Goal: Book appointment/travel/reservation

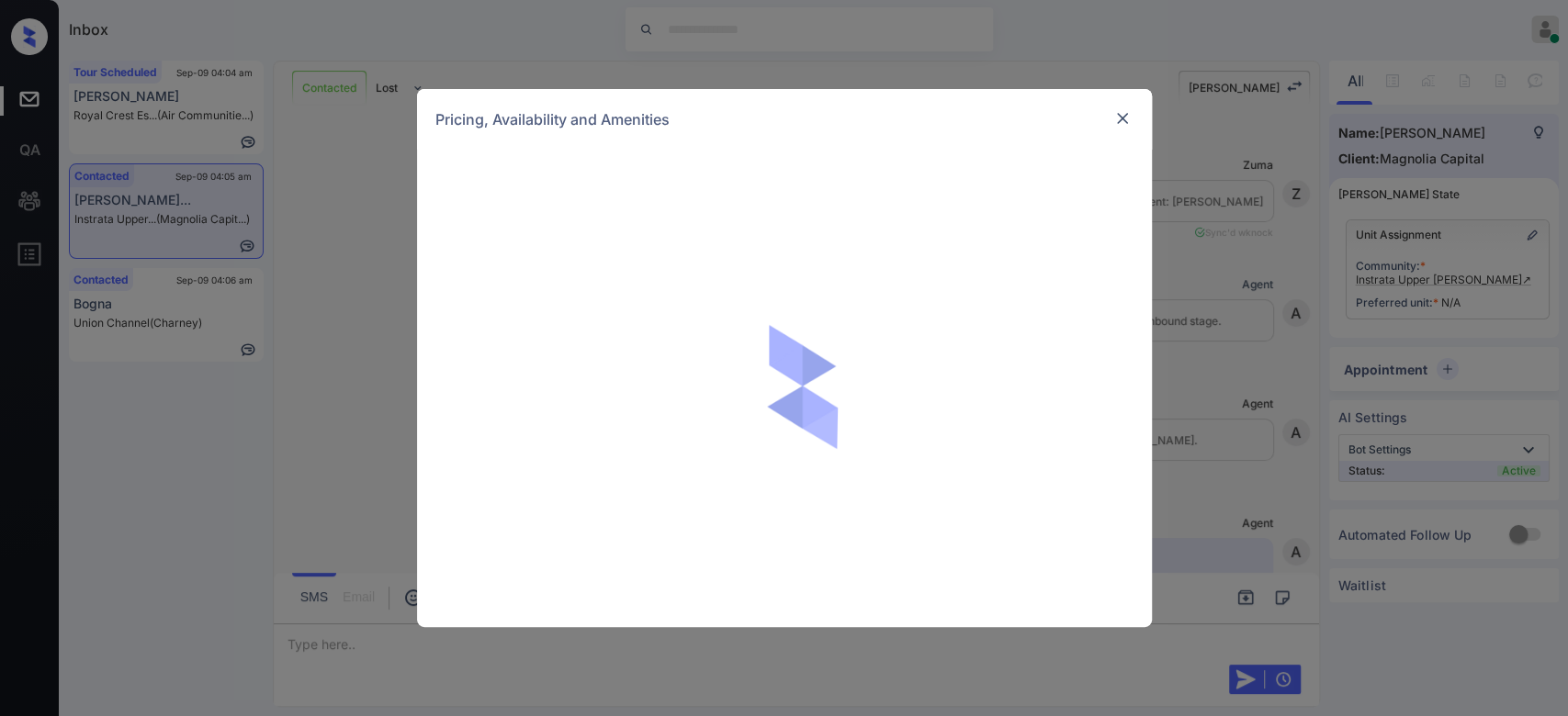
scroll to position [1021, 0]
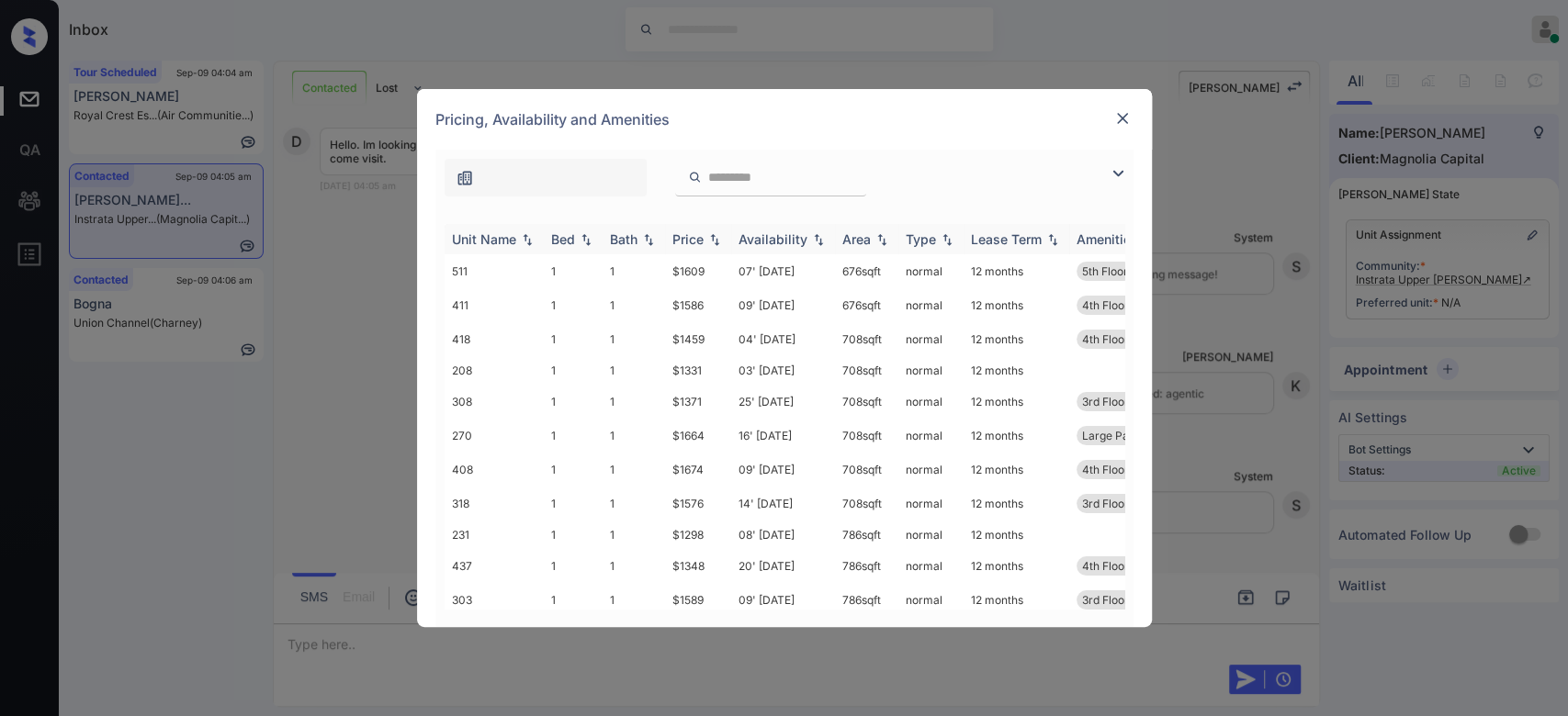
click at [690, 242] on div "Price" at bounding box center [687, 240] width 31 height 16
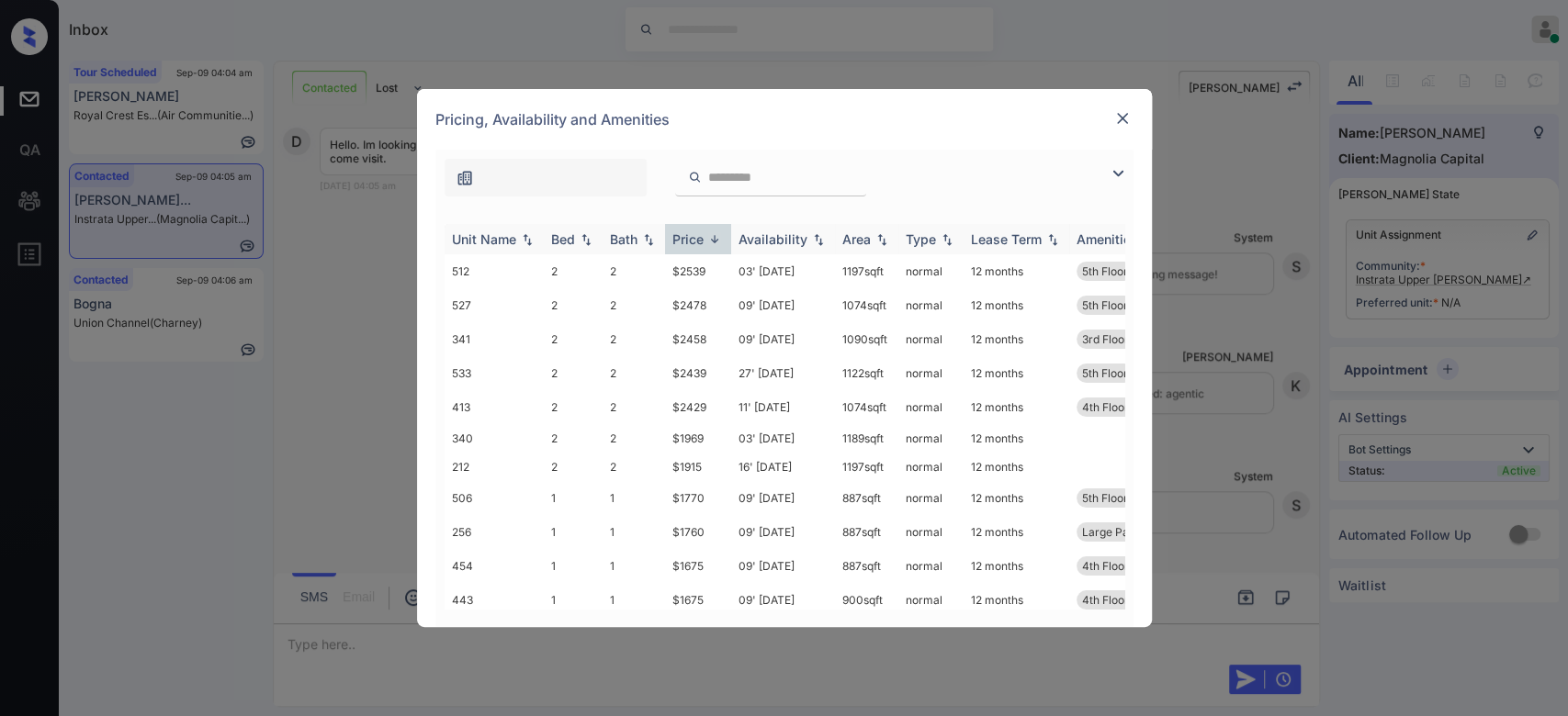
click at [690, 242] on div "Price" at bounding box center [687, 240] width 31 height 16
click at [685, 262] on td "$1275" at bounding box center [698, 268] width 66 height 29
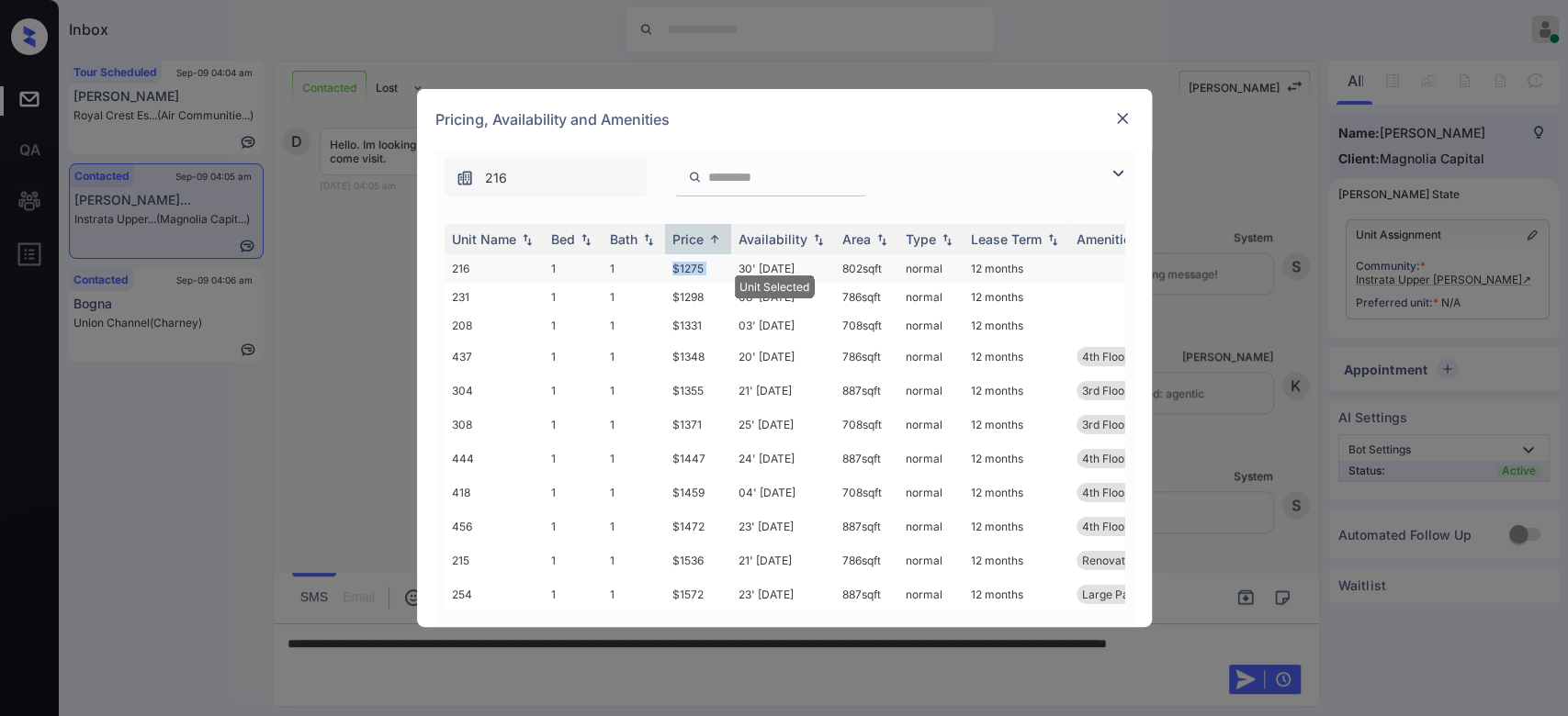
click at [685, 262] on td "$1275" at bounding box center [698, 268] width 66 height 29
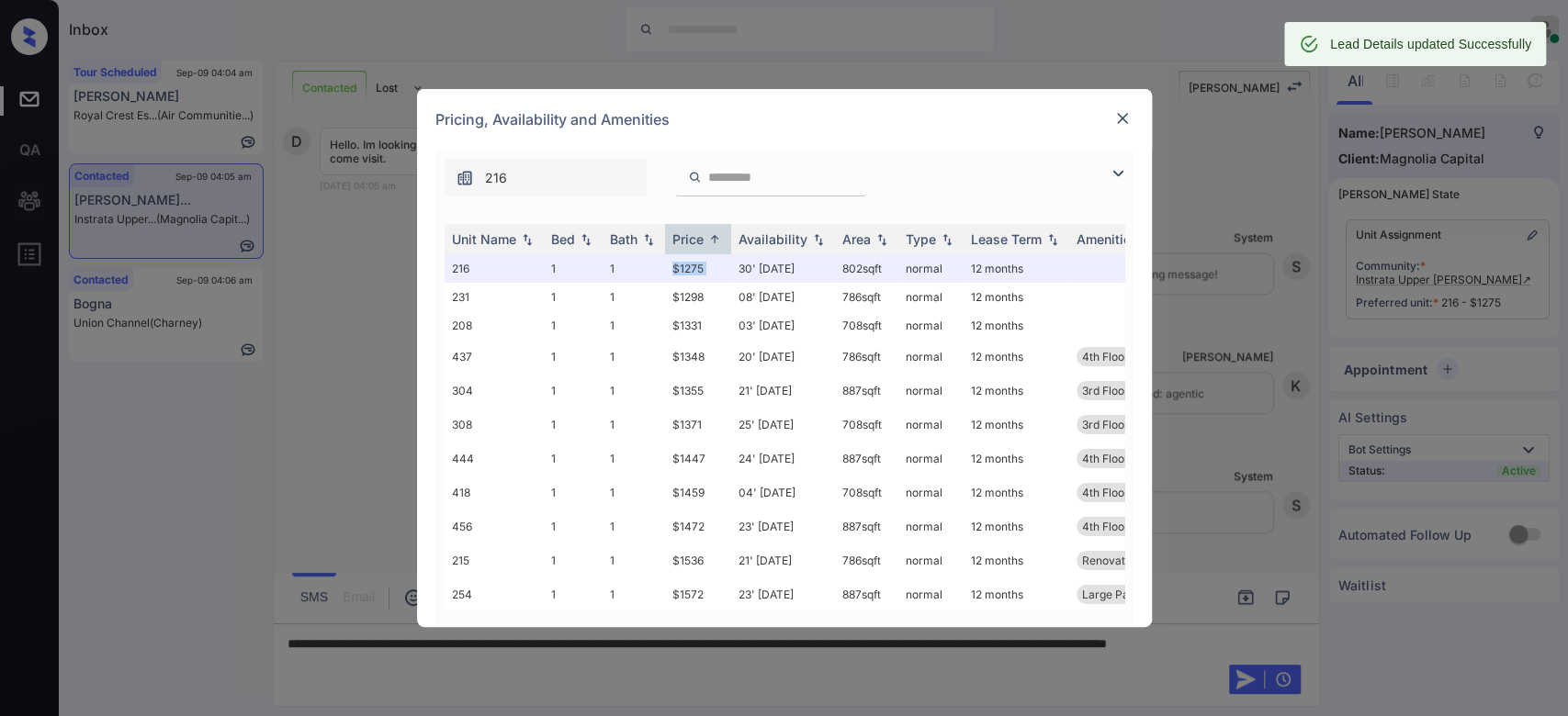
click at [1121, 118] on img at bounding box center [1122, 118] width 18 height 18
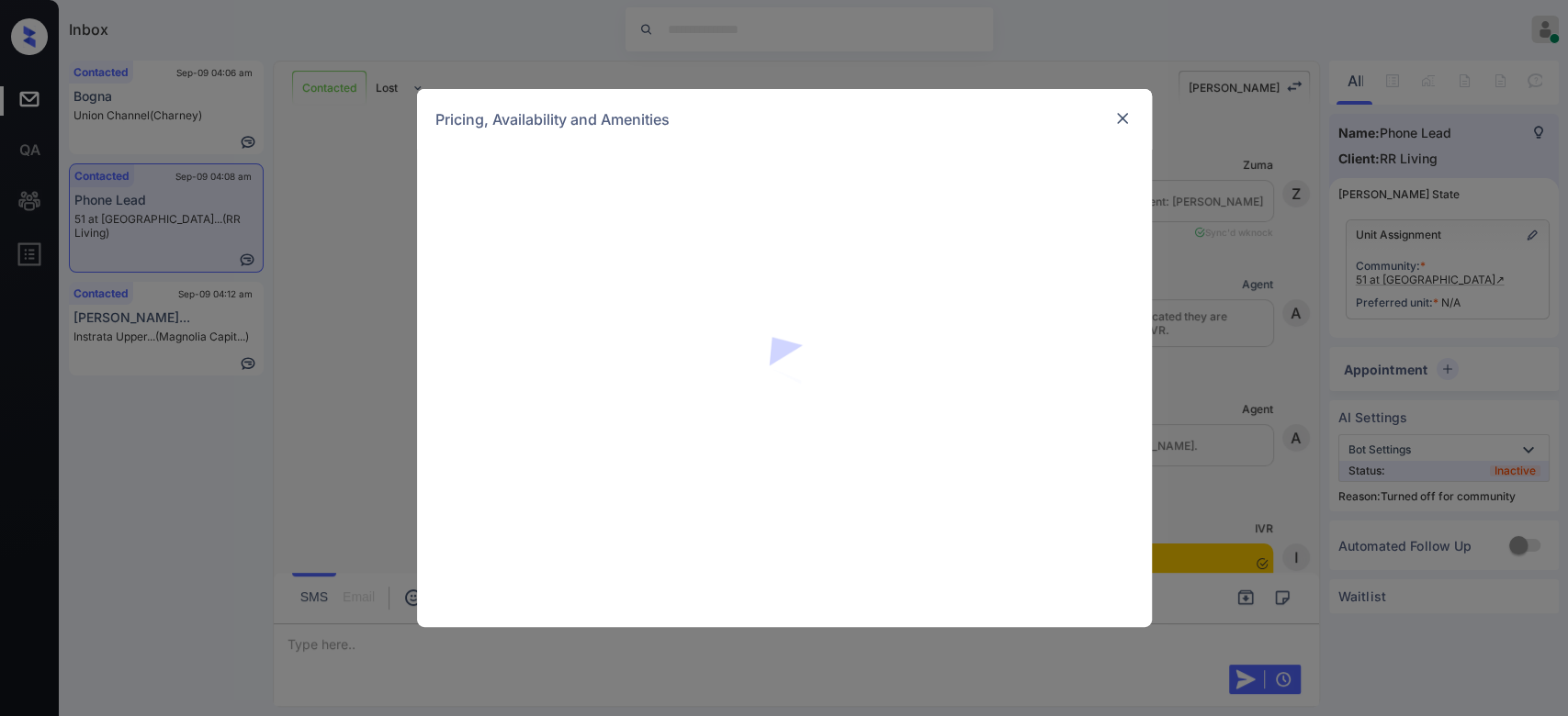
scroll to position [1785, 0]
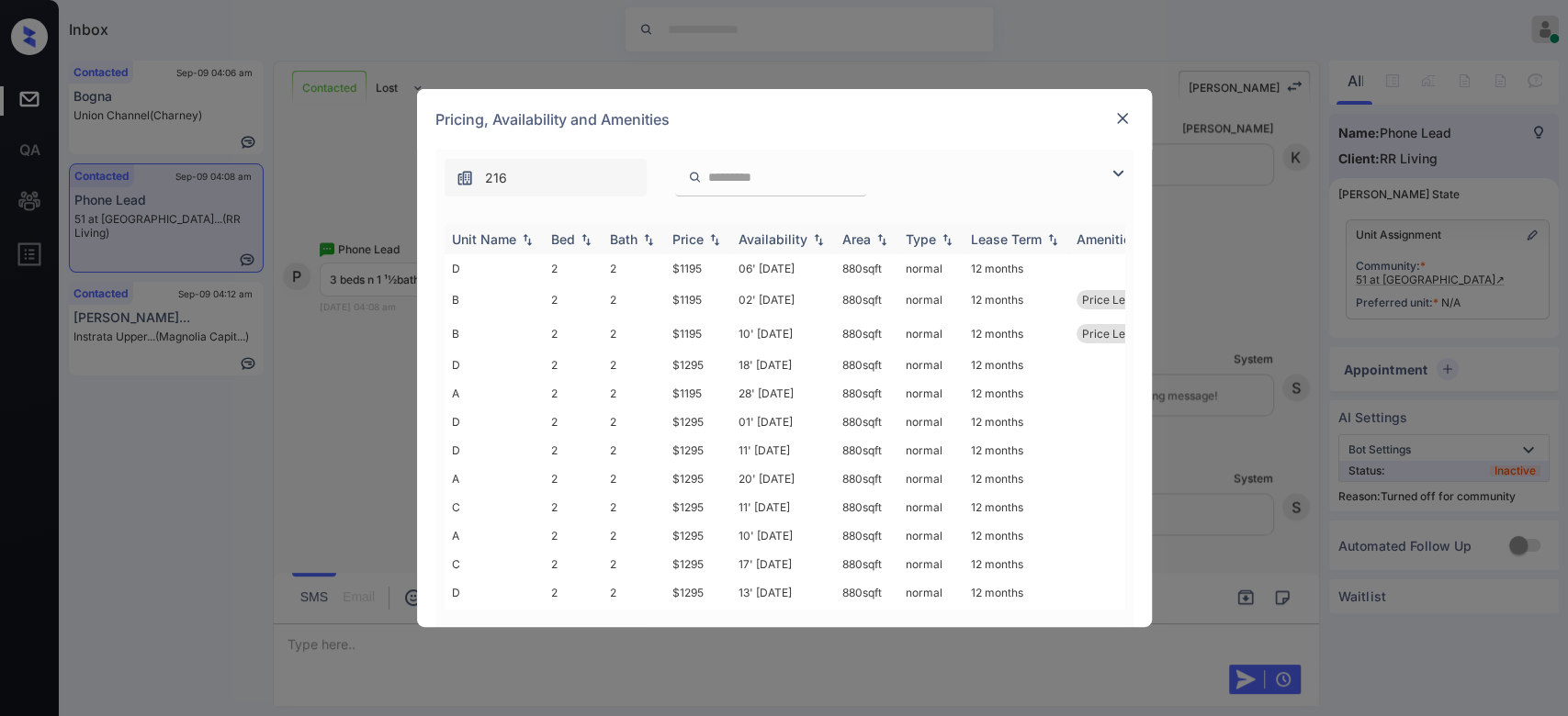
click at [697, 246] on div "Price" at bounding box center [687, 240] width 31 height 16
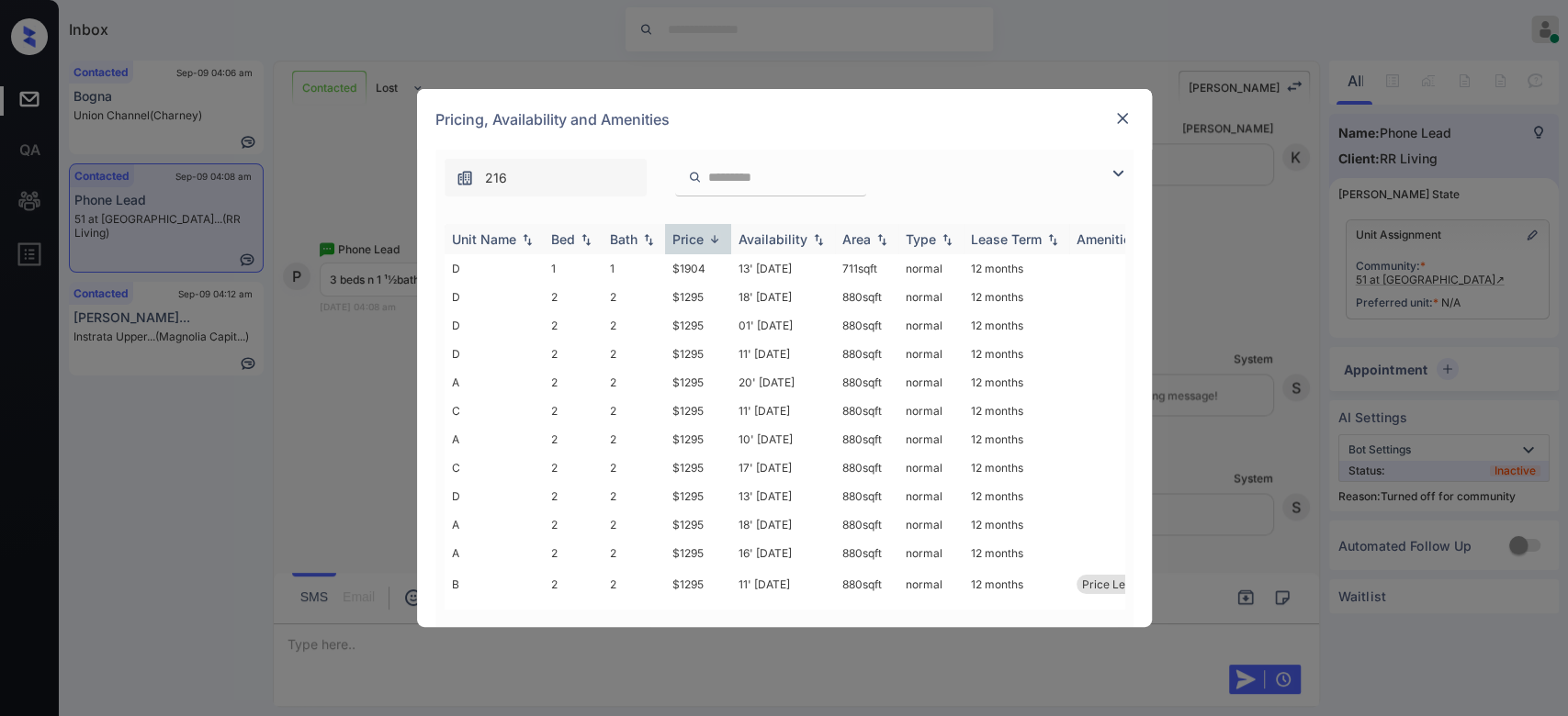
click at [697, 246] on div "Price" at bounding box center [687, 240] width 31 height 16
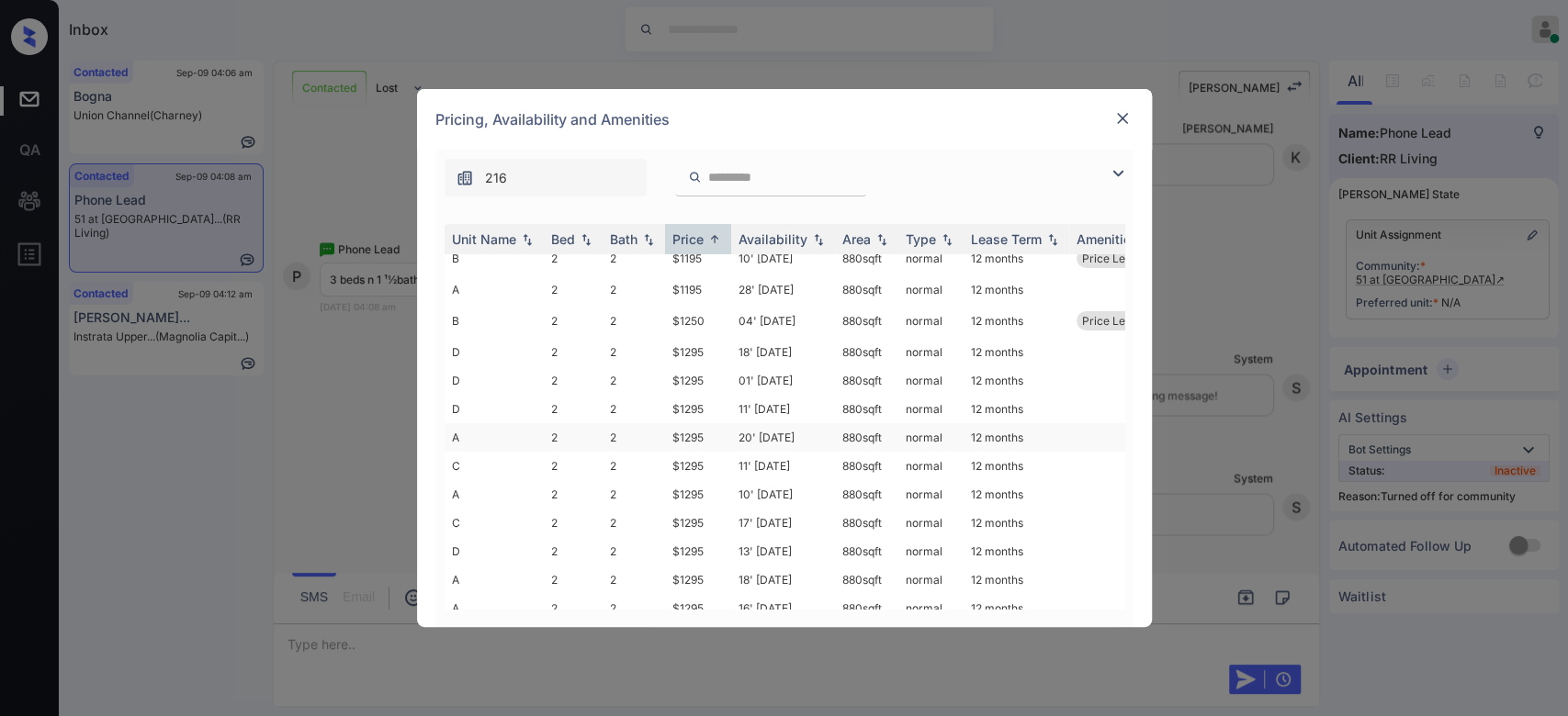
scroll to position [0, 0]
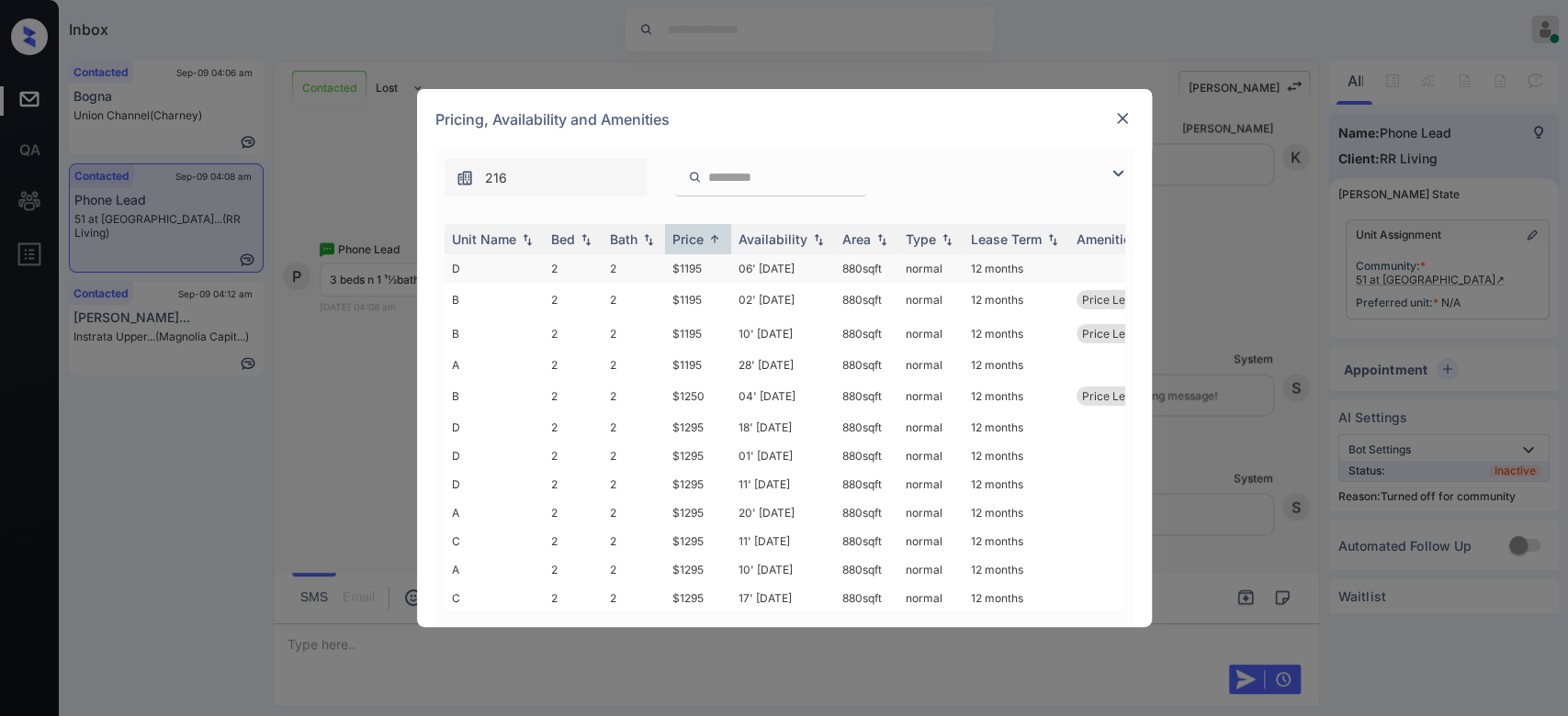
click at [694, 267] on td "$1195" at bounding box center [698, 268] width 66 height 29
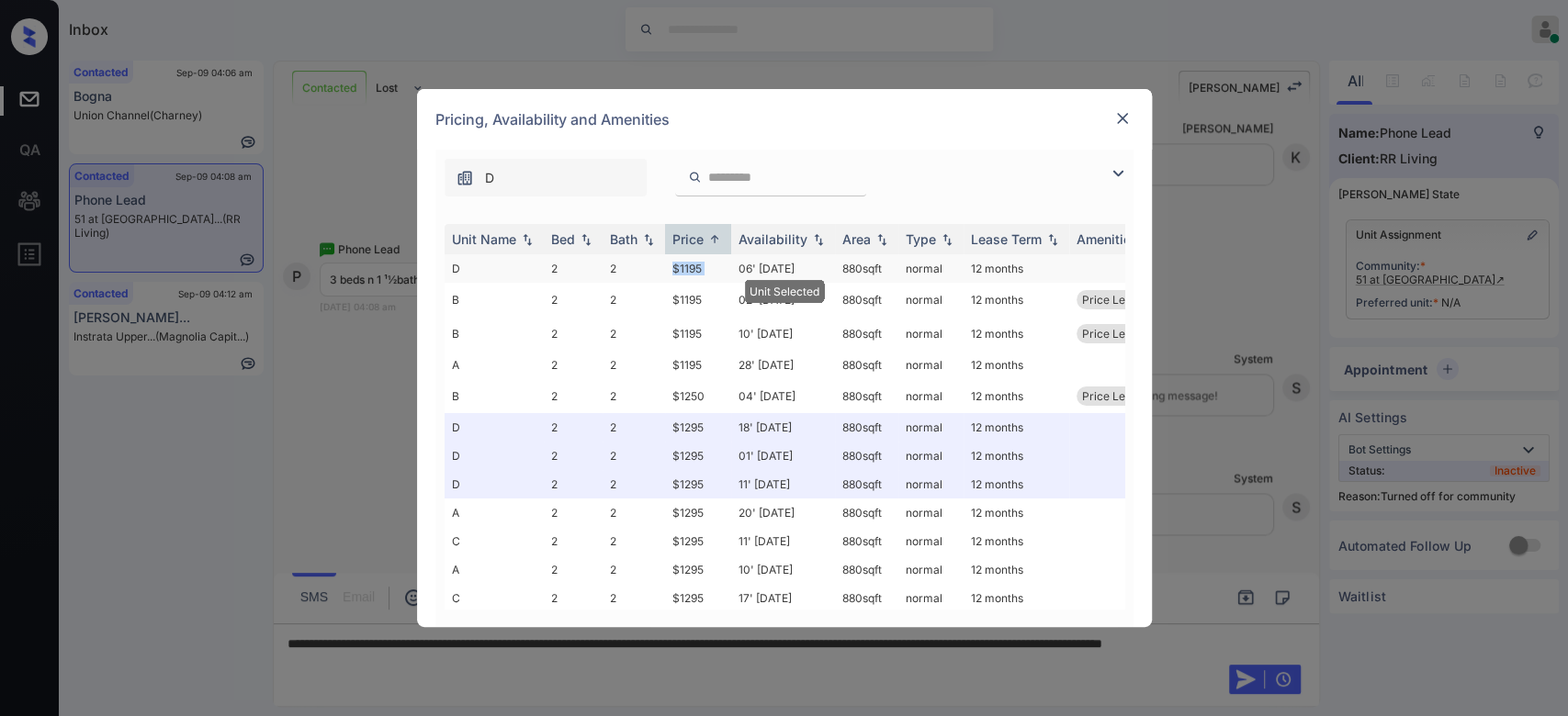
click at [694, 267] on td "$1195" at bounding box center [698, 268] width 66 height 29
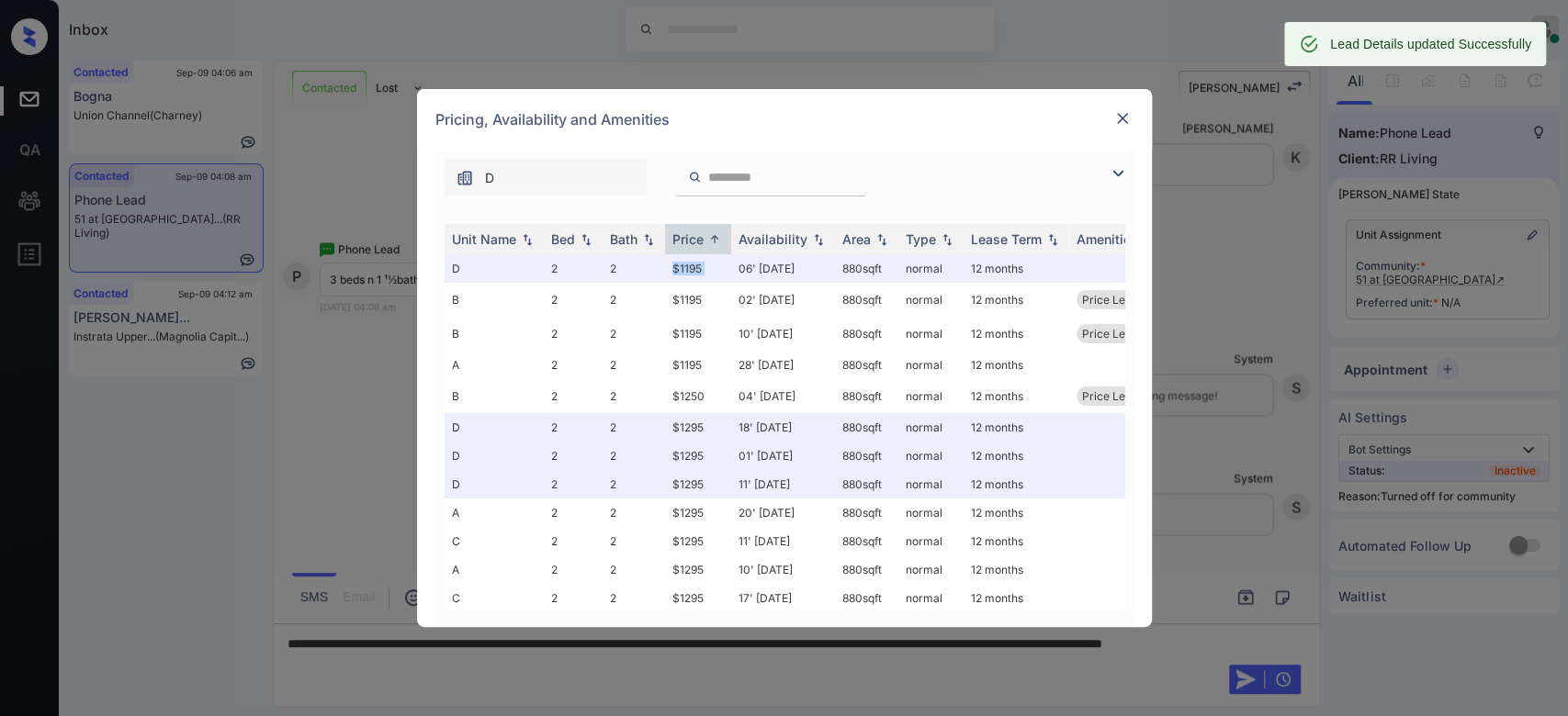
click at [1113, 115] on img at bounding box center [1122, 118] width 18 height 18
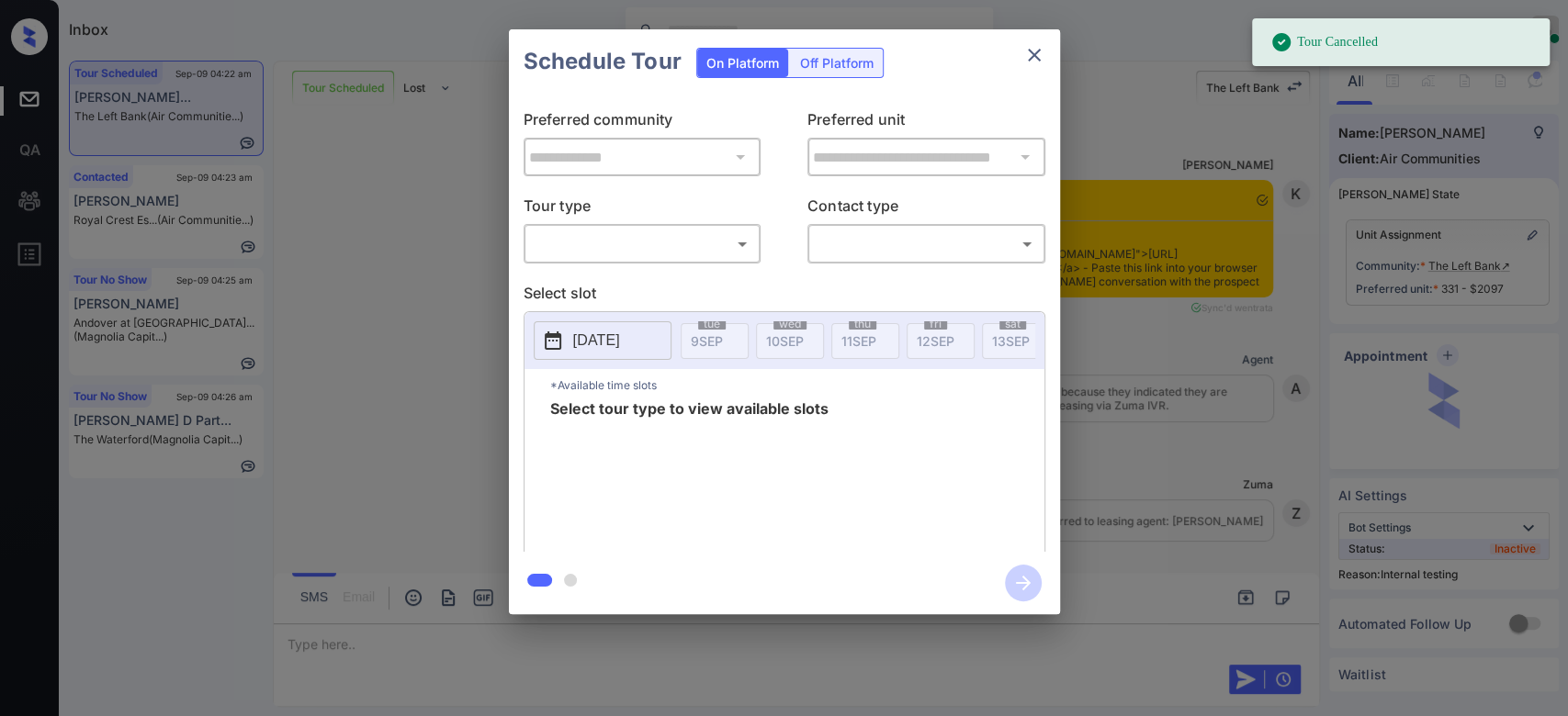
scroll to position [24697, 0]
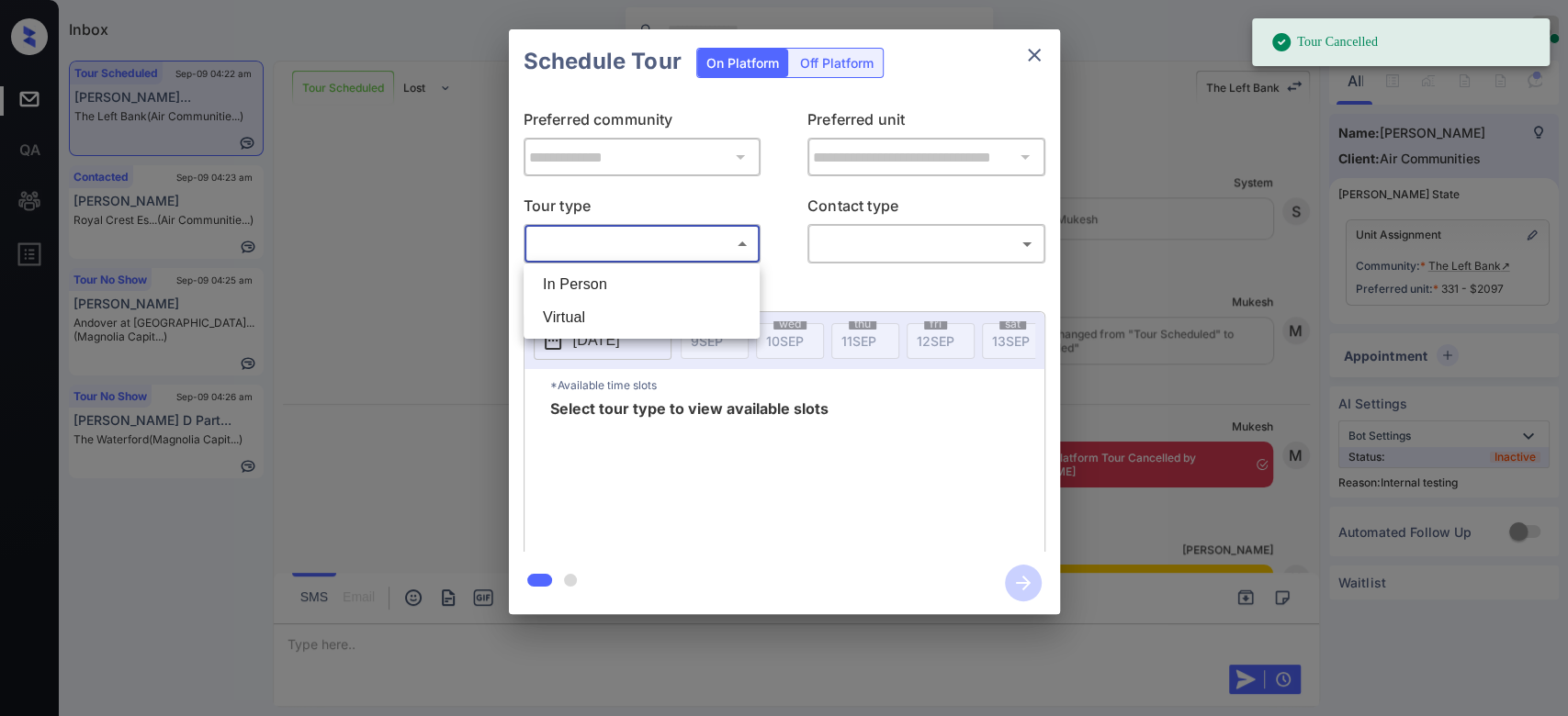
click at [669, 246] on body "Tour Cancelled Inbox Mukesh Online Set yourself offline Set yourself on break P…" at bounding box center [784, 358] width 1568 height 716
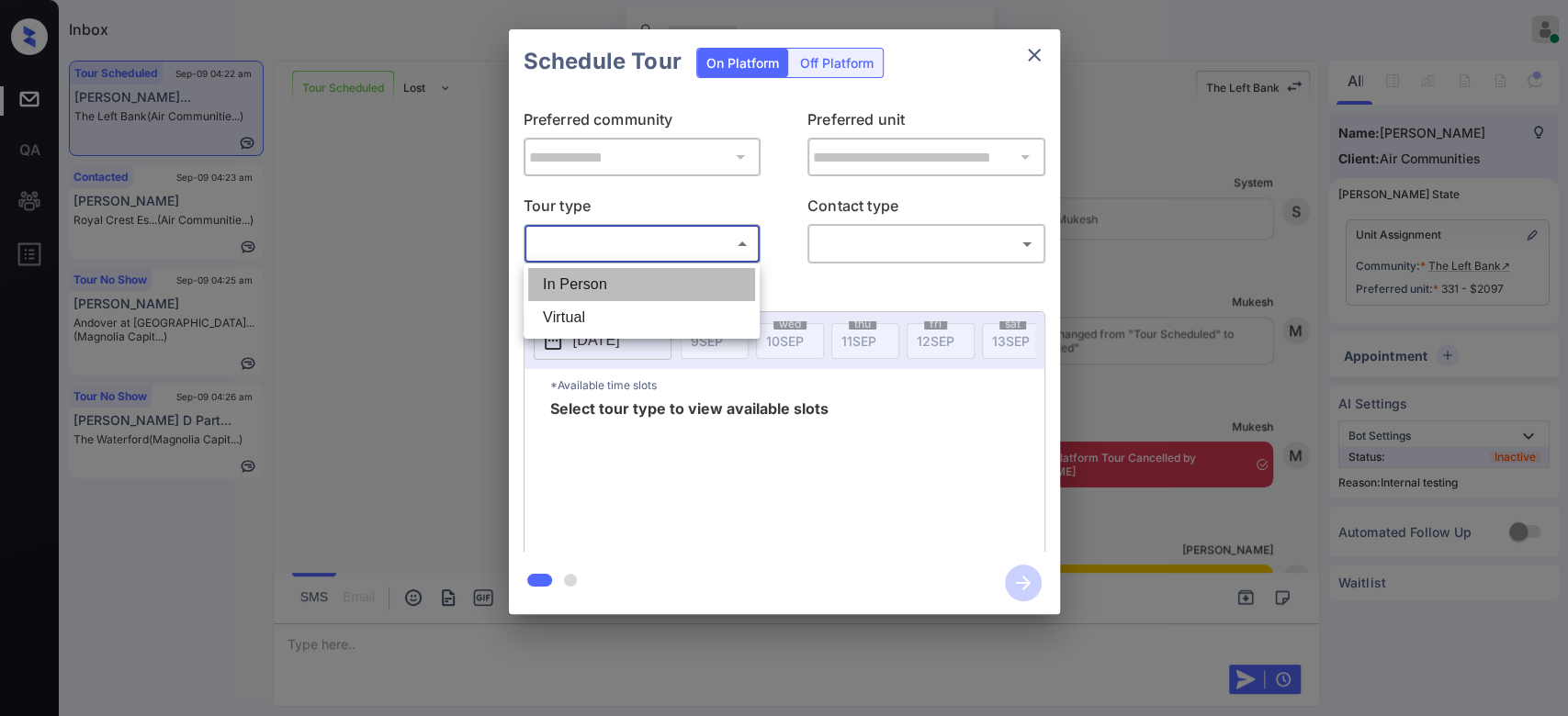
click at [606, 275] on li "In Person" at bounding box center [642, 284] width 227 height 33
type input "********"
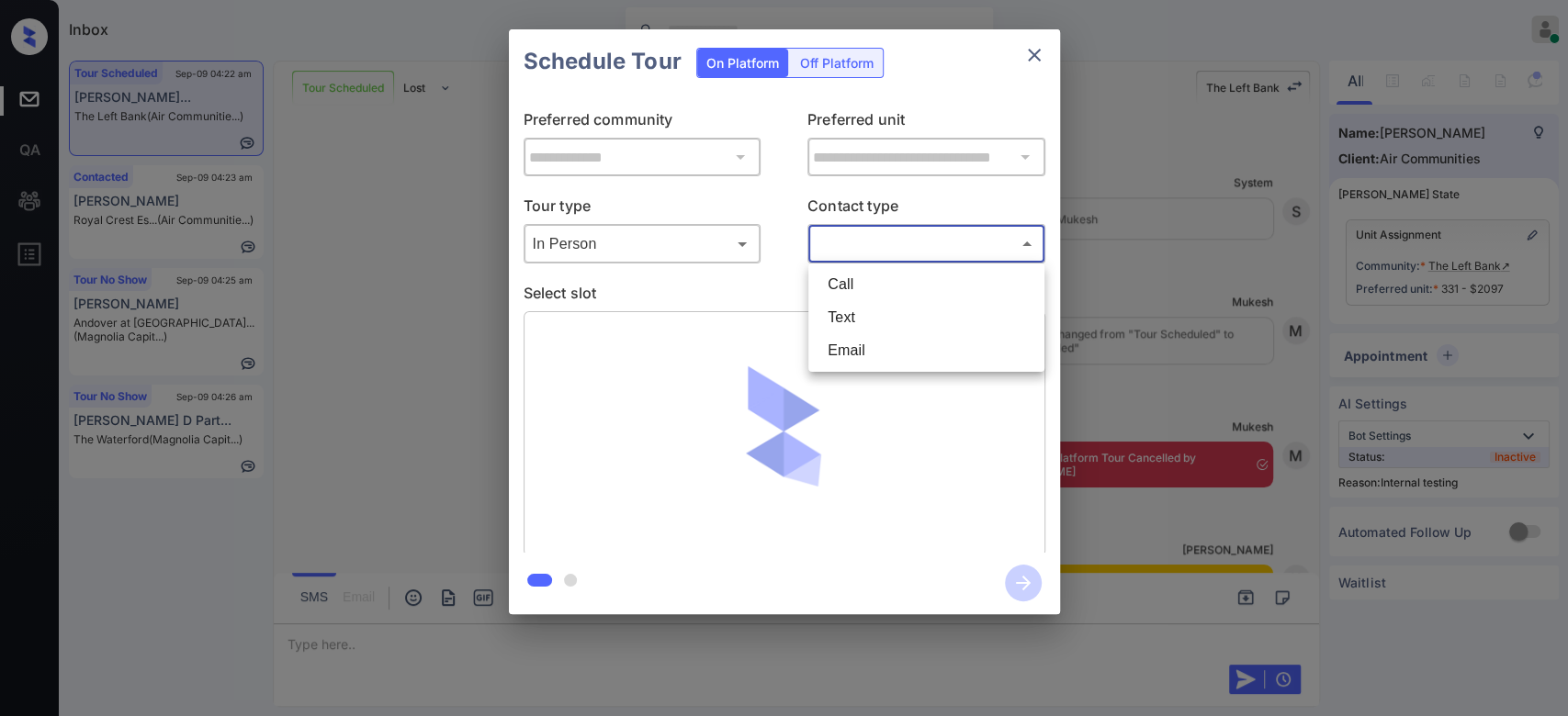
click at [859, 257] on body "Inbox Mukesh Online Set yourself offline Set yourself on break Profile Switch t…" at bounding box center [784, 358] width 1568 height 716
click at [842, 327] on li "Text" at bounding box center [926, 317] width 227 height 33
type input "****"
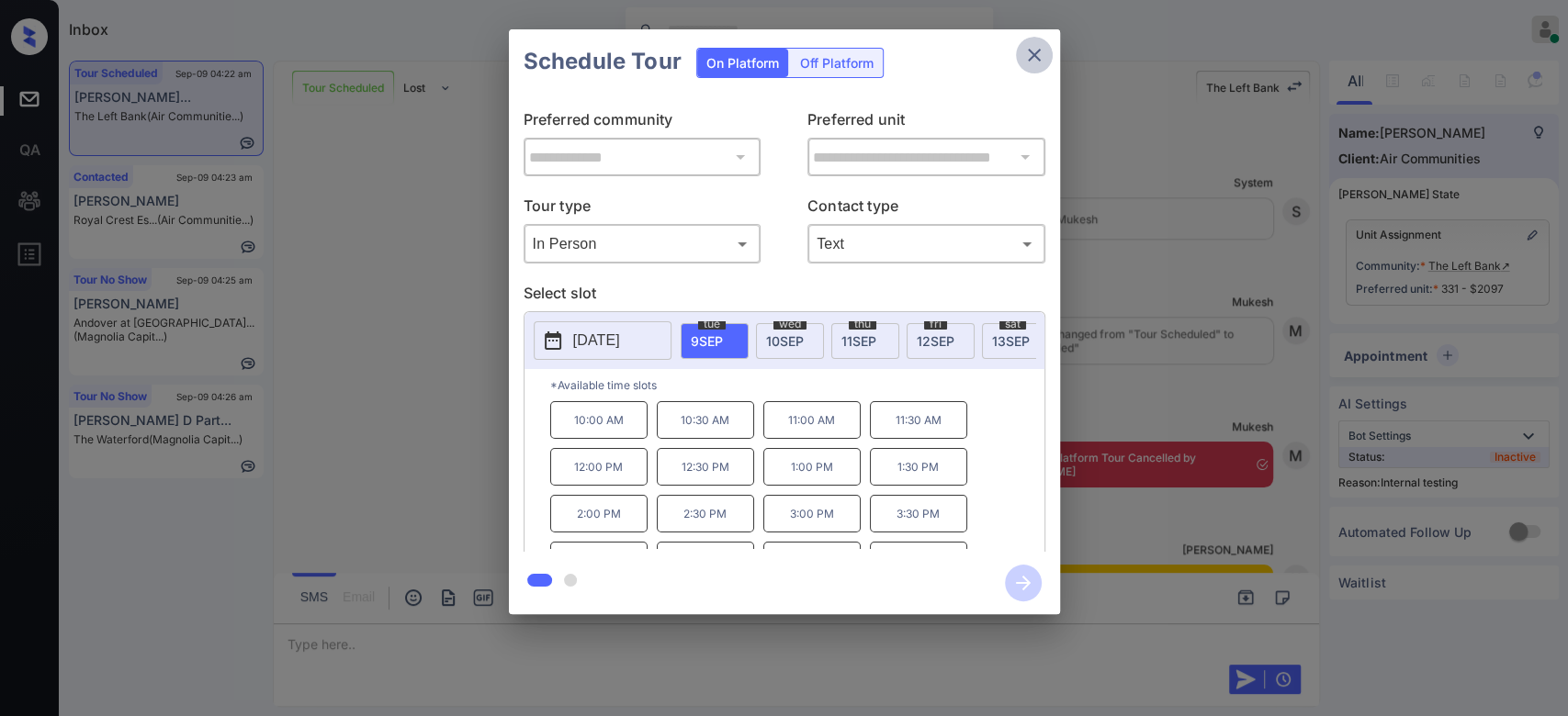
click at [1036, 44] on icon "close" at bounding box center [1035, 55] width 22 height 22
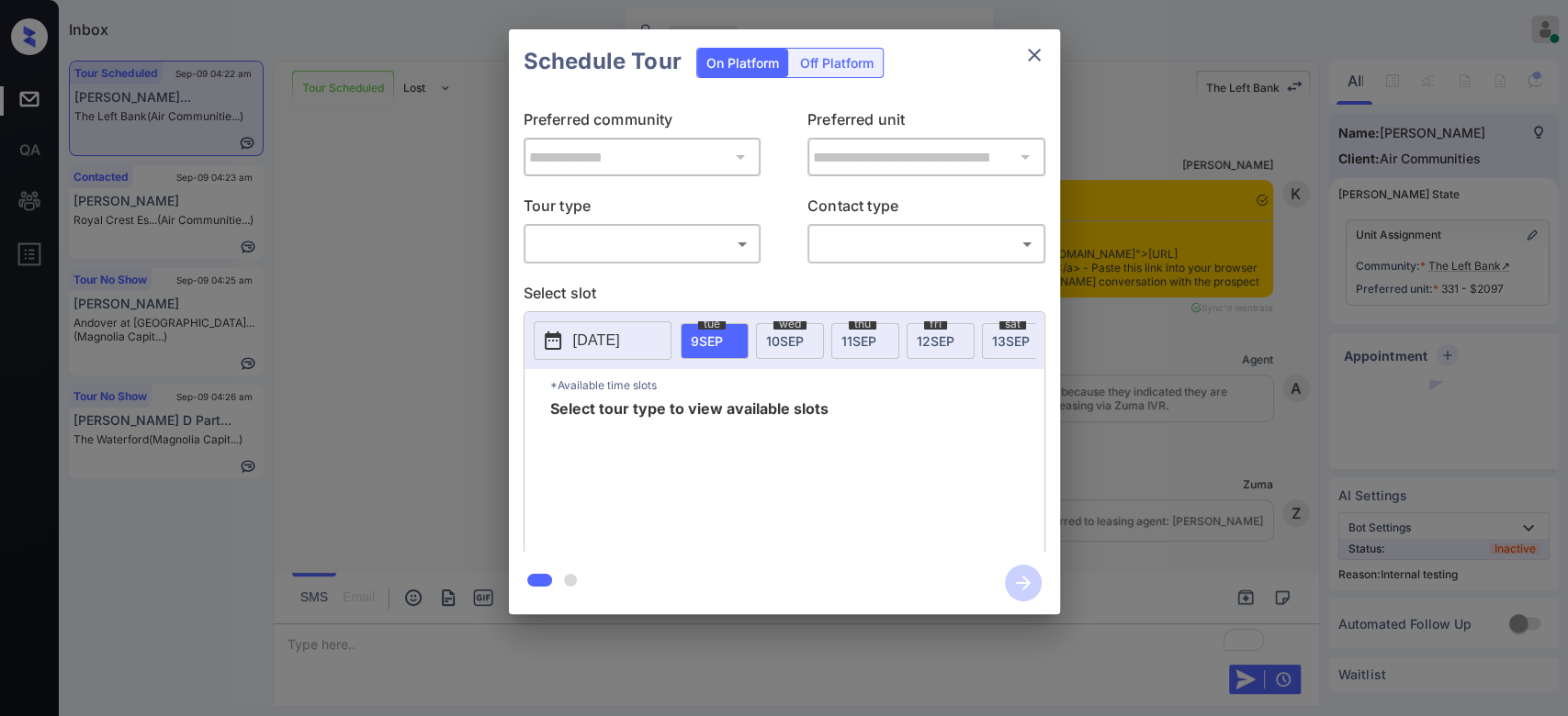
scroll to position [24953, 0]
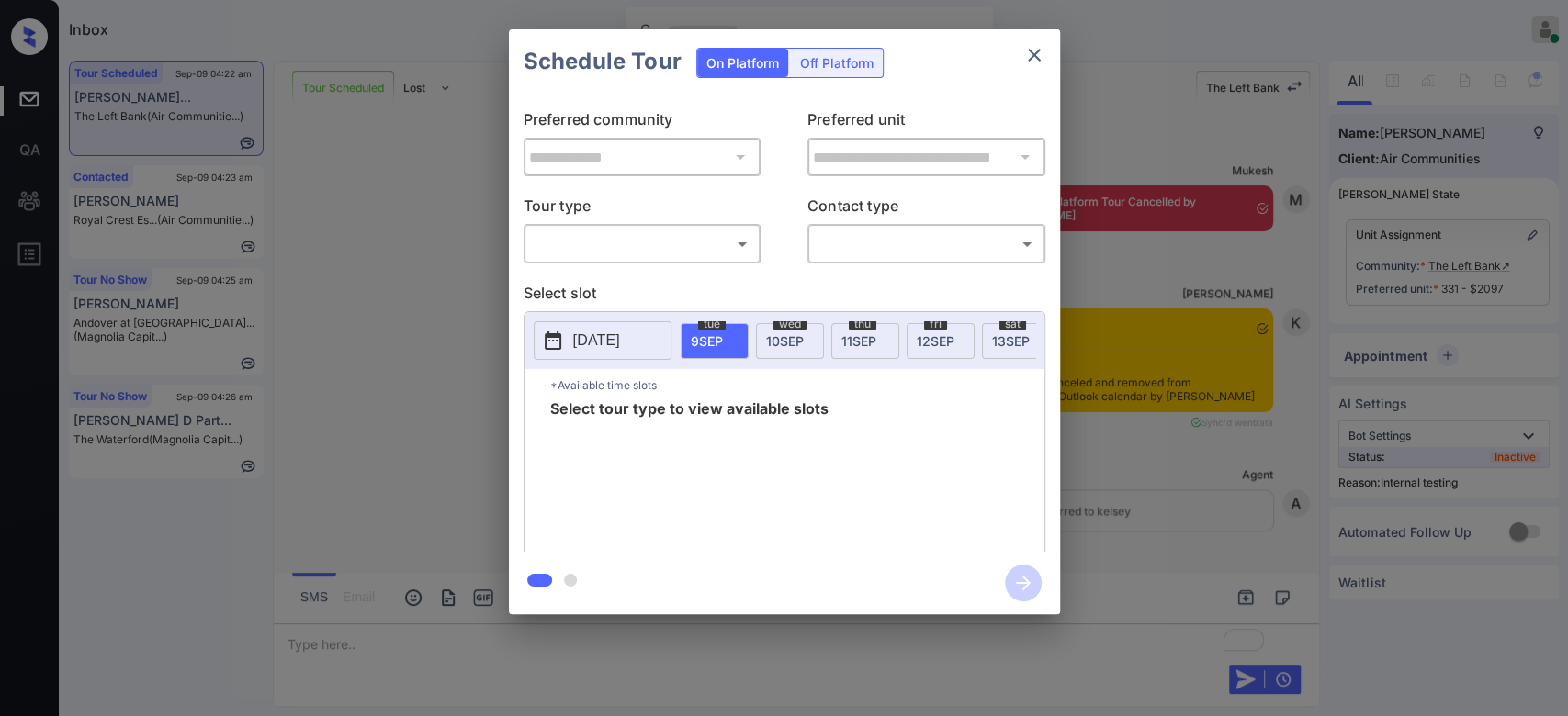
click at [718, 261] on div "​ ​" at bounding box center [642, 244] width 238 height 40
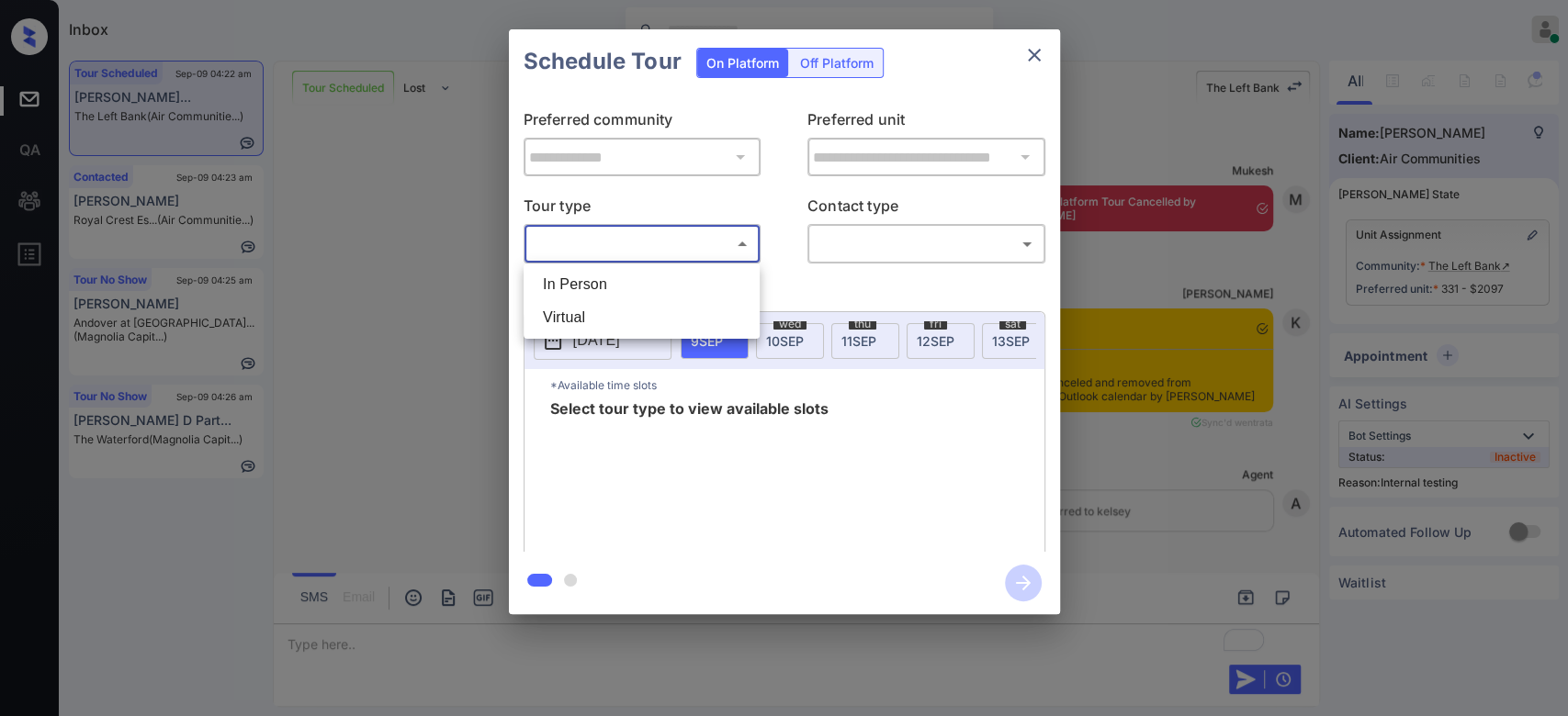
click at [705, 244] on body "Inbox Mukesh Online Set yourself offline Set yourself on break Profile Switch t…" at bounding box center [784, 358] width 1568 height 716
click at [630, 275] on li "In Person" at bounding box center [642, 284] width 227 height 33
type input "********"
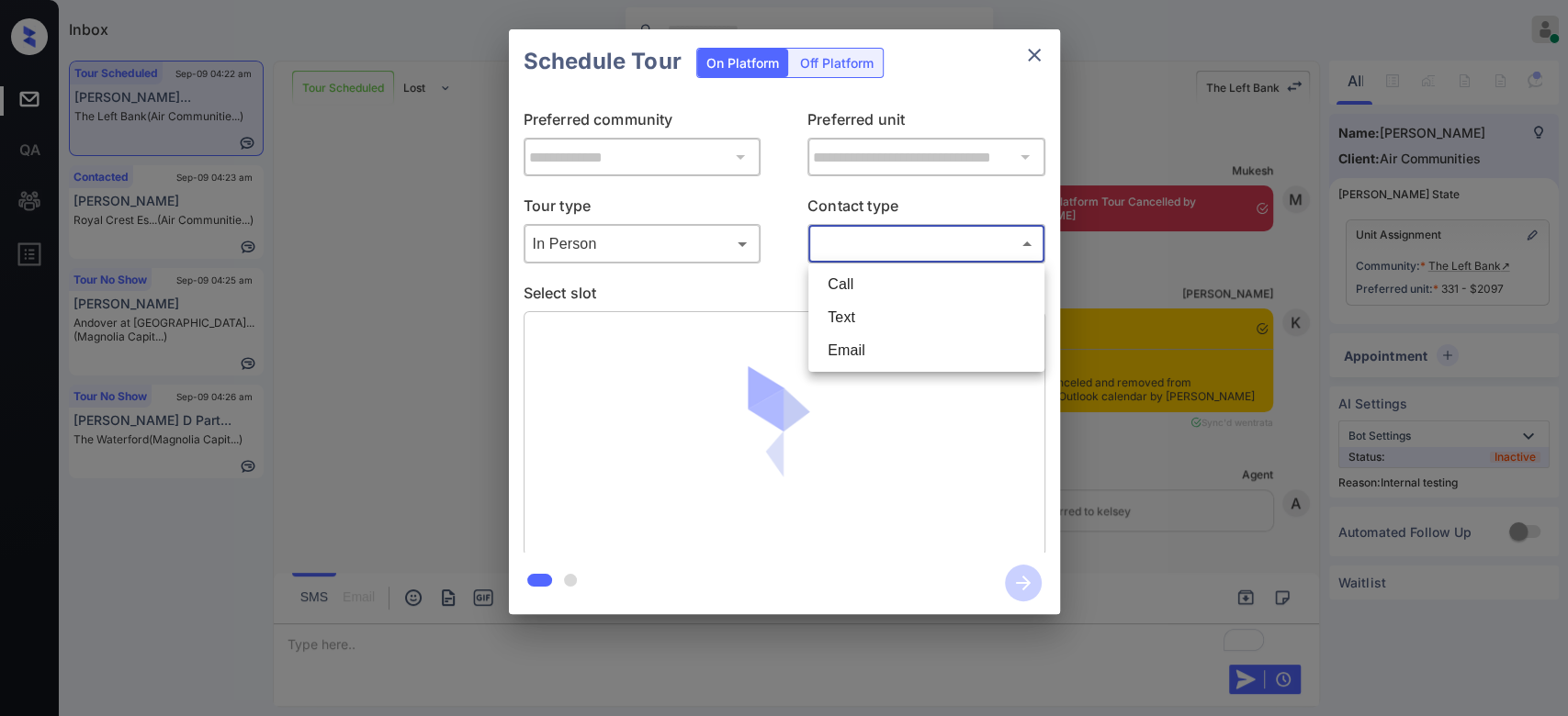
click at [854, 243] on body "Inbox Mukesh Online Set yourself offline Set yourself on break Profile Switch t…" at bounding box center [784, 358] width 1568 height 716
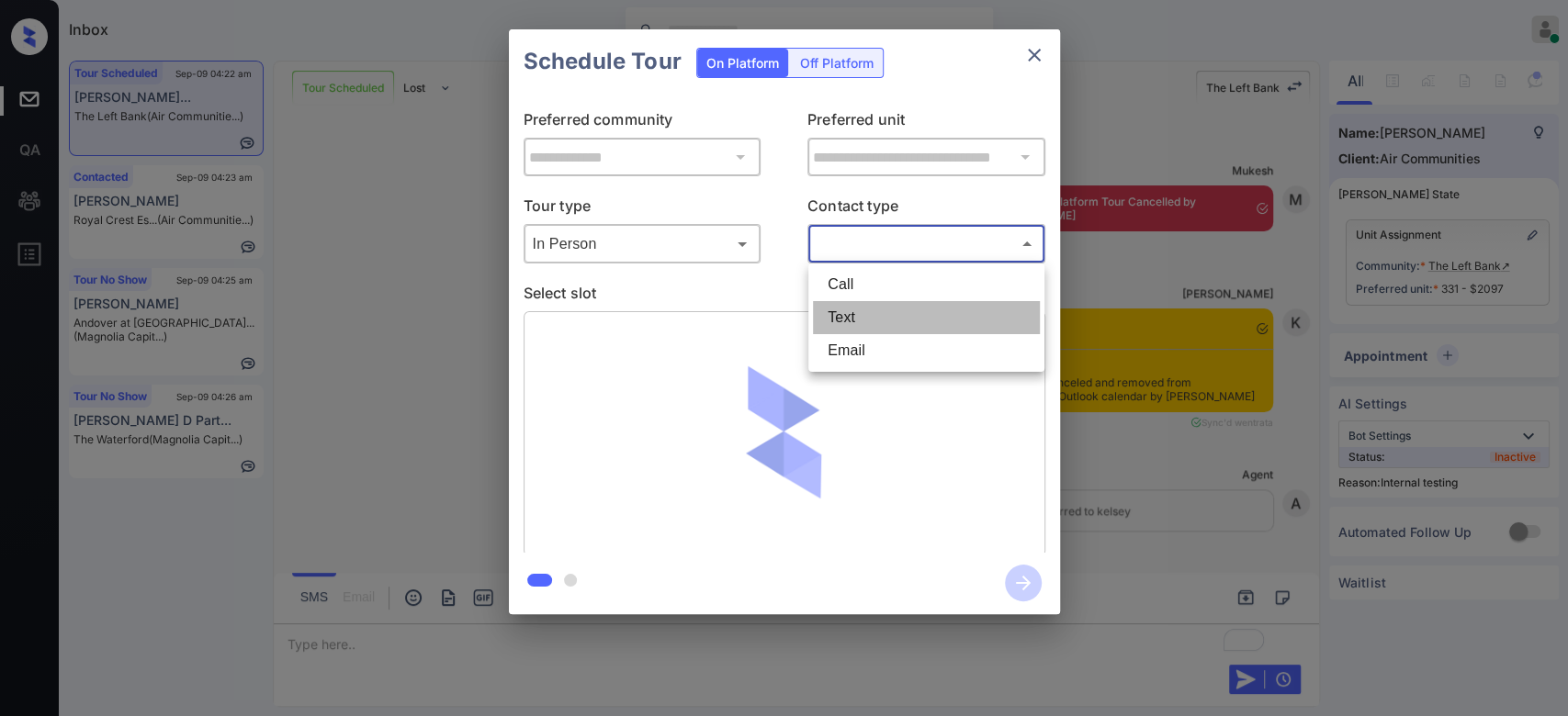
click at [840, 307] on li "Text" at bounding box center [926, 317] width 227 height 33
type input "****"
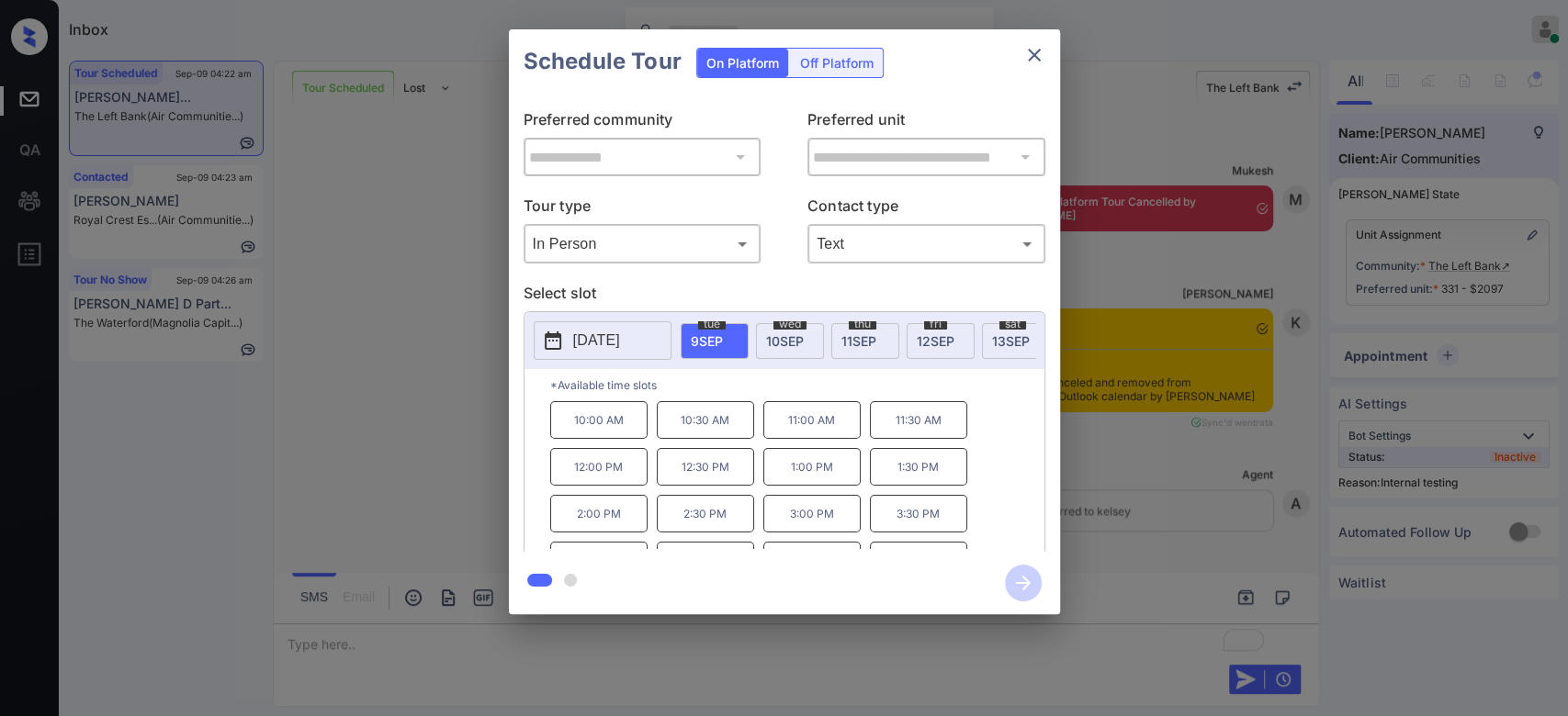
click at [628, 528] on p "2:00 PM" at bounding box center [599, 514] width 98 height 38
click at [1005, 584] on icon "button" at bounding box center [1023, 583] width 37 height 37
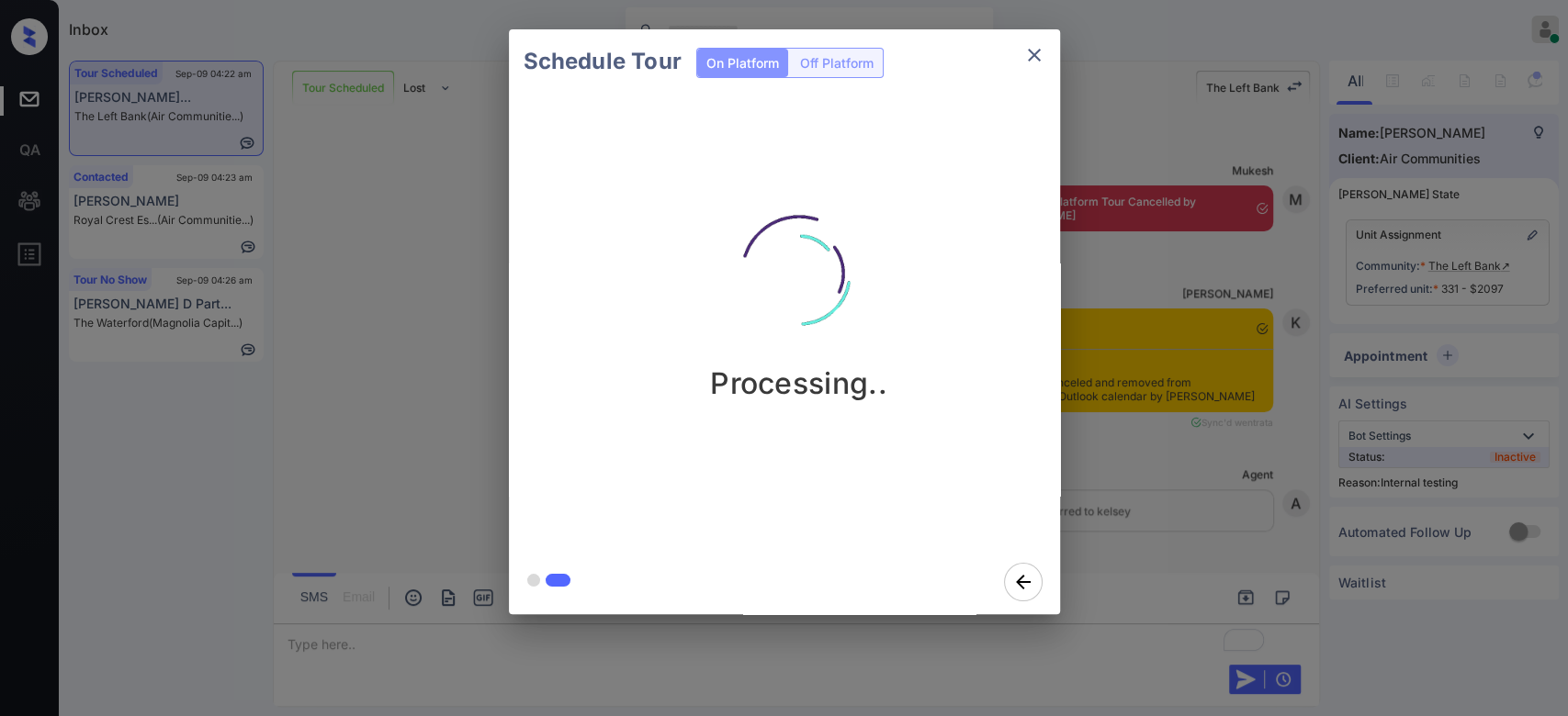
click at [1125, 281] on div "Schedule Tour On Platform Off Platform Processing.." at bounding box center [784, 321] width 1568 height 643
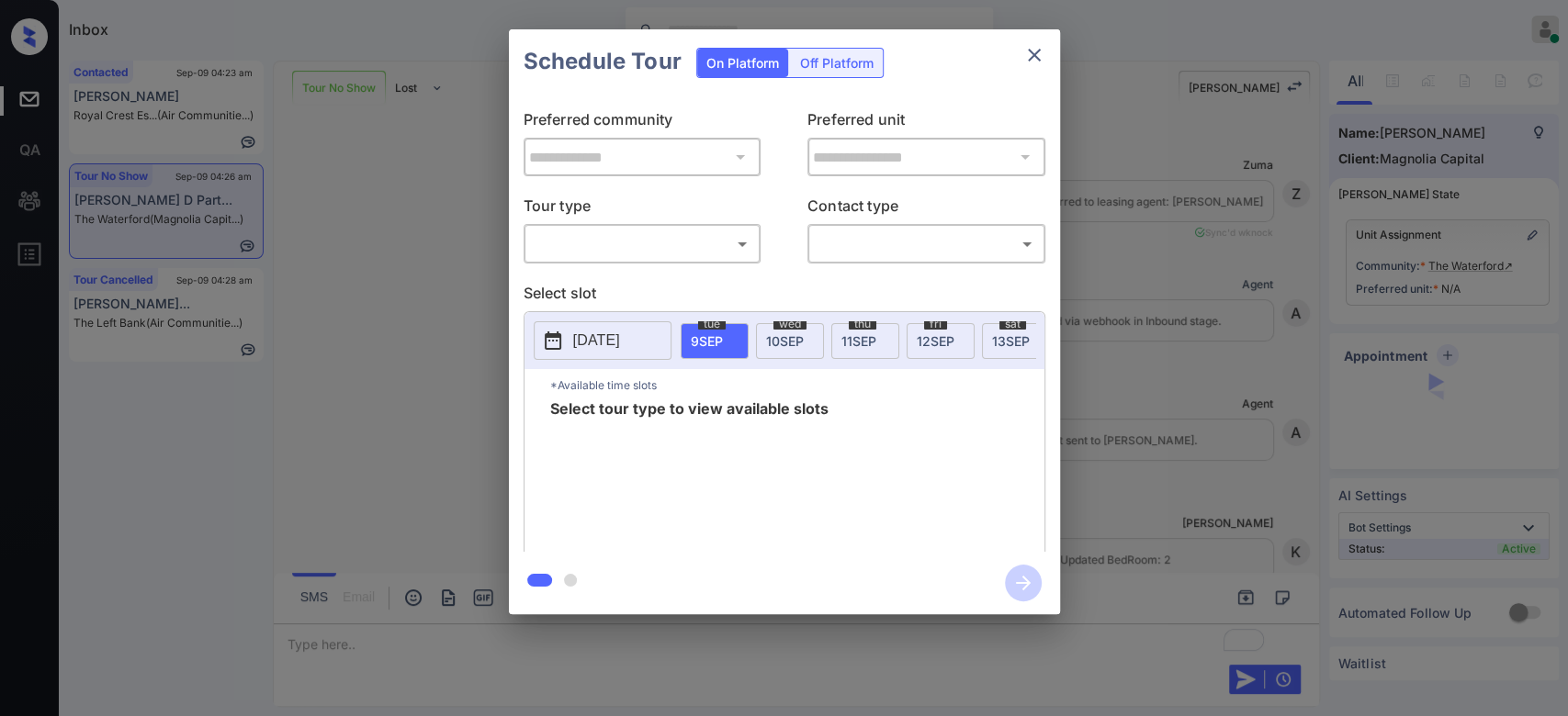
scroll to position [4959, 0]
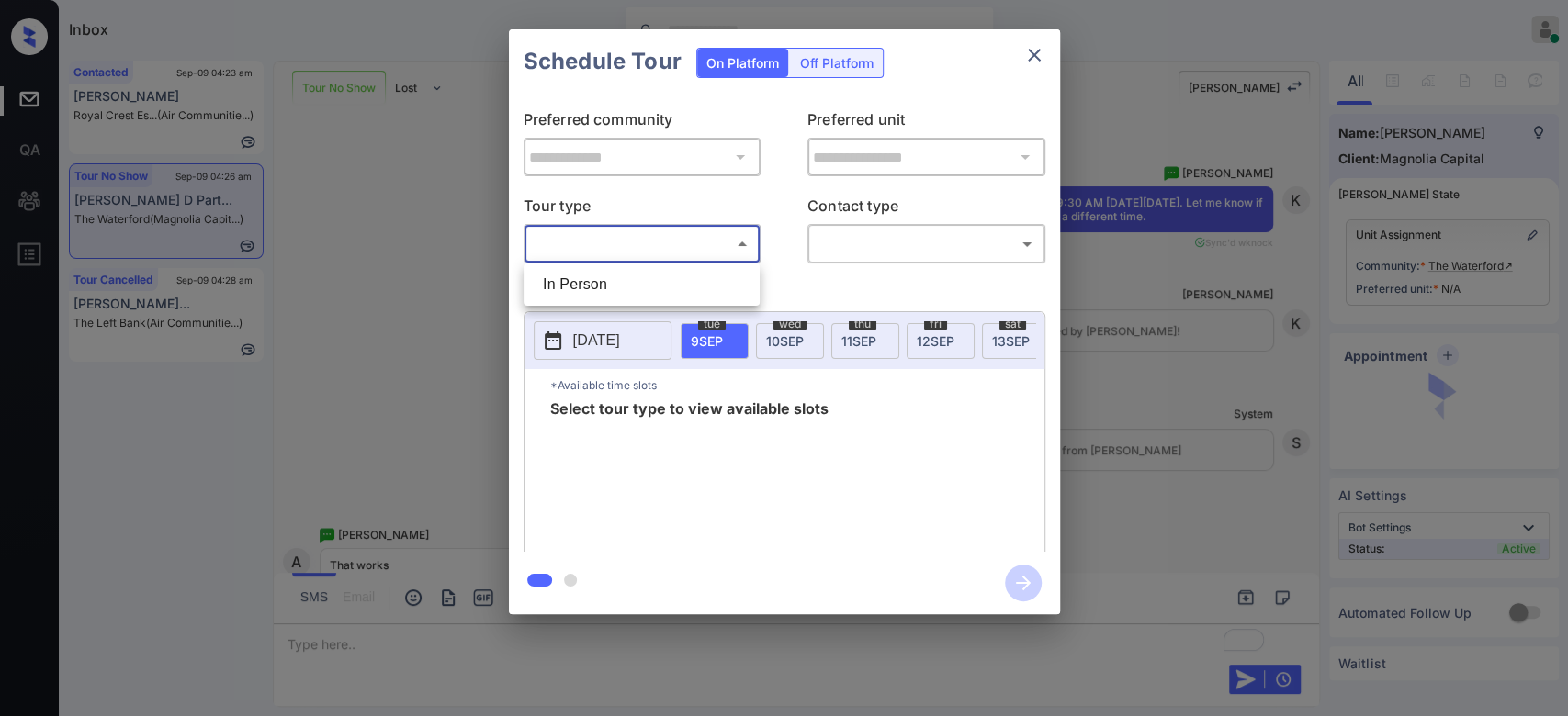
click at [705, 232] on body "Inbox Mukesh Online Set yourself offline Set yourself on break Profile Switch t…" at bounding box center [784, 358] width 1568 height 716
click at [1034, 55] on div at bounding box center [784, 358] width 1568 height 716
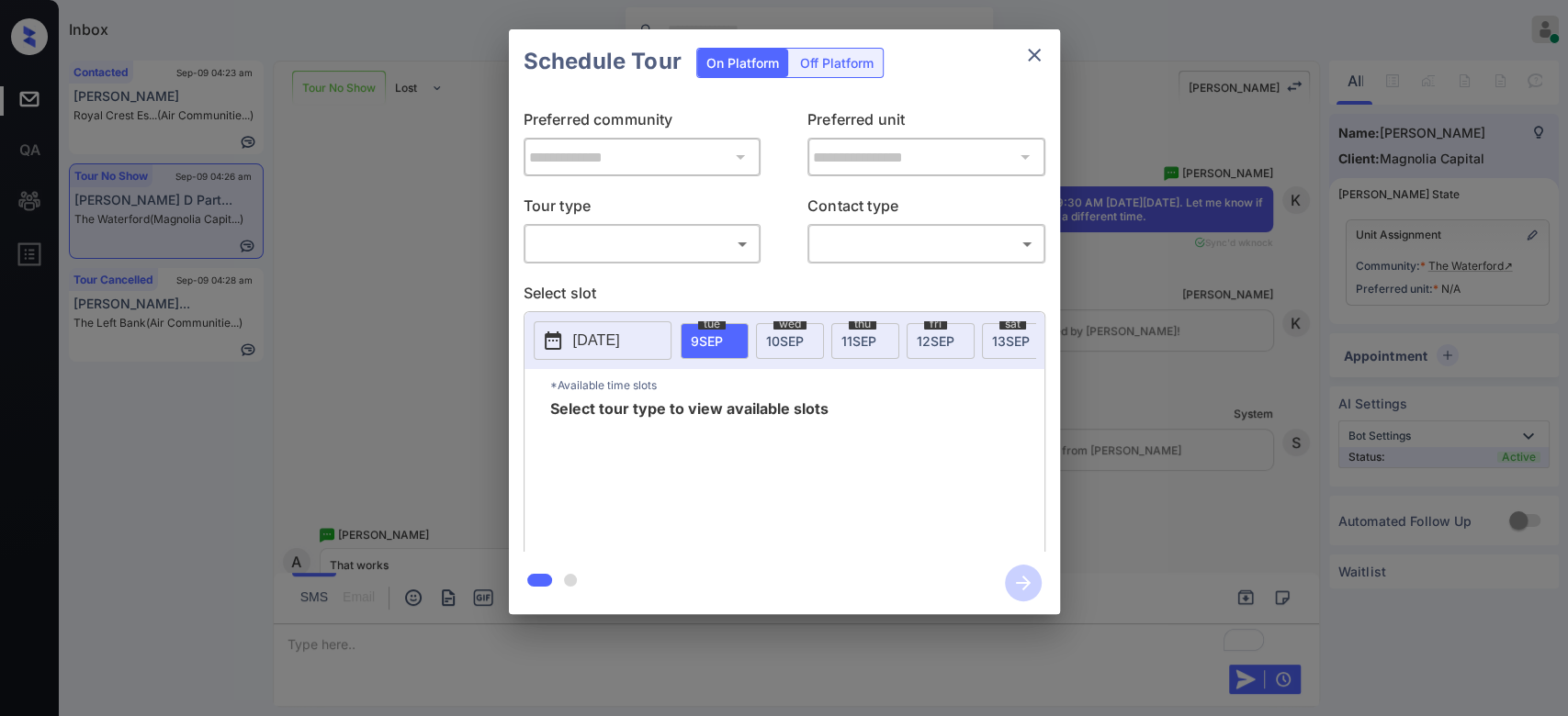
click at [1034, 55] on div at bounding box center [784, 358] width 1568 height 716
click at [1034, 55] on icon "close" at bounding box center [1034, 55] width 13 height 13
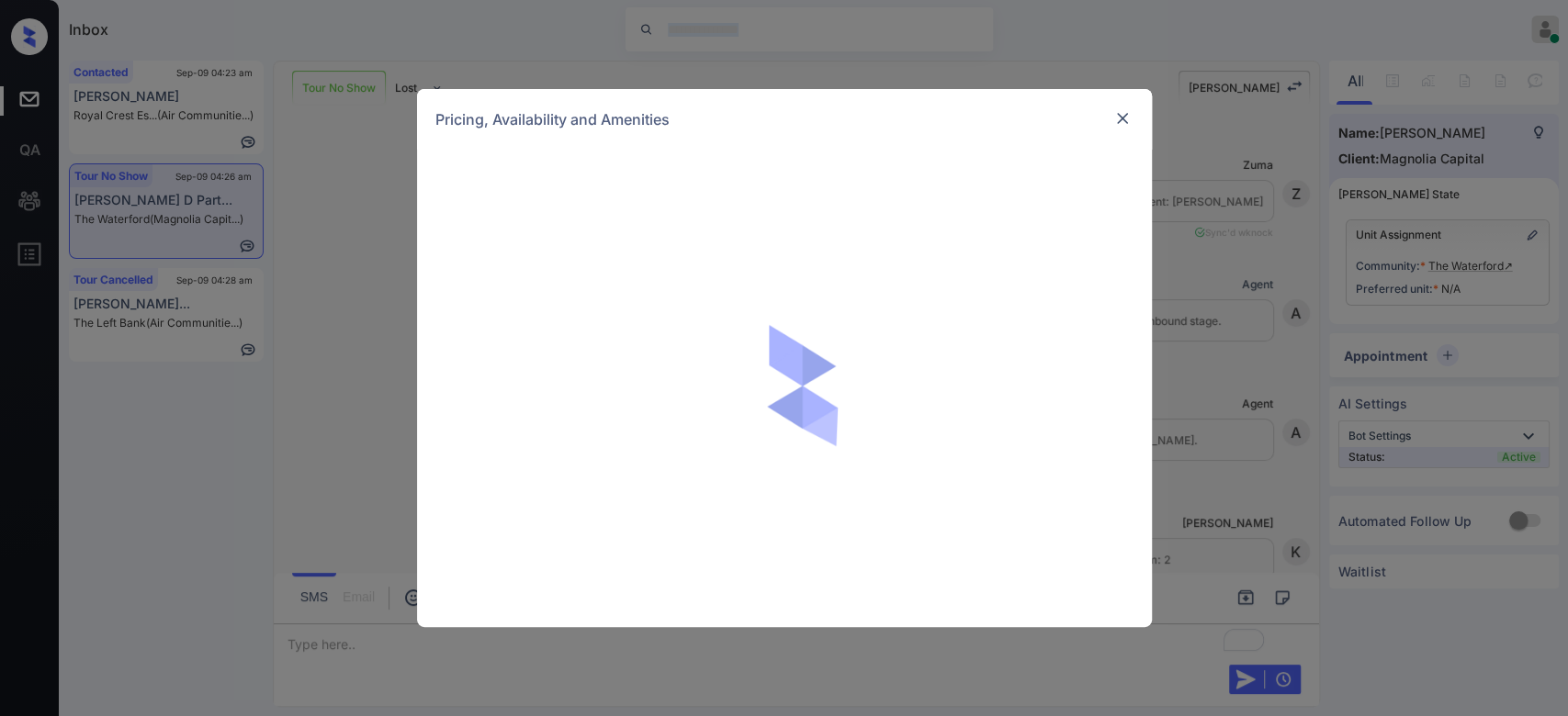
scroll to position [585, 0]
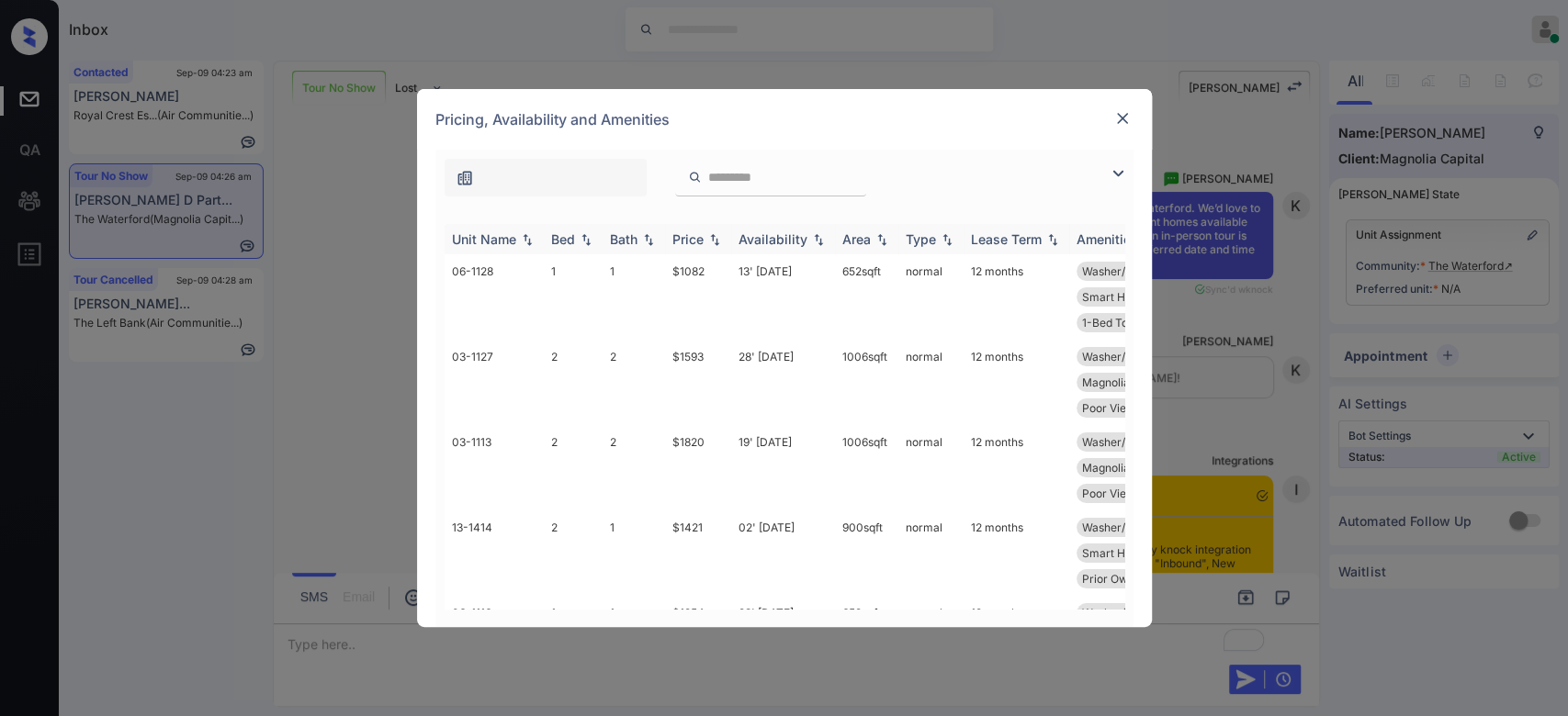
click at [696, 240] on div "Price" at bounding box center [687, 240] width 31 height 16
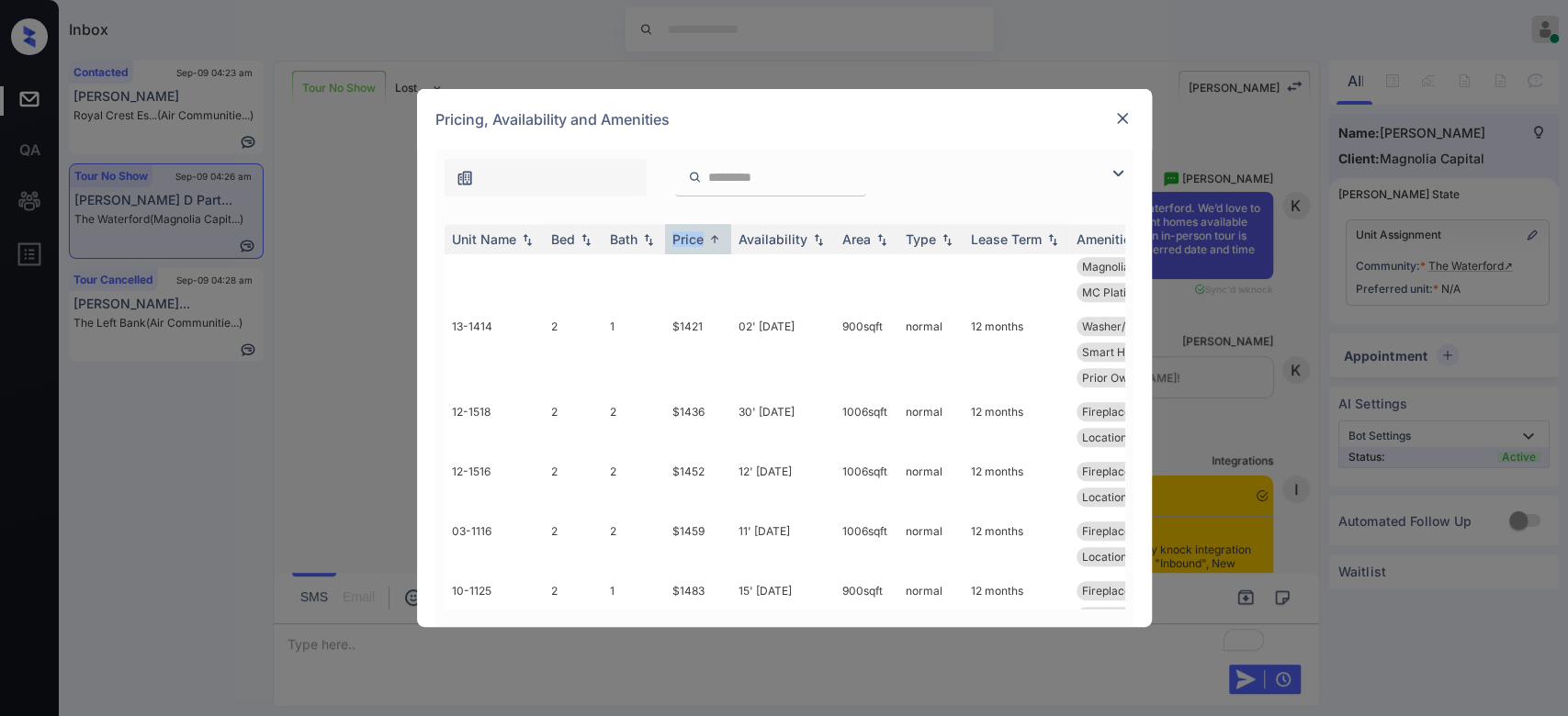
scroll to position [1081, 0]
click at [688, 319] on td "$1421" at bounding box center [698, 352] width 66 height 86
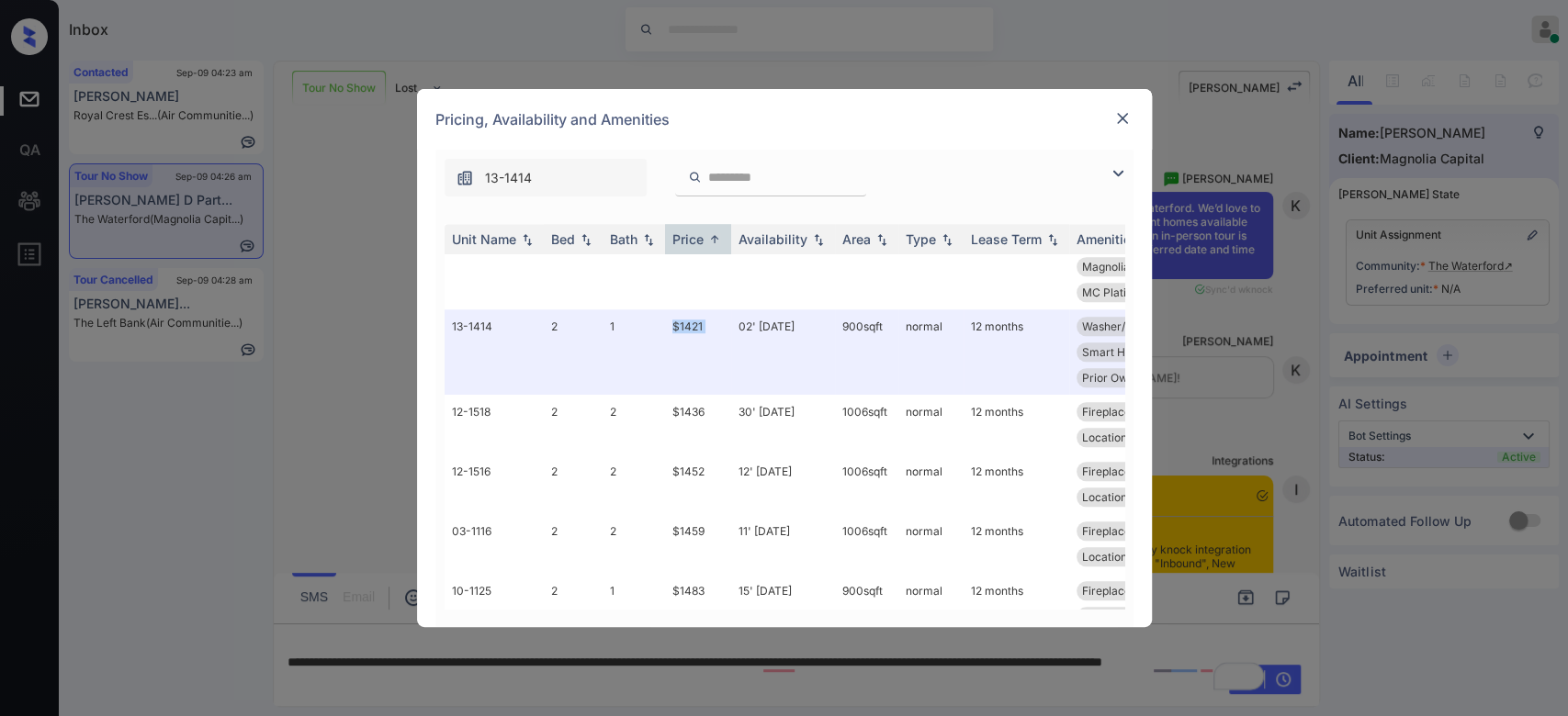
click at [1117, 114] on img at bounding box center [1122, 118] width 18 height 18
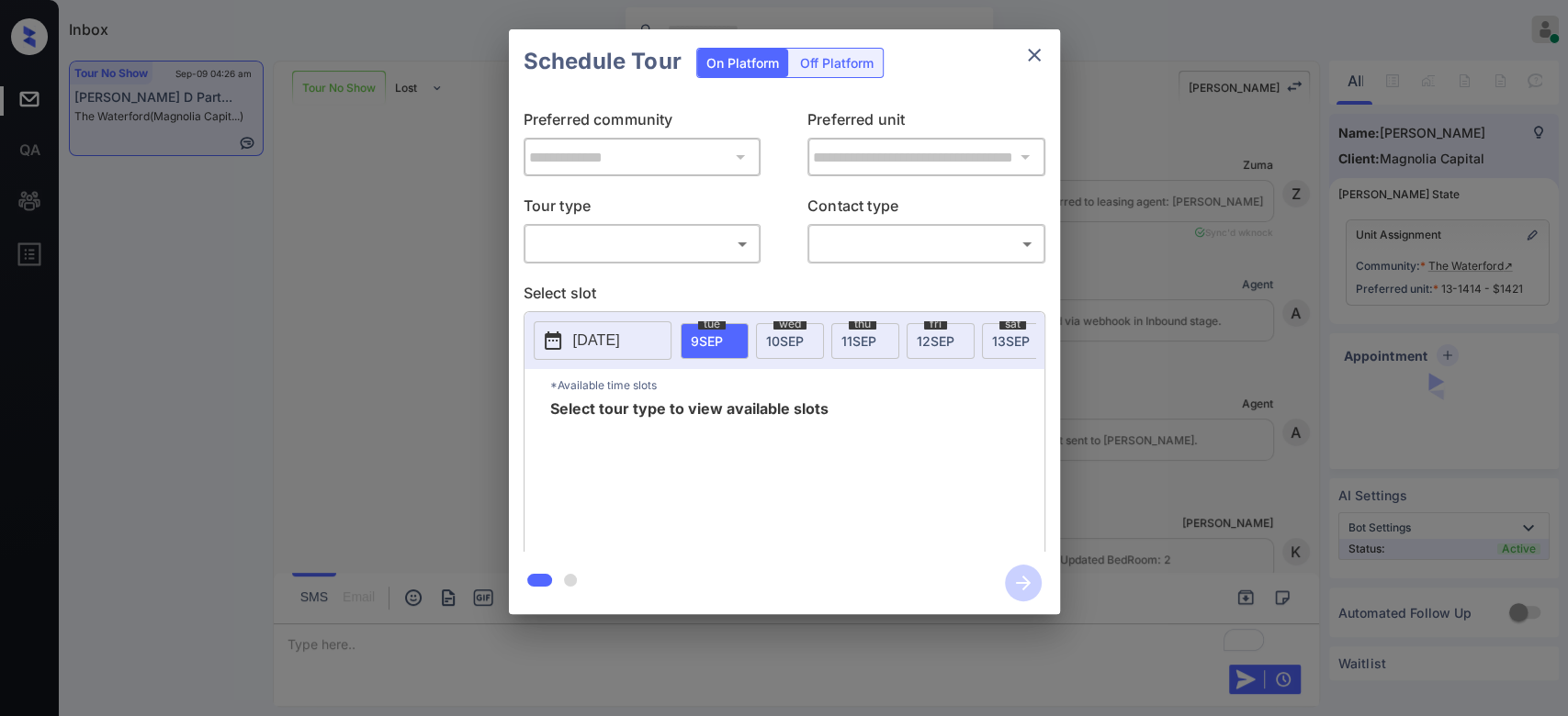
scroll to position [5708, 0]
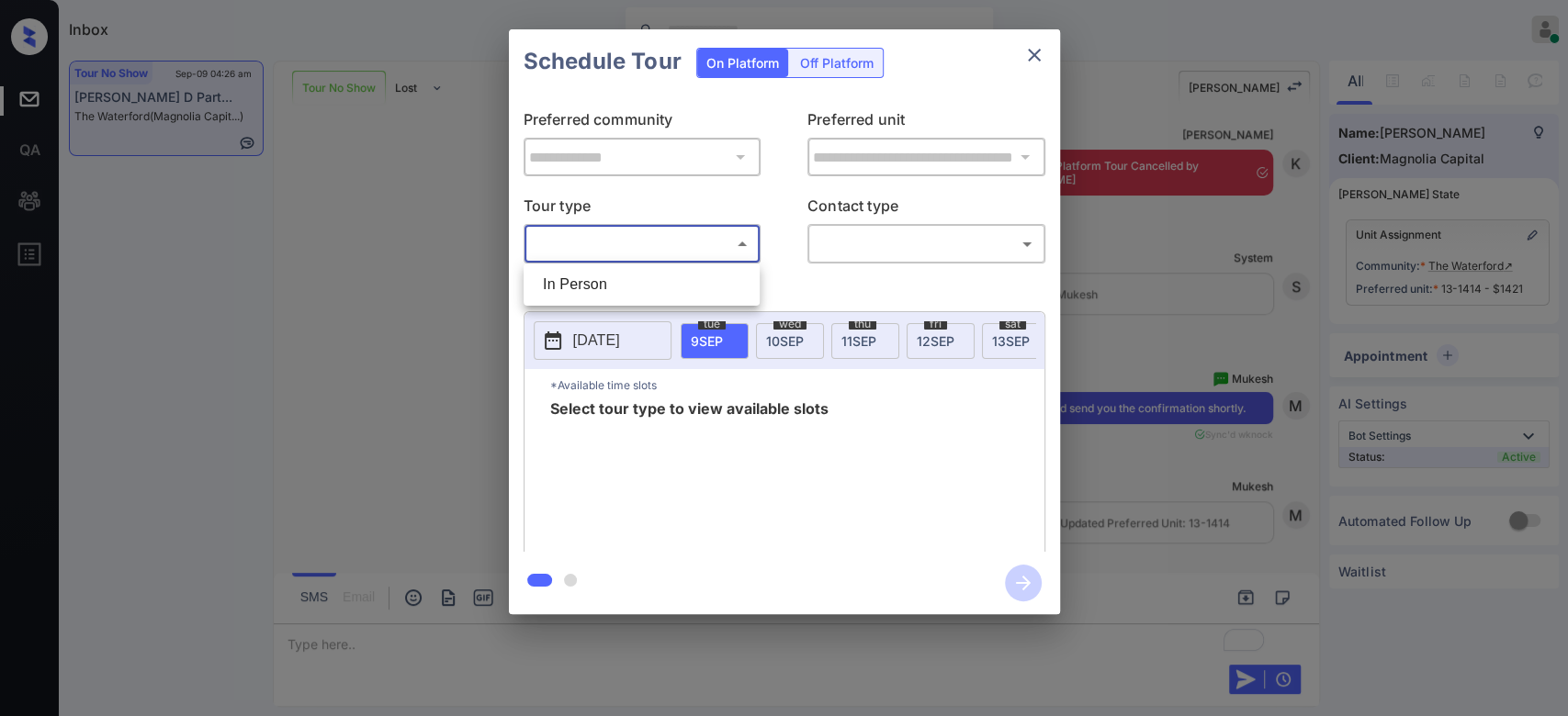
click at [690, 231] on body "Inbox Mukesh Online Set yourself offline Set yourself on break Profile Switch t…" at bounding box center [784, 358] width 1568 height 716
click at [618, 278] on li "In Person" at bounding box center [642, 284] width 227 height 33
type input "********"
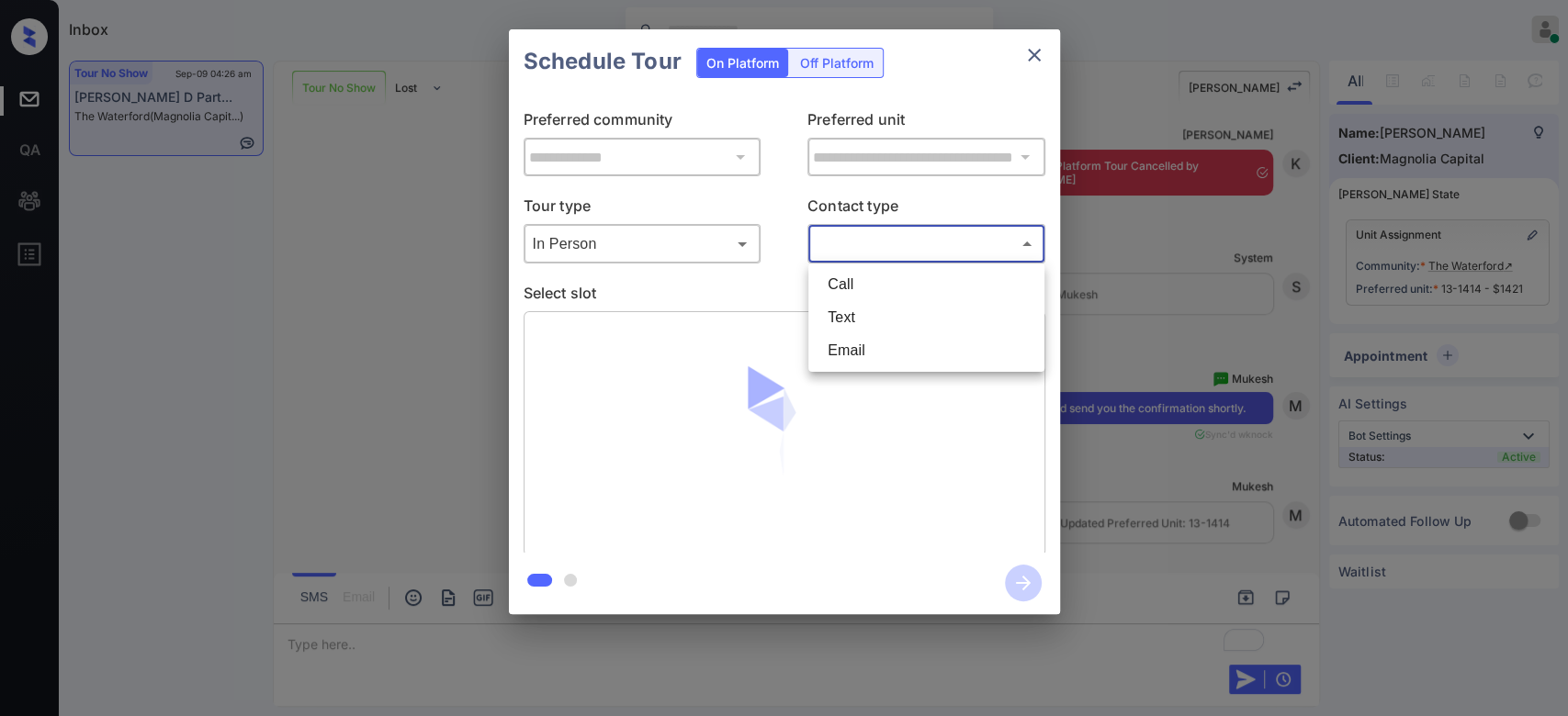
click at [966, 232] on body "Inbox Mukesh Online Set yourself offline Set yourself on break Profile Switch t…" at bounding box center [784, 358] width 1568 height 716
click at [886, 312] on li "Text" at bounding box center [926, 317] width 227 height 33
type input "****"
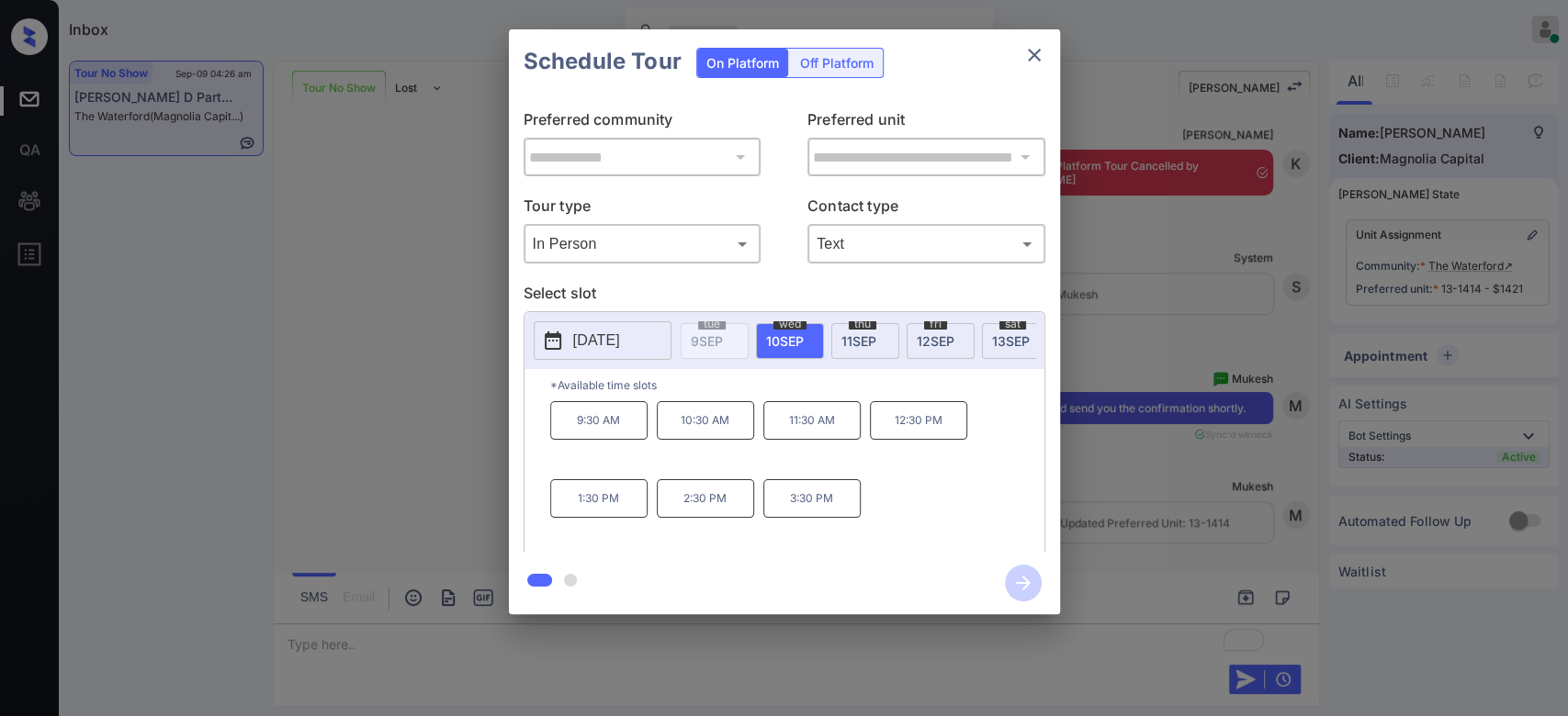
click at [1000, 334] on span "13 SEP" at bounding box center [1011, 341] width 38 height 16
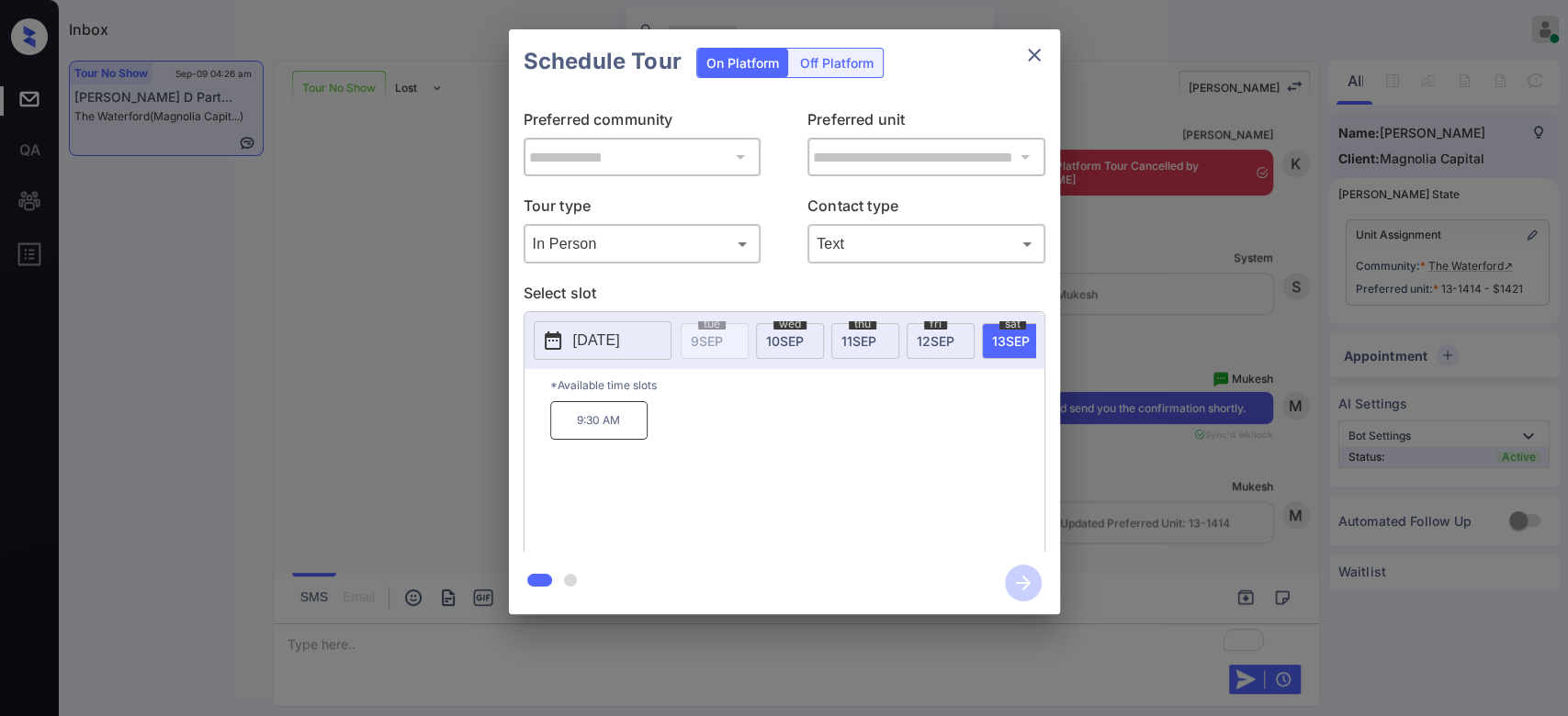
click at [560, 438] on p "9:30 AM" at bounding box center [599, 421] width 98 height 39
click at [1014, 584] on icon "button" at bounding box center [1023, 583] width 37 height 37
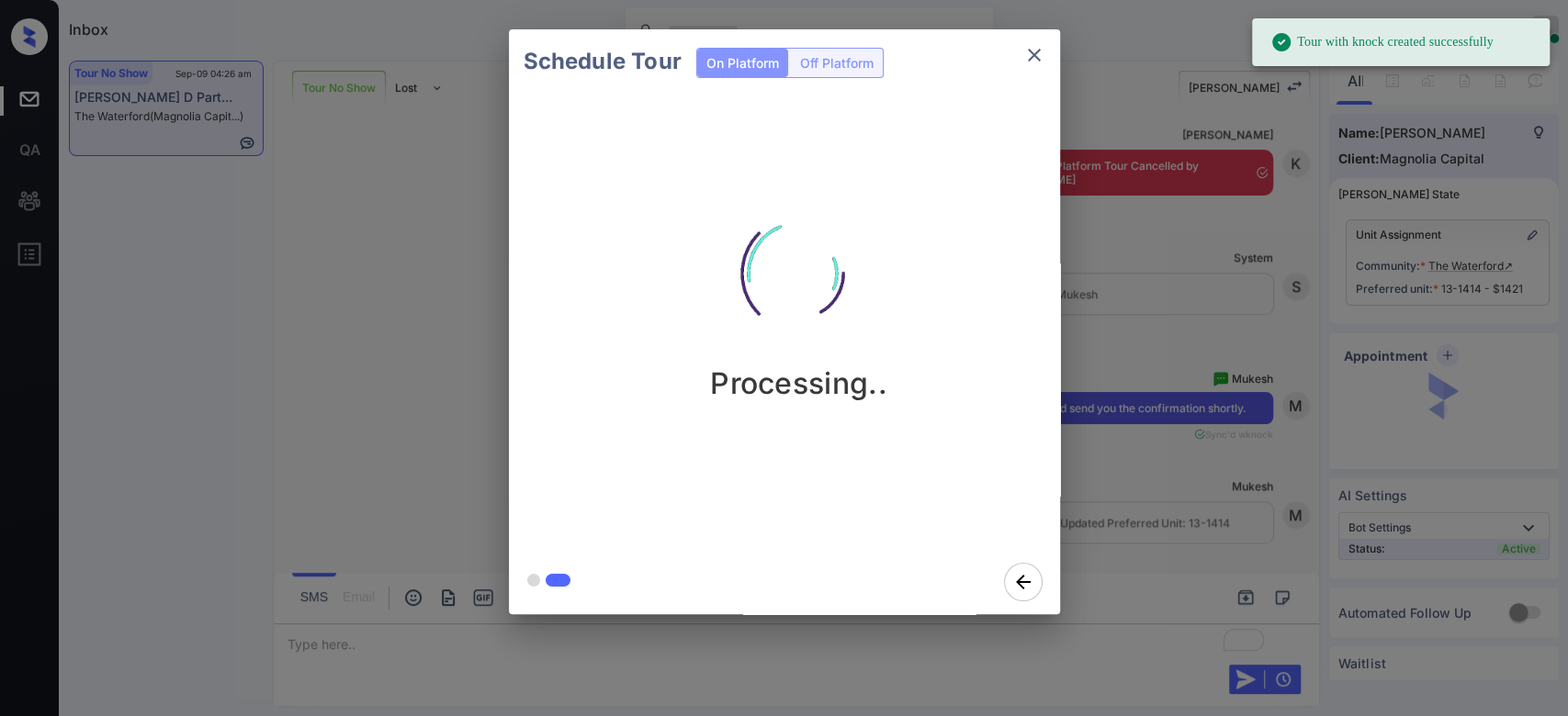
click at [1124, 393] on div "Schedule Tour On Platform Off Platform Processing.." at bounding box center [784, 321] width 1568 height 643
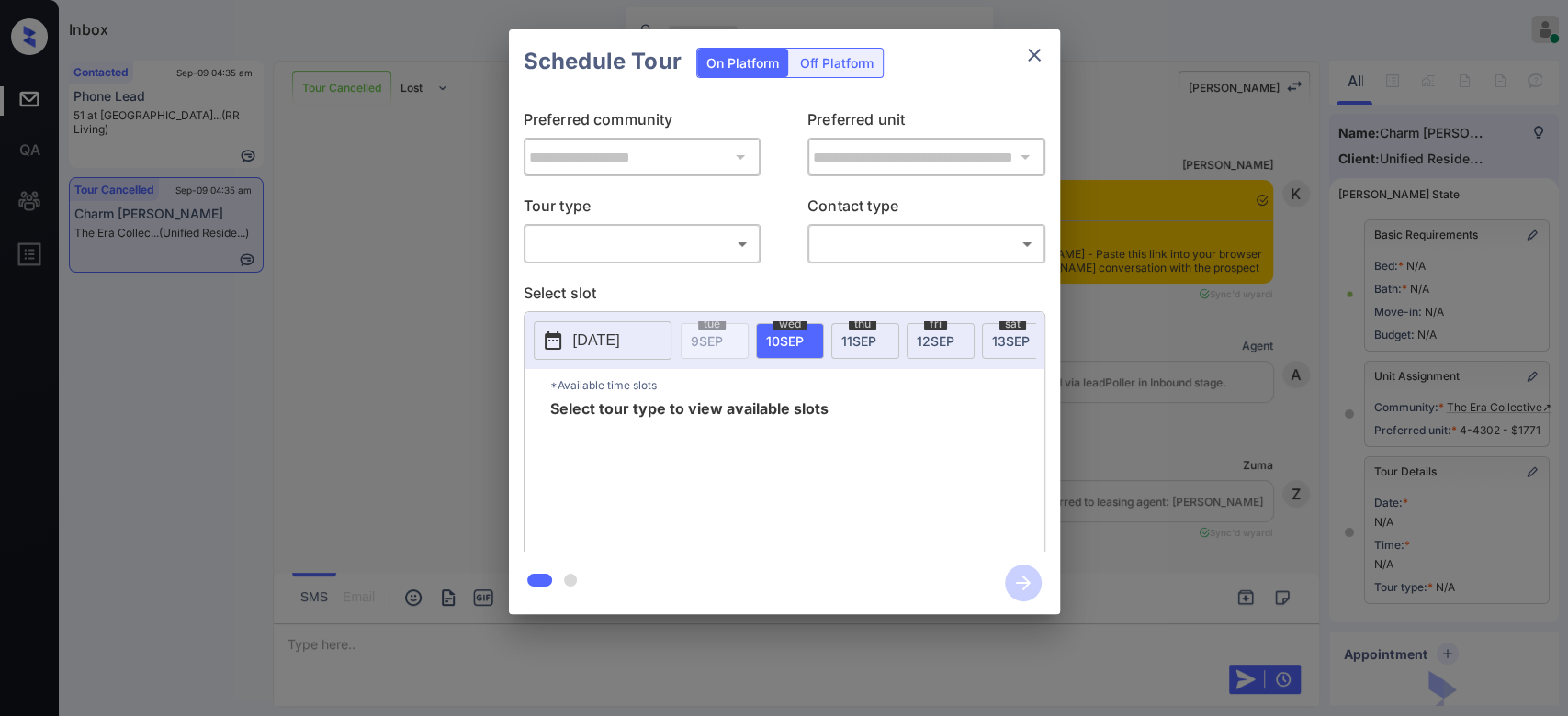
scroll to position [8585, 0]
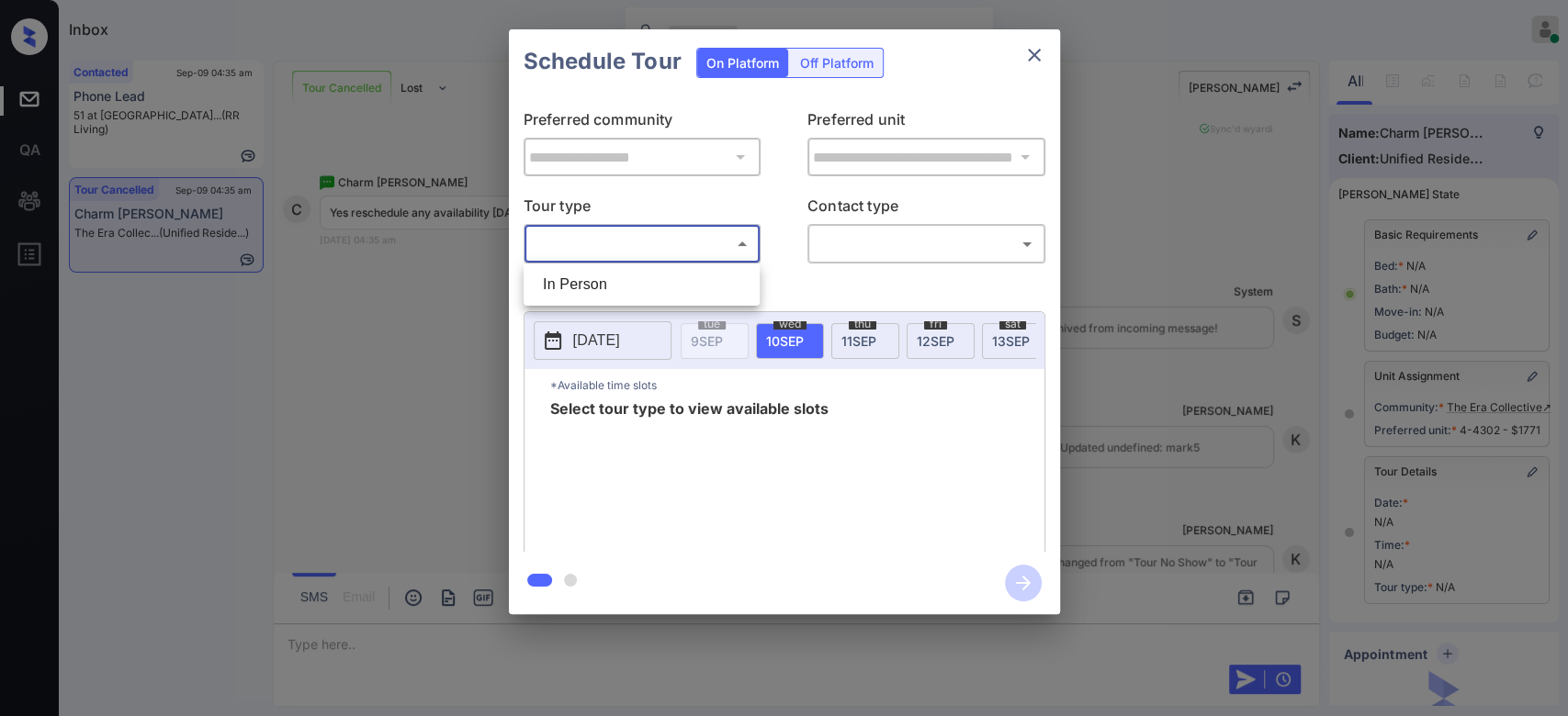
click at [736, 249] on body "Inbox Mukesh Online Set yourself offline Set yourself on break Profile Switch t…" at bounding box center [784, 358] width 1568 height 716
click at [625, 286] on li "In Person" at bounding box center [642, 284] width 227 height 33
type input "********"
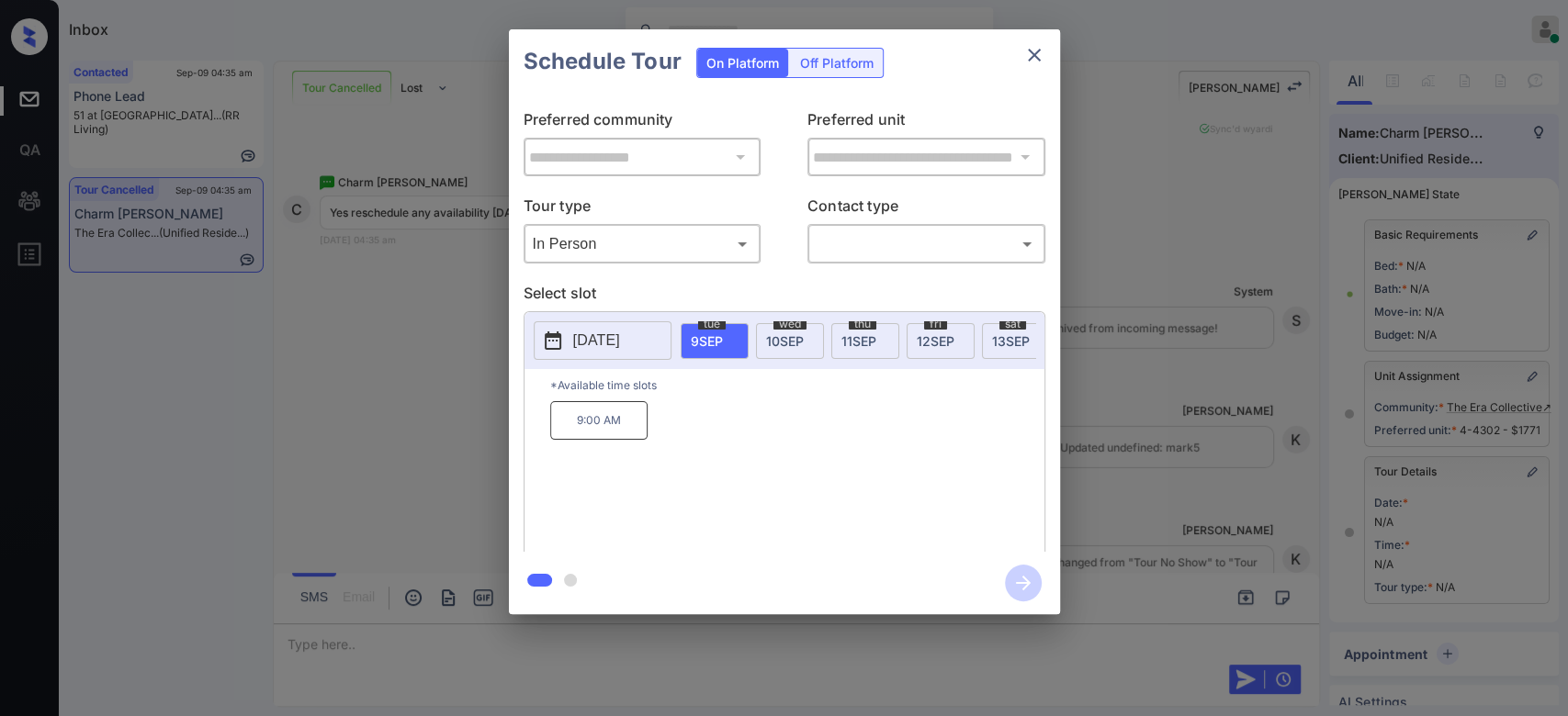
click at [780, 341] on span "[DATE]" at bounding box center [785, 341] width 38 height 16
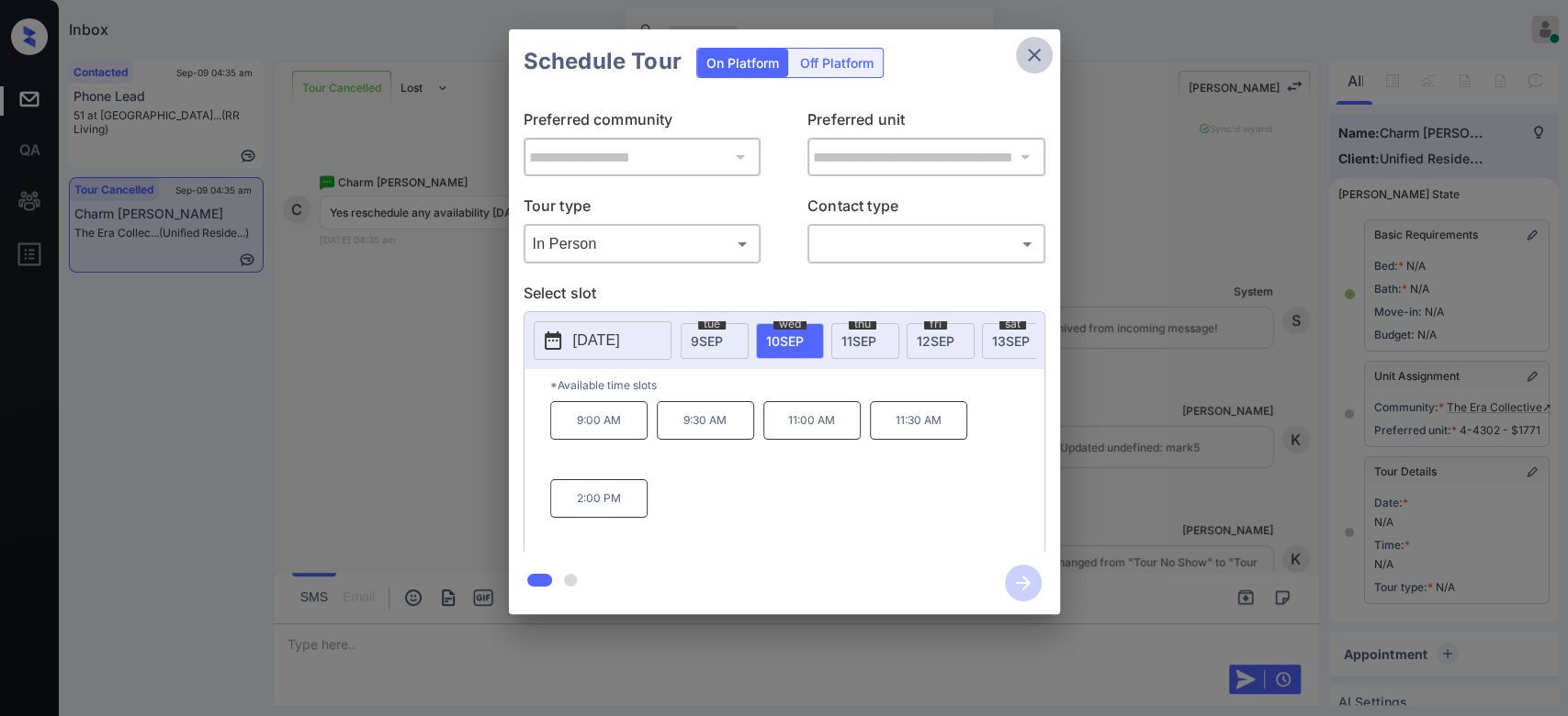
click at [1025, 48] on icon "close" at bounding box center [1035, 55] width 22 height 22
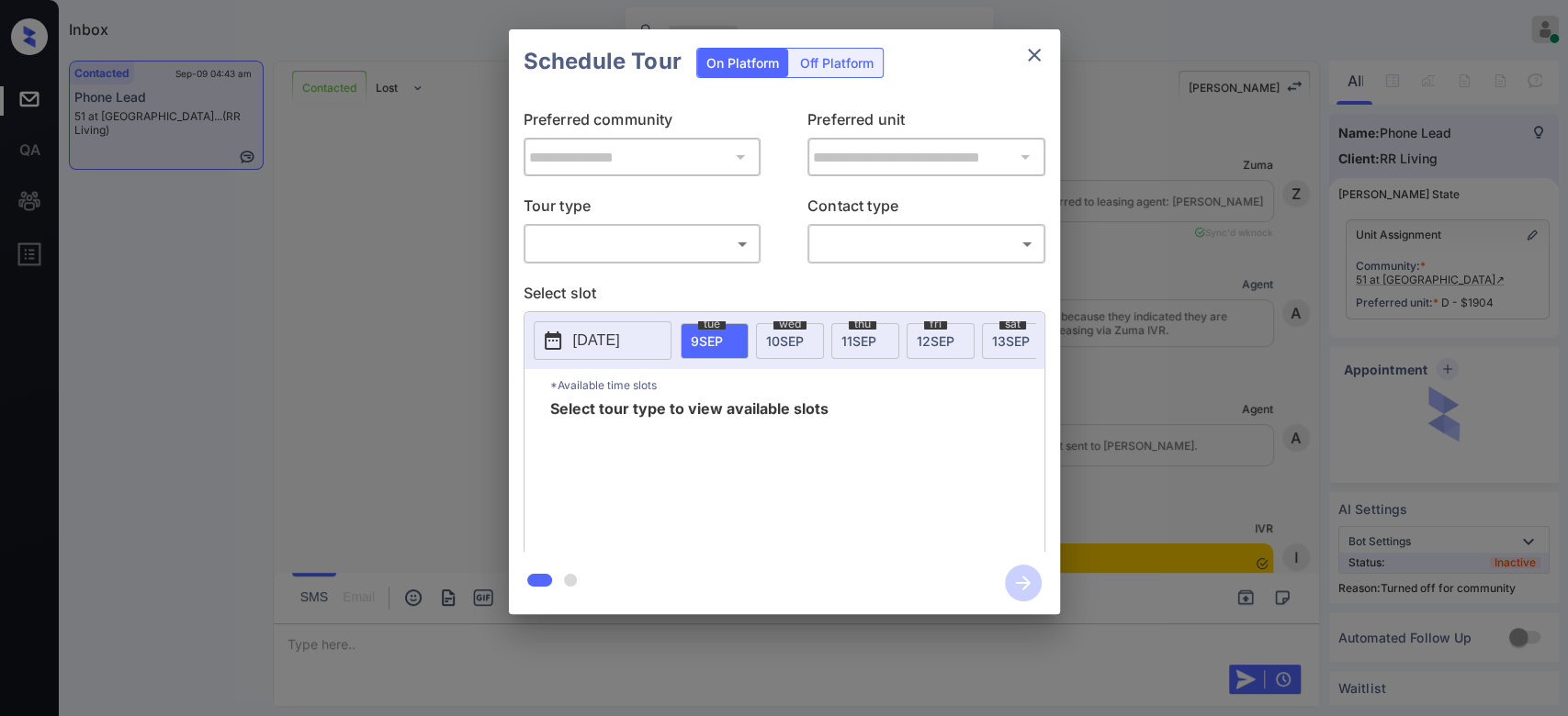
scroll to position [3795, 0]
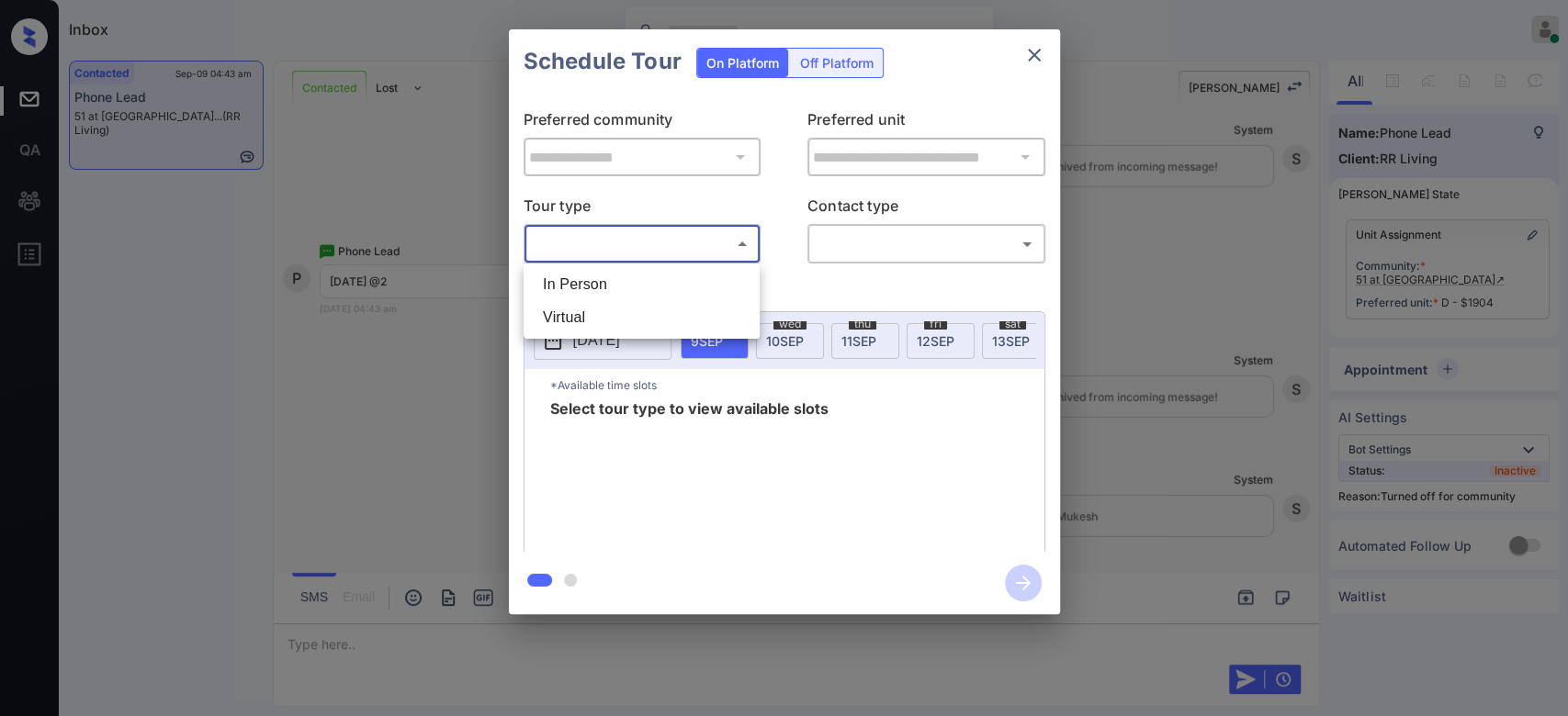
click at [711, 243] on body "Inbox Mukesh Online Set yourself offline Set yourself on break Profile Switch t…" at bounding box center [784, 358] width 1568 height 716
click at [617, 280] on li "In Person" at bounding box center [642, 284] width 227 height 33
type input "********"
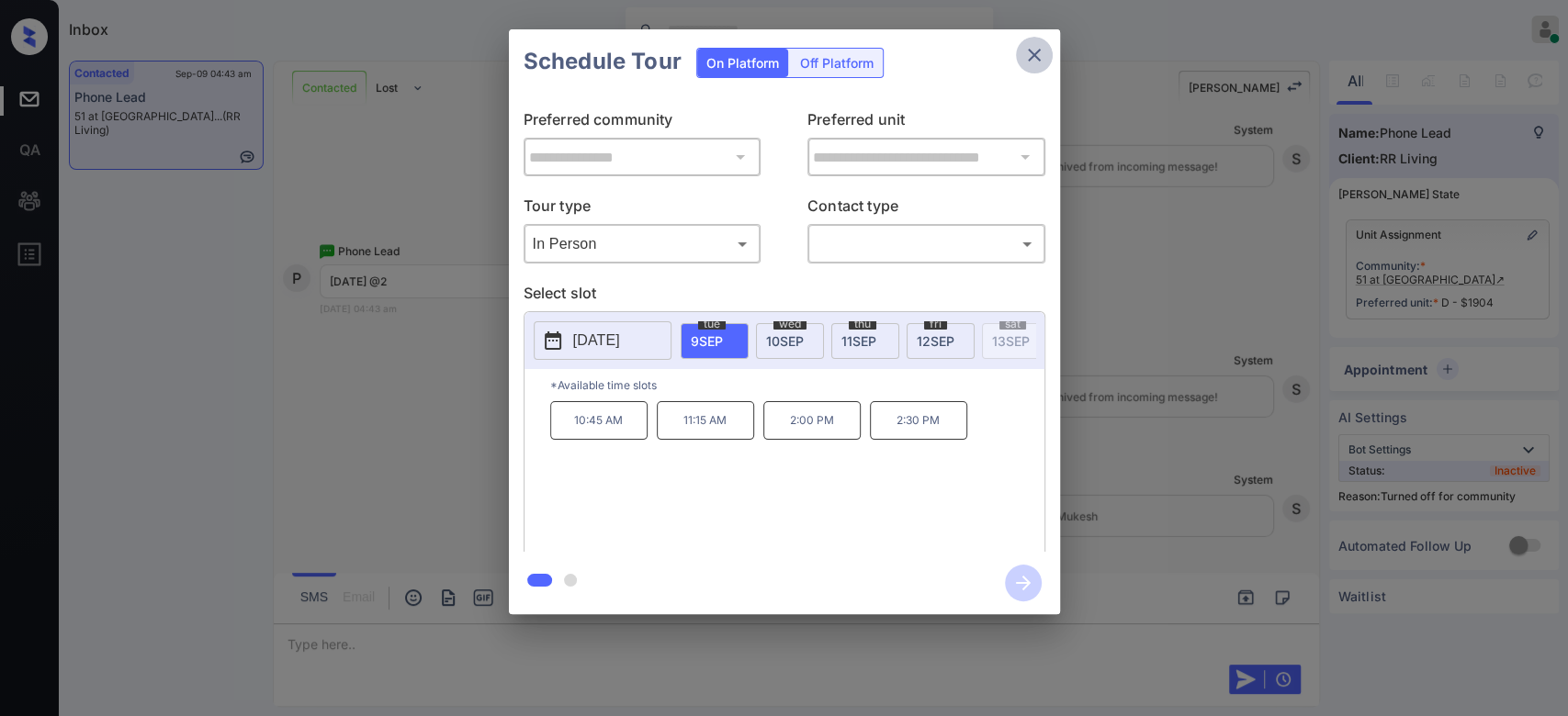
click at [1029, 41] on button "close" at bounding box center [1034, 55] width 37 height 37
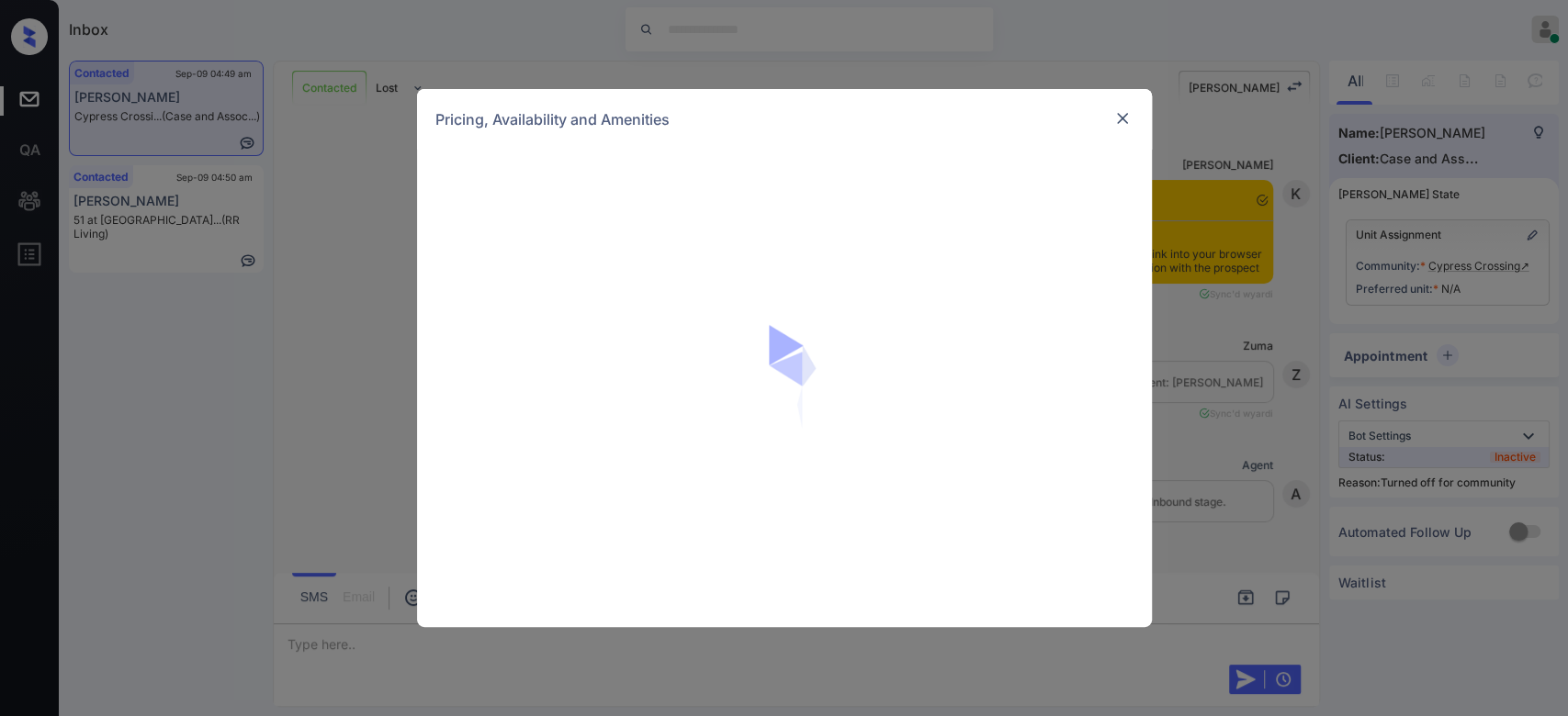
scroll to position [2319, 0]
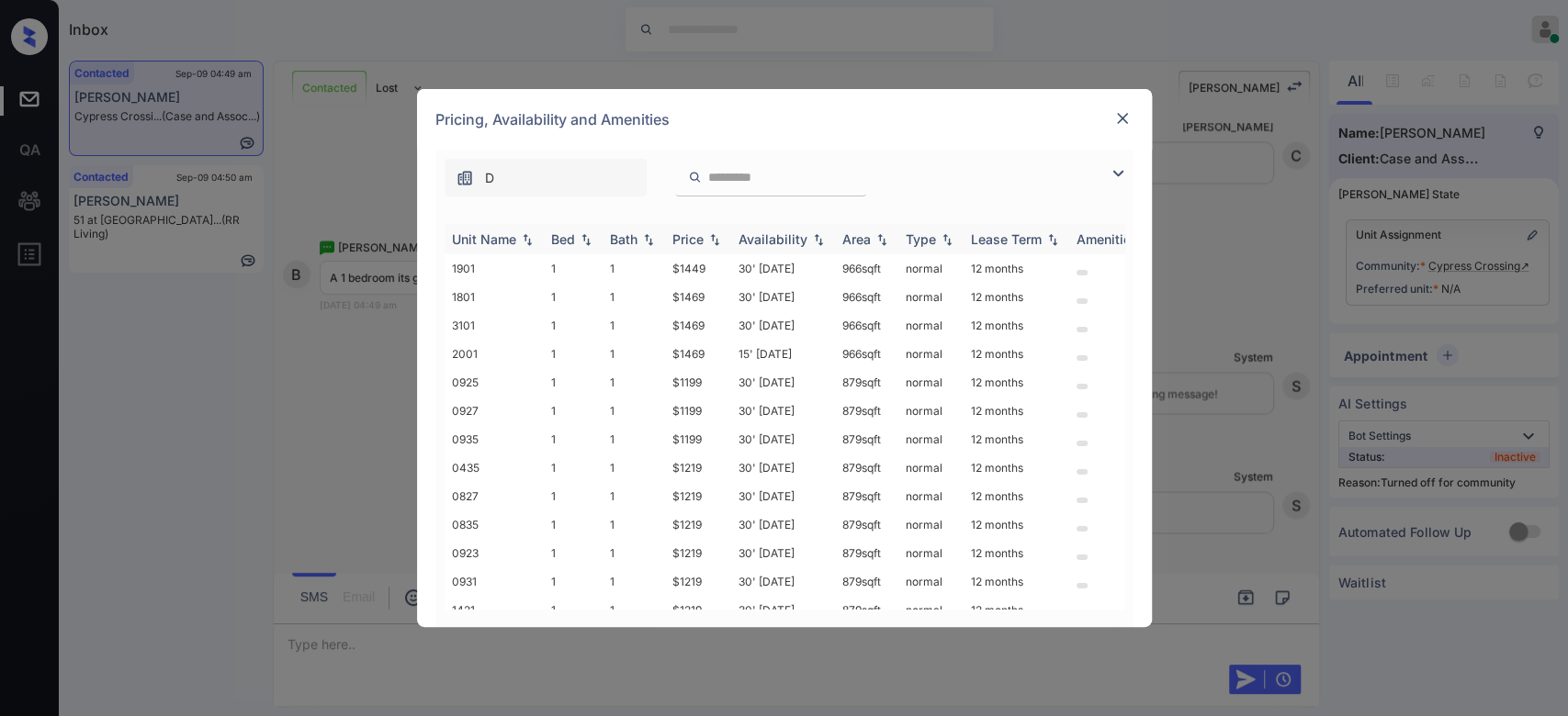
click at [690, 234] on div "Price" at bounding box center [687, 240] width 31 height 16
click at [690, 266] on td "$1159" at bounding box center [698, 268] width 66 height 29
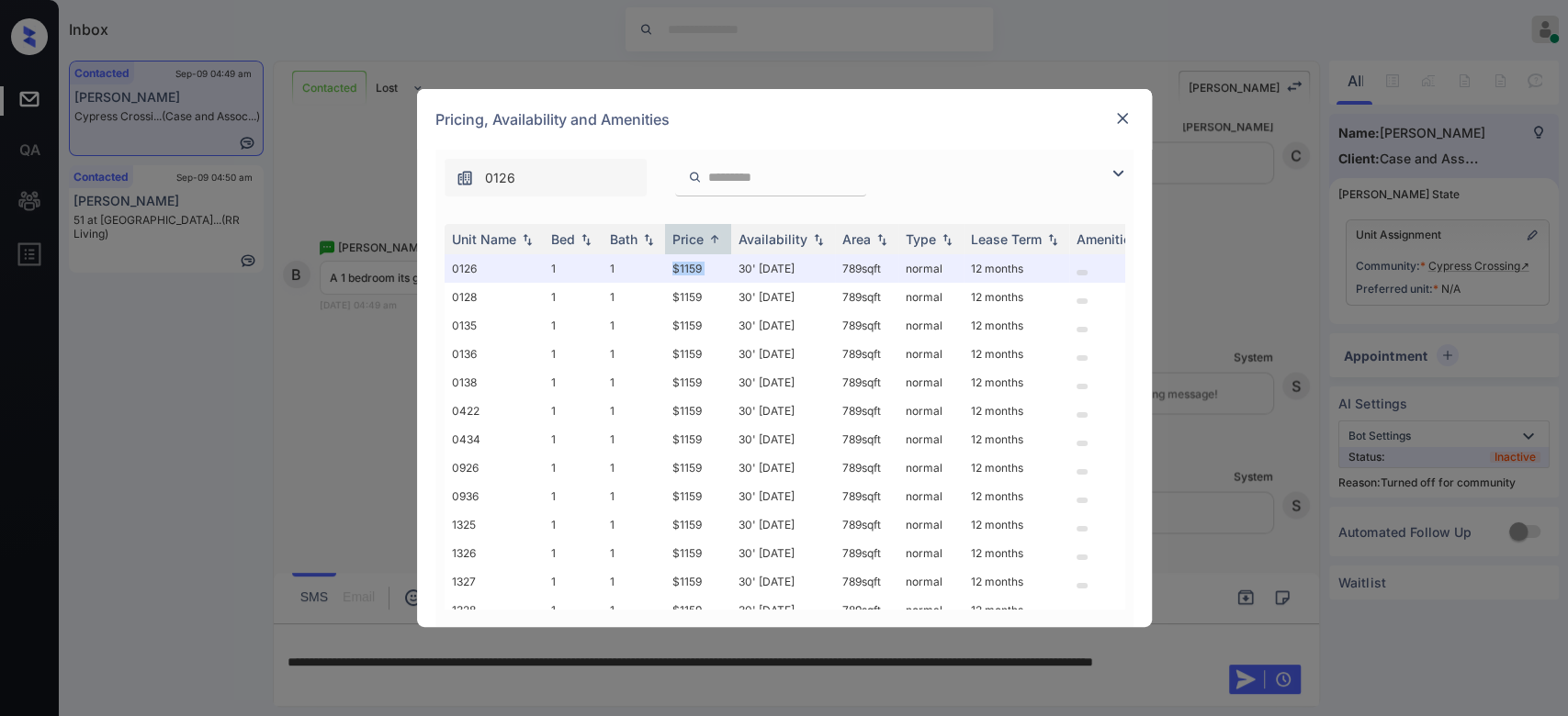
click at [1113, 126] on img at bounding box center [1122, 118] width 18 height 18
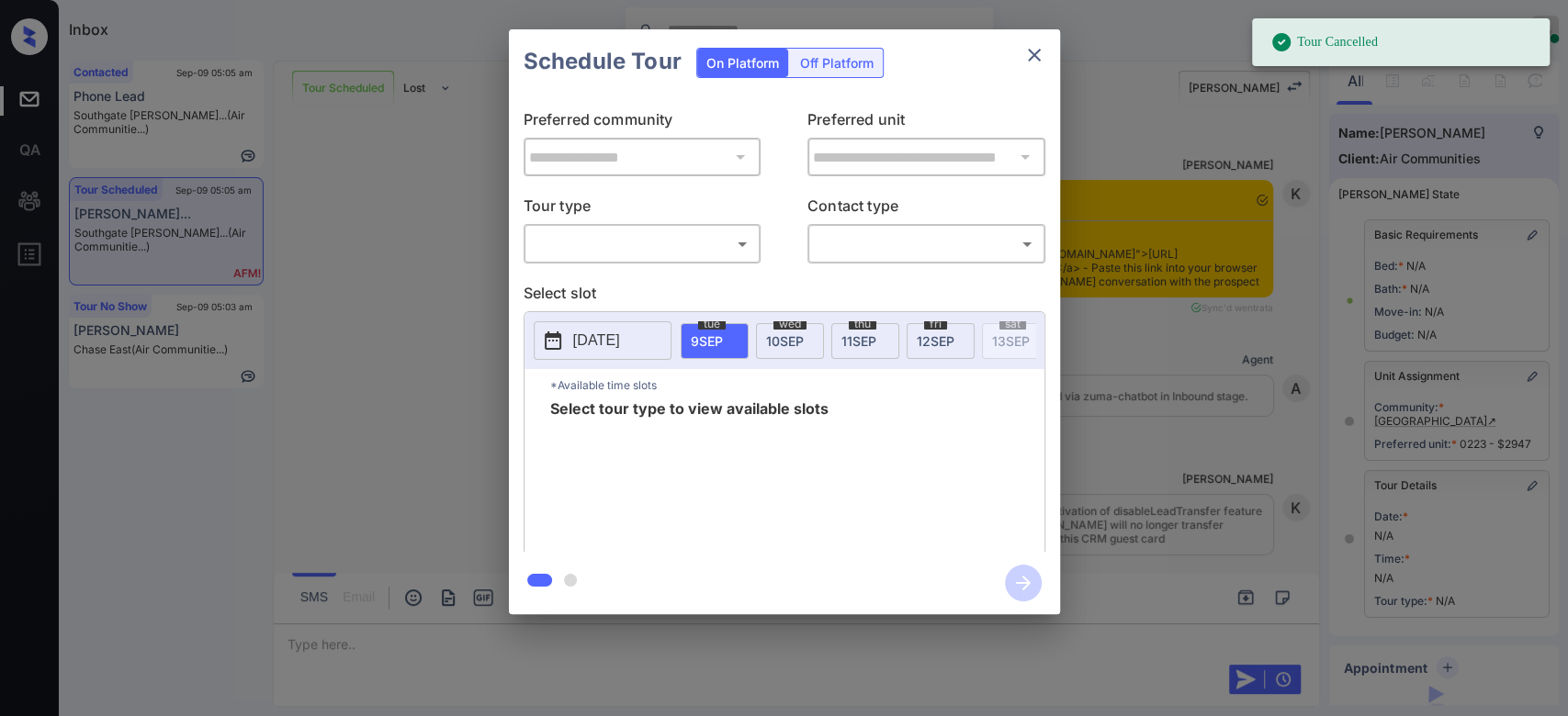
scroll to position [9566, 0]
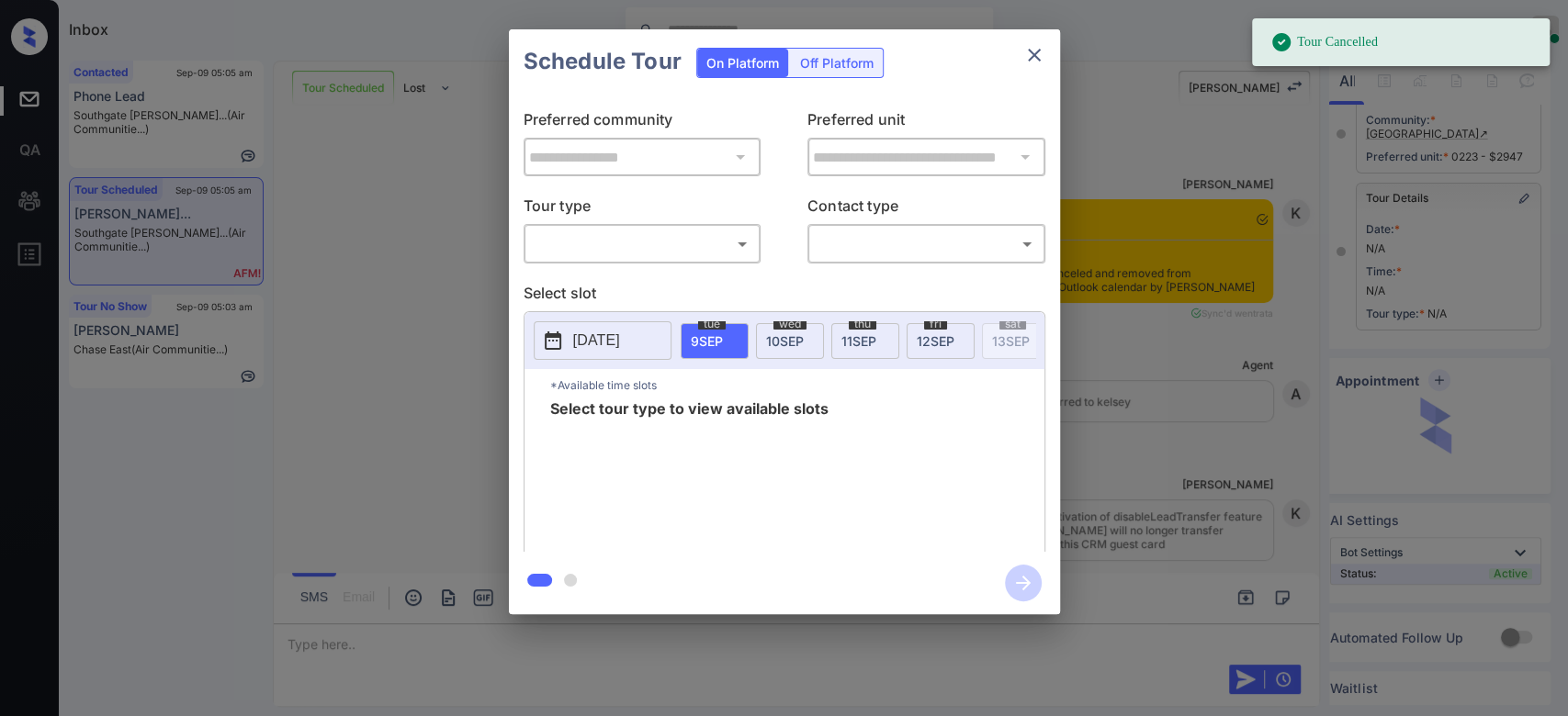
click at [734, 249] on body "Tour Cancelled Inbox Mukesh Online Set yourself offline Set yourself on break P…" at bounding box center [784, 358] width 1568 height 716
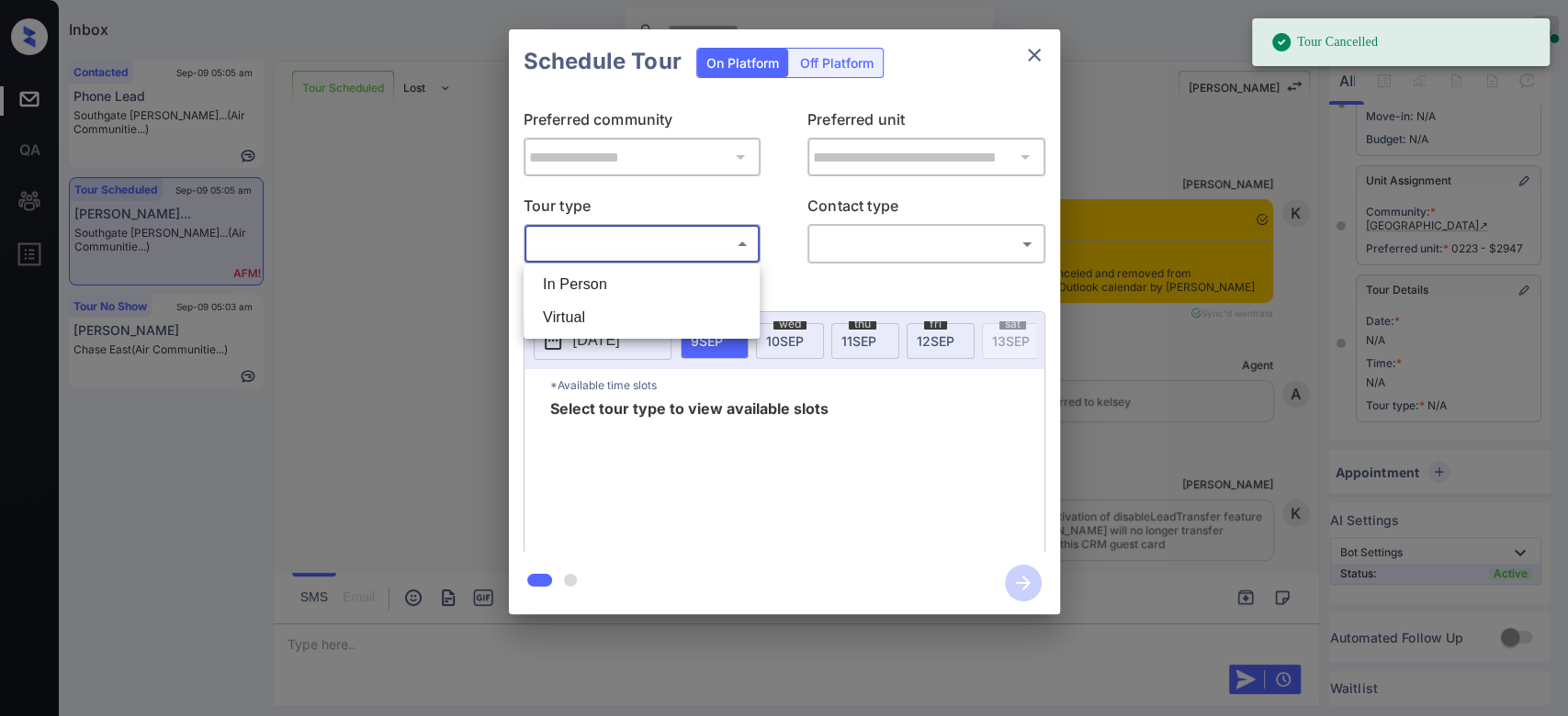
scroll to position [213, 19]
click at [639, 281] on li "In Person" at bounding box center [642, 284] width 227 height 33
type input "********"
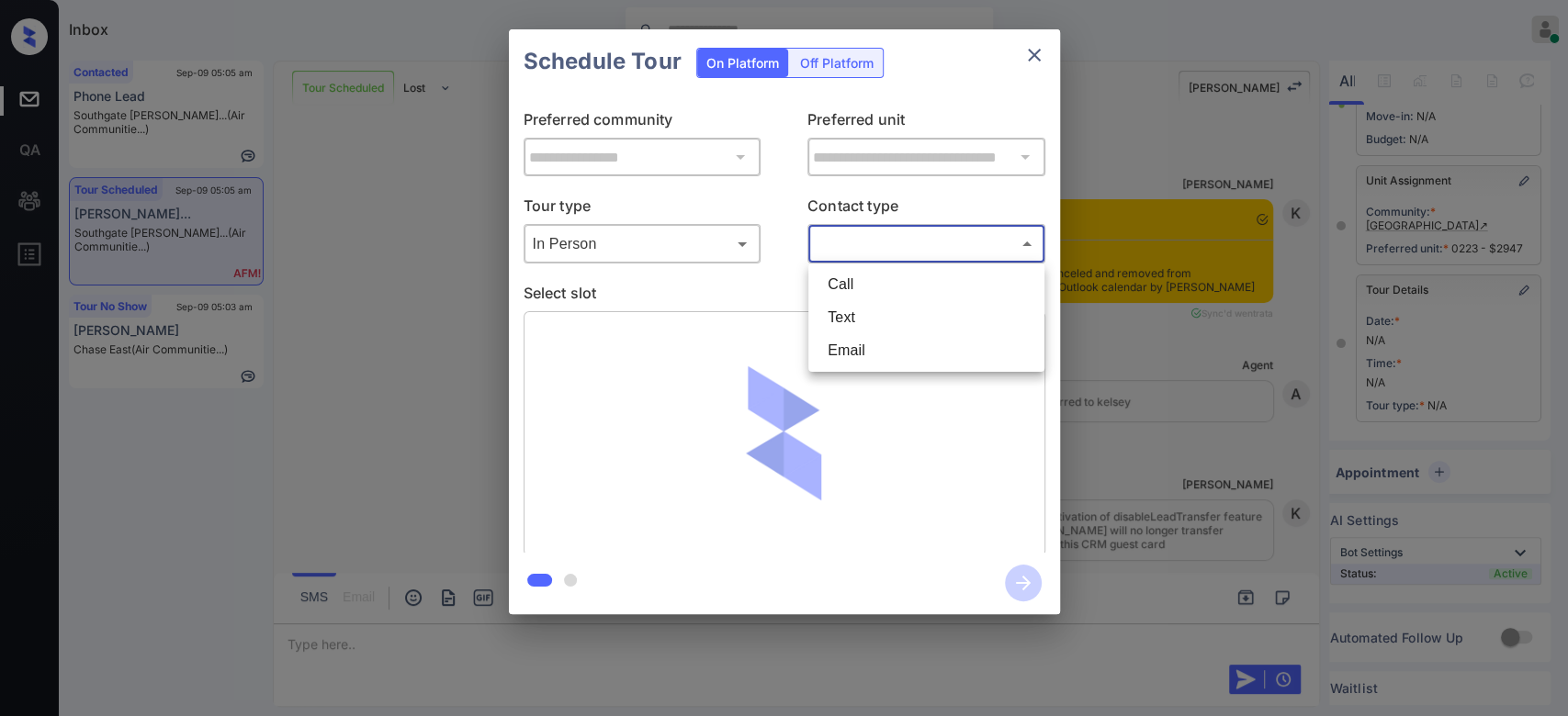
click at [901, 236] on body "Inbox Mukesh Online Set yourself offline Set yourself on break Profile Switch t…" at bounding box center [784, 358] width 1568 height 716
click at [895, 305] on li "Text" at bounding box center [926, 317] width 227 height 33
type input "****"
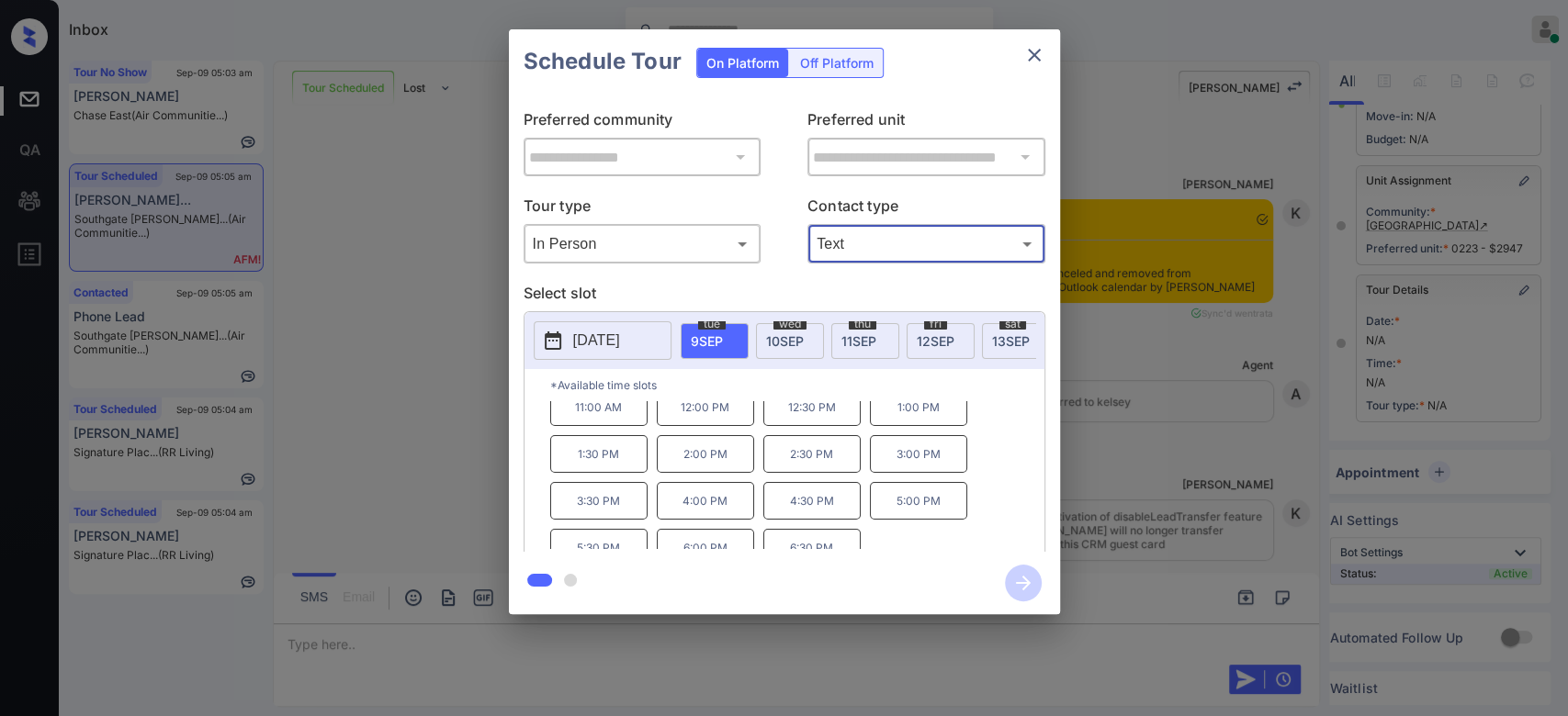
scroll to position [68, 0]
click at [1030, 65] on icon "close" at bounding box center [1035, 55] width 22 height 22
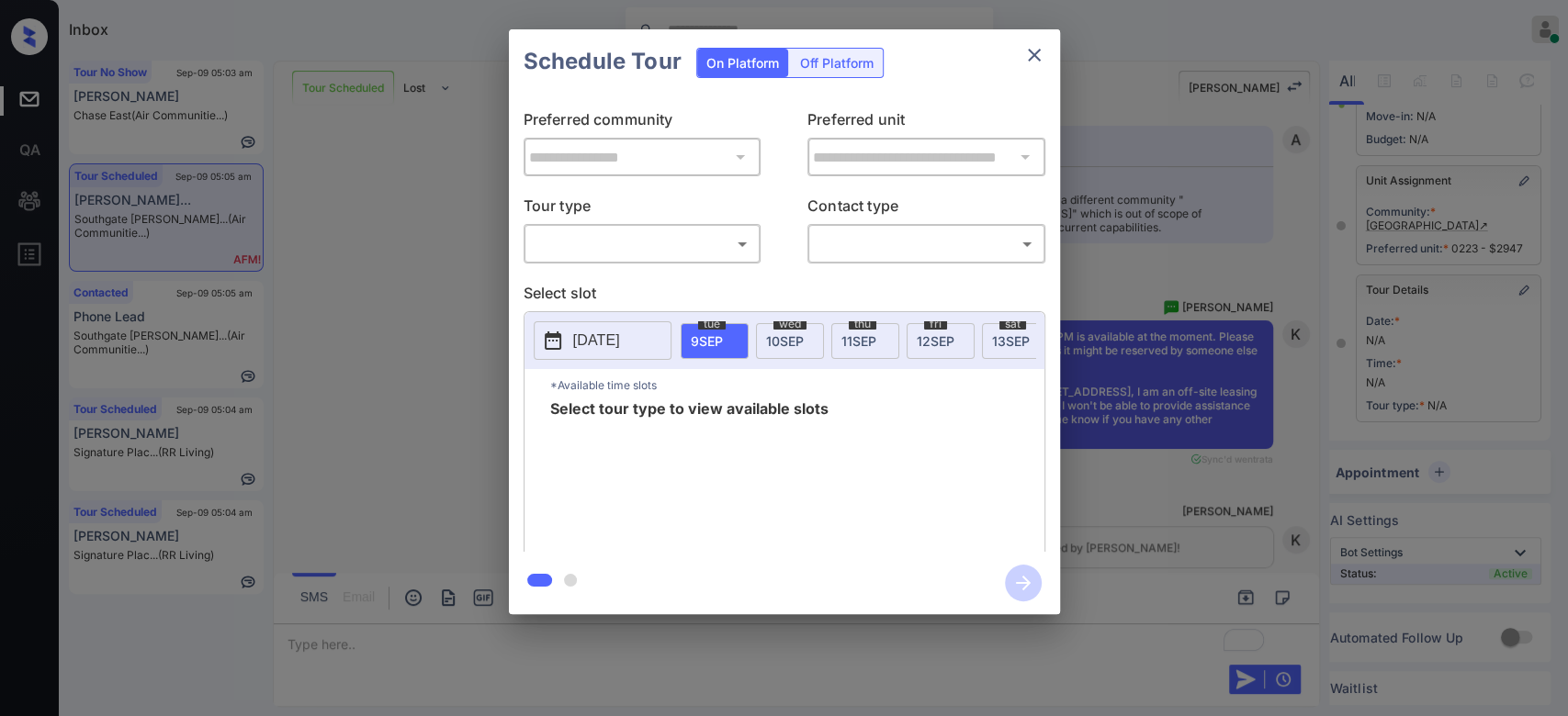
scroll to position [213, 19]
click at [679, 221] on p "Tour type" at bounding box center [642, 210] width 238 height 30
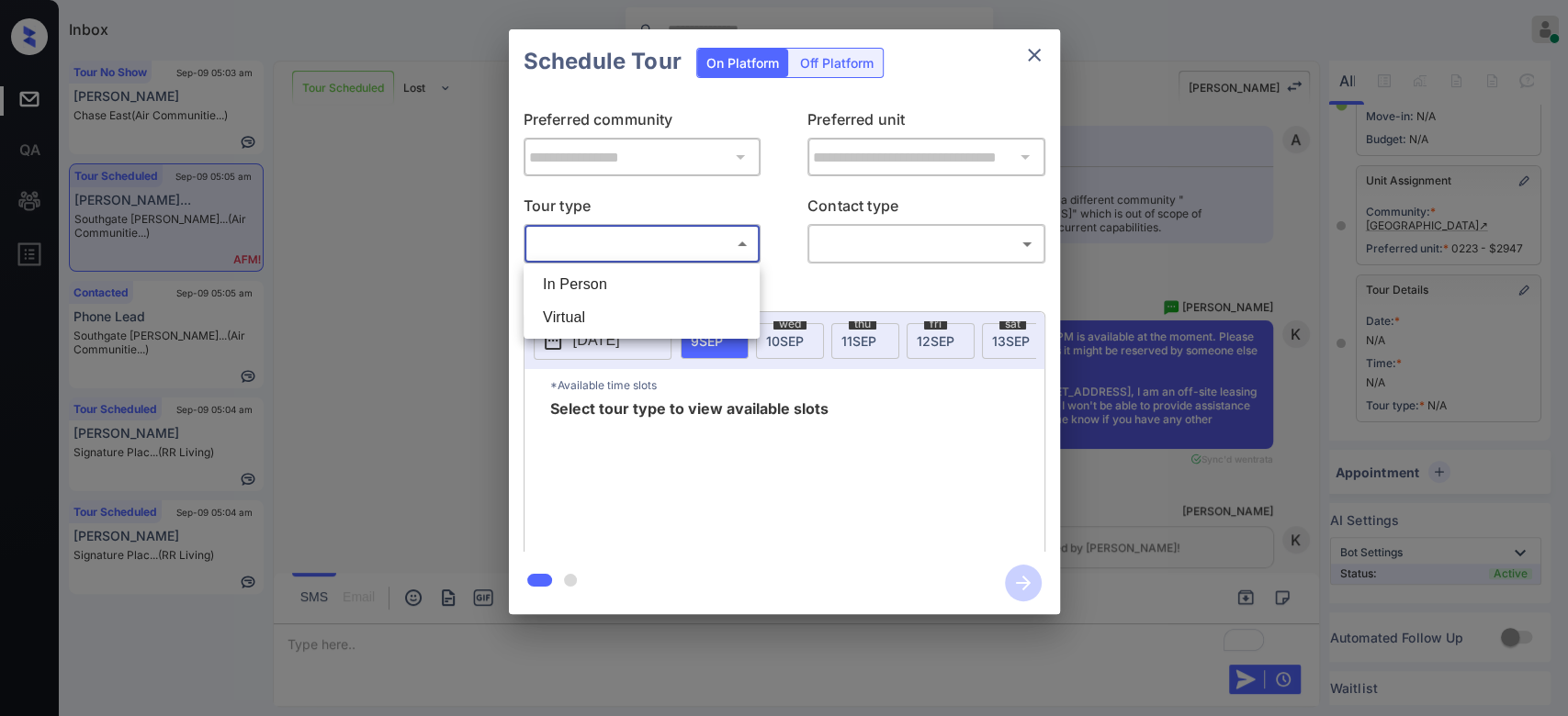
click at [682, 231] on body "Inbox Mukesh Online Set yourself offline Set yourself on break Profile Switch t…" at bounding box center [784, 358] width 1568 height 716
click at [628, 291] on li "In Person" at bounding box center [642, 284] width 227 height 33
type input "********"
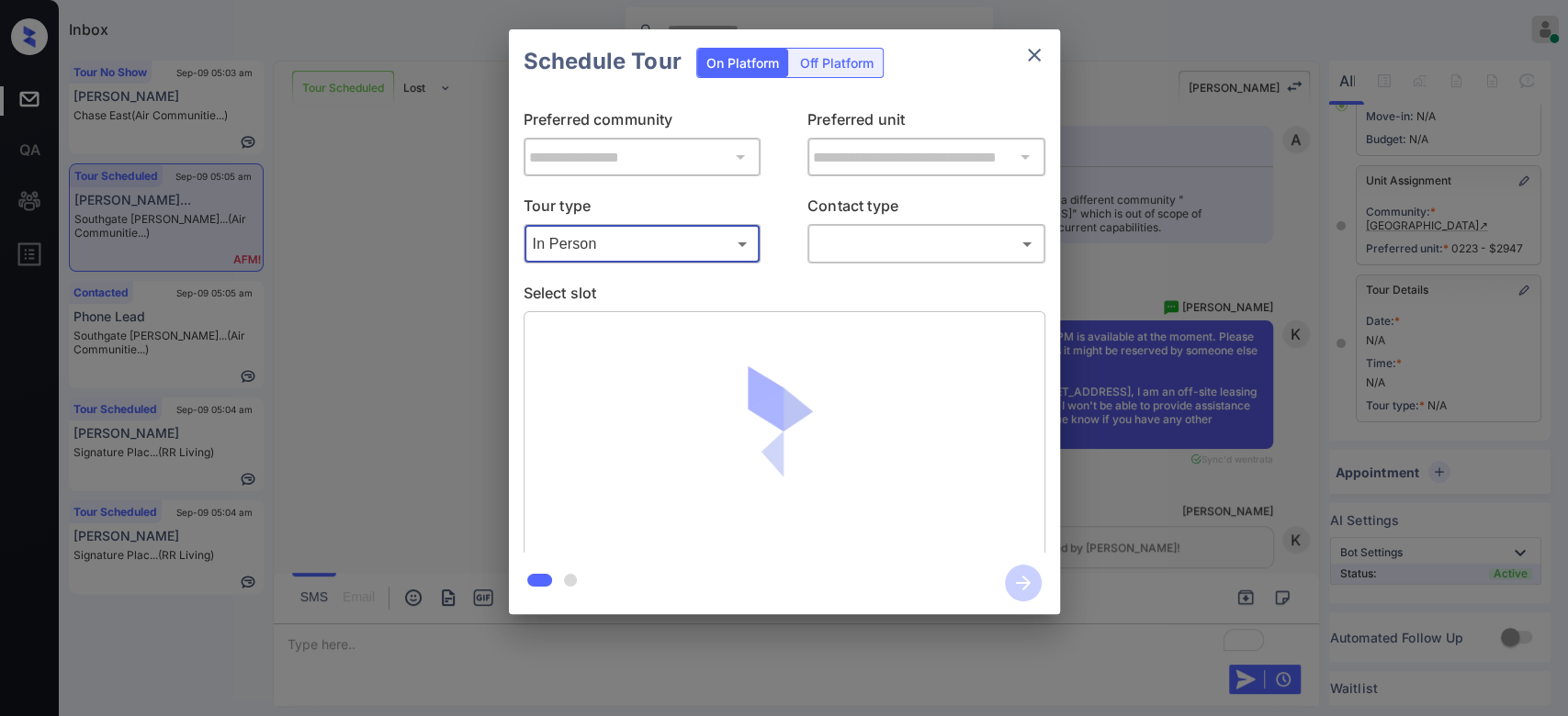
click at [948, 252] on body "Inbox Mukesh Online Set yourself offline Set yourself on break Profile Switch t…" at bounding box center [784, 358] width 1568 height 716
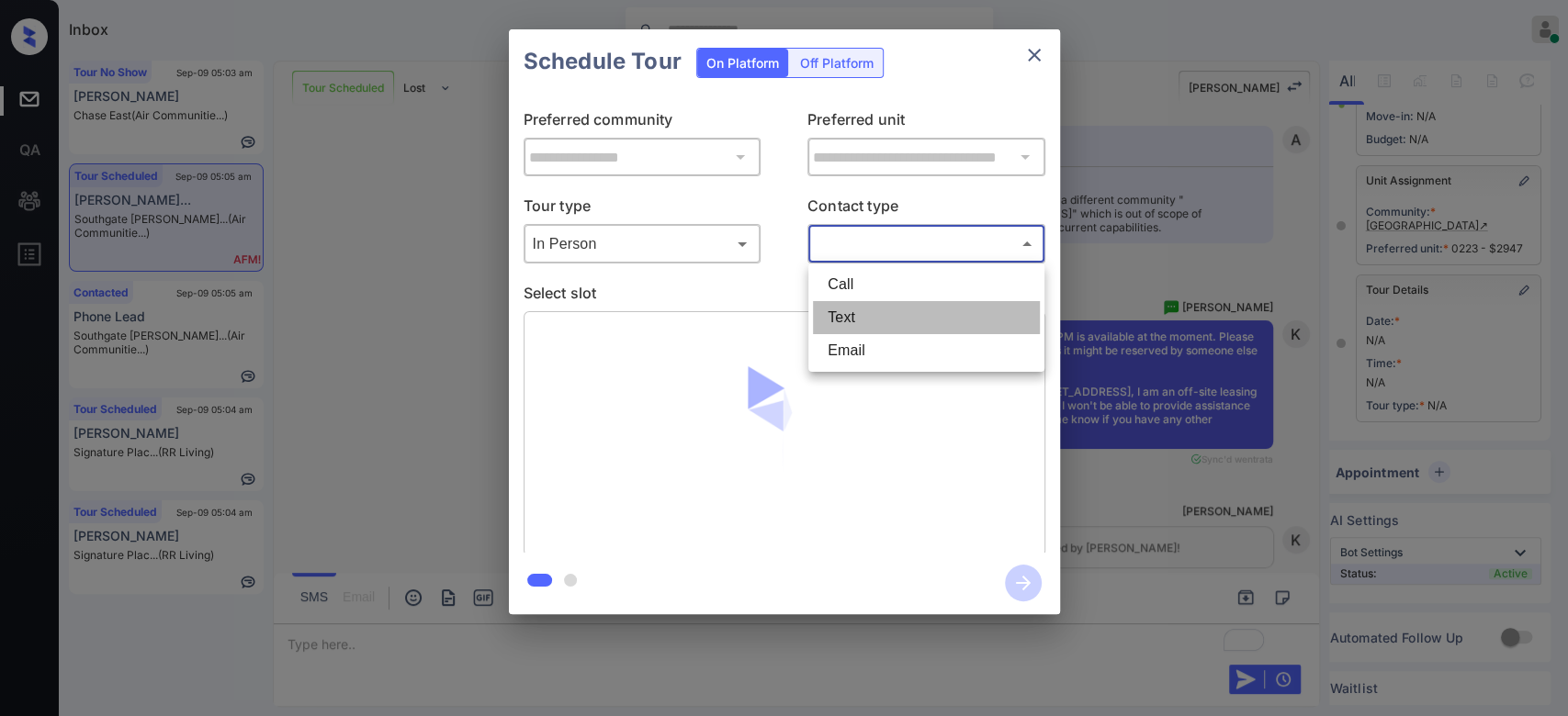
click at [872, 327] on li "Text" at bounding box center [926, 317] width 227 height 33
type input "****"
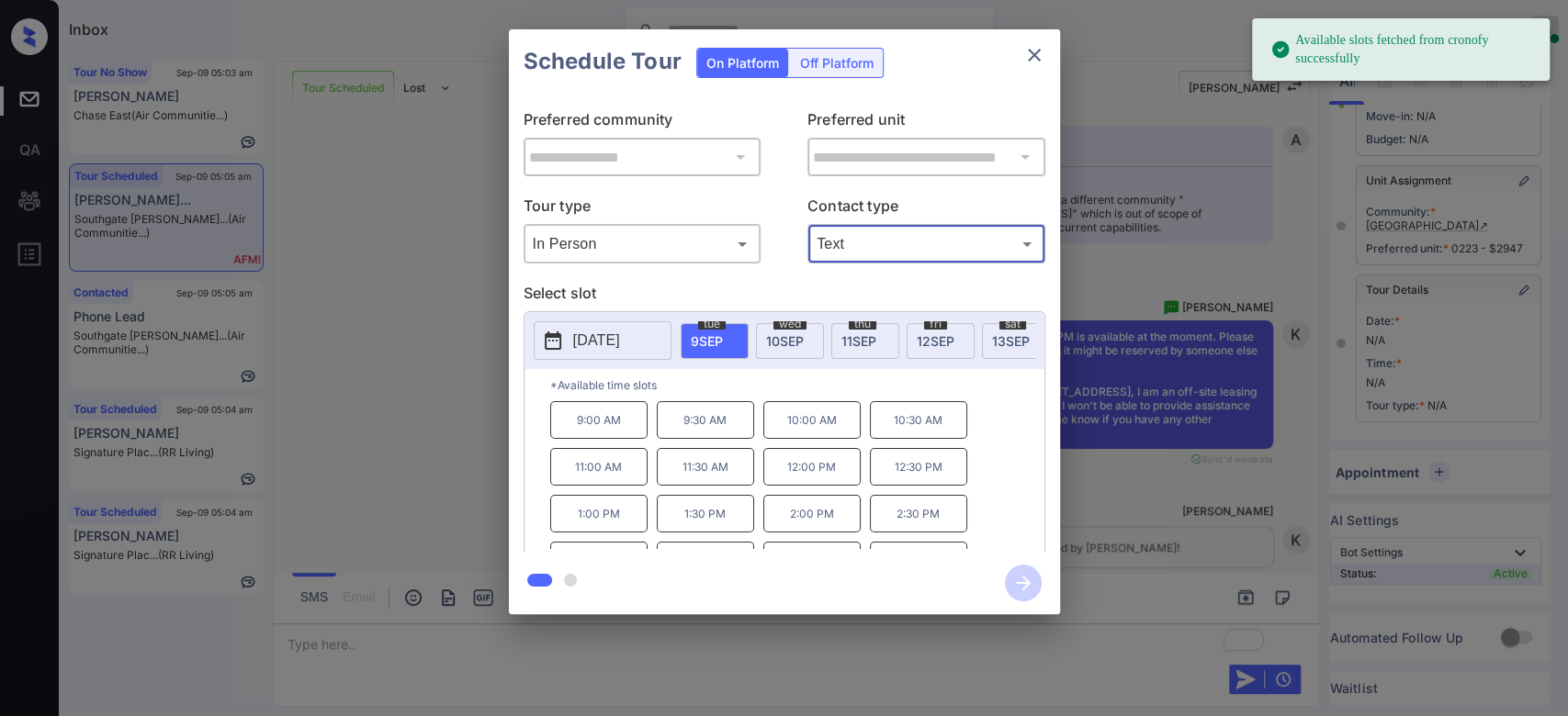
scroll to position [77, 0]
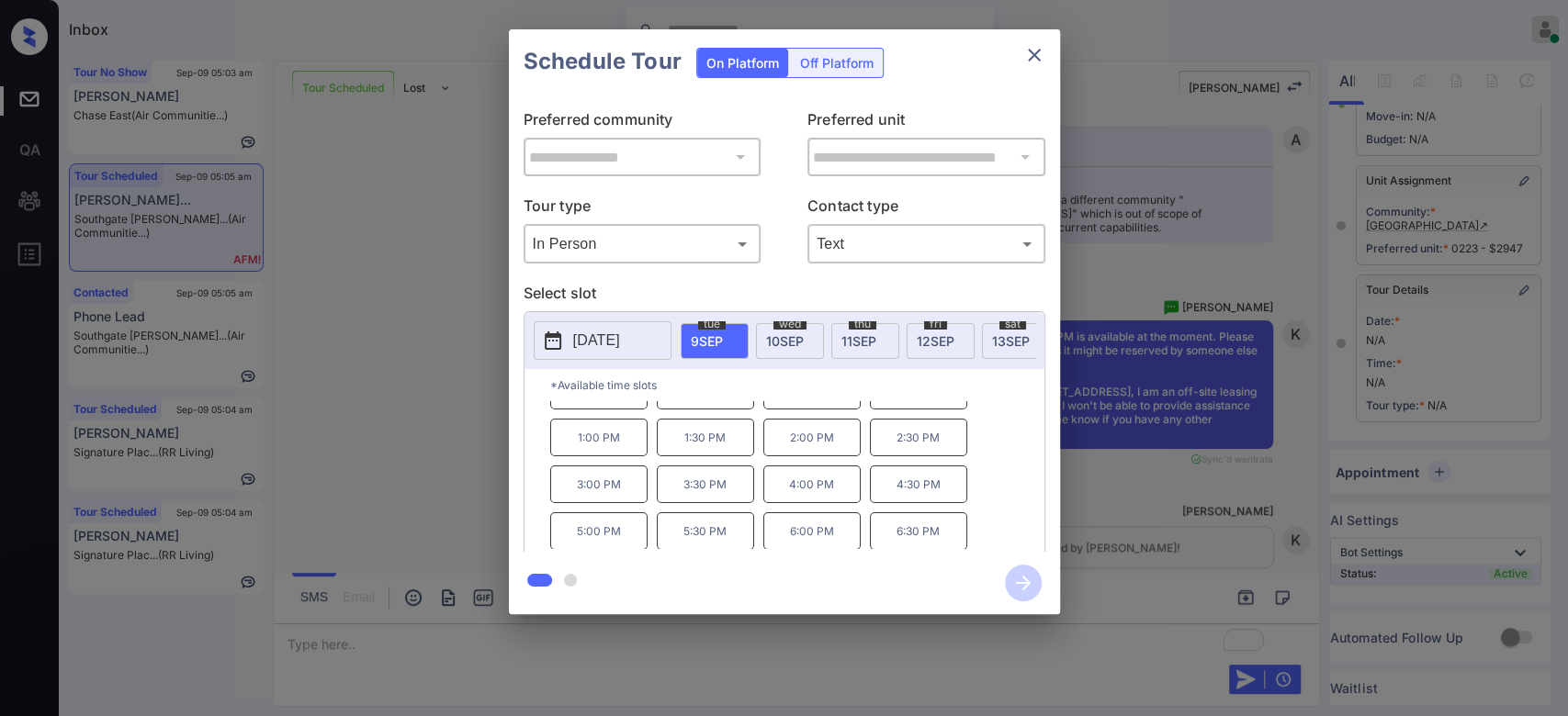
click at [682, 499] on p "3:30 PM" at bounding box center [705, 484] width 98 height 38
click at [1015, 575] on icon "button" at bounding box center [1023, 583] width 37 height 37
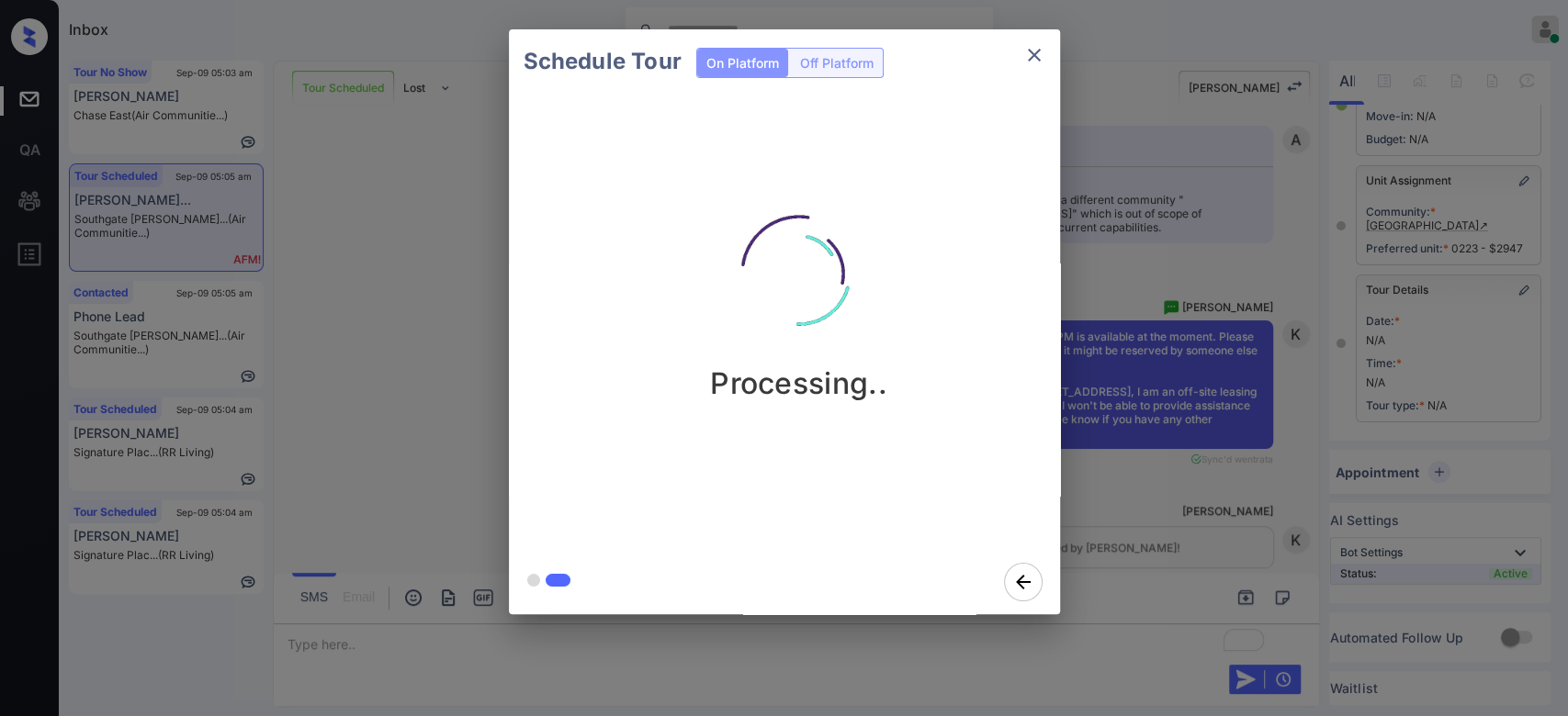
click at [1132, 377] on div "Schedule Tour On Platform Off Platform Processing.." at bounding box center [784, 321] width 1568 height 643
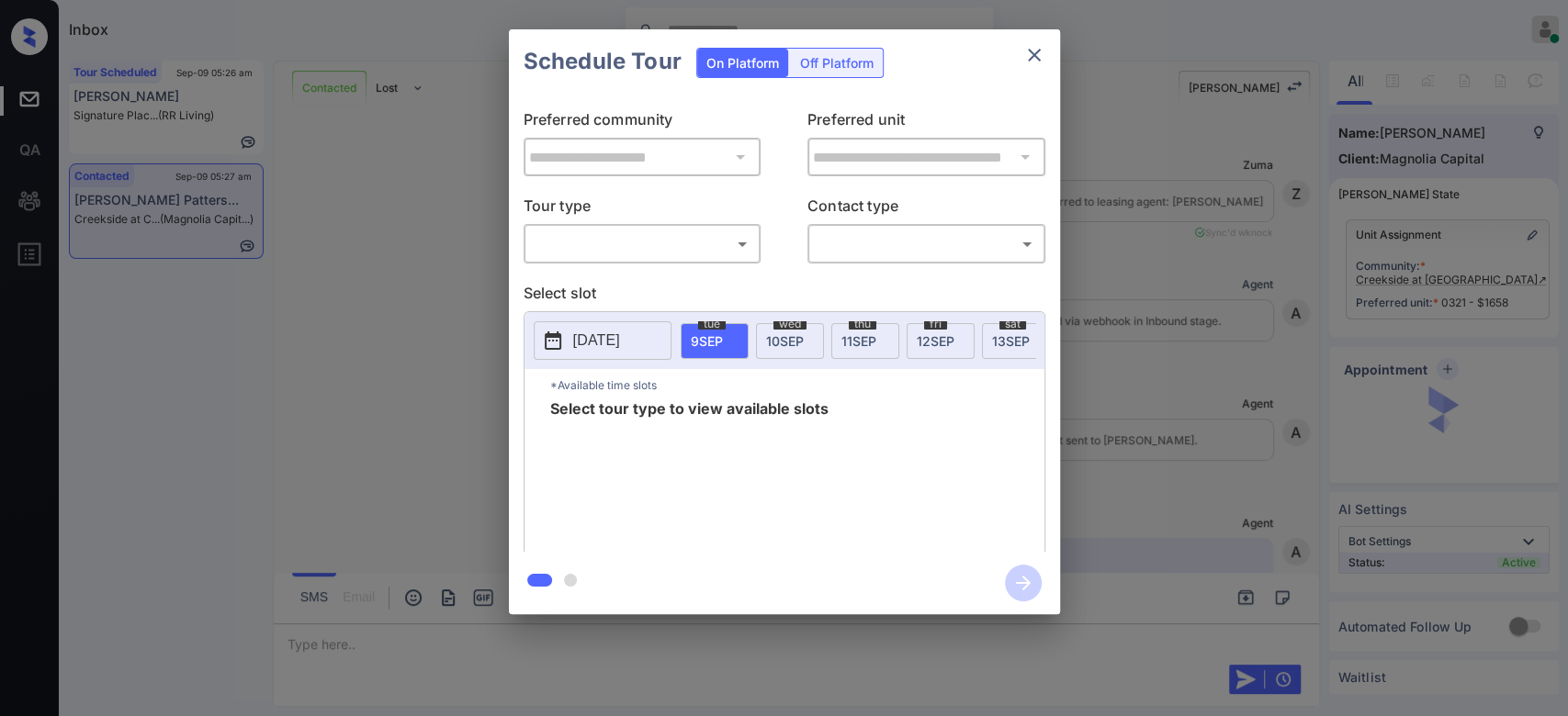
scroll to position [3984, 0]
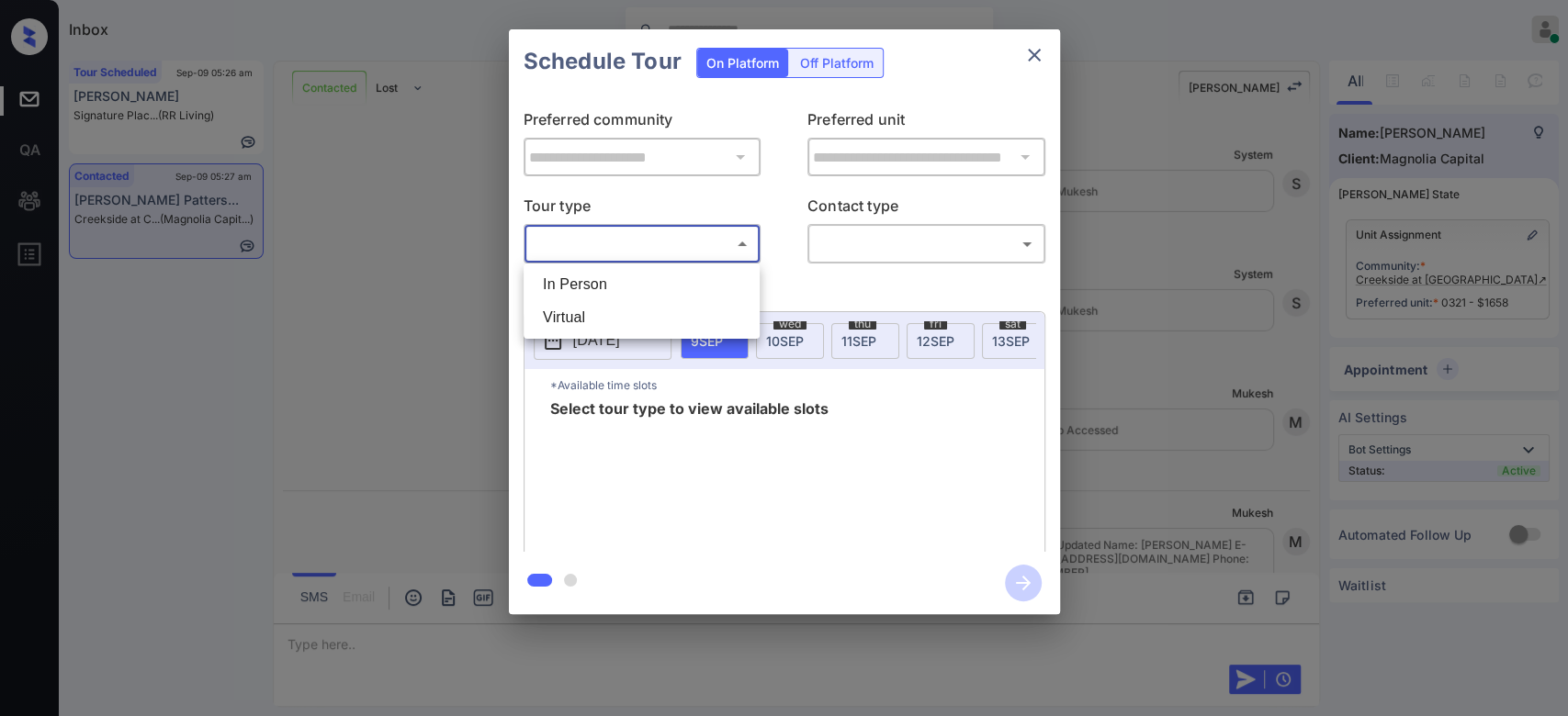
click at [731, 252] on body "Inbox Mukesh Online Set yourself offline Set yourself on break Profile Switch t…" at bounding box center [784, 358] width 1568 height 716
click at [654, 286] on li "In Person" at bounding box center [642, 284] width 227 height 33
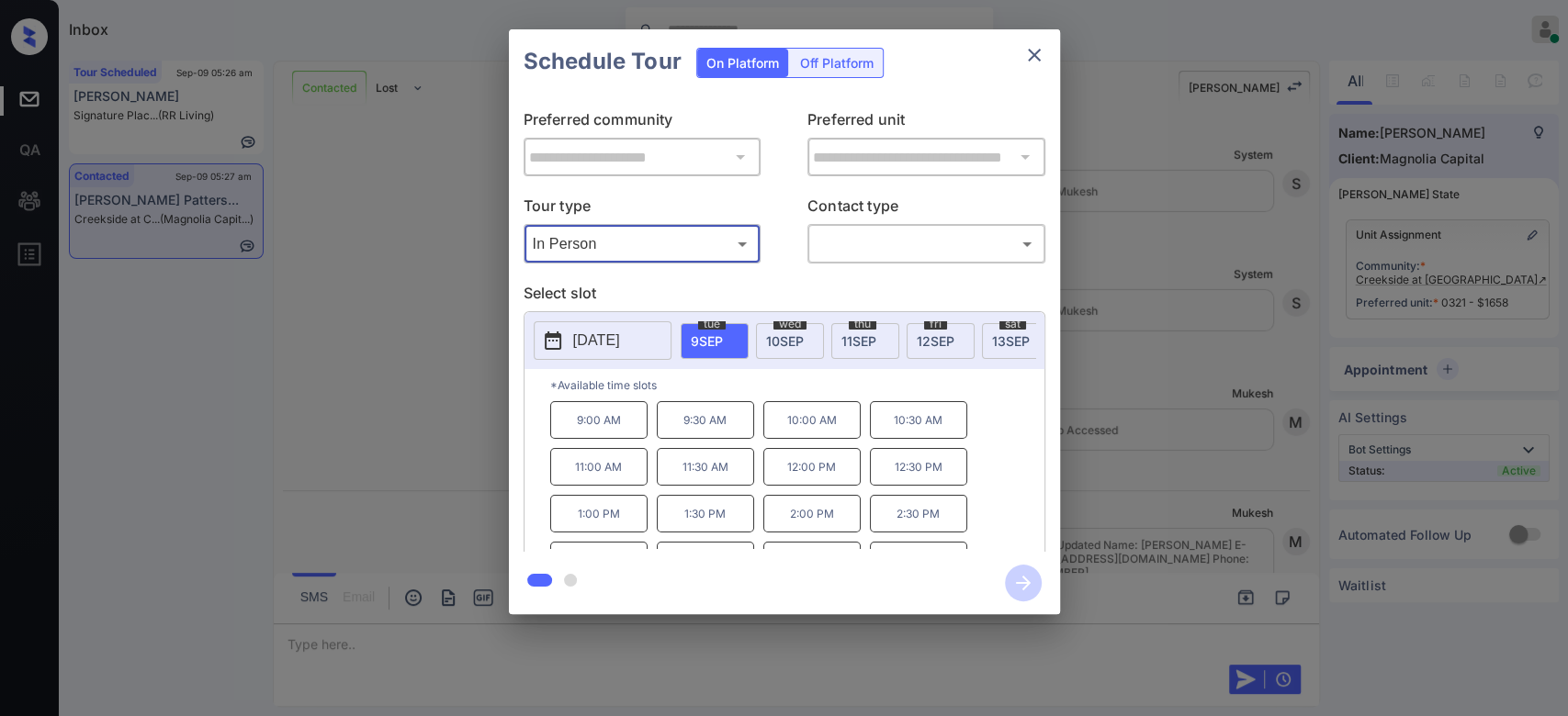
type input "********"
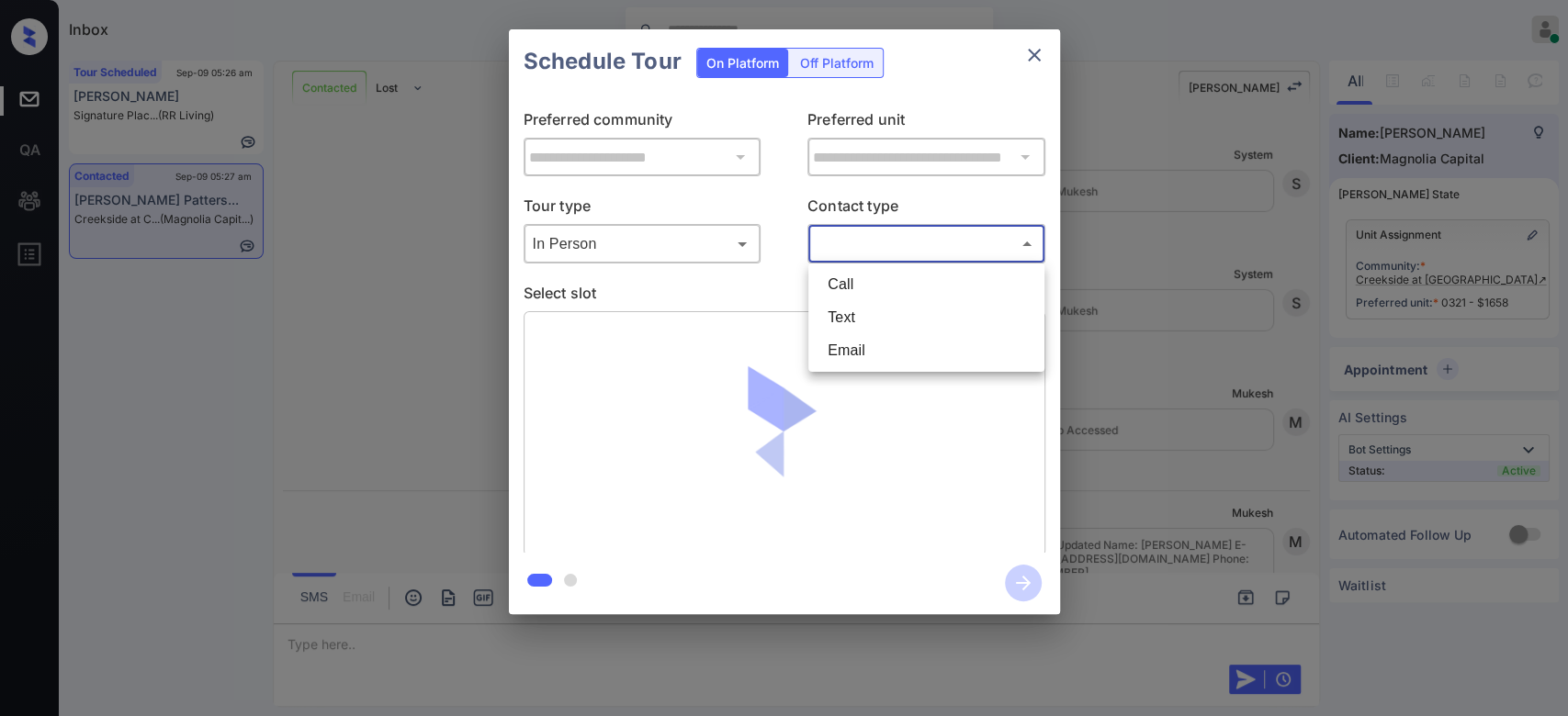
click at [867, 254] on body "Inbox Mukesh Online Set yourself offline Set yourself on break Profile Switch t…" at bounding box center [784, 358] width 1568 height 716
click at [860, 317] on li "Text" at bounding box center [926, 317] width 227 height 33
type input "****"
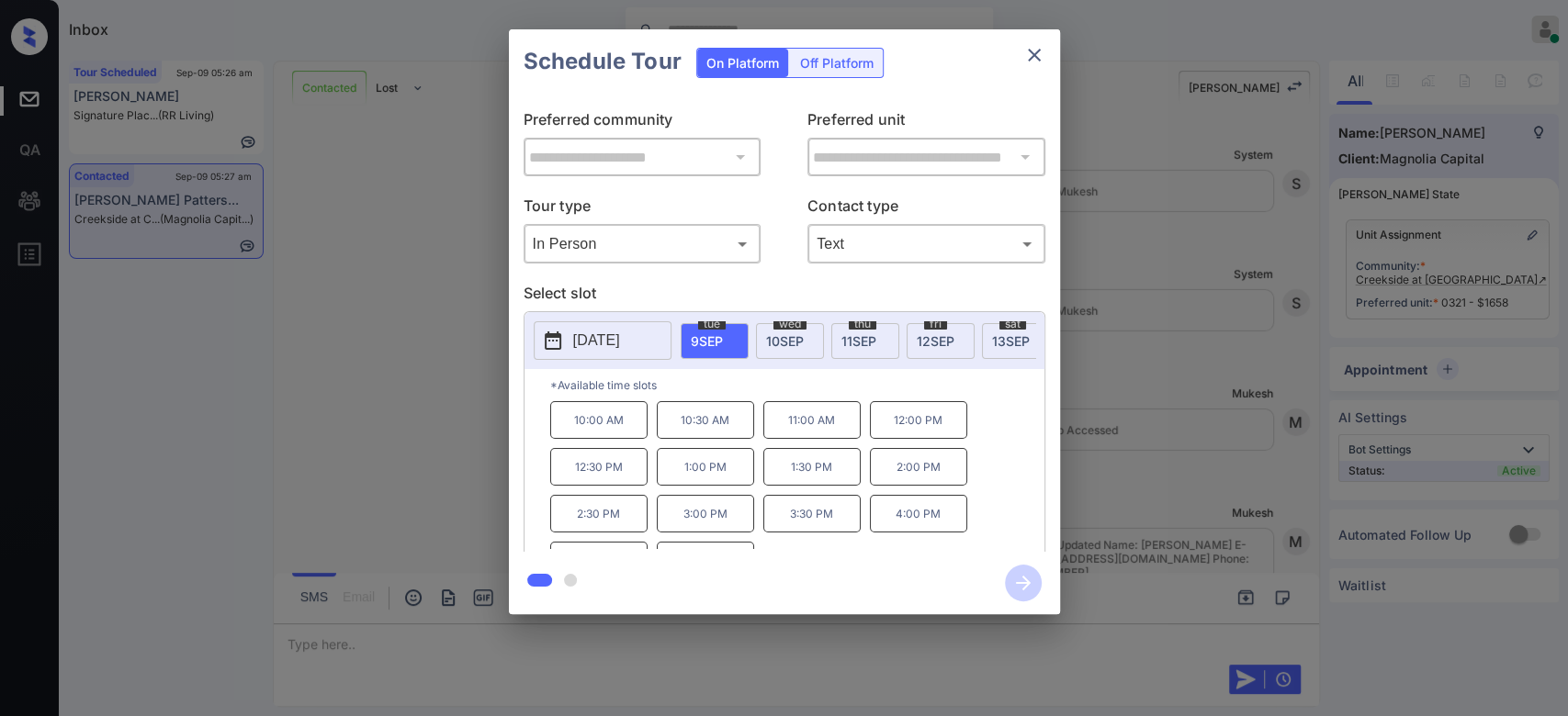
click at [620, 340] on p "2025-09-09" at bounding box center [596, 340] width 47 height 22
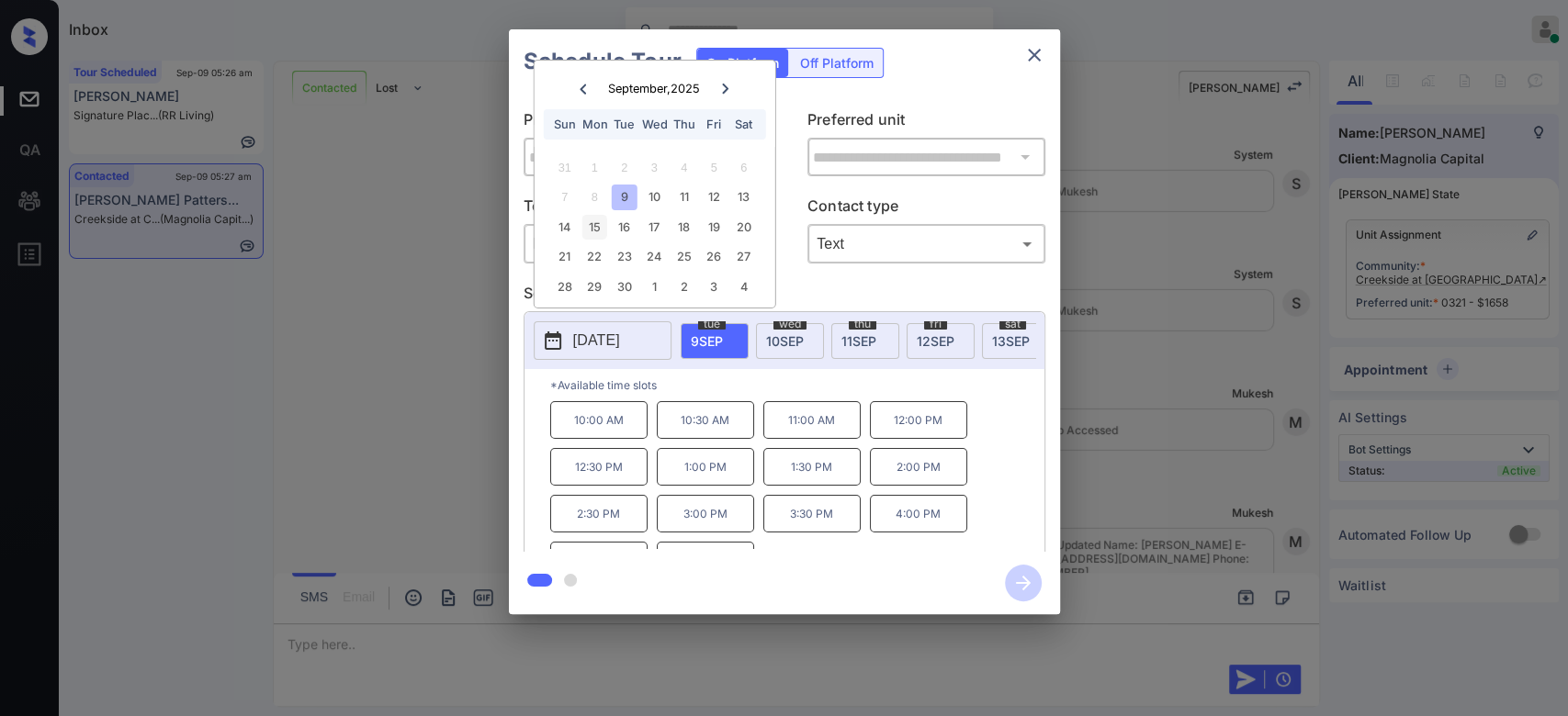
click at [594, 232] on div "15" at bounding box center [594, 227] width 25 height 25
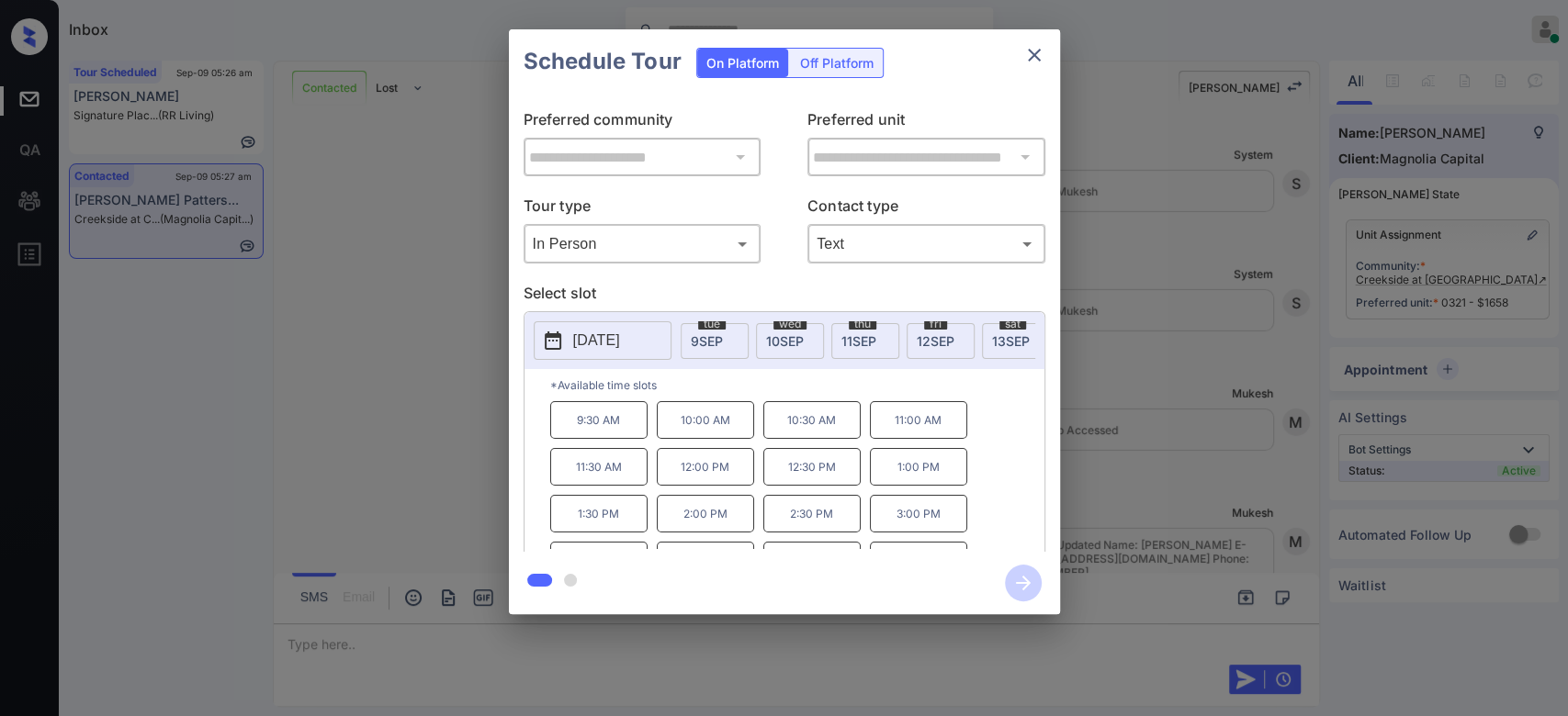
click at [955, 82] on div "Schedule Tour On Platform Off Platform" at bounding box center [785, 62] width 551 height 65
click at [1033, 54] on icon "close" at bounding box center [1034, 55] width 13 height 13
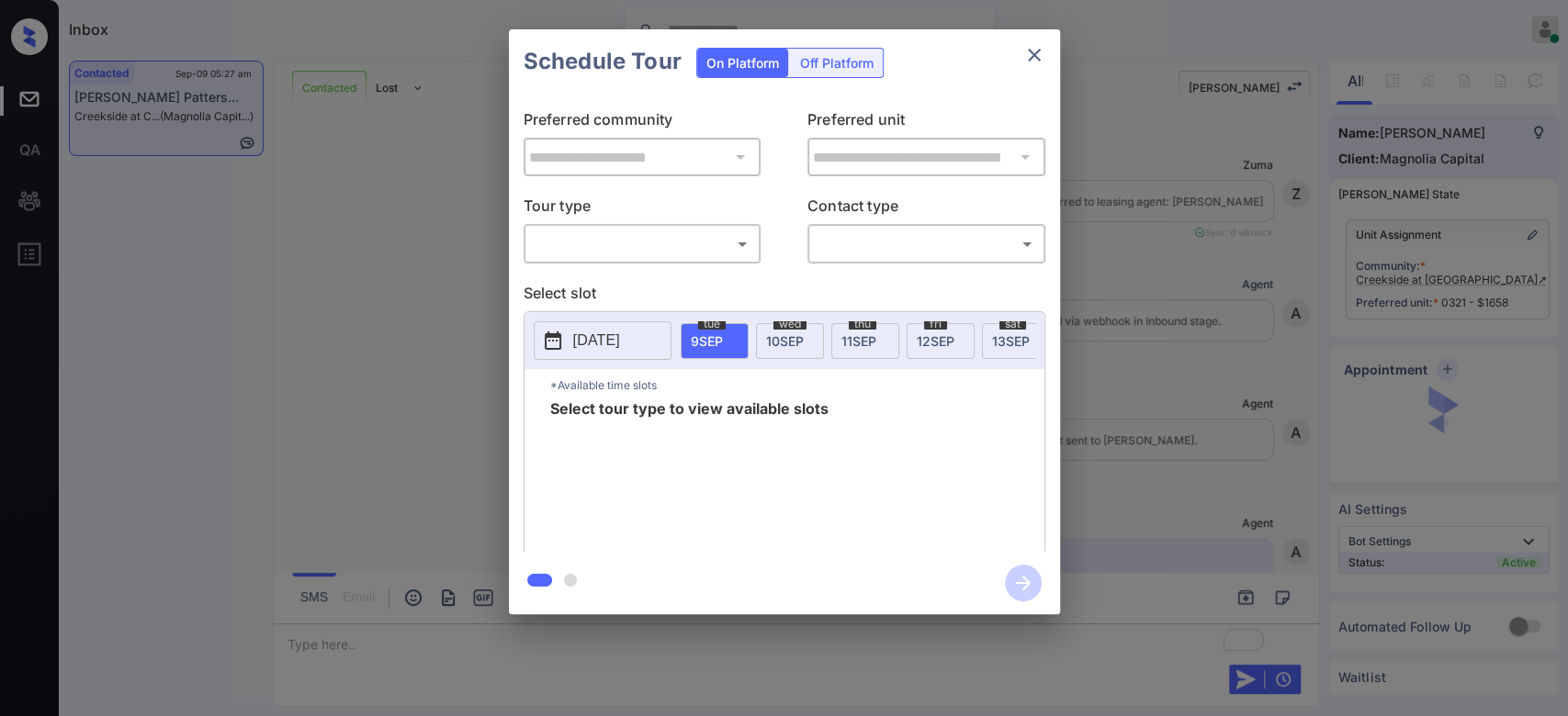
scroll to position [4321, 0]
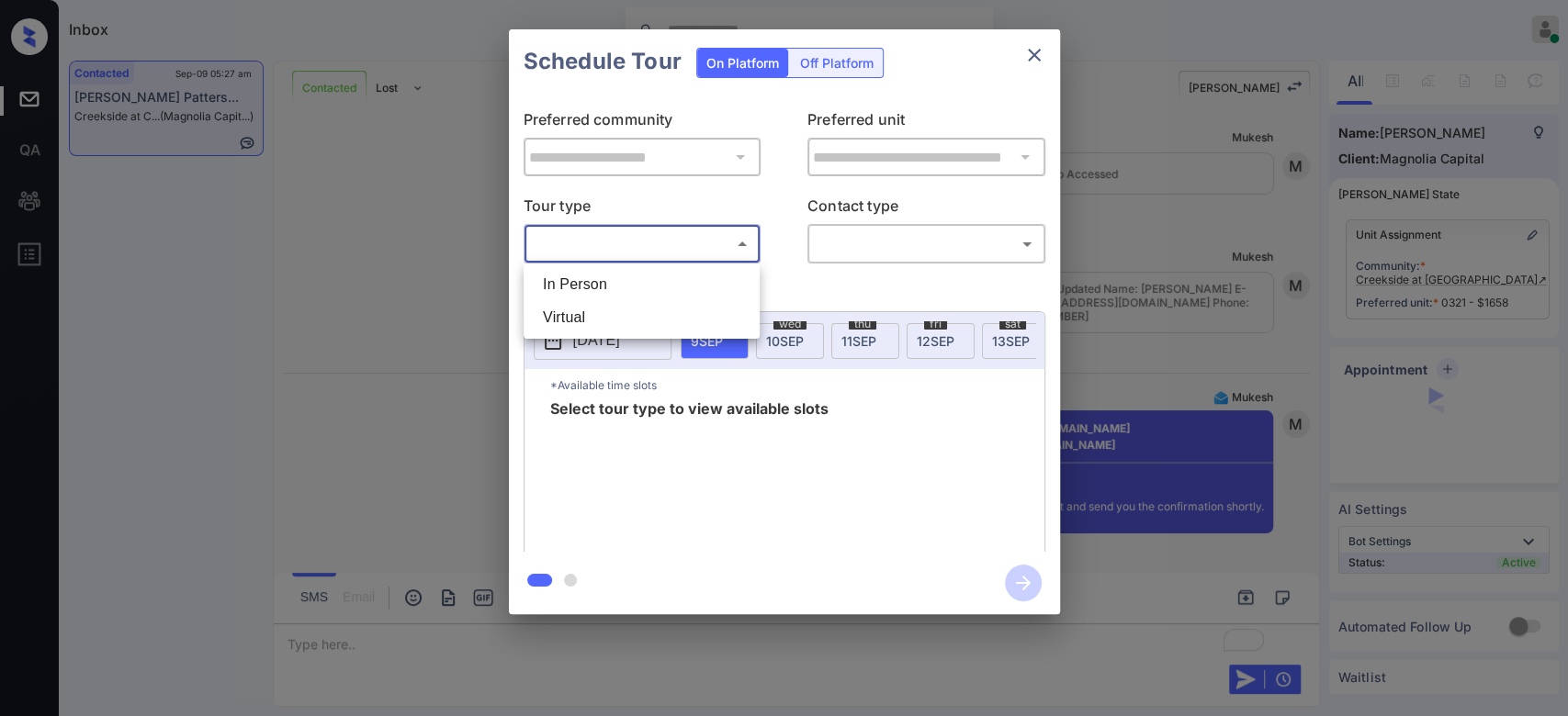
click at [675, 229] on body "Inbox Mukesh Online Set yourself offline Set yourself on break Profile Switch t…" at bounding box center [784, 358] width 1568 height 716
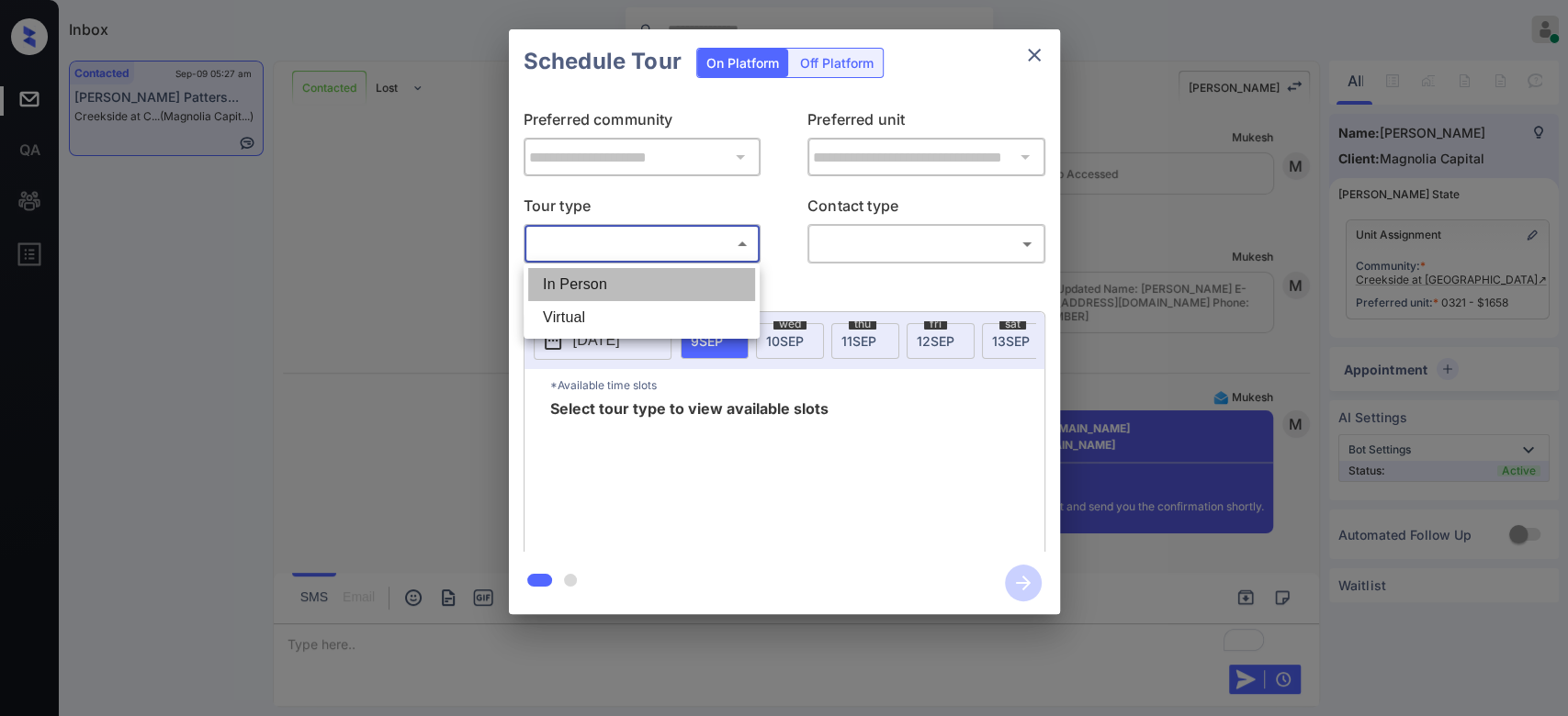
click at [590, 275] on li "In Person" at bounding box center [642, 284] width 227 height 33
type input "********"
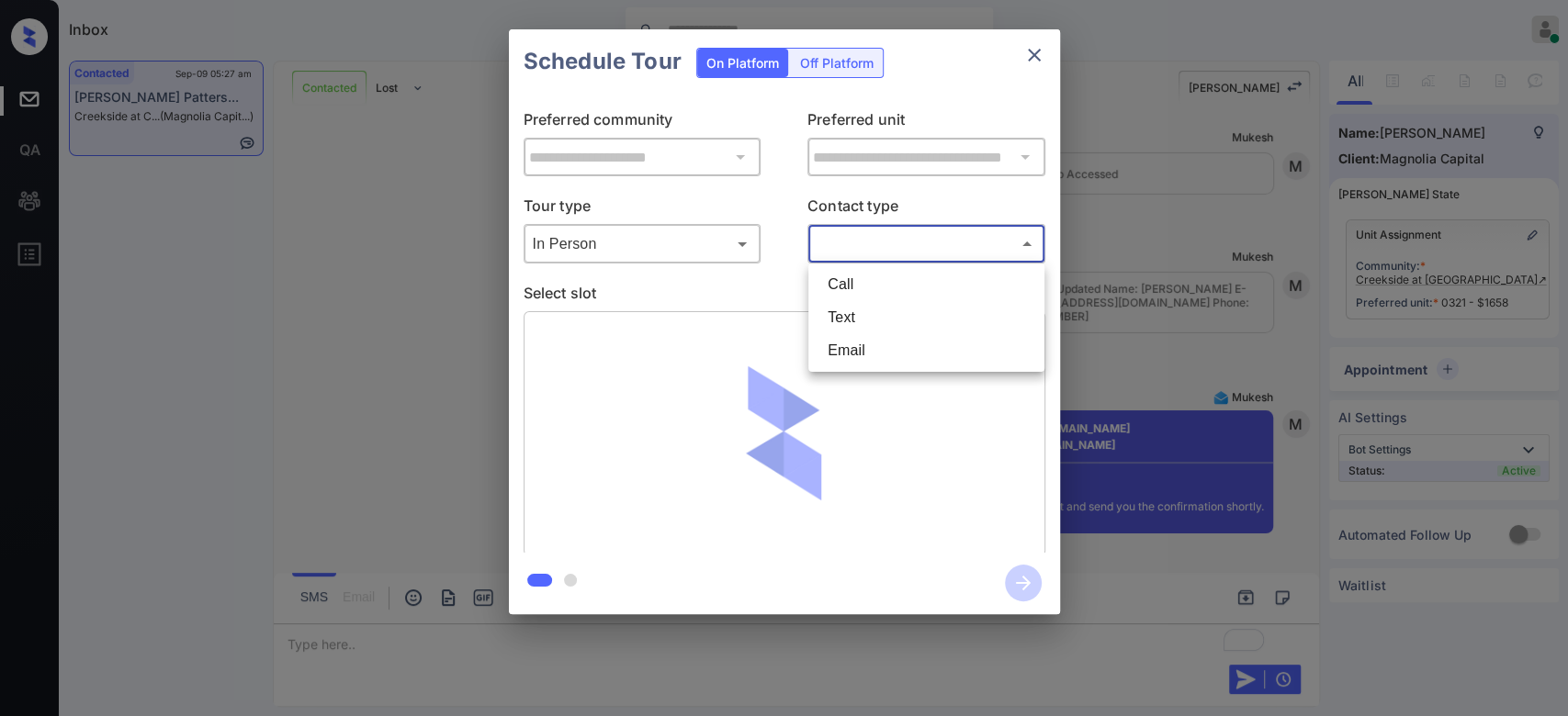
click at [872, 245] on body "Inbox Mukesh Online Set yourself offline Set yourself on break Profile Switch t…" at bounding box center [784, 358] width 1568 height 716
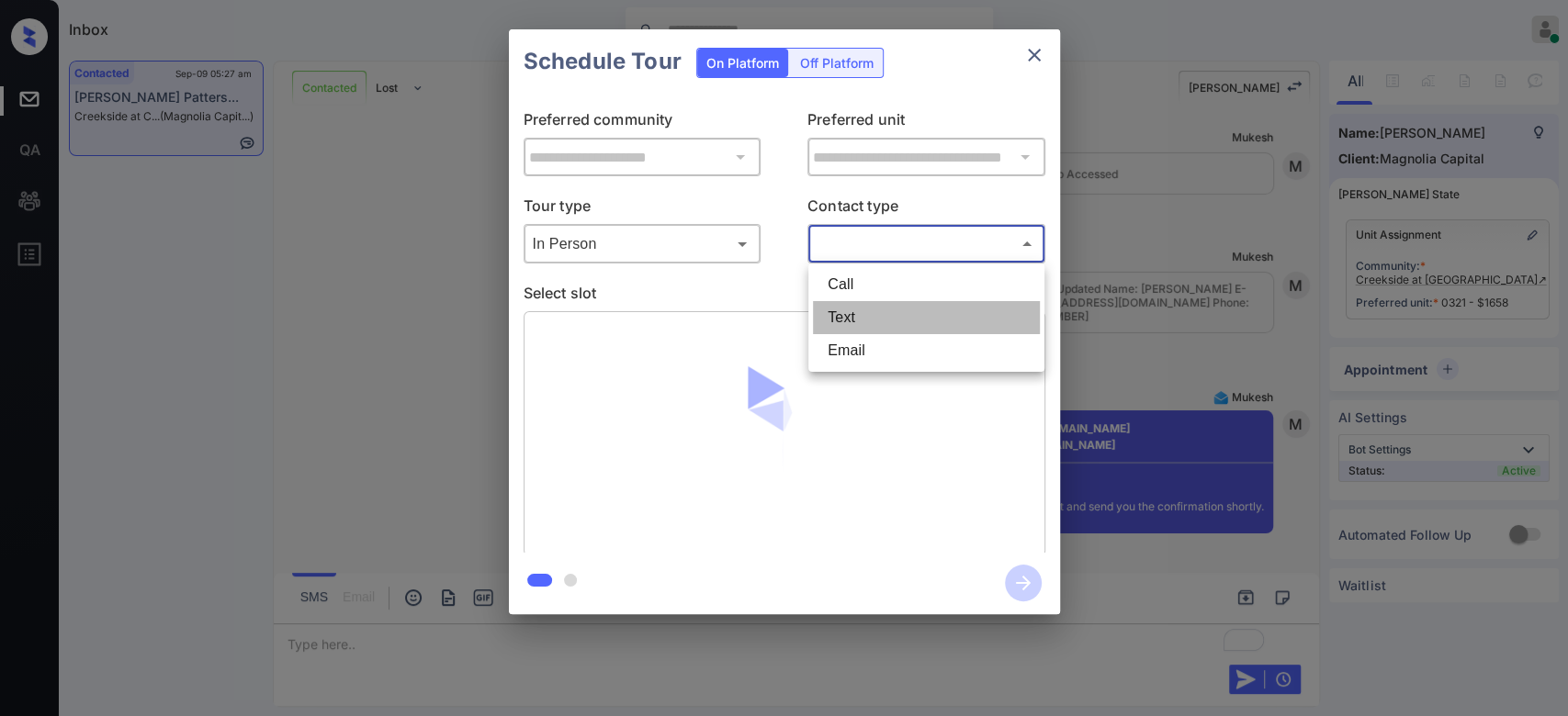
click at [836, 317] on li "Text" at bounding box center [926, 317] width 227 height 33
type input "****"
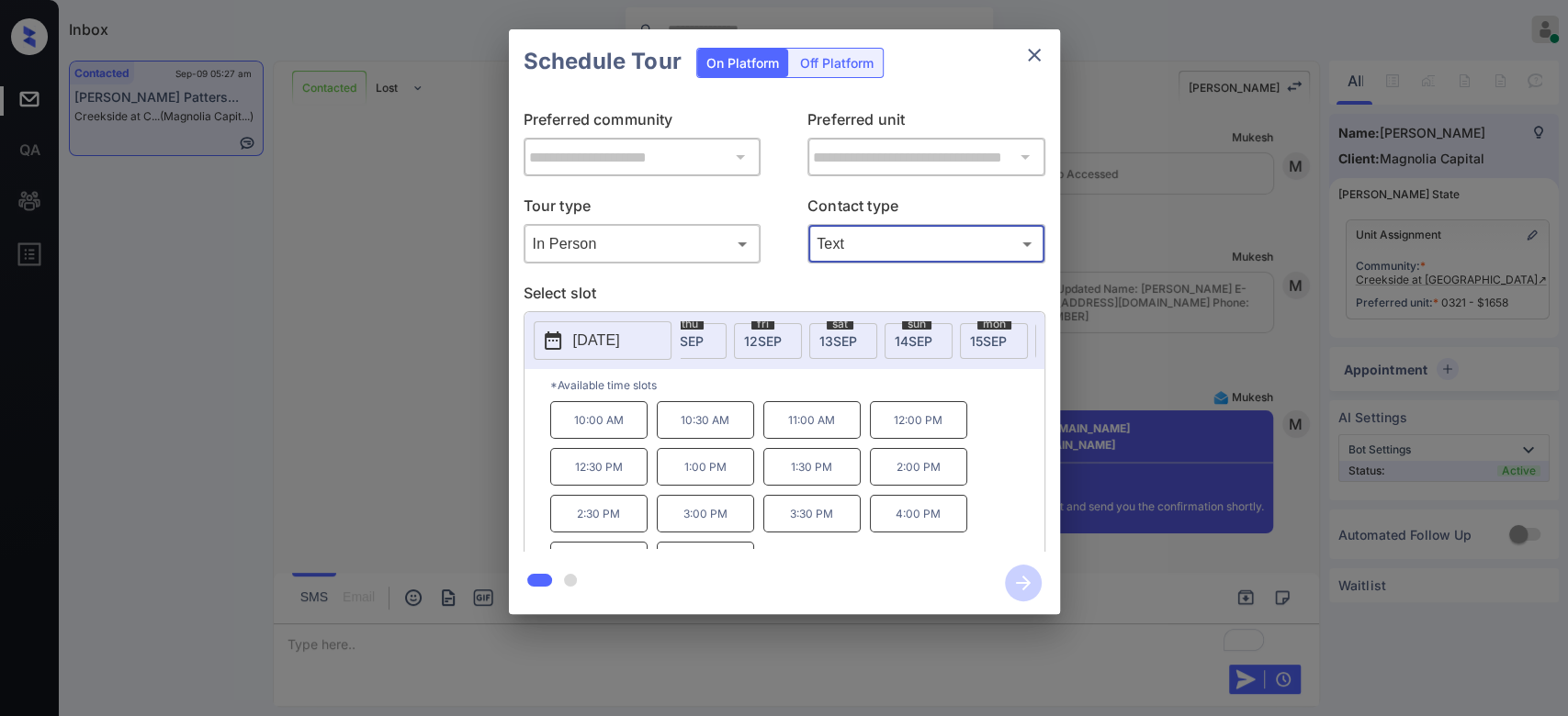
scroll to position [0, 174]
click at [977, 342] on span "15 SEP" at bounding box center [987, 341] width 37 height 16
click at [890, 430] on p "11:00 AM" at bounding box center [918, 421] width 98 height 38
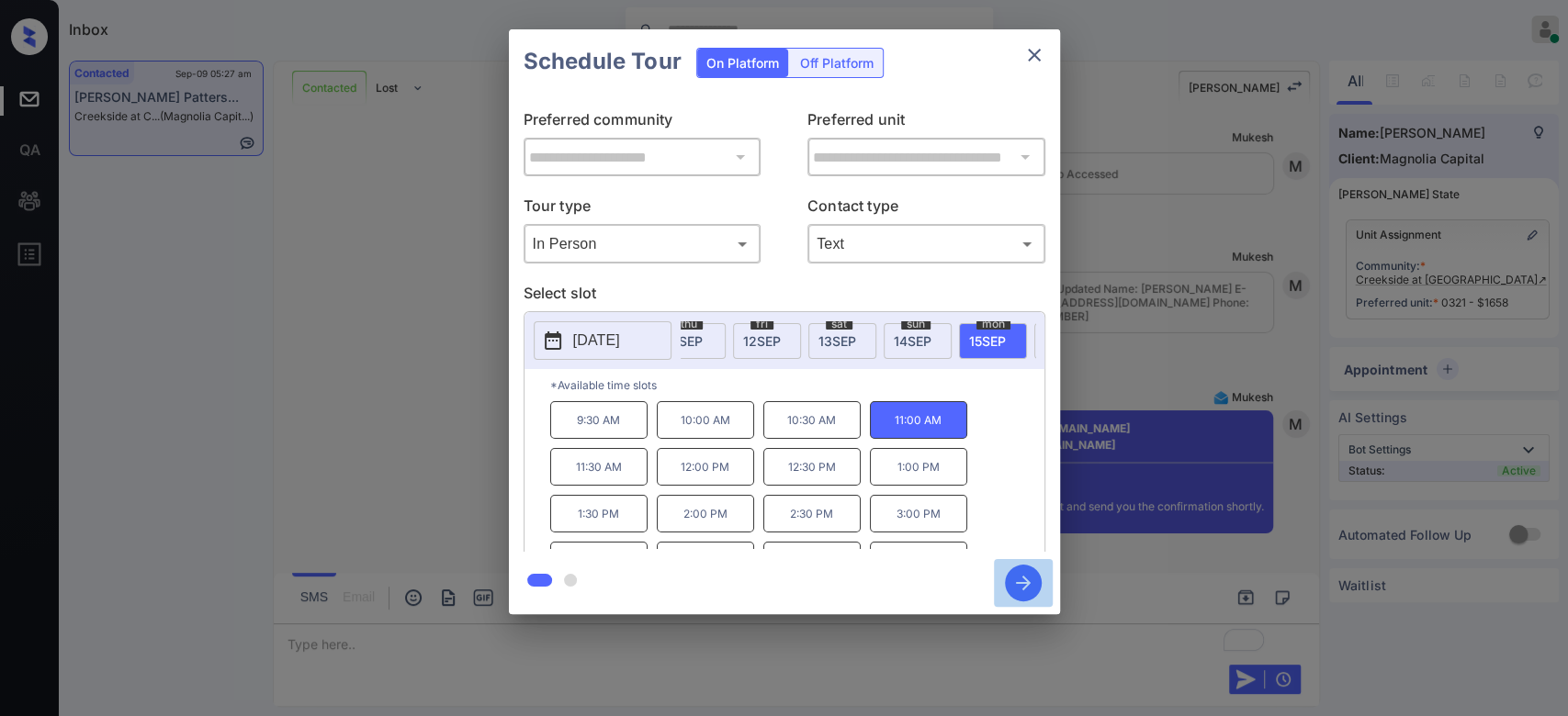
click at [1022, 594] on icon "button" at bounding box center [1023, 583] width 37 height 37
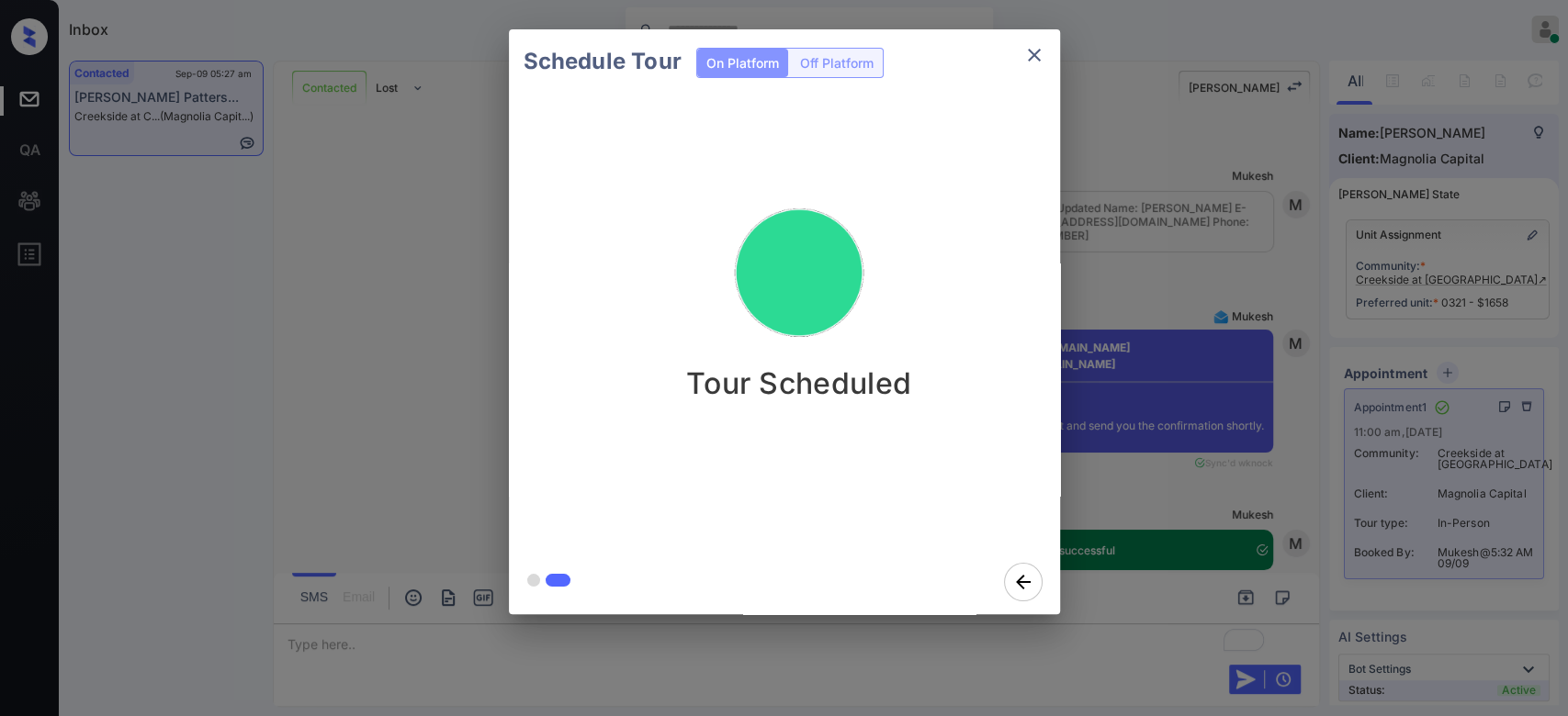
click at [1083, 386] on div "Schedule Tour On Platform Off Platform Tour Scheduled" at bounding box center [784, 321] width 1568 height 643
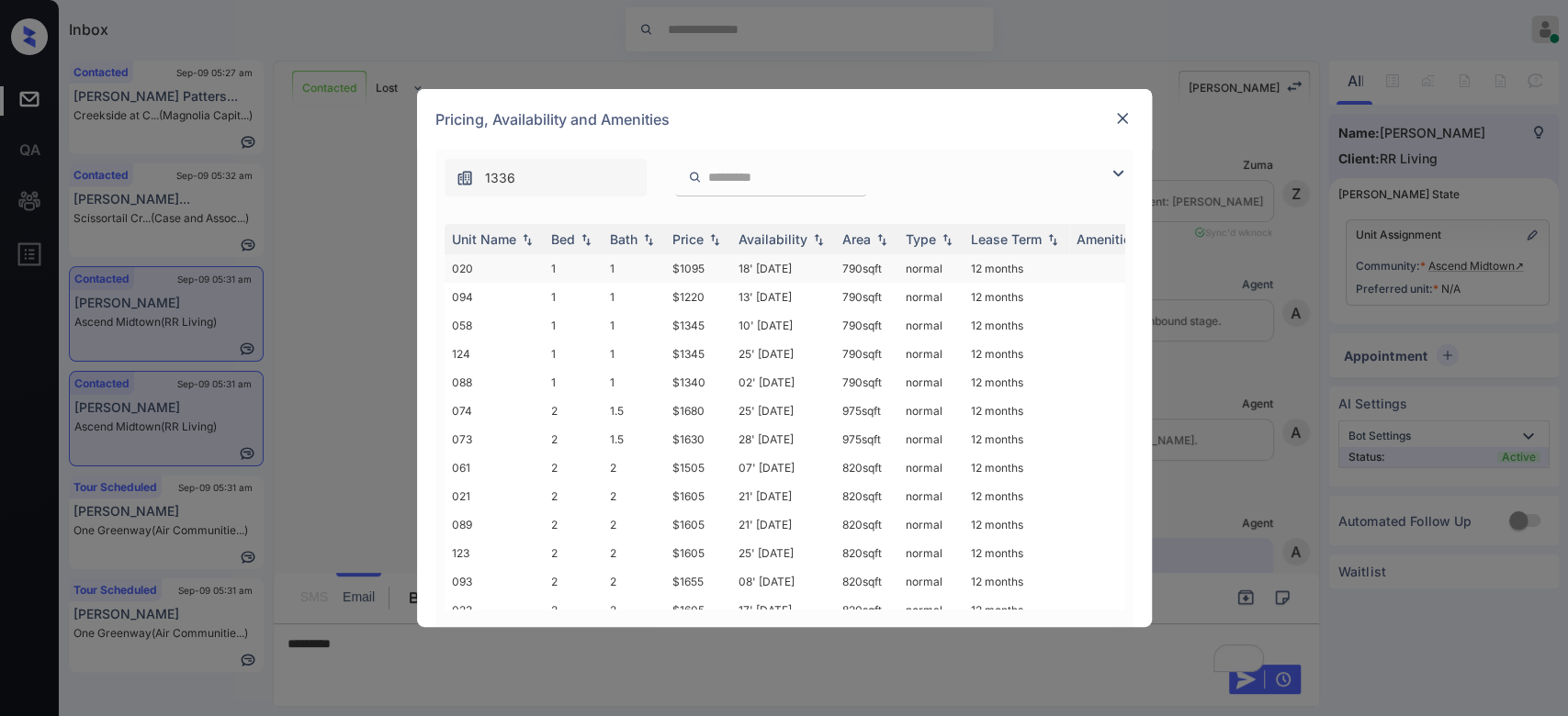
scroll to position [1212, 0]
click at [674, 246] on div "Price" at bounding box center [687, 240] width 31 height 16
click at [688, 407] on td "$1505" at bounding box center [698, 411] width 66 height 29
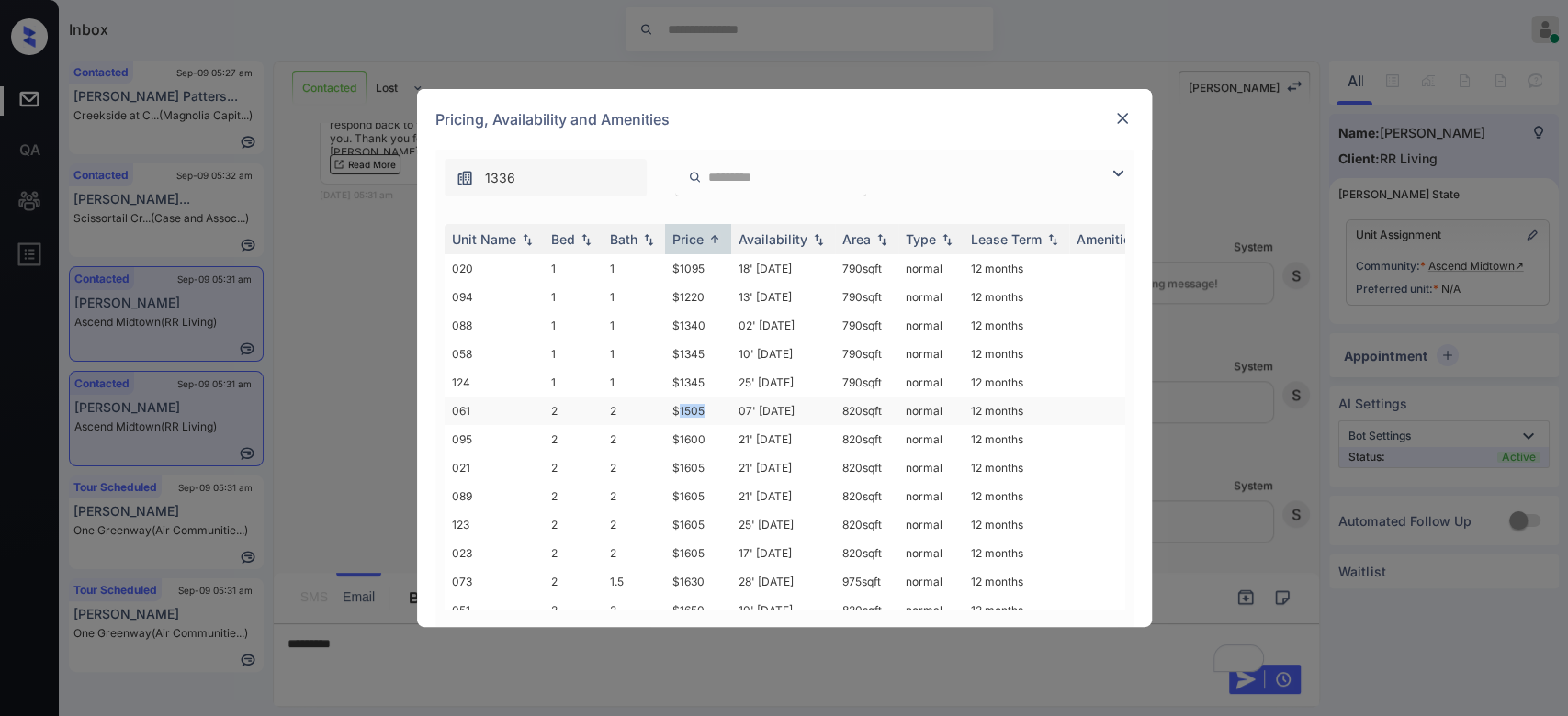
click at [688, 407] on td "$1505" at bounding box center [698, 411] width 66 height 29
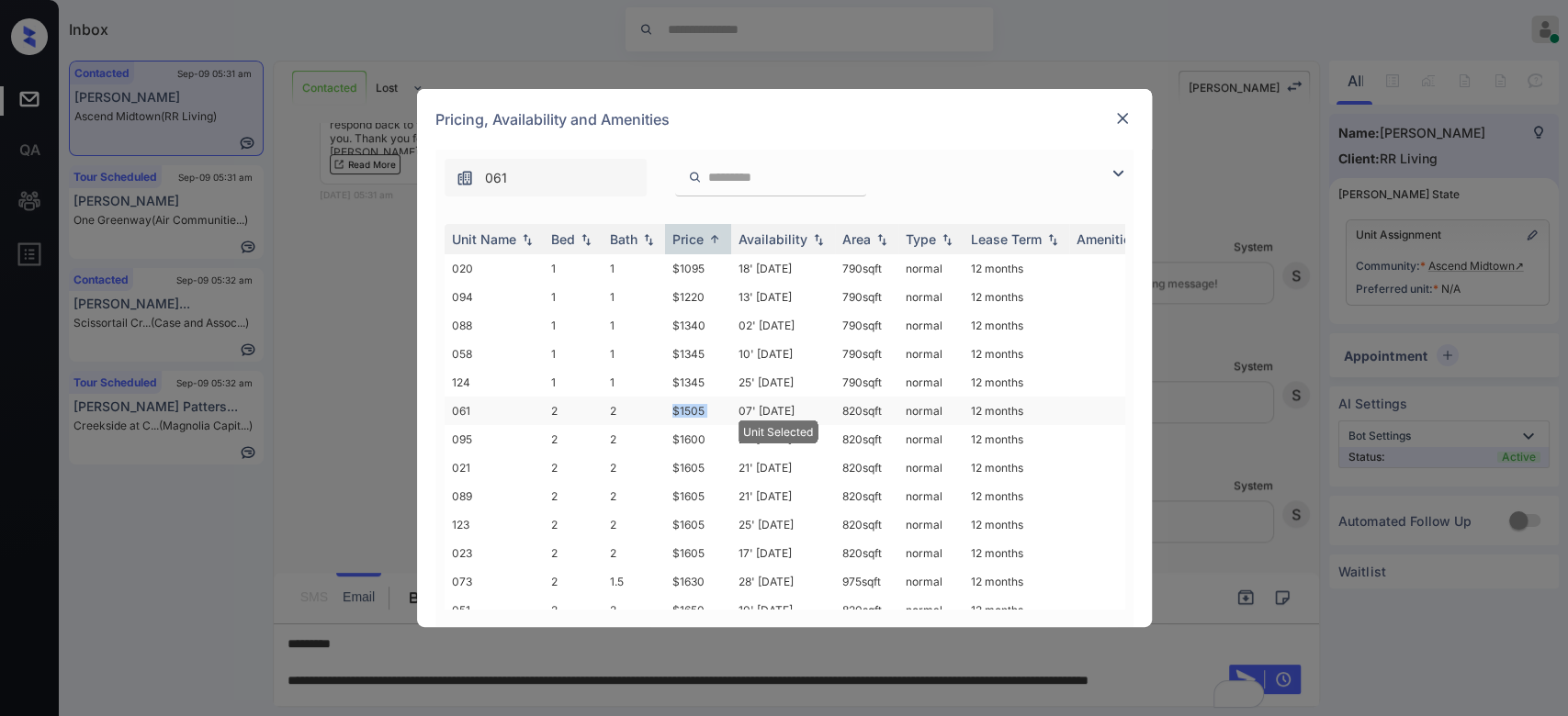
click at [688, 407] on td "$1505" at bounding box center [698, 411] width 66 height 29
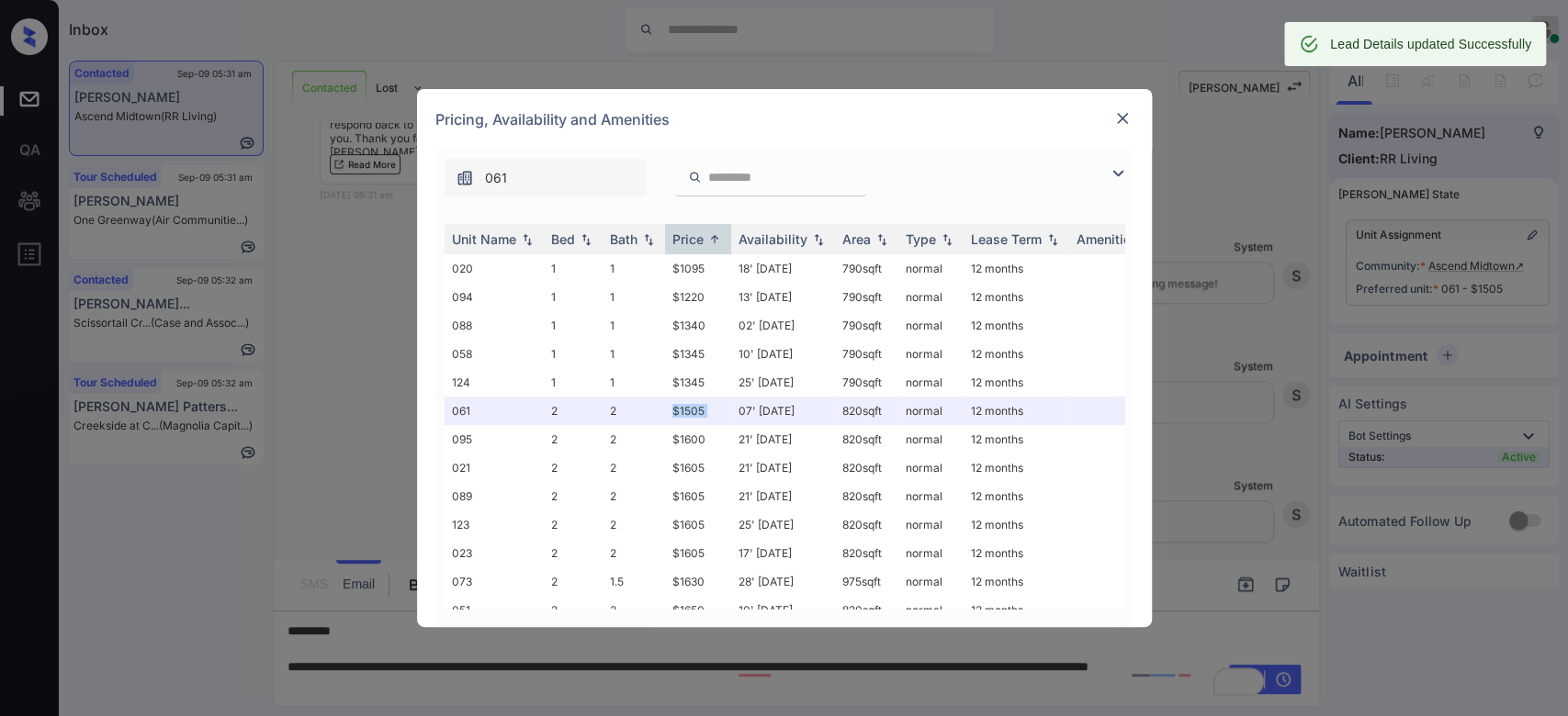
click at [1117, 125] on img at bounding box center [1122, 118] width 18 height 18
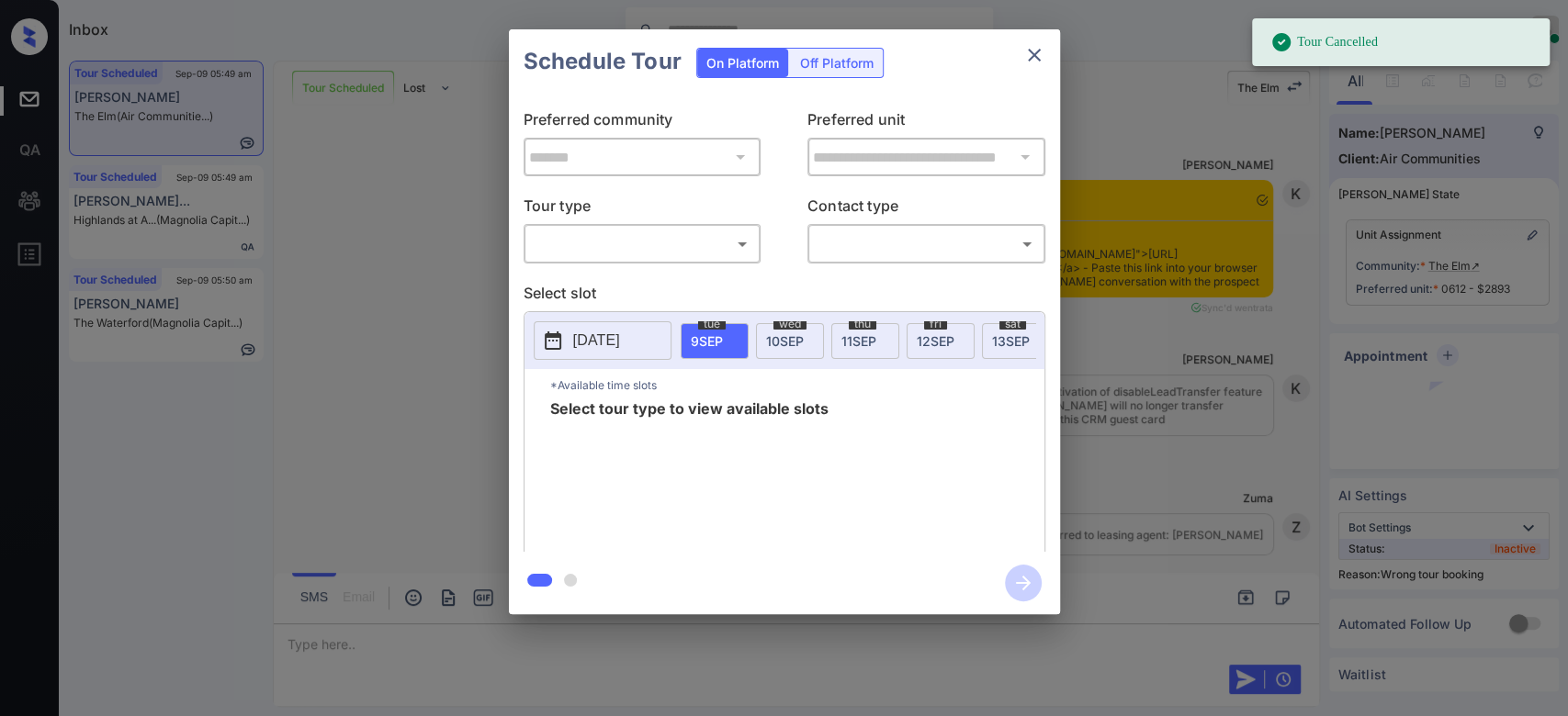
scroll to position [10346, 0]
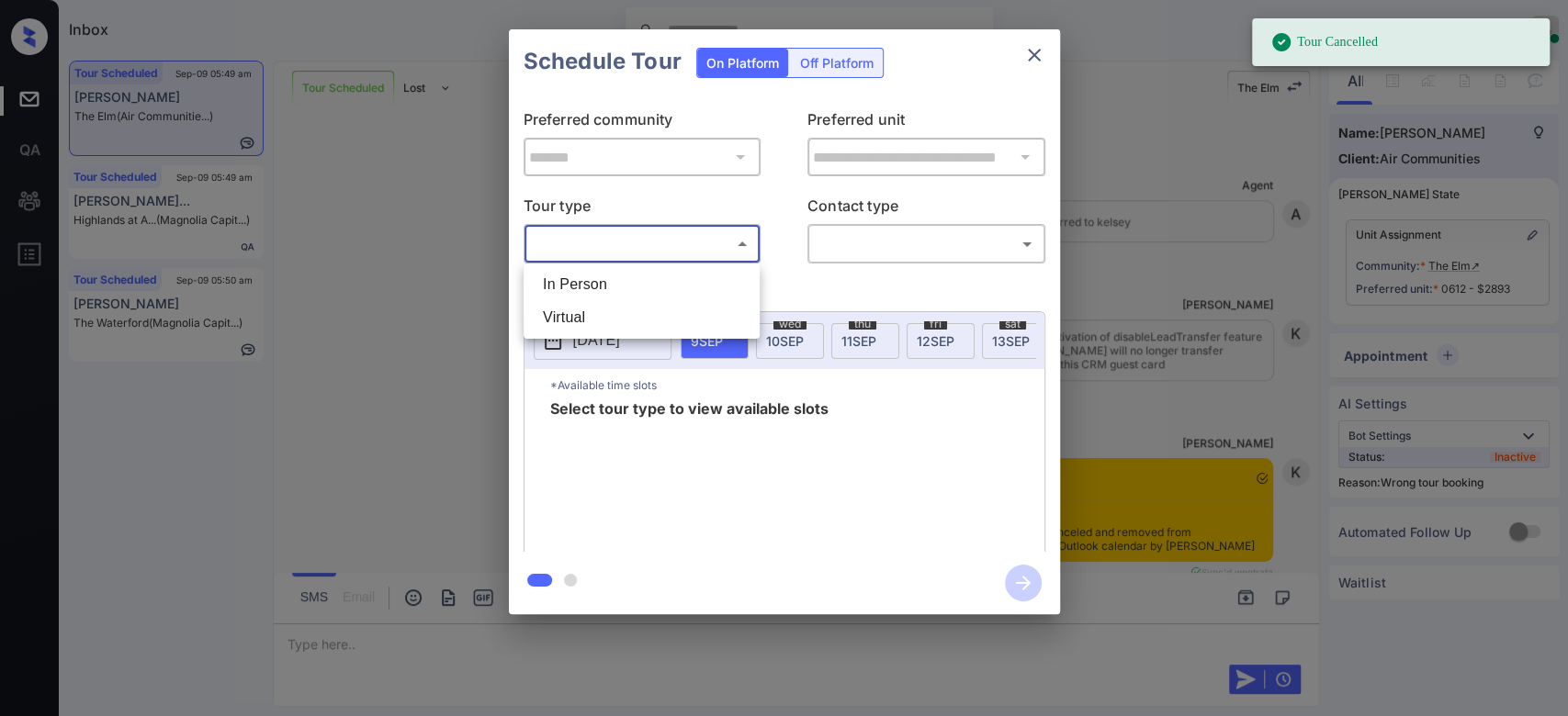
click at [701, 245] on body "Tour Cancelled Inbox Mukesh Online Set yourself offline Set yourself on break P…" at bounding box center [784, 358] width 1568 height 716
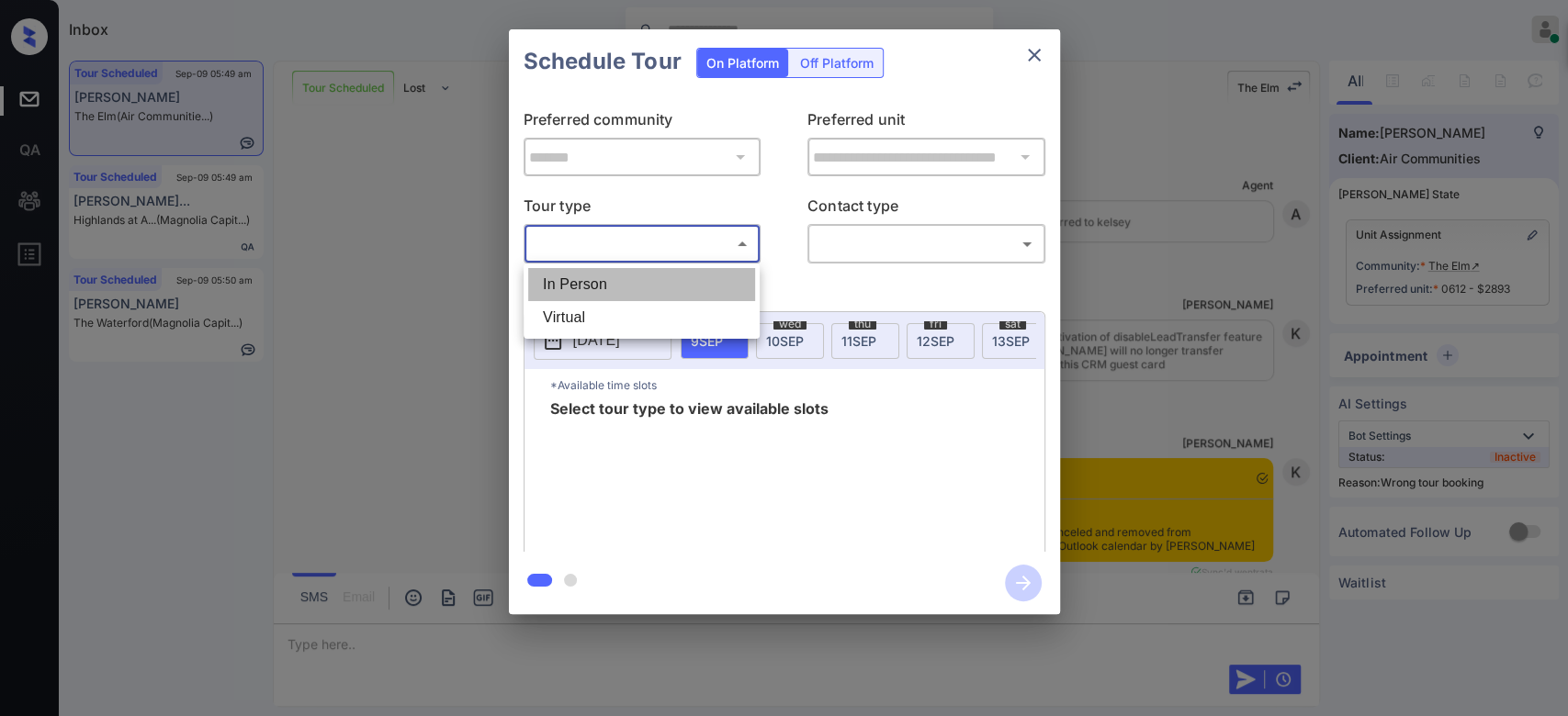
click at [654, 282] on li "In Person" at bounding box center [642, 284] width 227 height 33
type input "********"
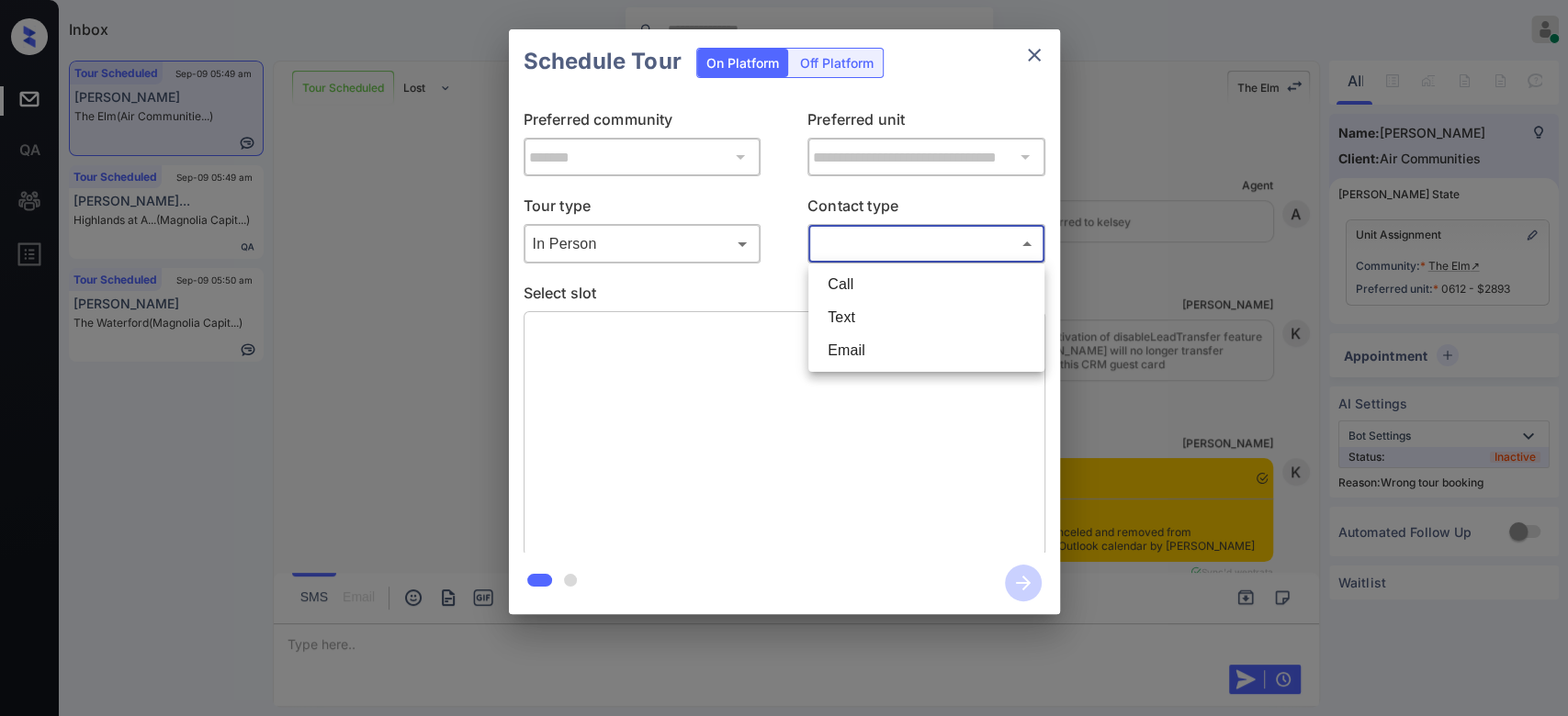
drag, startPoint x: 888, startPoint y: 248, endPoint x: 865, endPoint y: 310, distance: 66.1
click at [865, 310] on body "Inbox Mukesh Online Set yourself offline Set yourself on break Profile Switch t…" at bounding box center [784, 358] width 1568 height 716
click at [865, 310] on li "Text" at bounding box center [926, 317] width 227 height 33
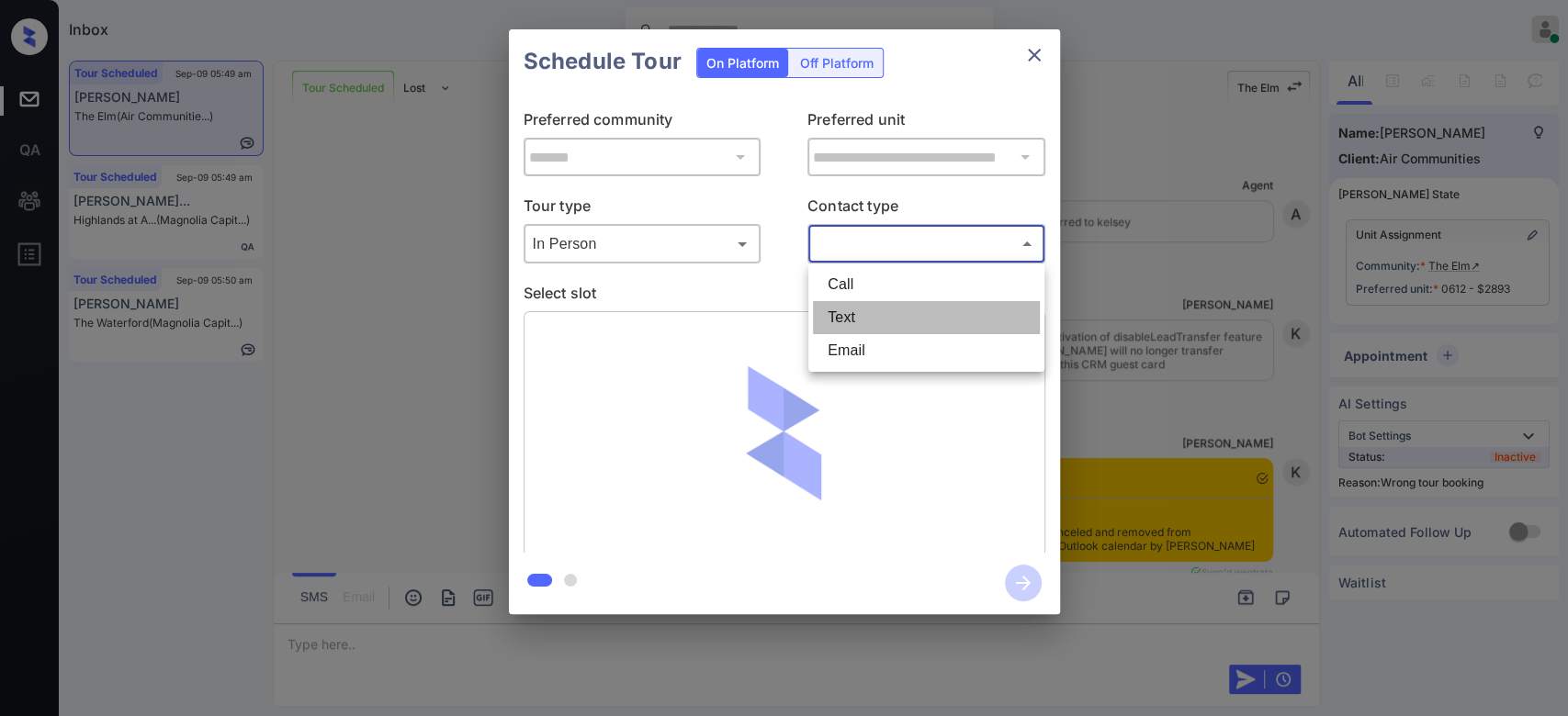
type input "****"
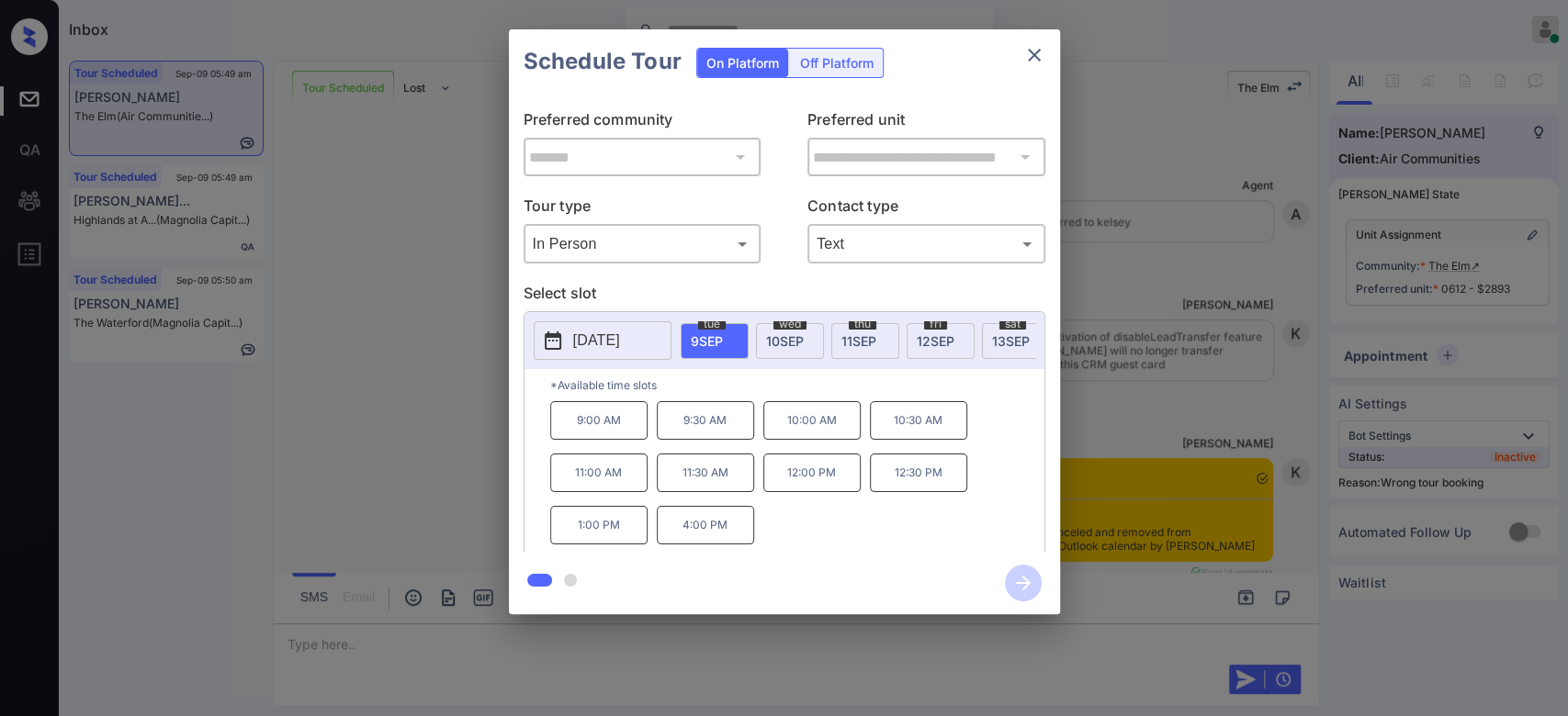
click at [660, 336] on button "[DATE]" at bounding box center [602, 340] width 138 height 39
click at [1021, 53] on button "close" at bounding box center [1034, 55] width 37 height 37
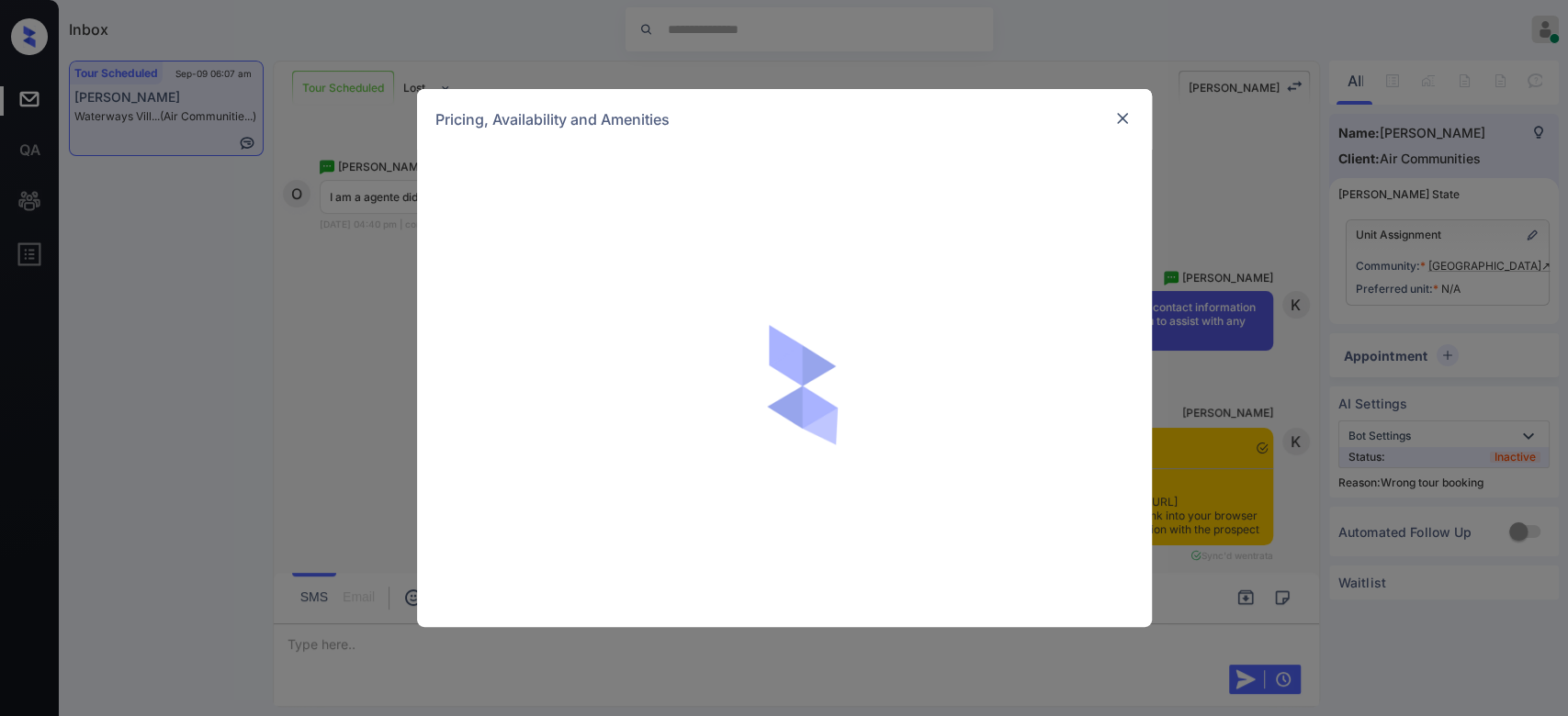
scroll to position [11300, 0]
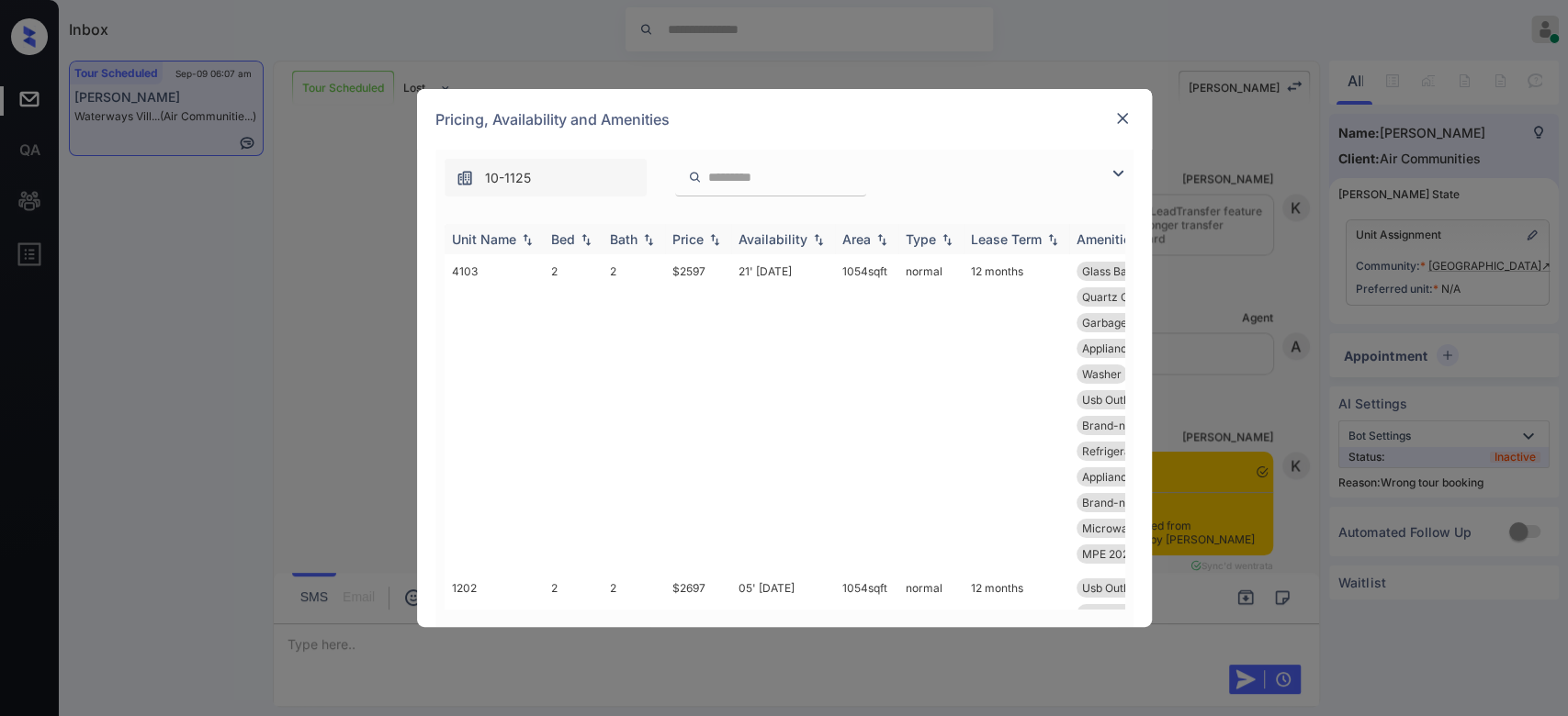
click at [689, 239] on div "Price" at bounding box center [687, 240] width 31 height 16
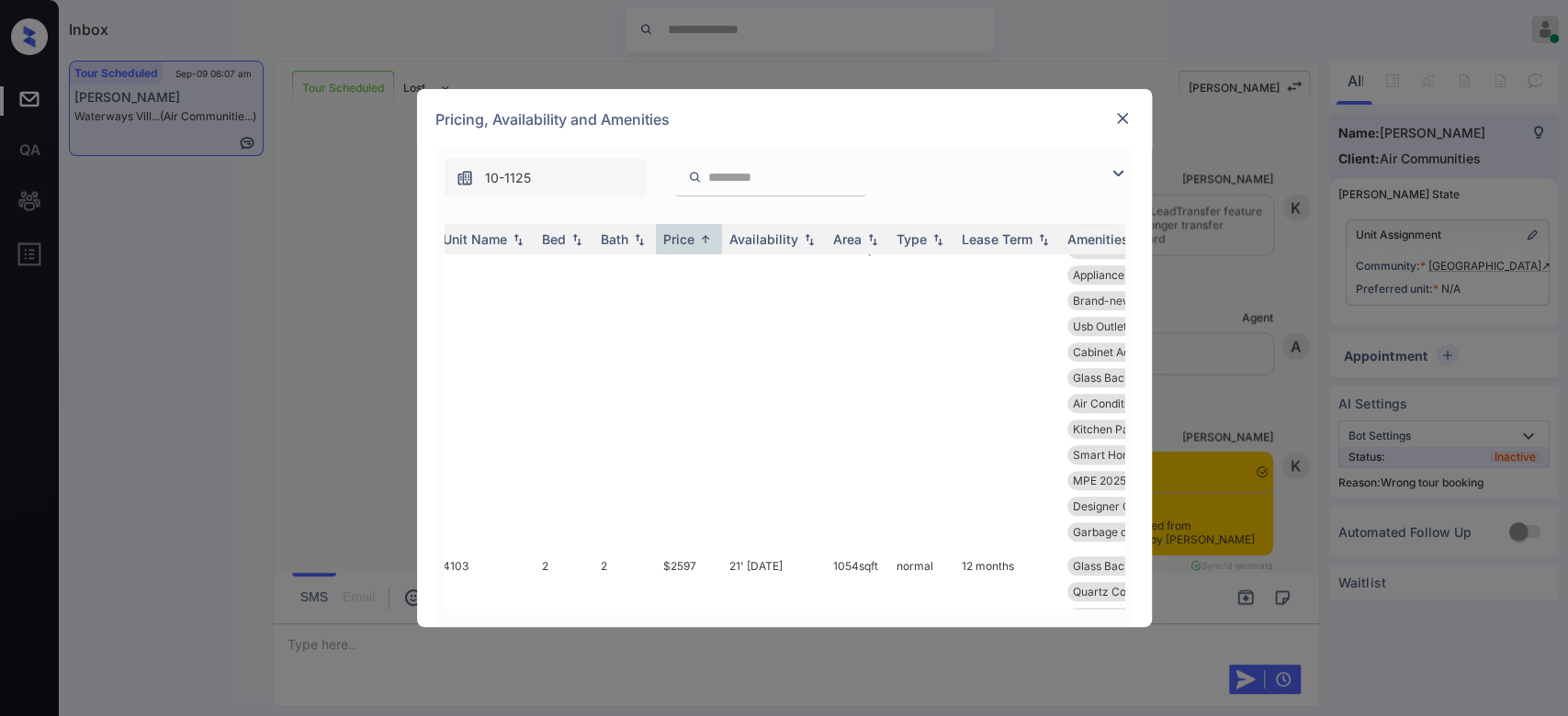
scroll to position [672, 9]
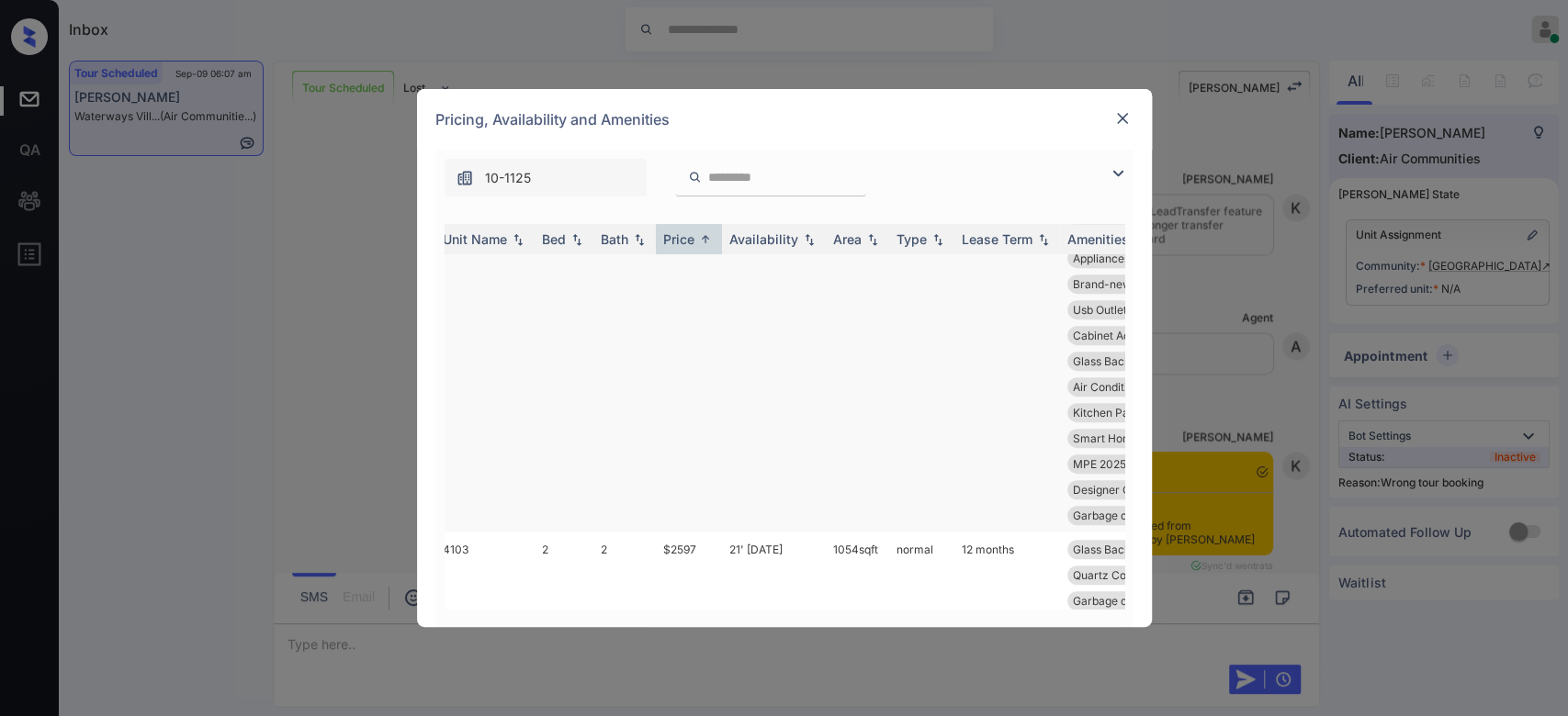
click at [681, 285] on td "$2502" at bounding box center [688, 374] width 66 height 317
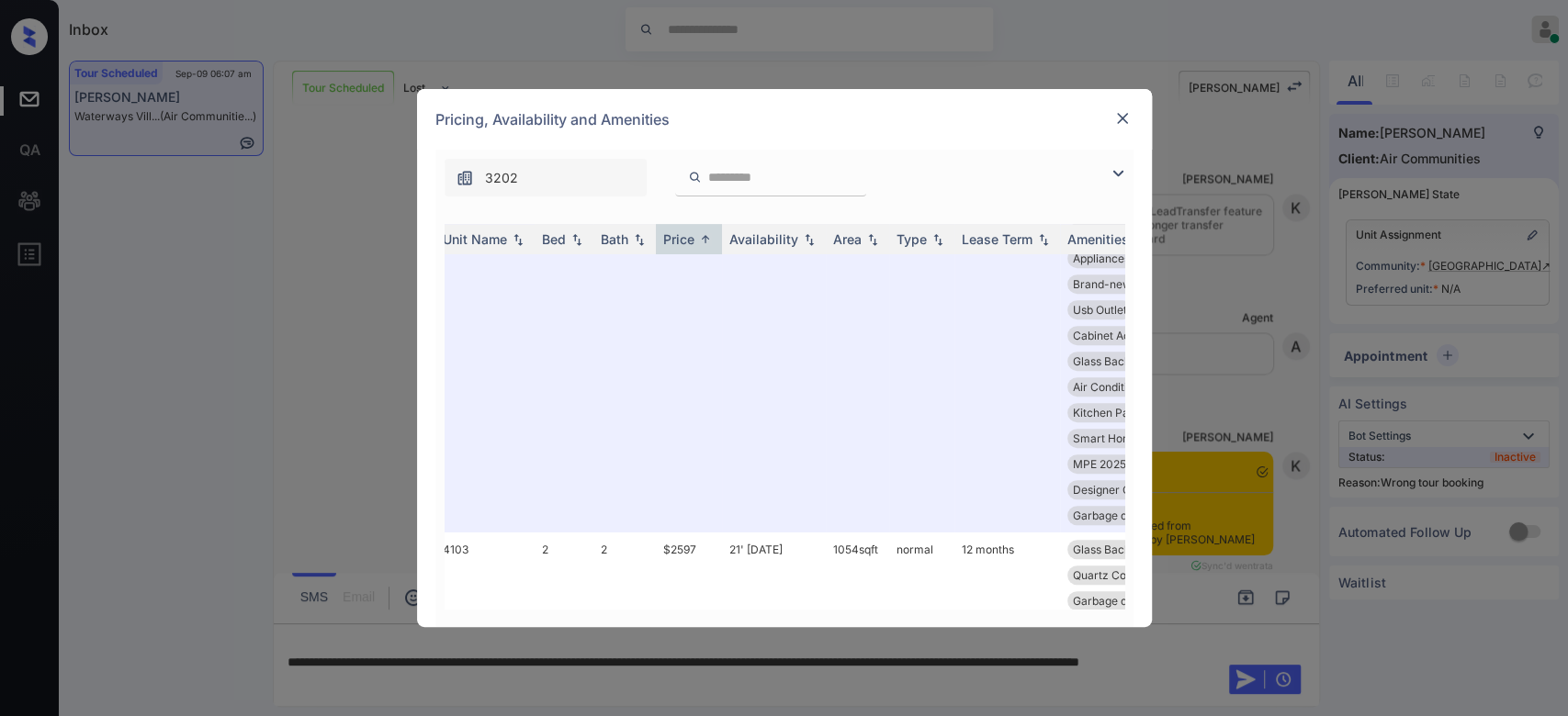
click at [1121, 119] on img at bounding box center [1122, 118] width 18 height 18
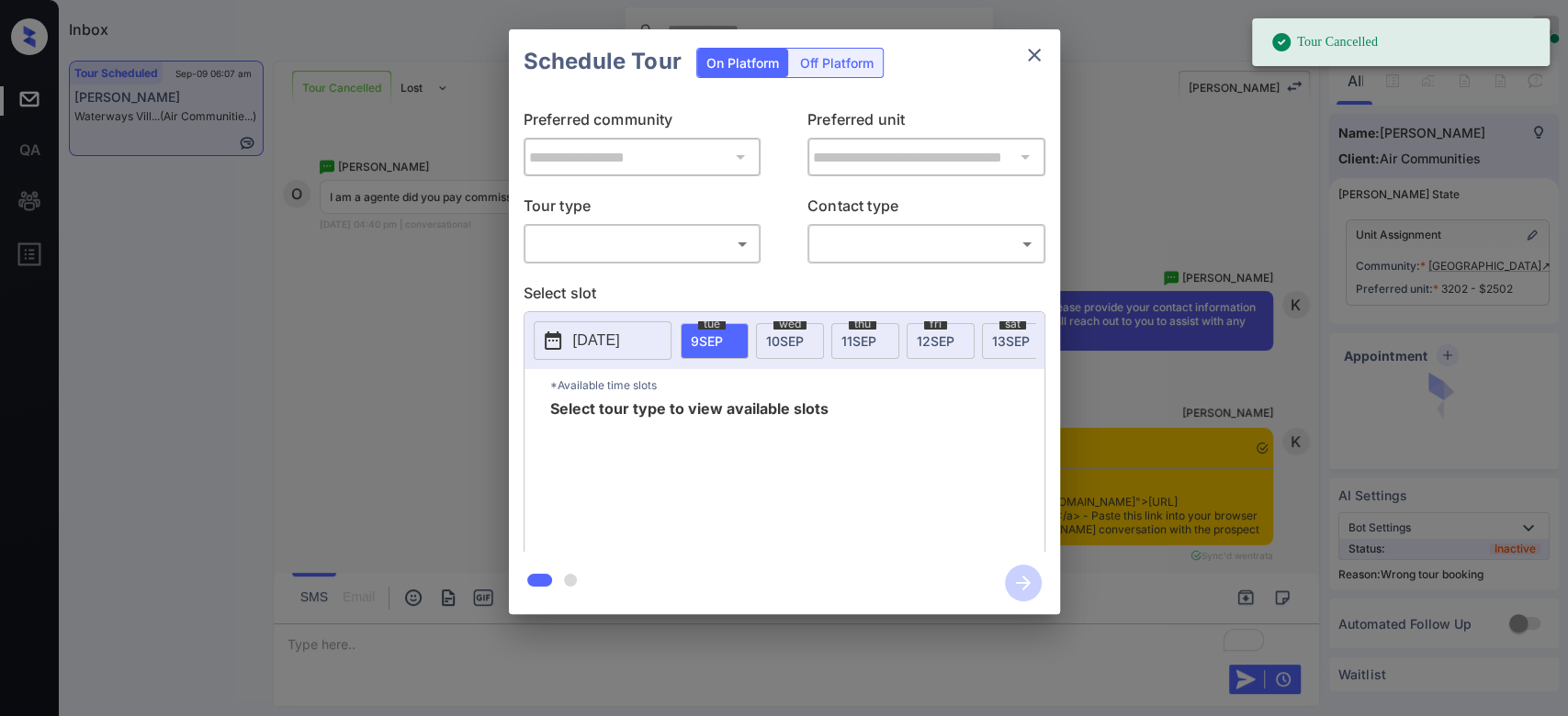
scroll to position [11420, 0]
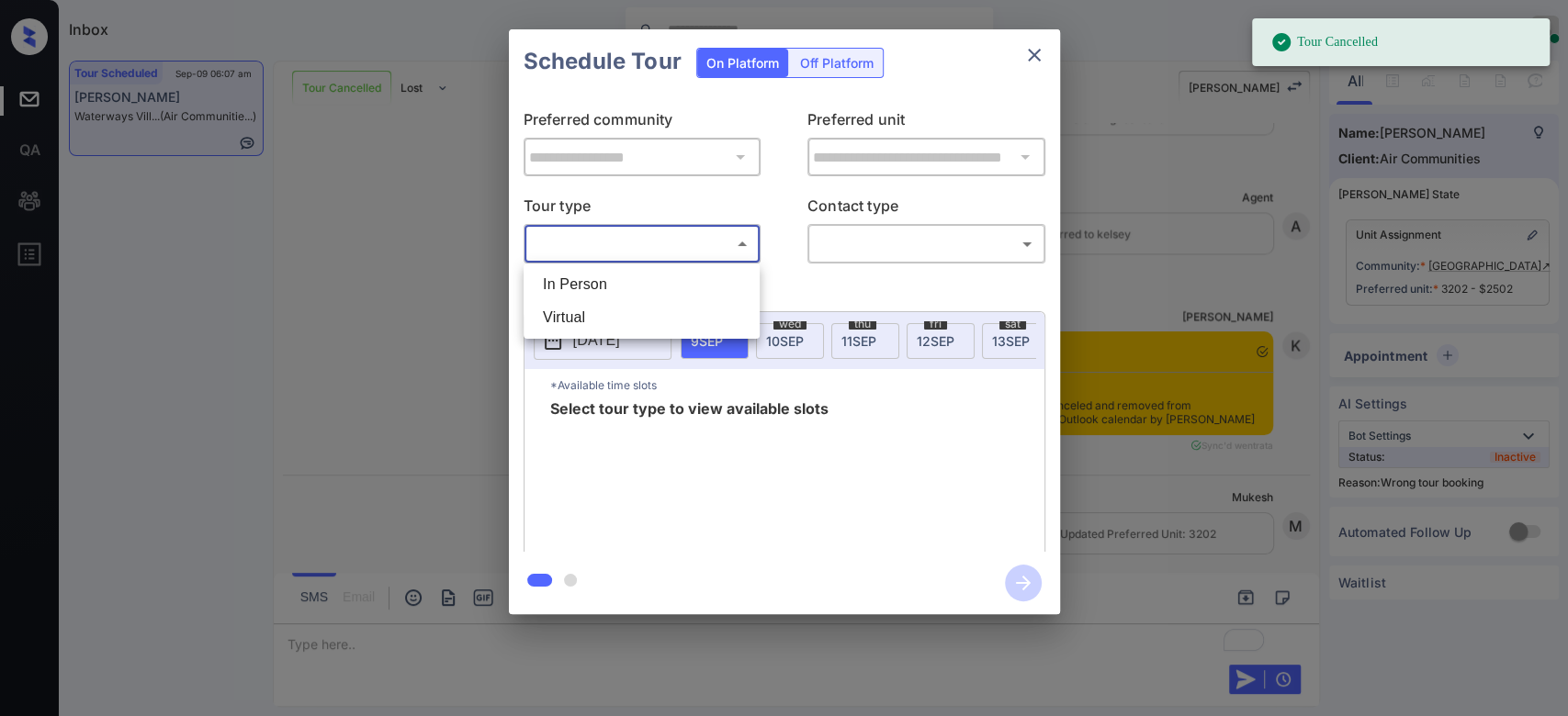
click at [610, 240] on body "Tour Cancelled Inbox Mukesh Online Set yourself offline Set yourself on break P…" at bounding box center [784, 358] width 1568 height 716
click at [607, 281] on li "In Person" at bounding box center [642, 284] width 227 height 33
type input "********"
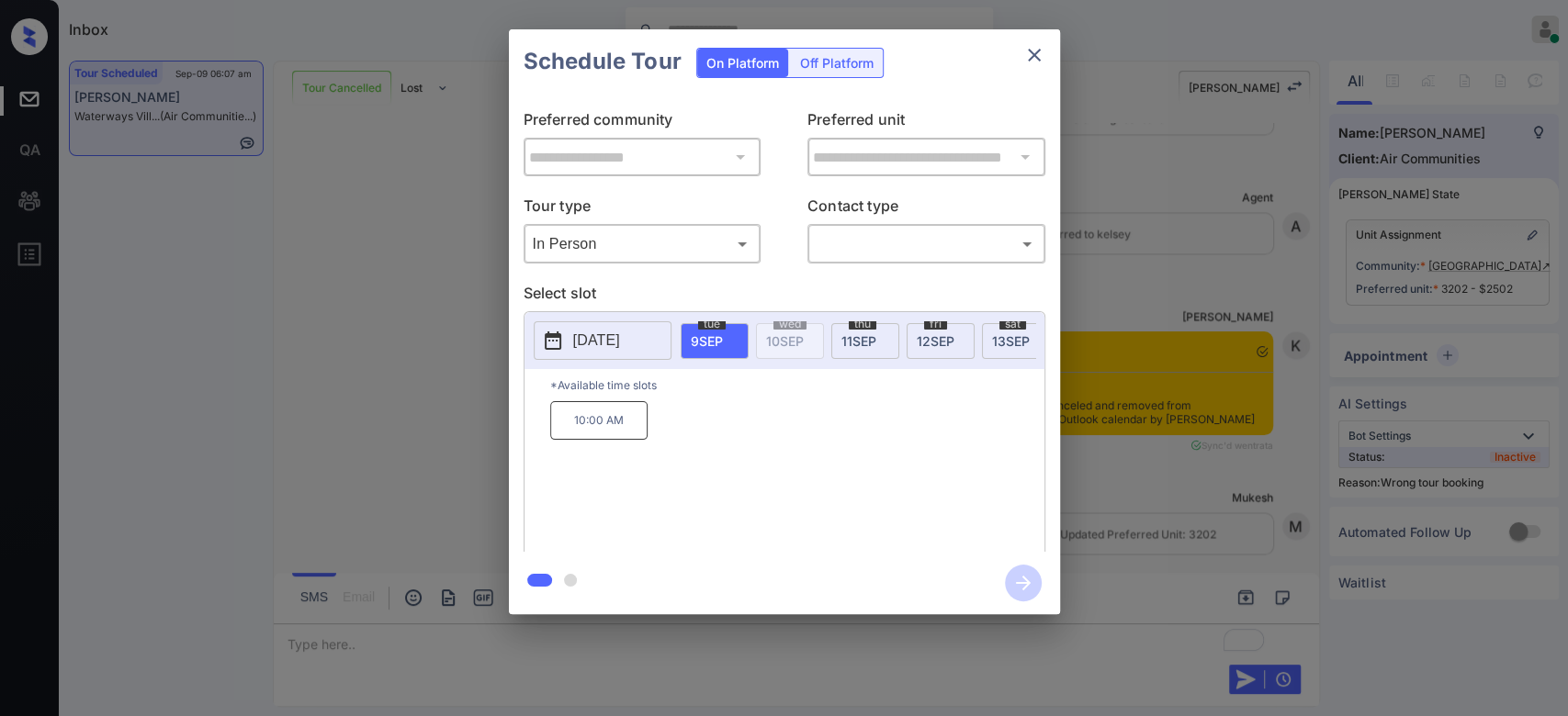
click at [851, 334] on span "11 SEP" at bounding box center [859, 341] width 35 height 16
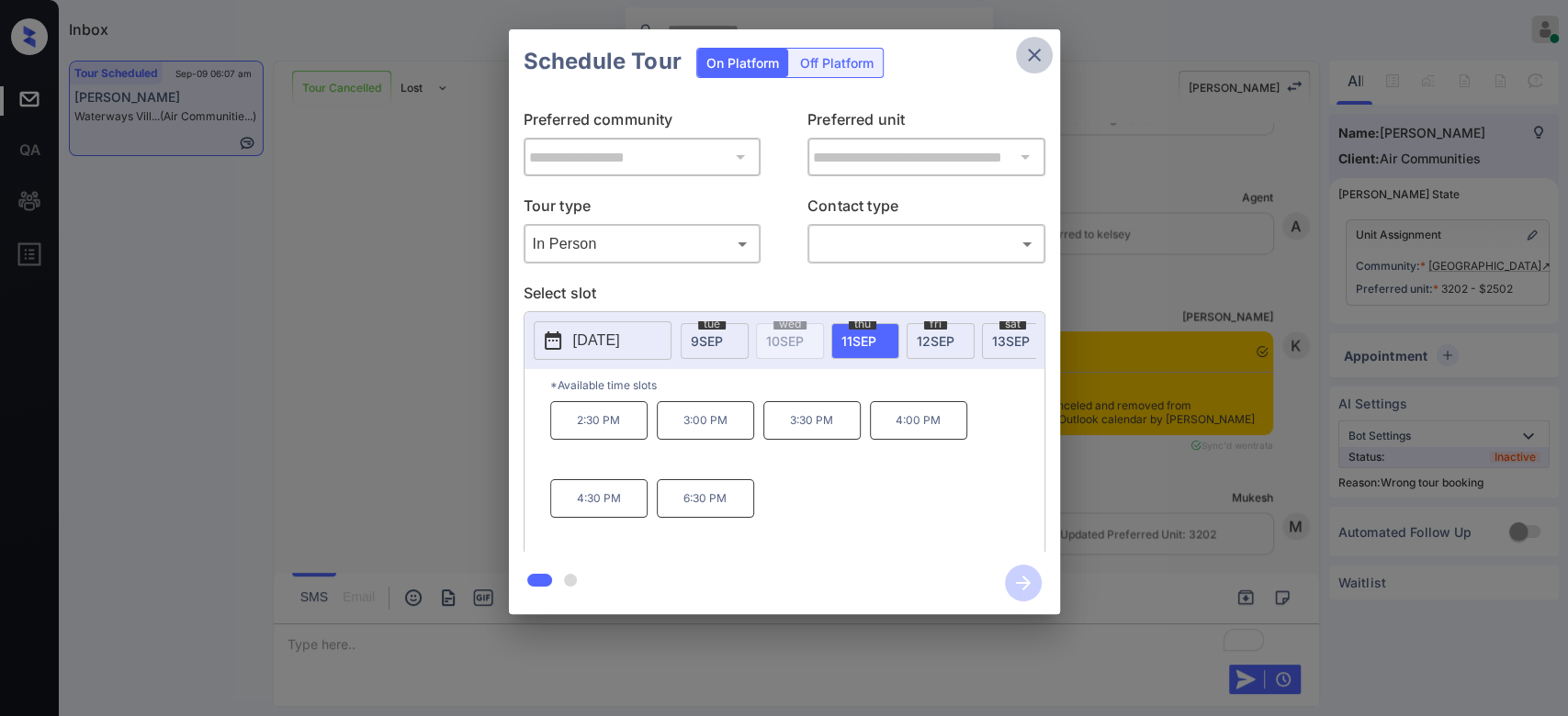
click at [1037, 55] on icon "close" at bounding box center [1035, 55] width 22 height 22
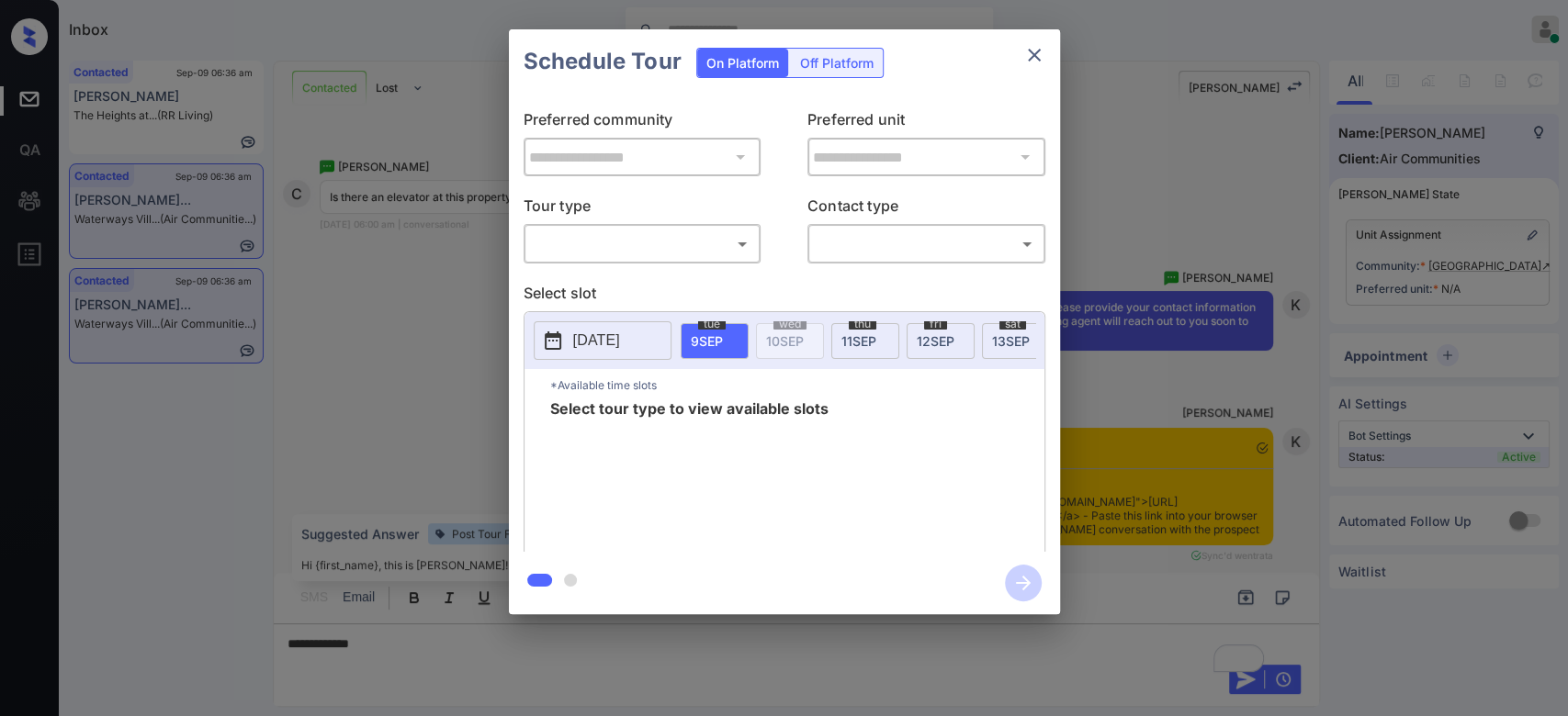
scroll to position [1434, 0]
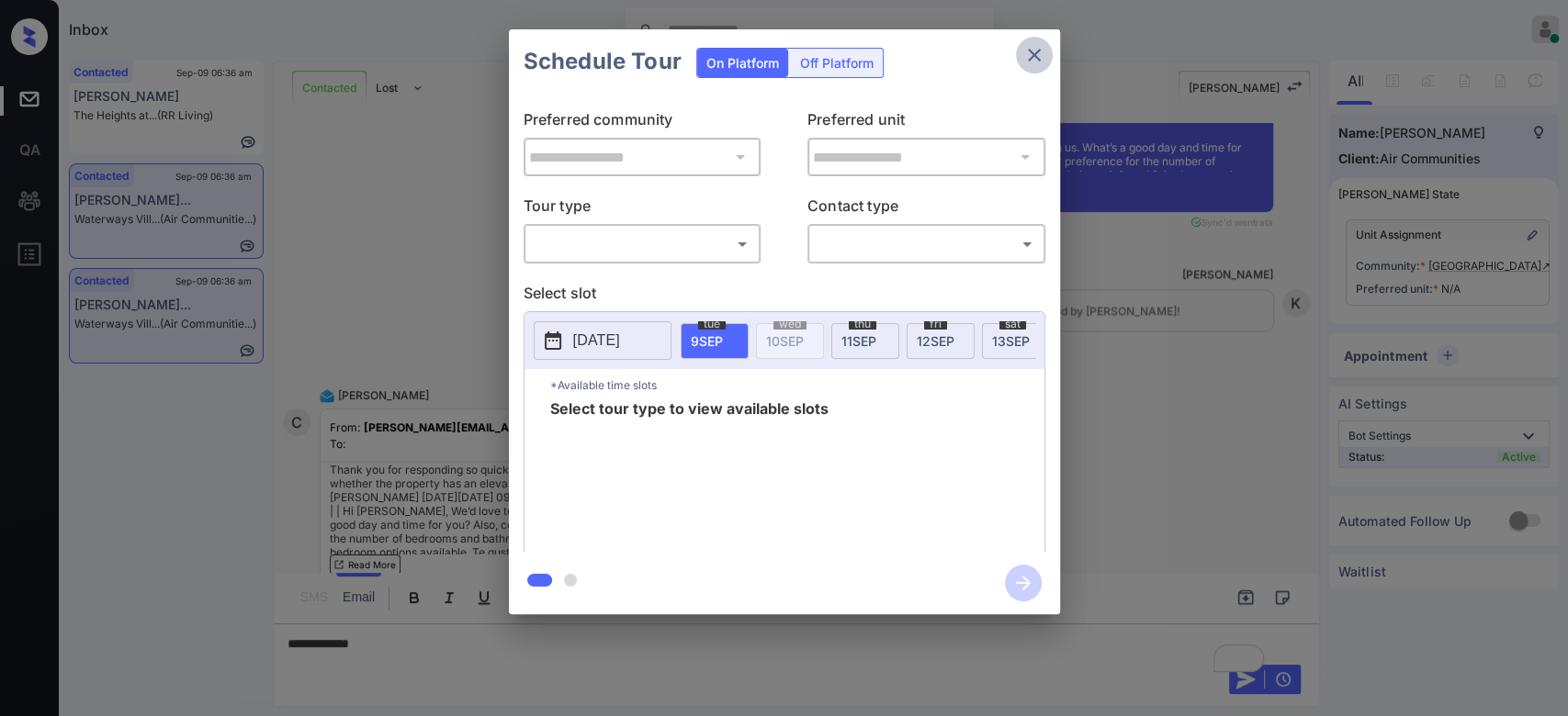
click at [1038, 62] on icon "close" at bounding box center [1035, 55] width 22 height 22
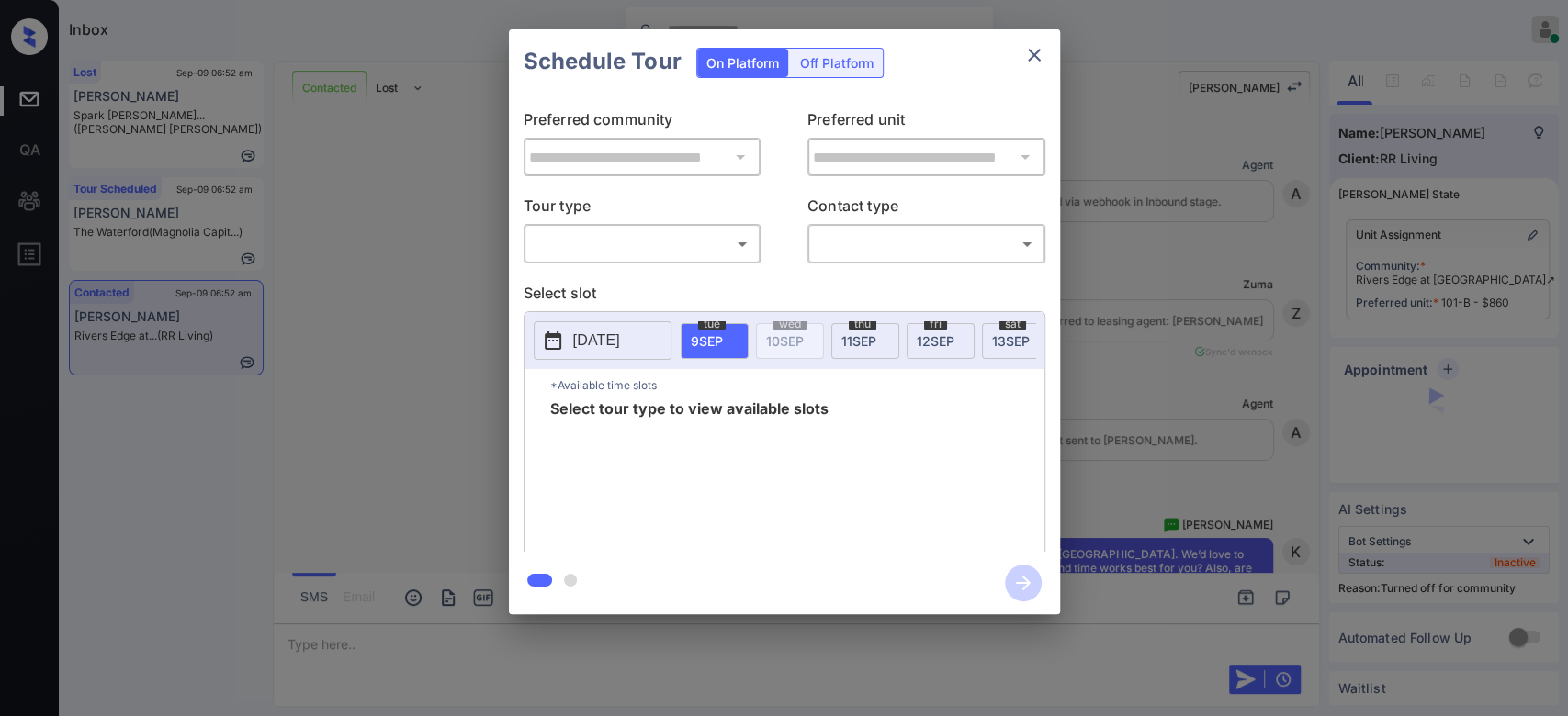
scroll to position [3540, 0]
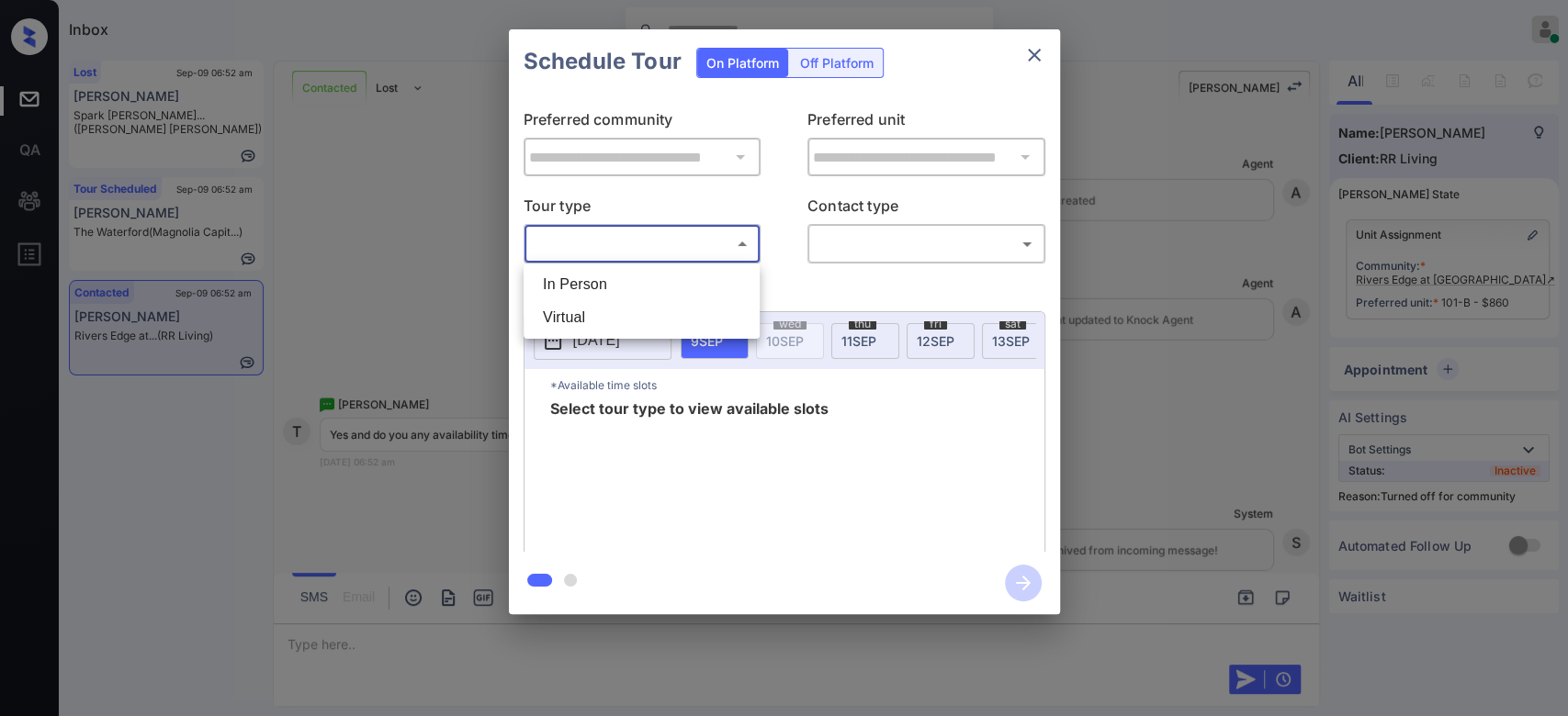
click at [710, 243] on body "Inbox Mukesh Online Set yourself offline Set yourself on break Profile Switch t…" at bounding box center [784, 358] width 1568 height 716
click at [656, 284] on li "In Person" at bounding box center [642, 284] width 227 height 33
type input "********"
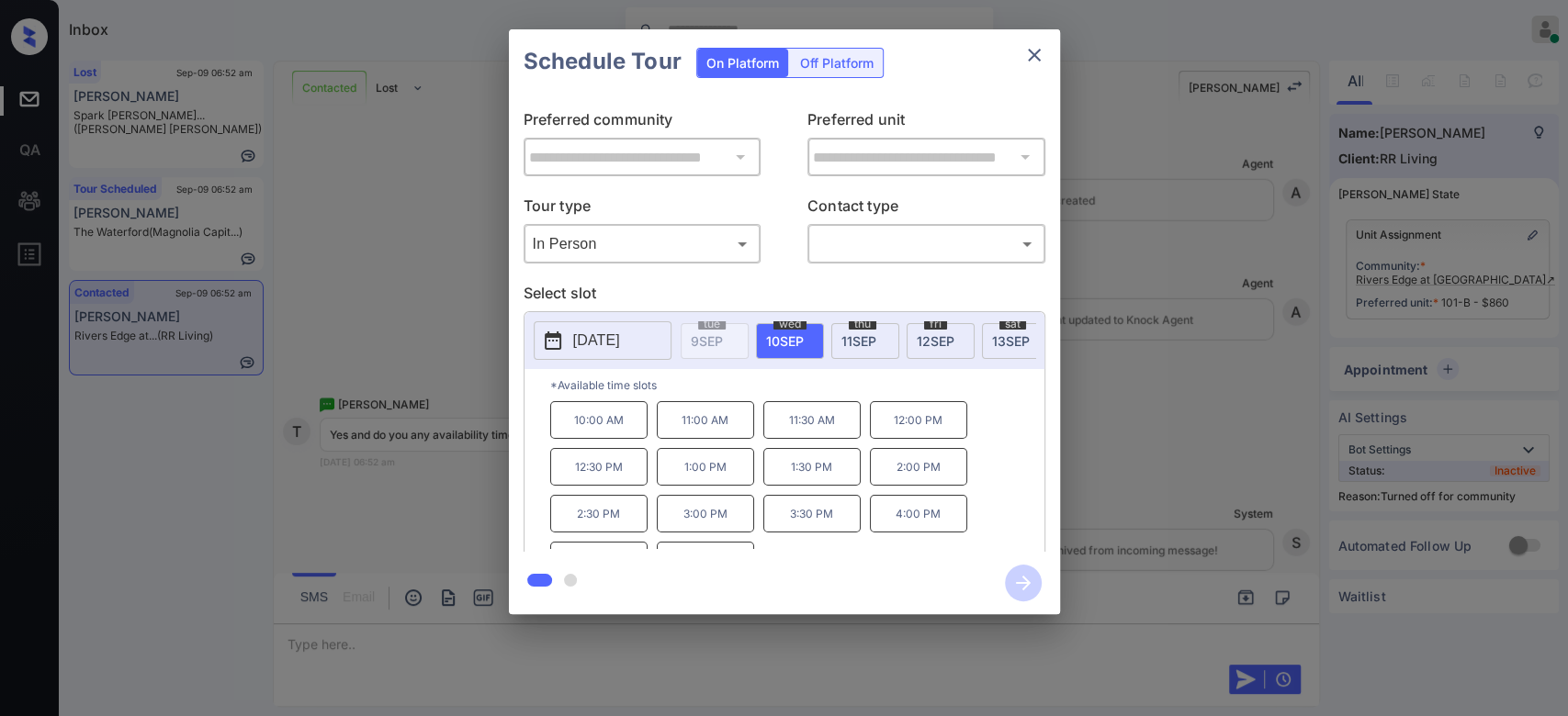
click at [937, 346] on span "[DATE]" at bounding box center [936, 341] width 38 height 16
click at [1036, 60] on icon "close" at bounding box center [1035, 55] width 22 height 22
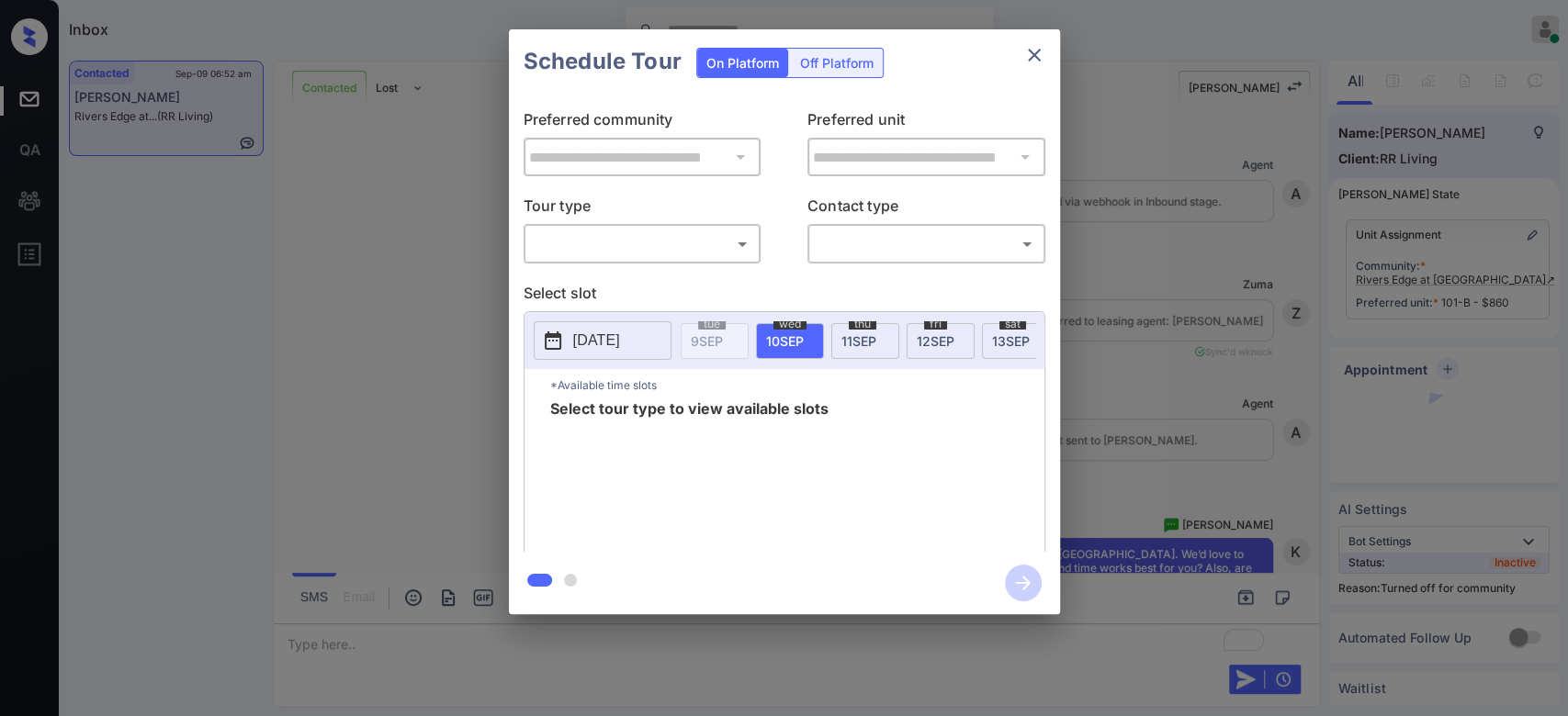
scroll to position [3933, 0]
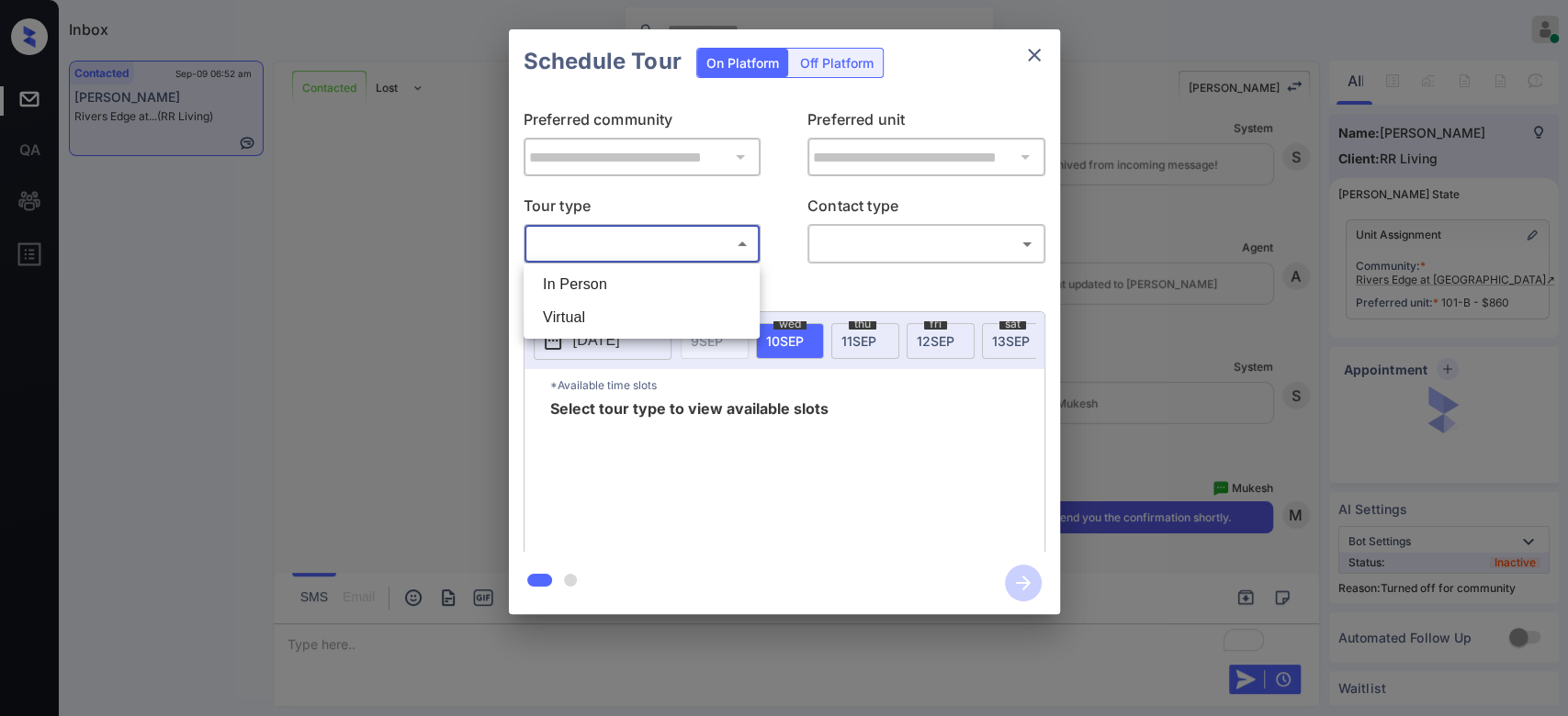
drag, startPoint x: 667, startPoint y: 246, endPoint x: 654, endPoint y: 282, distance: 38.3
click at [654, 282] on body "Inbox Mukesh Online Set yourself offline Set yourself on break Profile Switch t…" at bounding box center [784, 358] width 1568 height 716
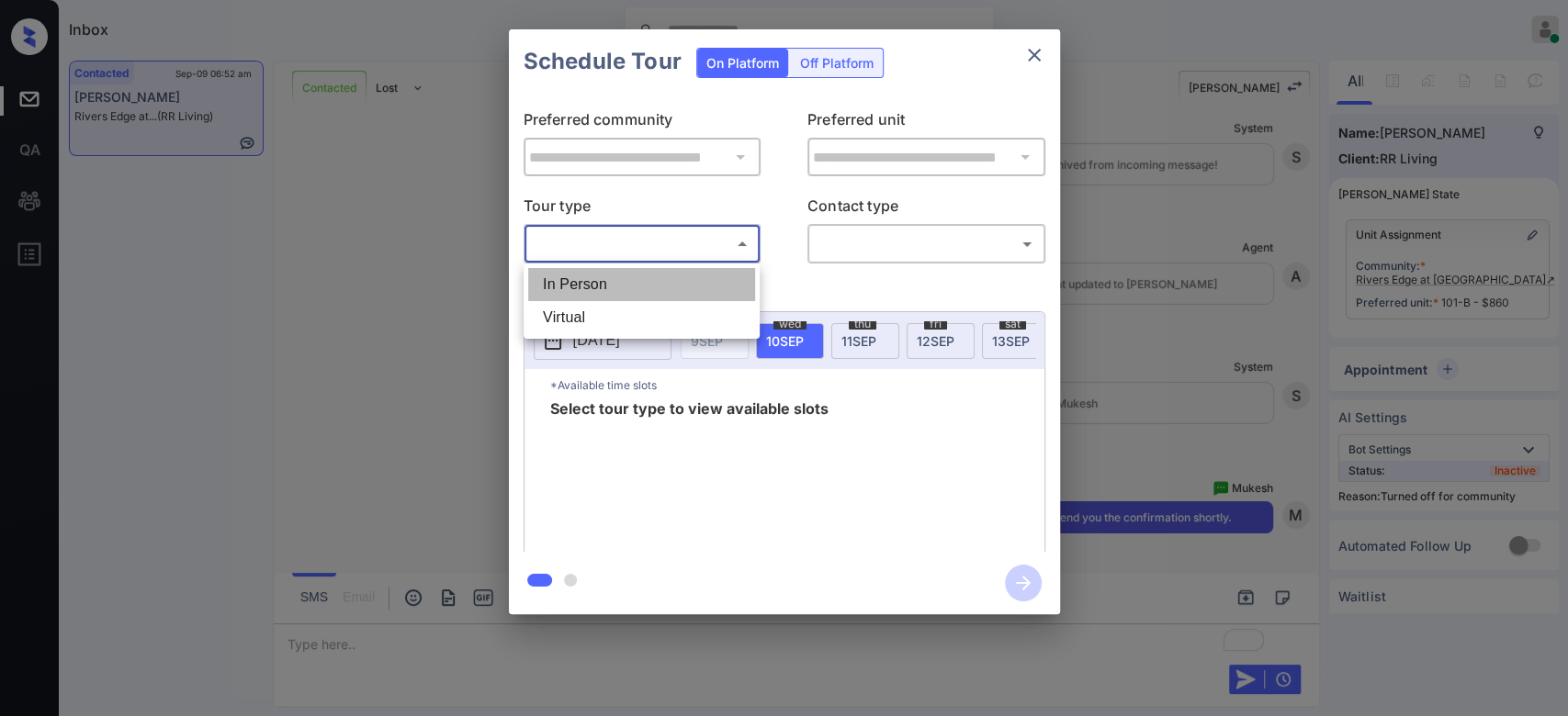
click at [654, 282] on li "In Person" at bounding box center [642, 284] width 227 height 33
type input "********"
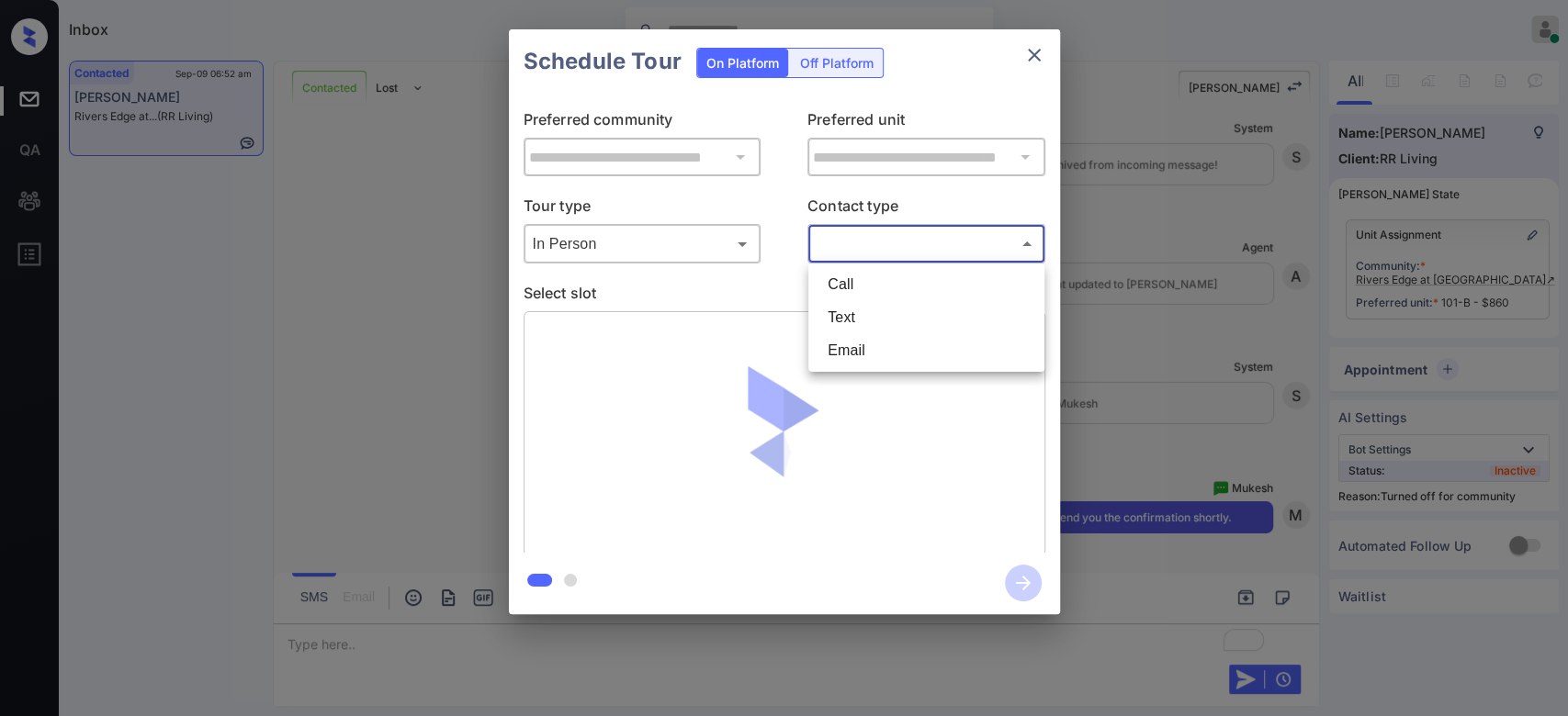
drag, startPoint x: 831, startPoint y: 243, endPoint x: 845, endPoint y: 319, distance: 77.3
click at [845, 319] on body "Inbox Mukesh Online Set yourself offline Set yourself on break Profile Switch t…" at bounding box center [784, 358] width 1568 height 716
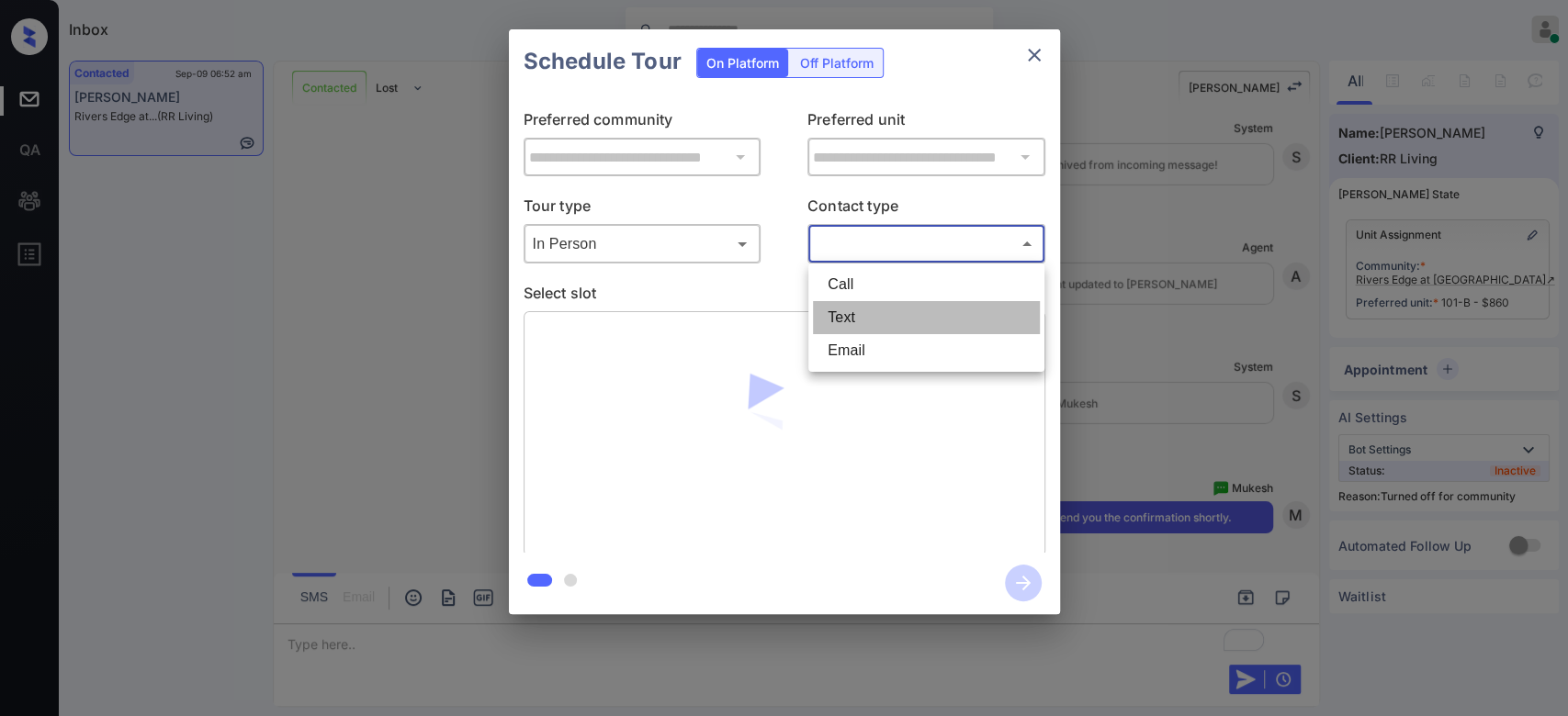
click at [845, 319] on li "Text" at bounding box center [926, 317] width 227 height 33
type input "****"
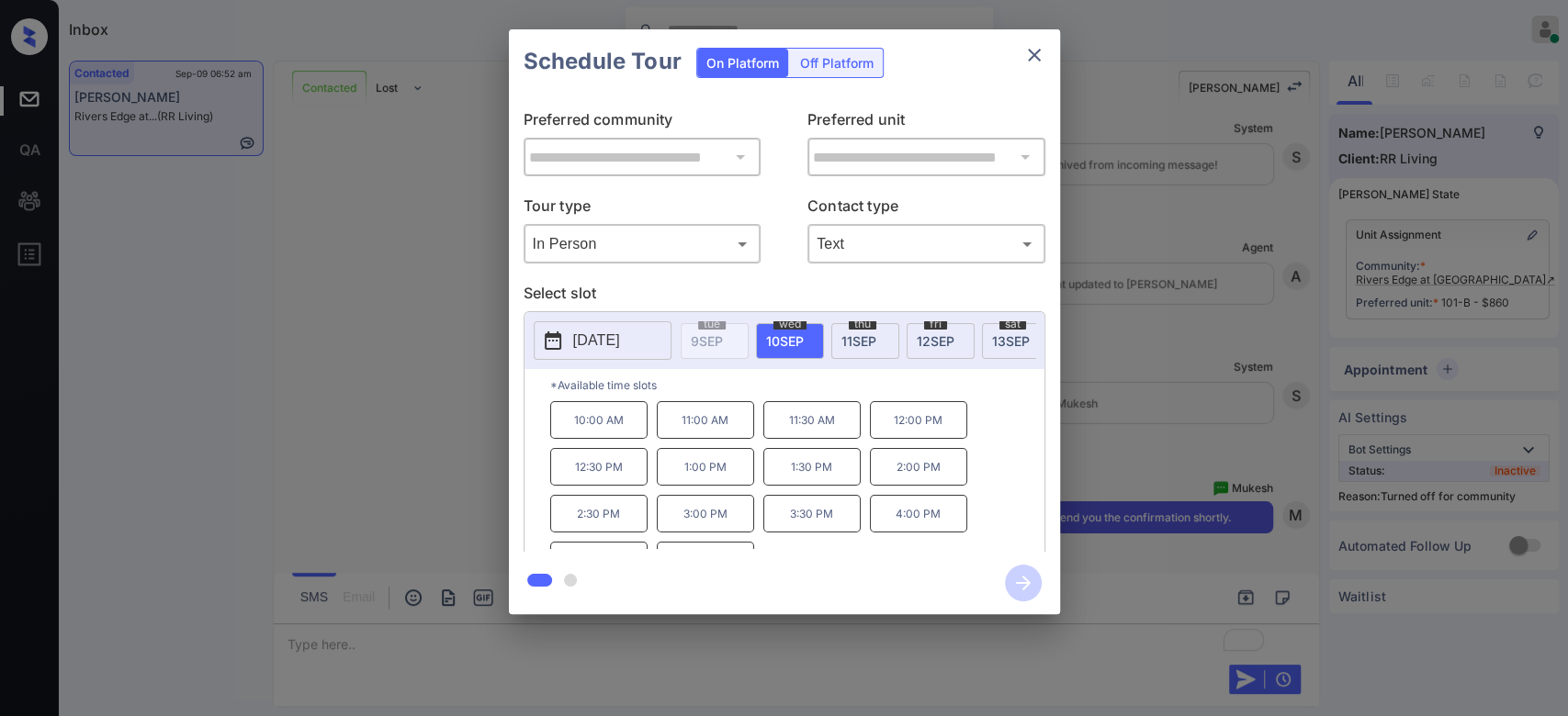
click at [941, 342] on span "12 SEP" at bounding box center [936, 341] width 38 height 16
click at [901, 485] on p "1:30 PM" at bounding box center [918, 467] width 98 height 38
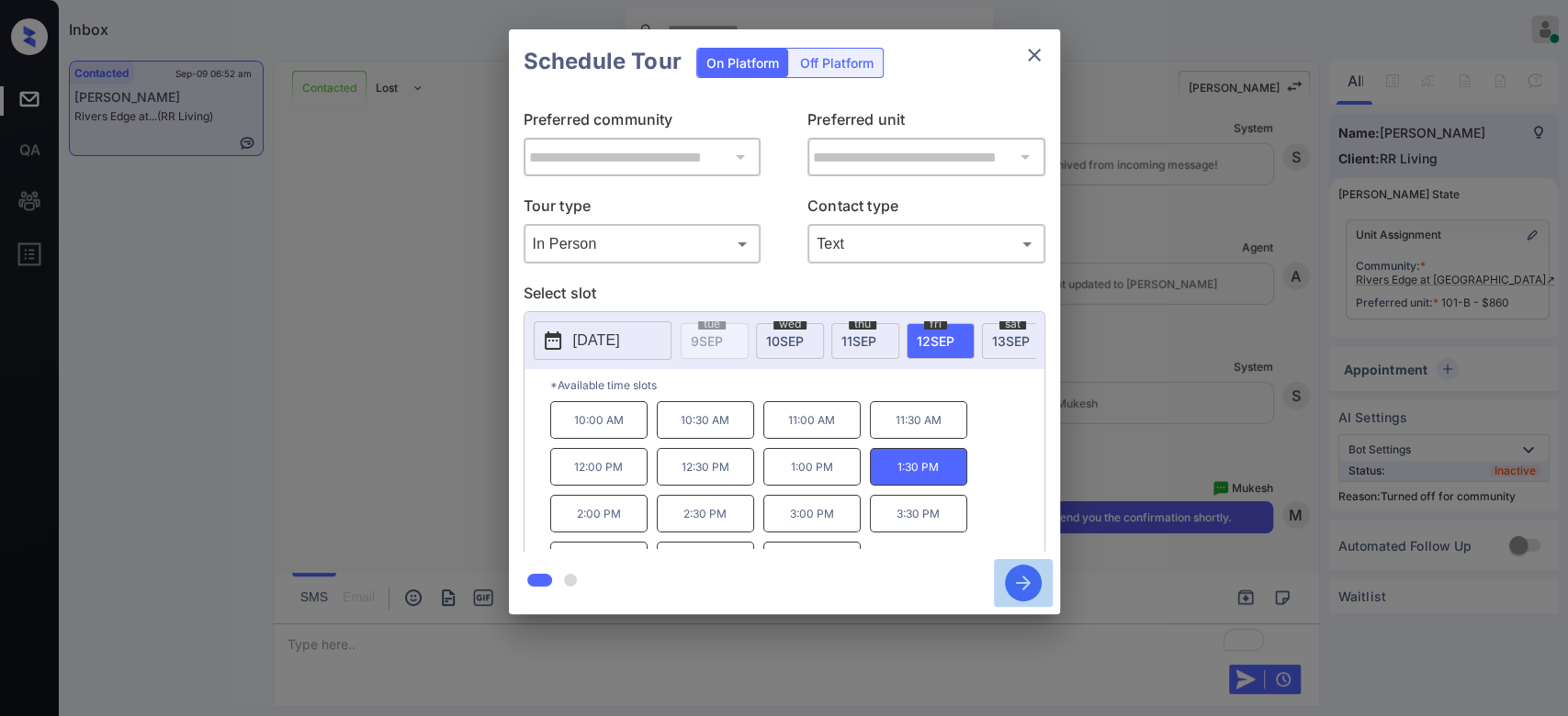
click at [1014, 582] on icon "button" at bounding box center [1023, 583] width 37 height 37
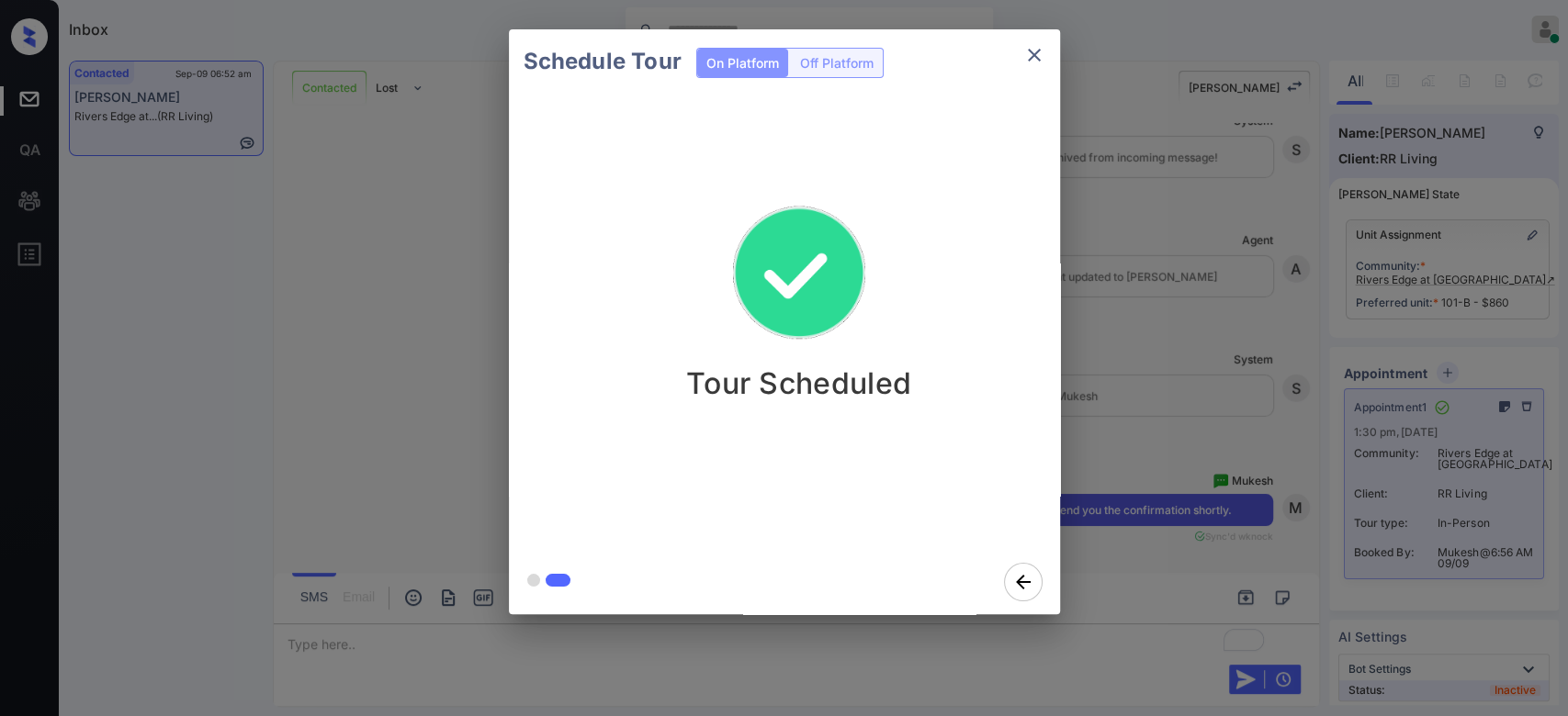
click at [1150, 342] on div "Schedule Tour On Platform Off Platform Tour Scheduled" at bounding box center [784, 321] width 1568 height 643
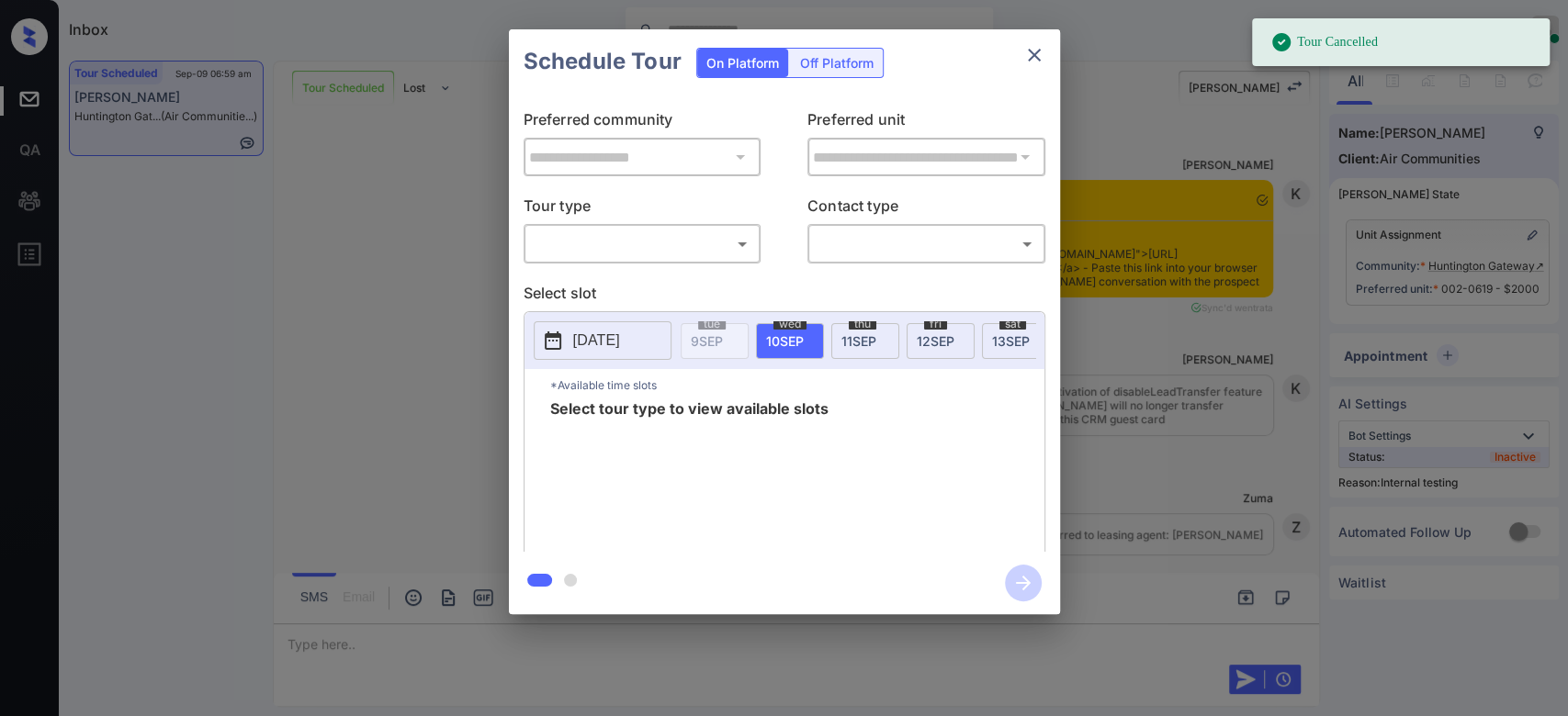
scroll to position [7685, 0]
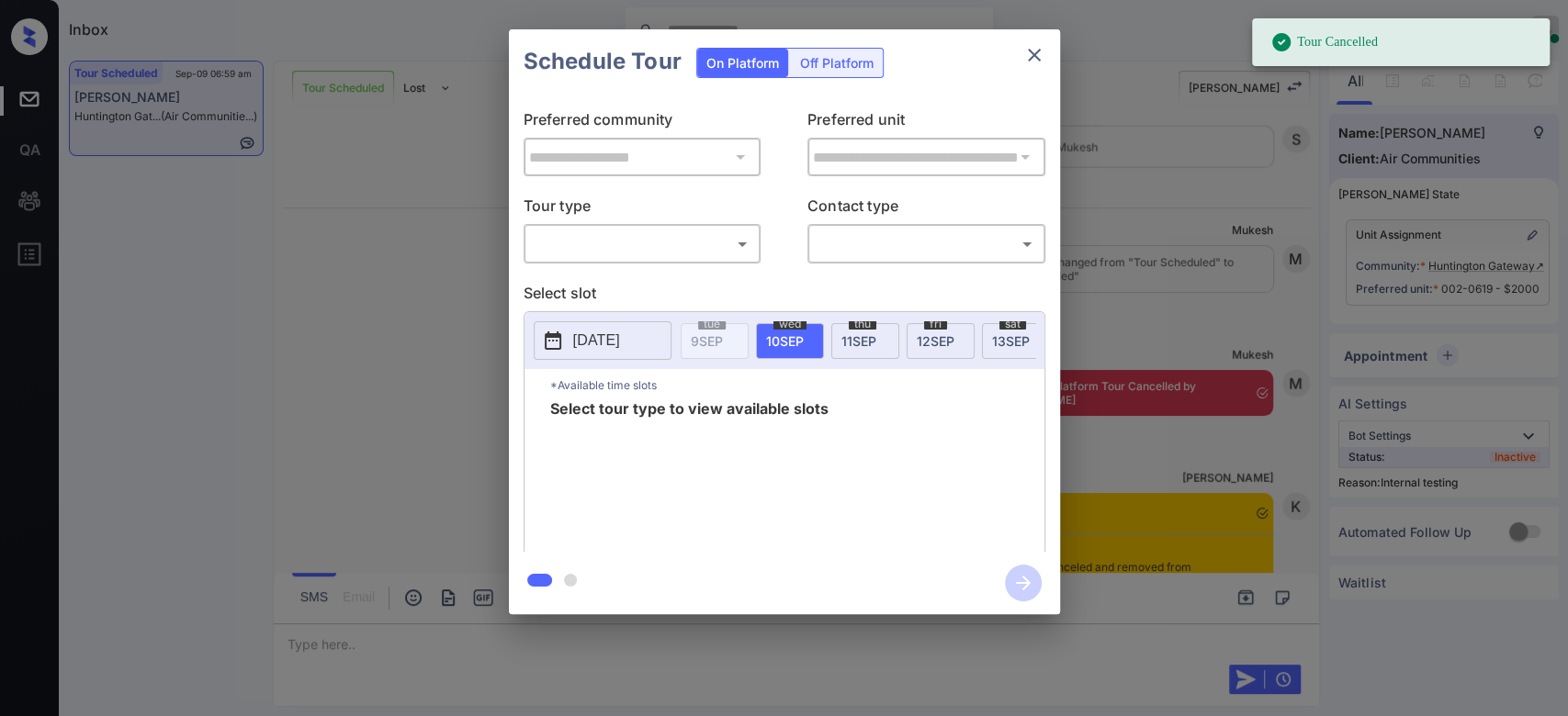
click at [724, 247] on body "Tour Cancelled Inbox Mukesh Online Set yourself offline Set yourself on break P…" at bounding box center [784, 358] width 1568 height 716
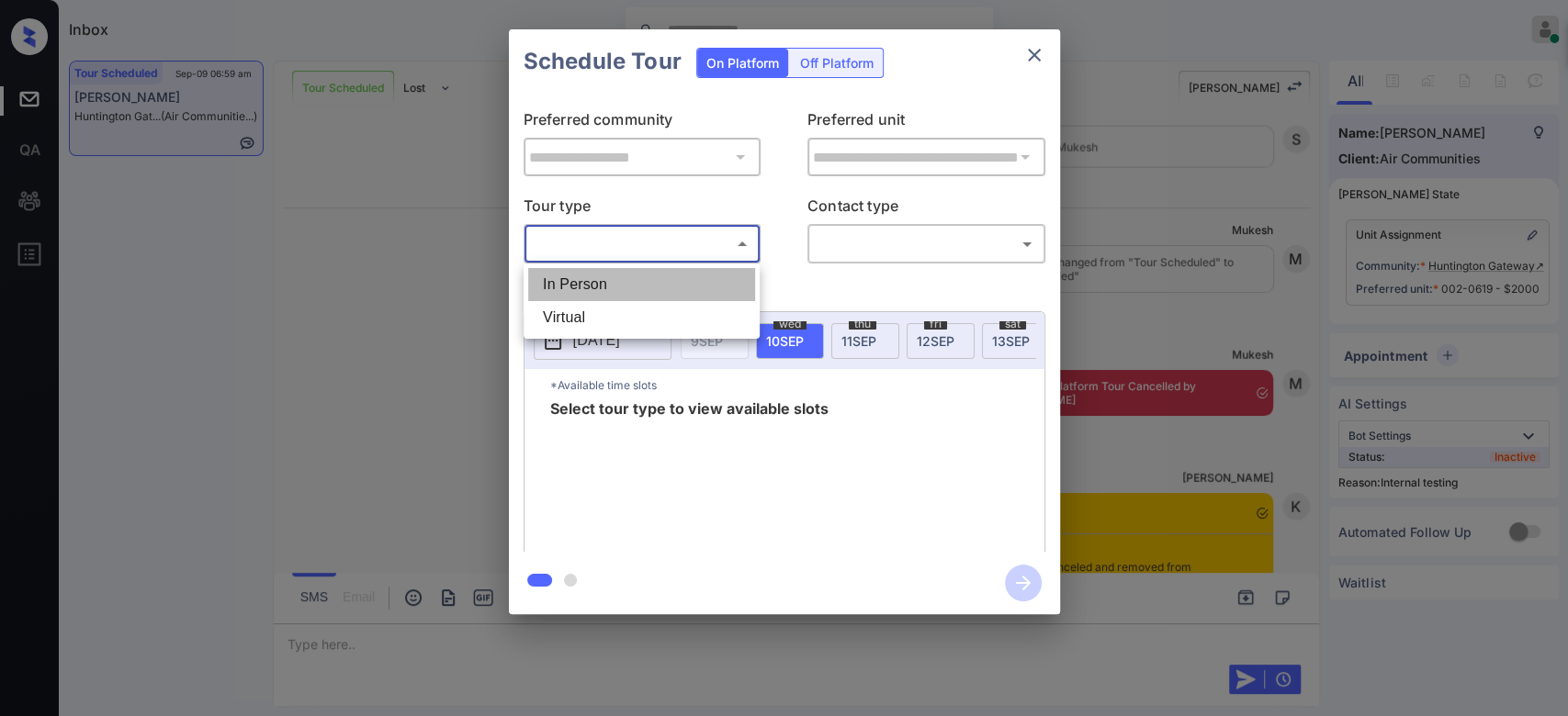
click at [669, 282] on li "In Person" at bounding box center [642, 284] width 227 height 33
type input "********"
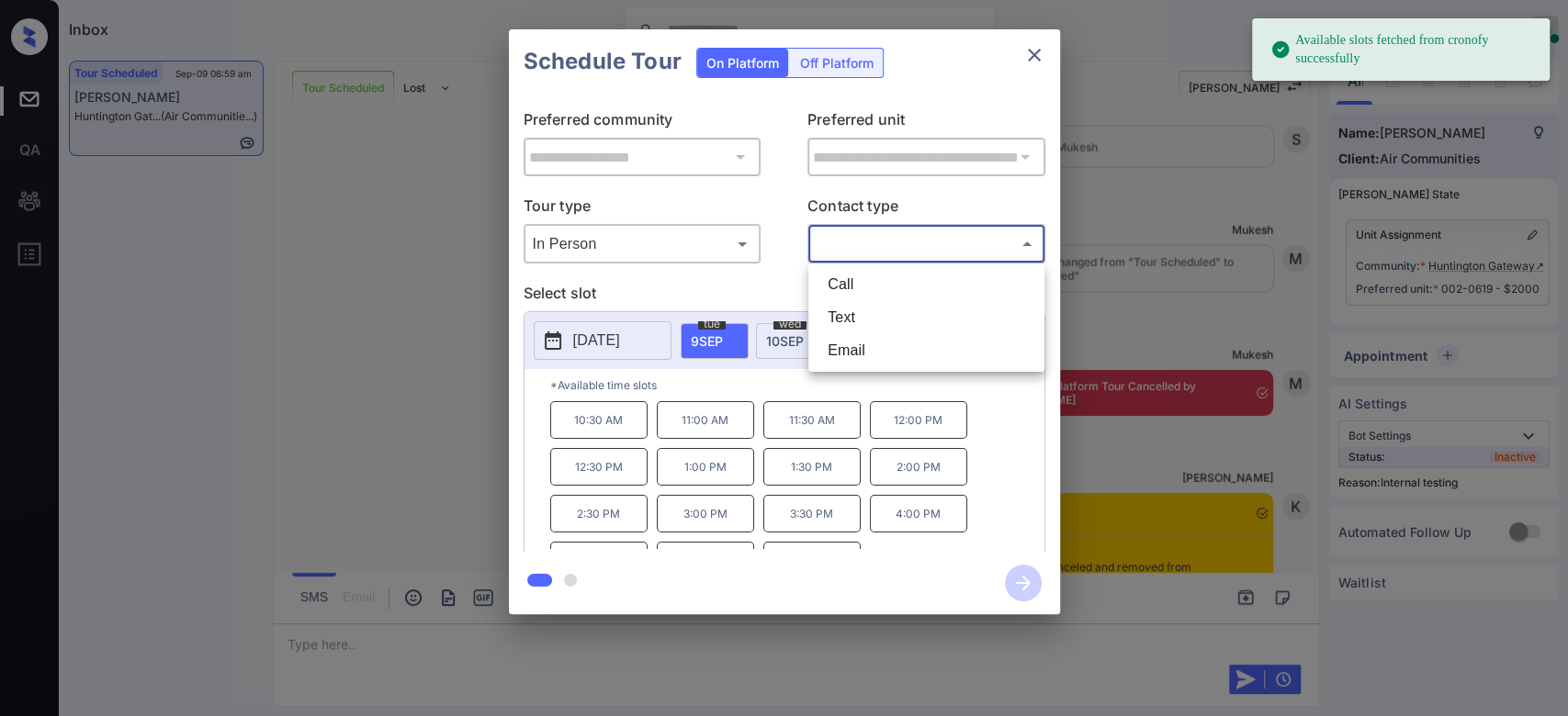
drag, startPoint x: 879, startPoint y: 246, endPoint x: 876, endPoint y: 310, distance: 64.1
click at [876, 310] on body "Available slots fetched from cronofy successfully Inbox Mukesh Online Set yours…" at bounding box center [784, 358] width 1568 height 716
click at [876, 310] on li "Text" at bounding box center [926, 317] width 227 height 33
type input "****"
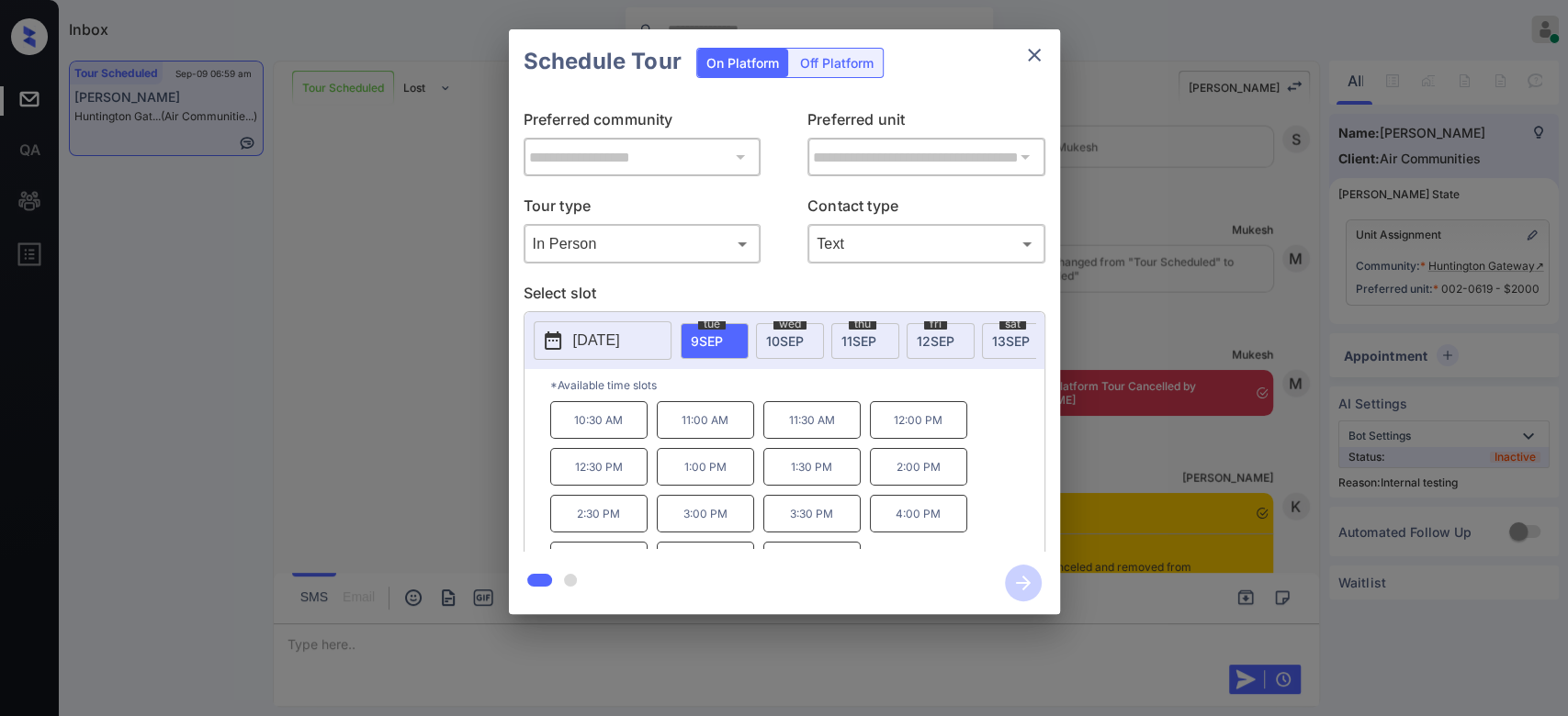
click at [802, 340] on span "[DATE]" at bounding box center [785, 341] width 38 height 16
click at [850, 342] on span "[DATE]" at bounding box center [859, 341] width 35 height 16
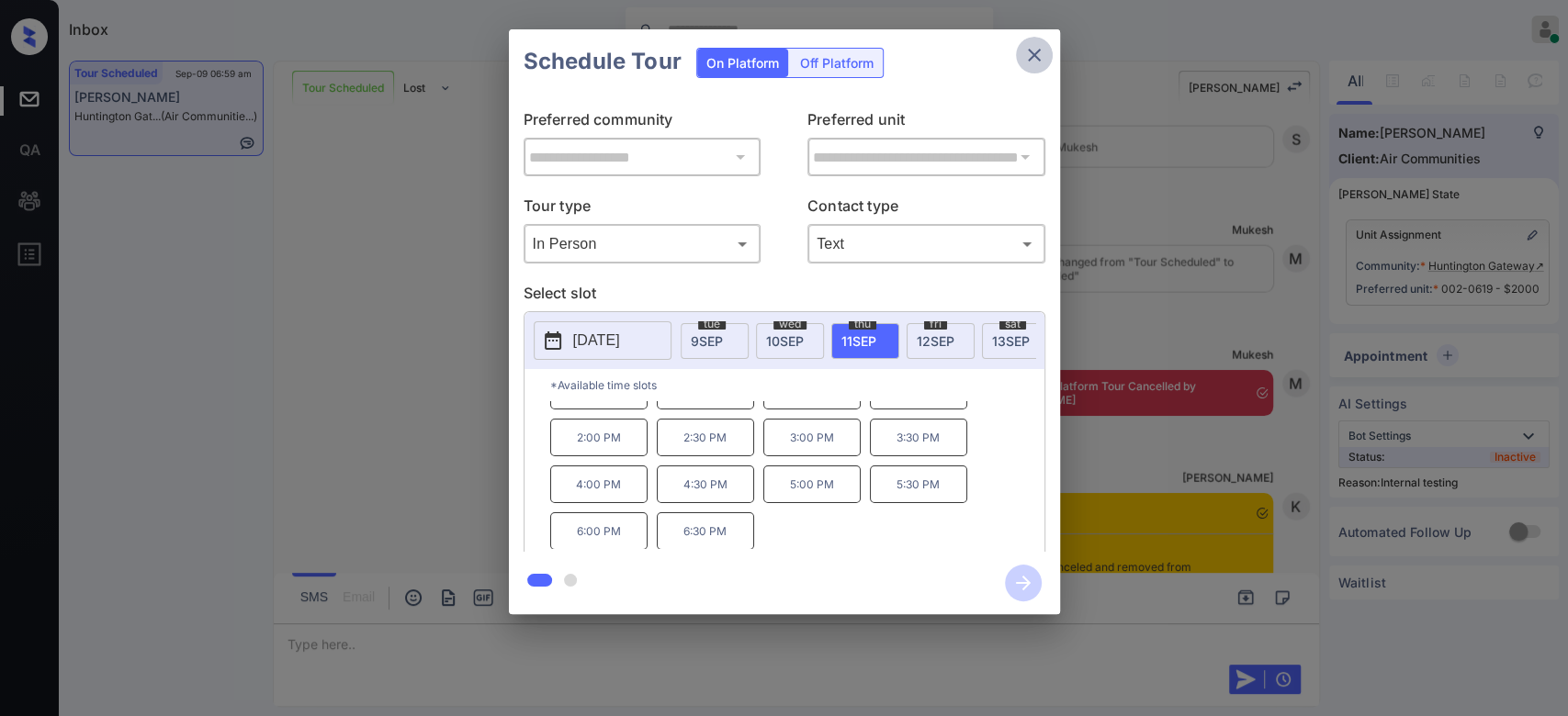
click at [1036, 58] on icon "close" at bounding box center [1035, 55] width 22 height 22
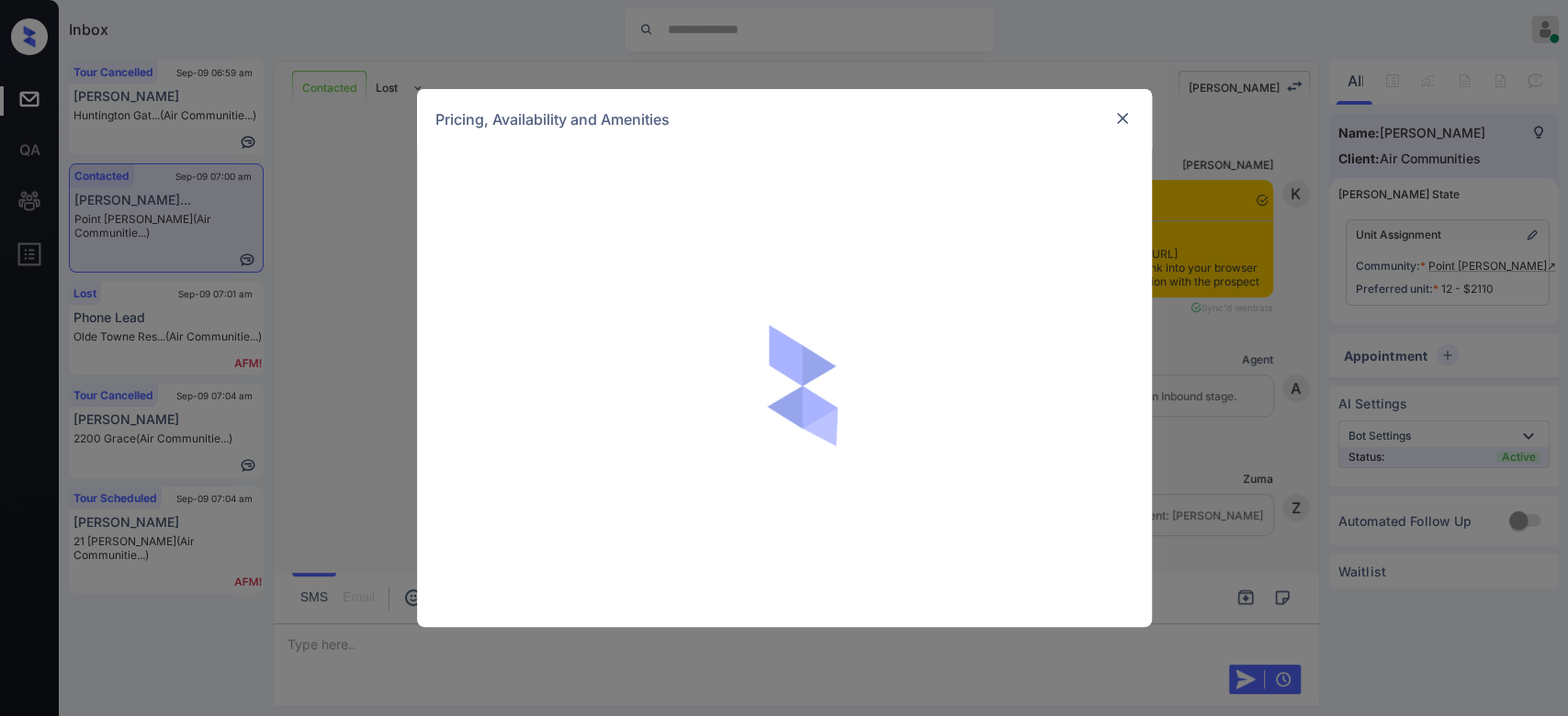
scroll to position [2119, 0]
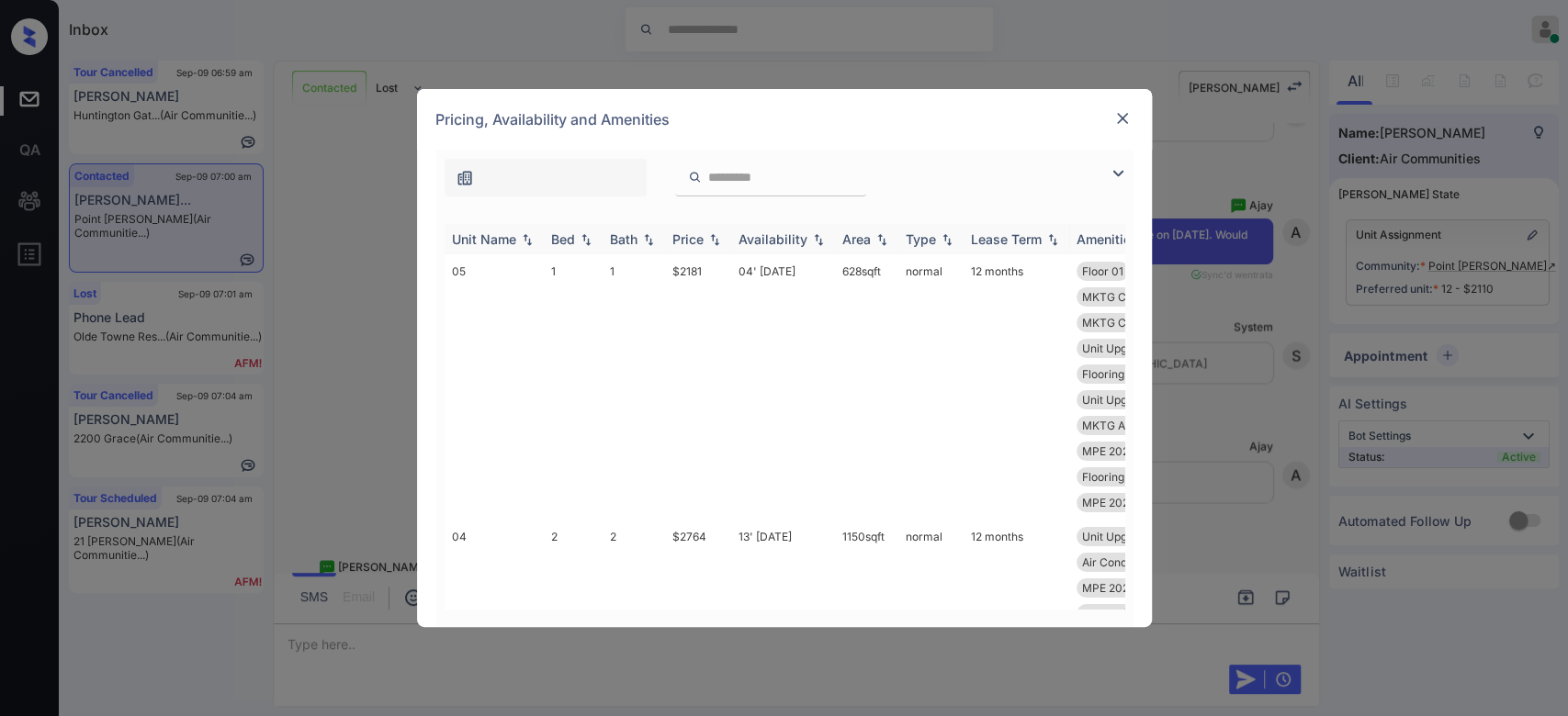
click at [693, 243] on div "Price" at bounding box center [687, 240] width 31 height 16
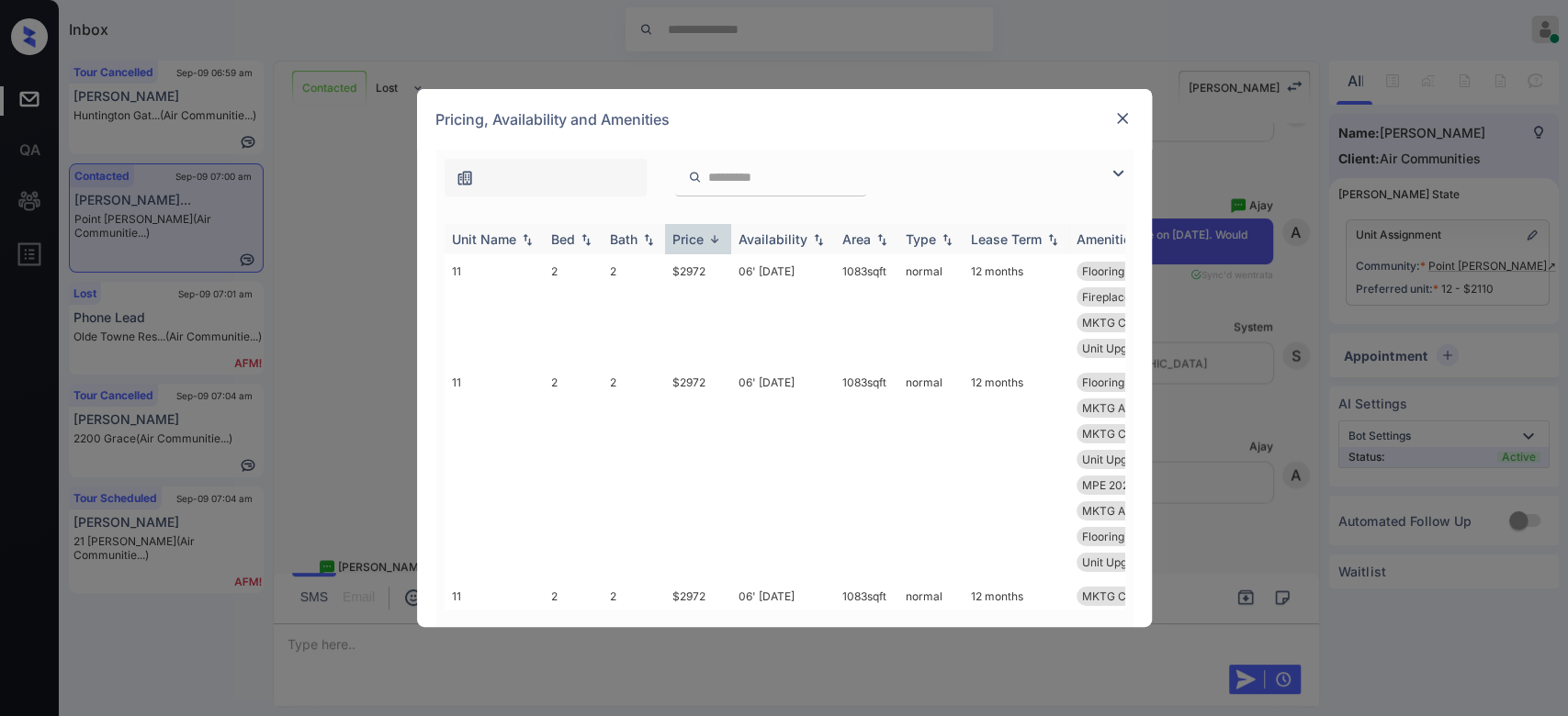
click at [693, 243] on div "Price" at bounding box center [687, 240] width 31 height 16
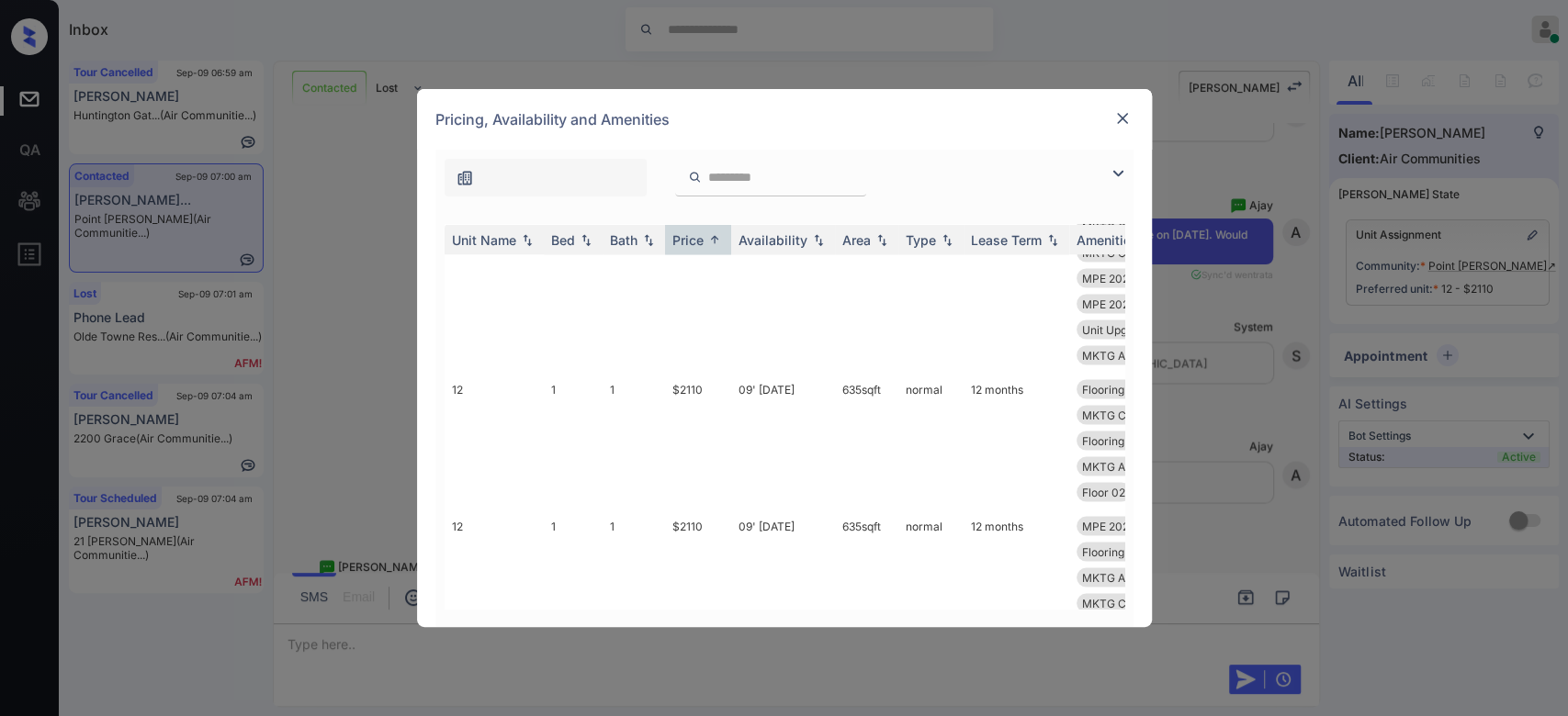
scroll to position [2353, 0]
click at [690, 391] on td "$2110" at bounding box center [698, 443] width 66 height 137
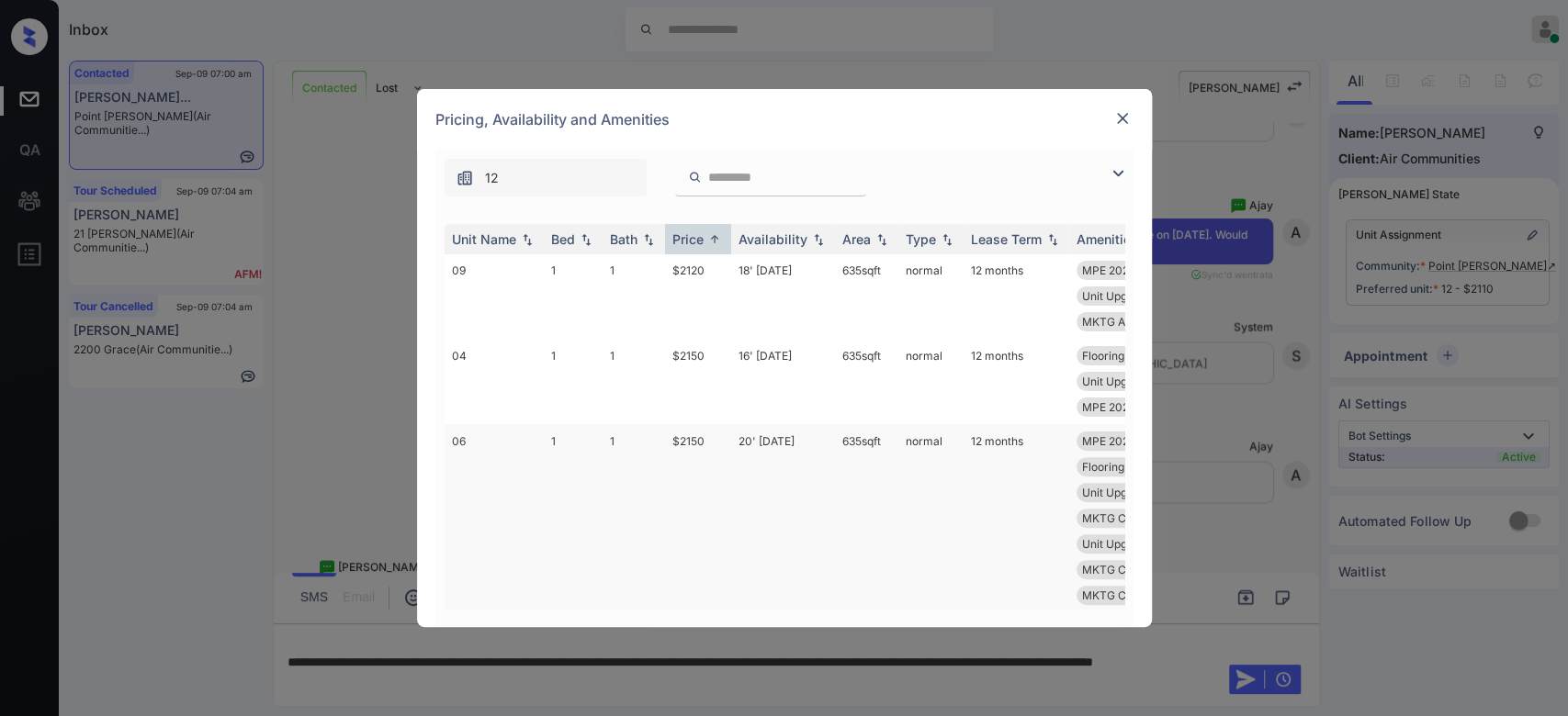
scroll to position [5029, 0]
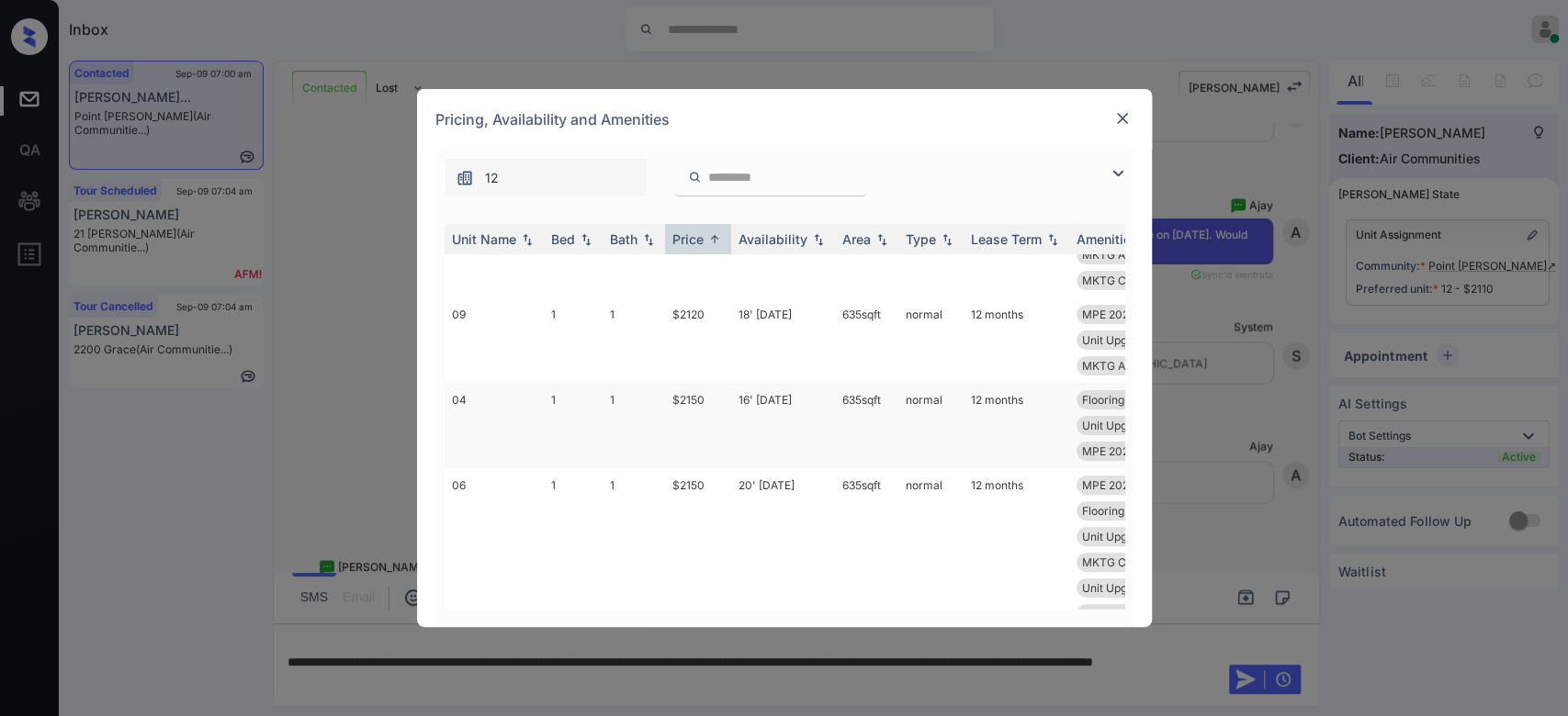
click at [758, 400] on td "16' May 25" at bounding box center [783, 426] width 103 height 86
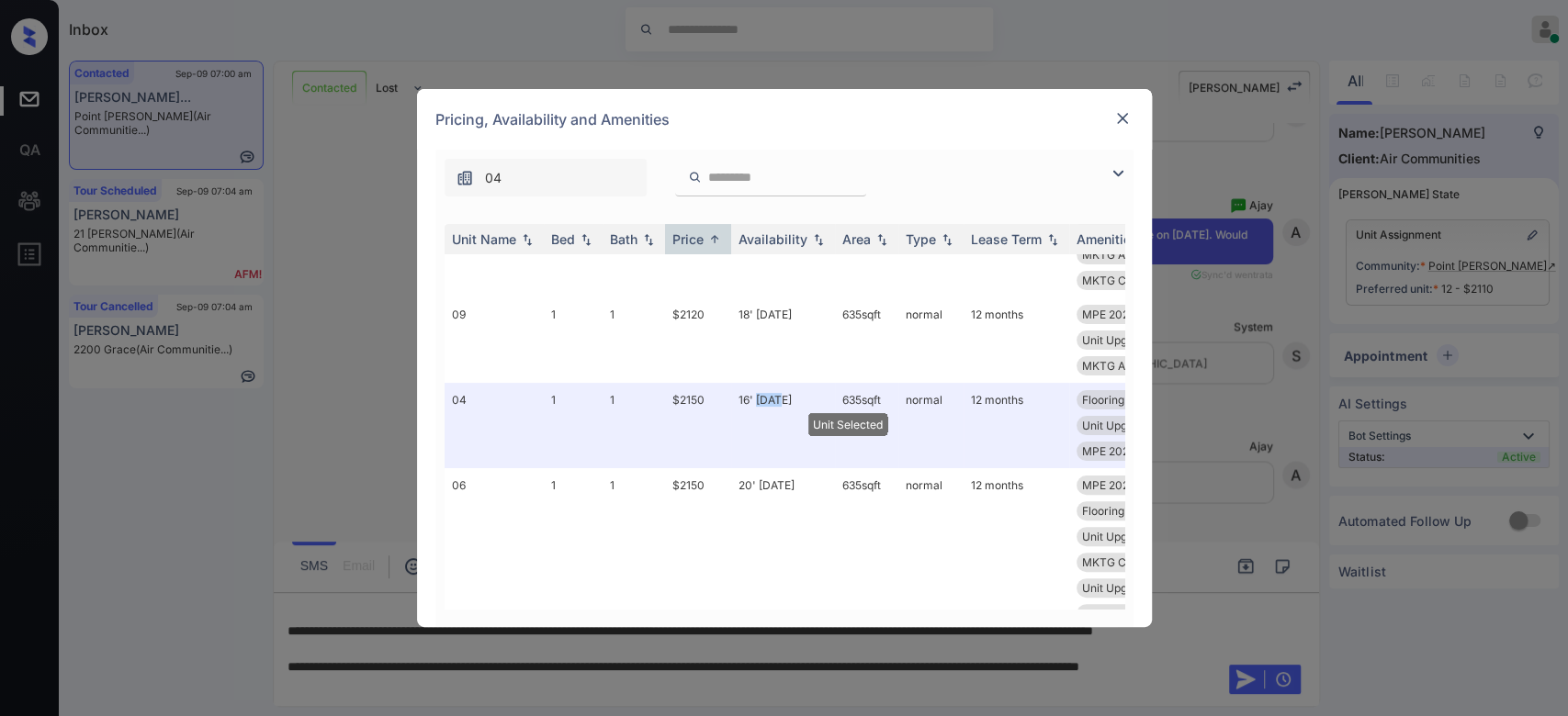
click at [1124, 114] on img at bounding box center [1122, 118] width 18 height 18
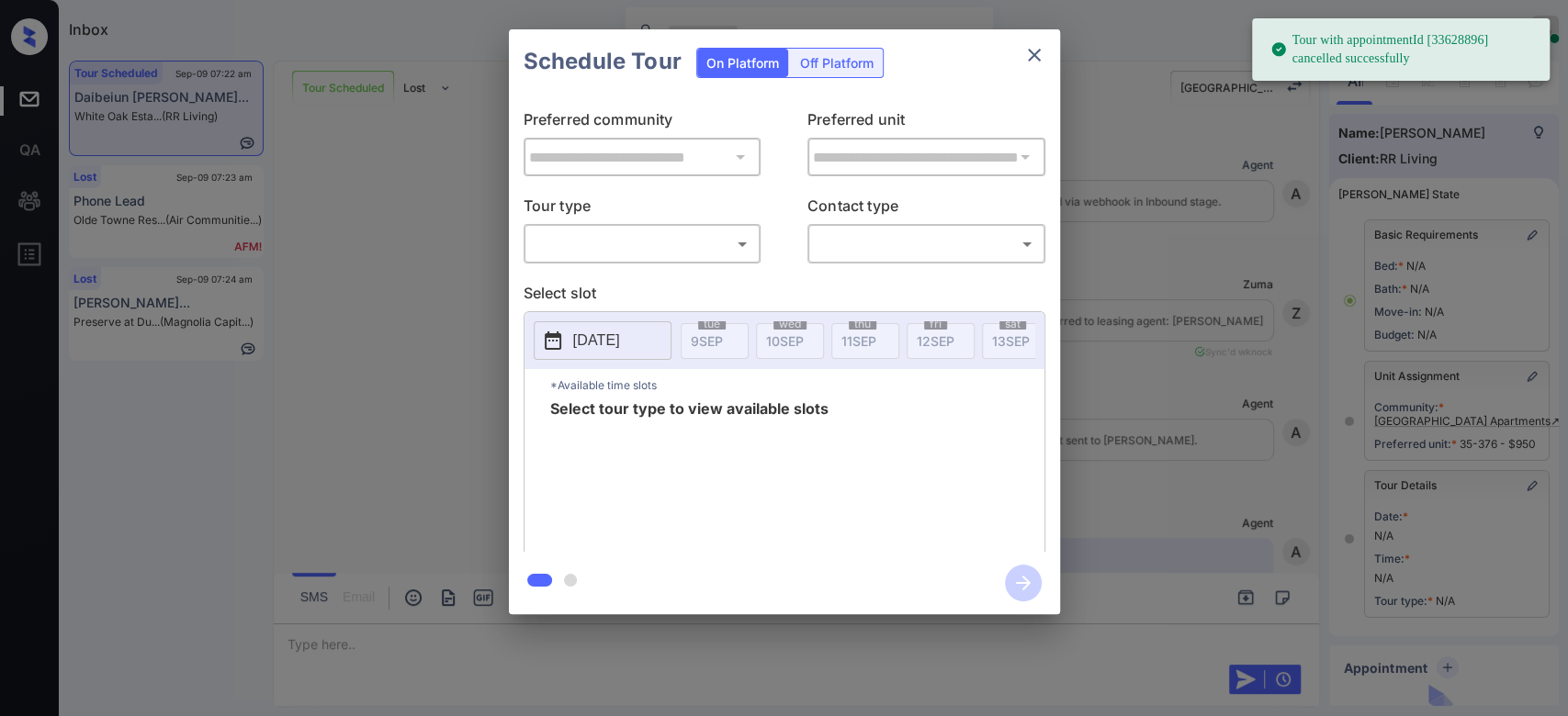
scroll to position [305, 0]
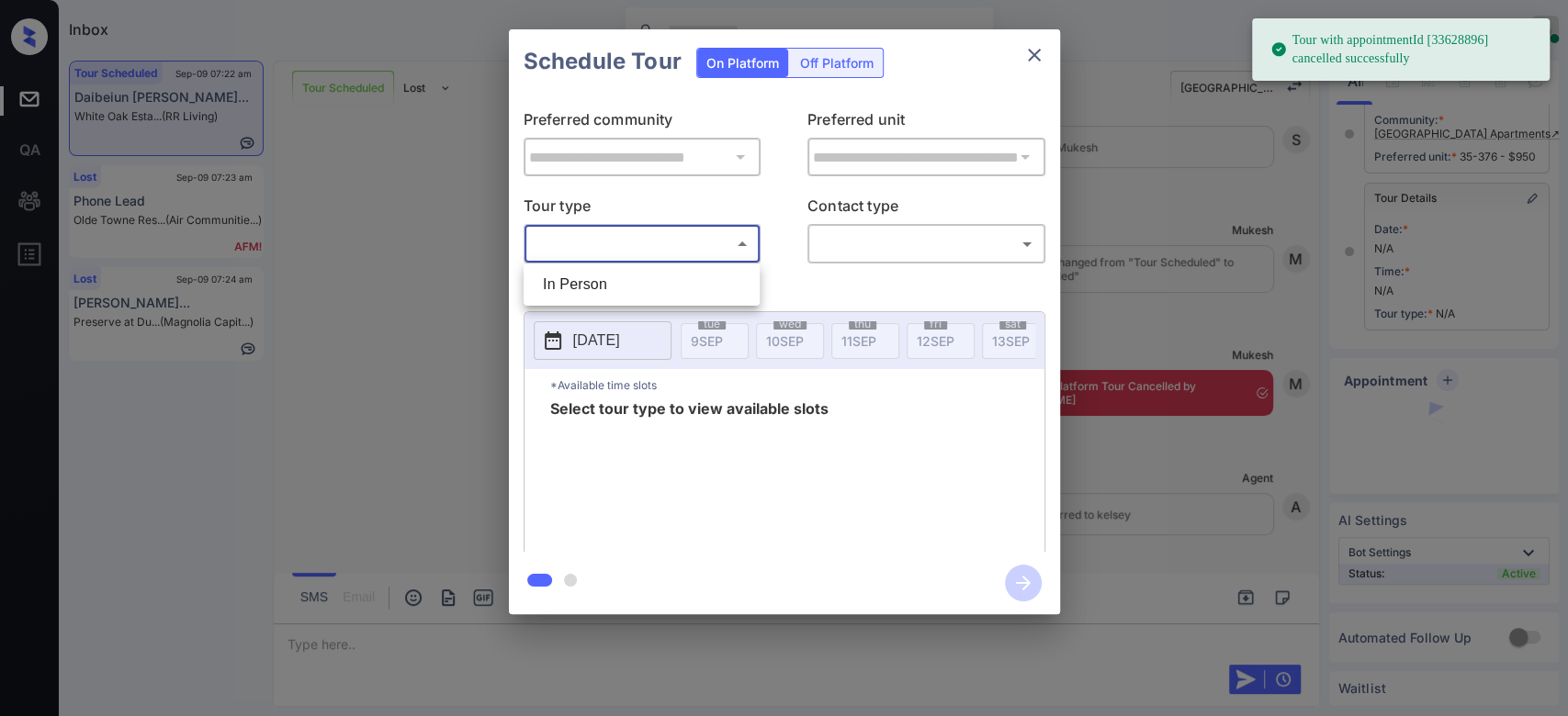
click at [695, 249] on body "Tour with appointmentId [33628896] cancelled successfully Inbox Mukesh Online S…" at bounding box center [784, 358] width 1568 height 716
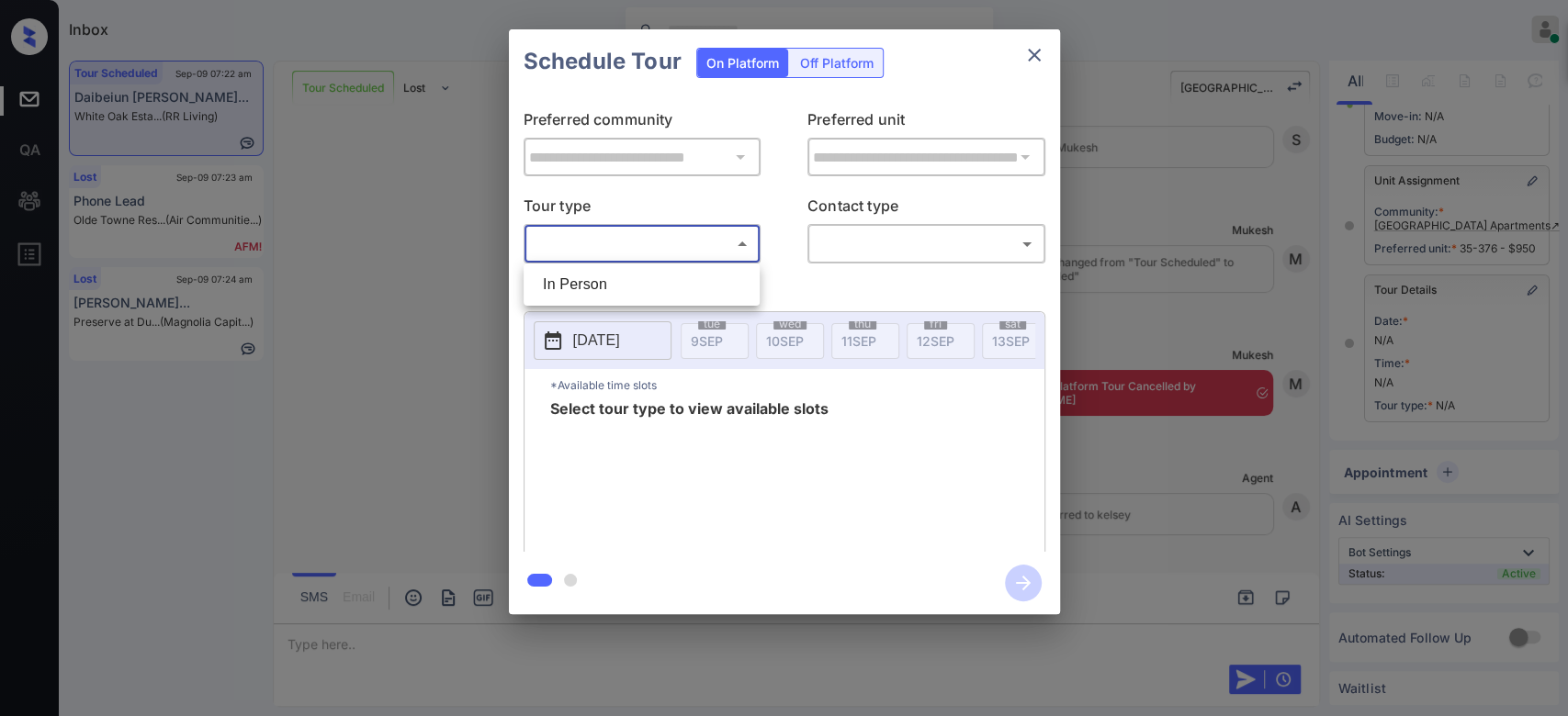
scroll to position [213, 0]
click at [641, 281] on li "In Person" at bounding box center [642, 284] width 227 height 33
type input "********"
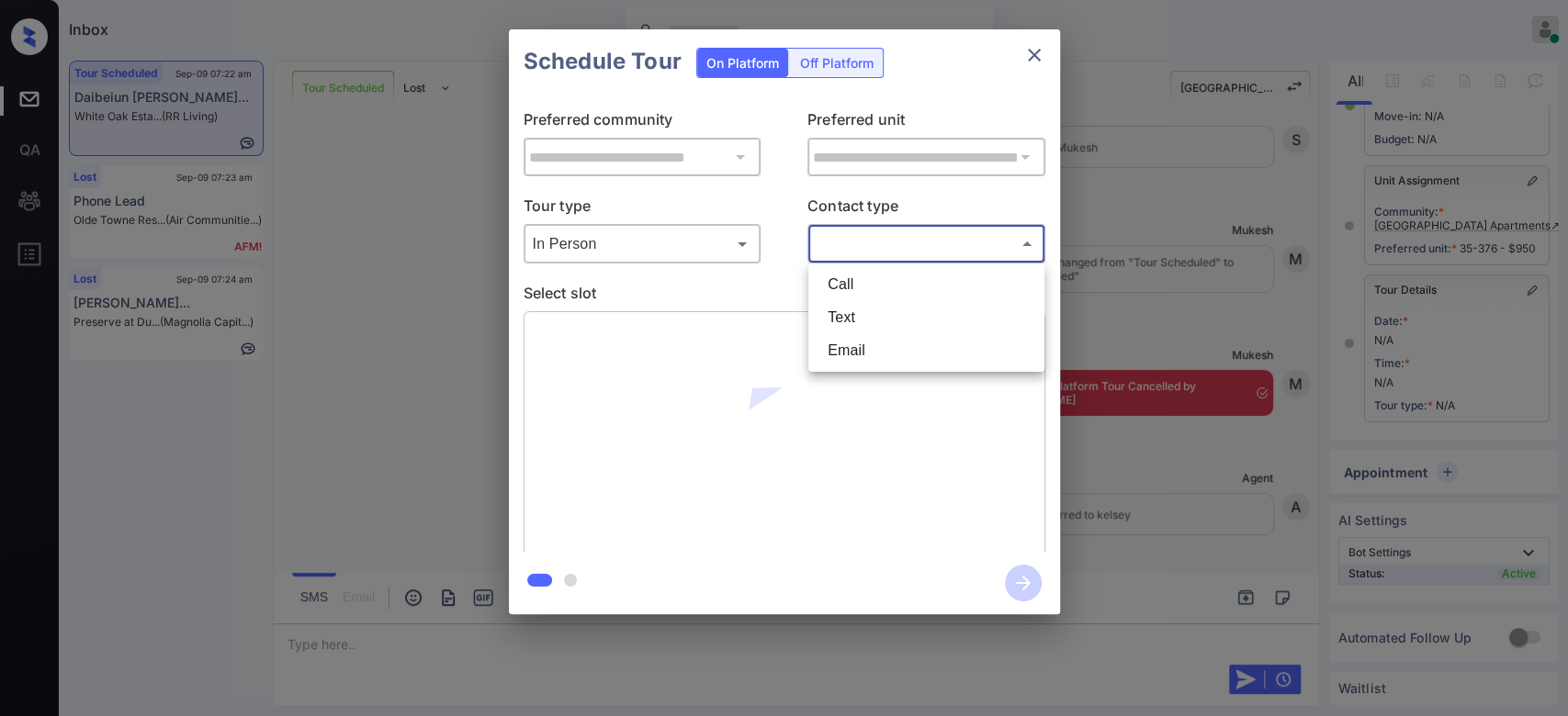
drag, startPoint x: 928, startPoint y: 247, endPoint x: 888, endPoint y: 325, distance: 87.7
click at [888, 325] on body "Inbox Mukesh Online Set yourself offline Set yourself on break Profile Switch t…" at bounding box center [784, 358] width 1568 height 716
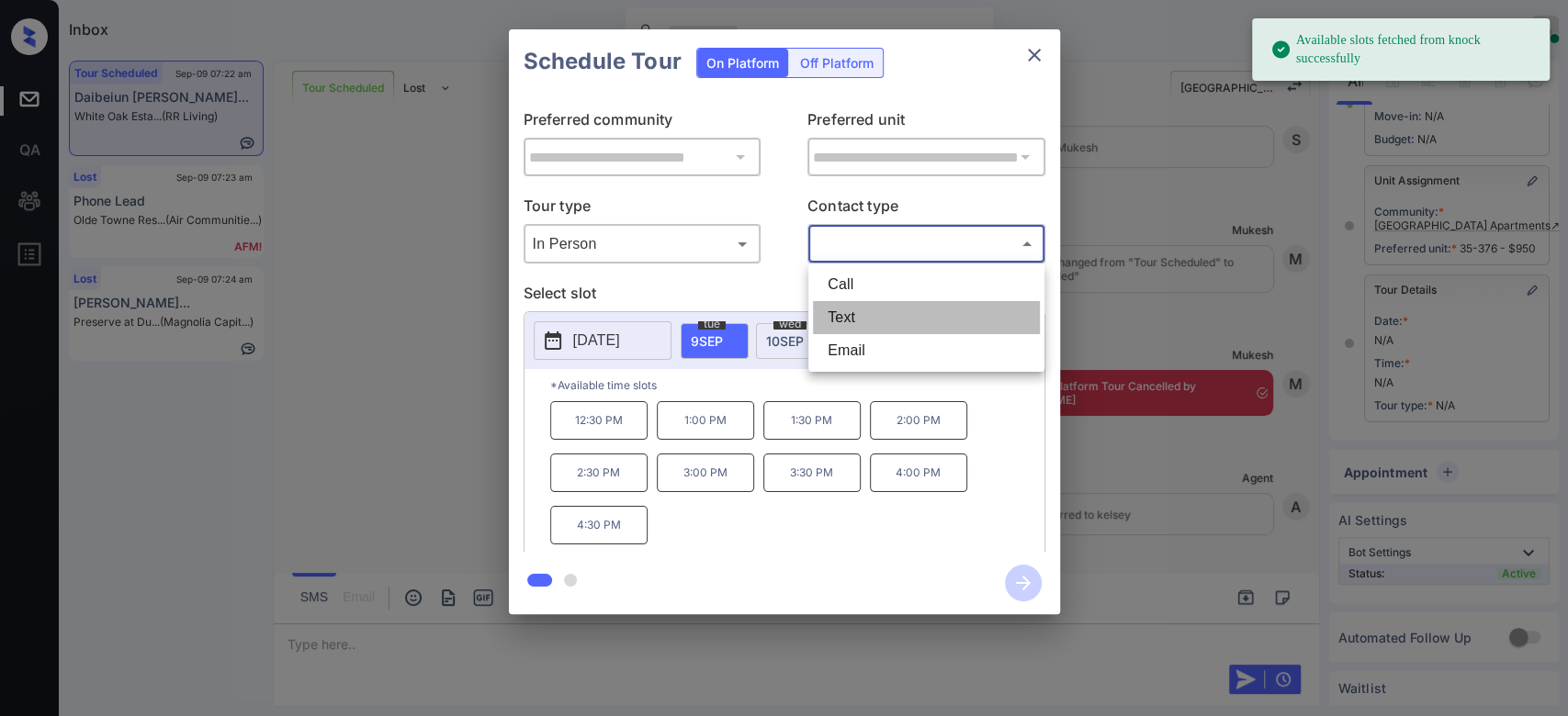
click at [888, 325] on li "Text" at bounding box center [926, 317] width 227 height 33
type input "****"
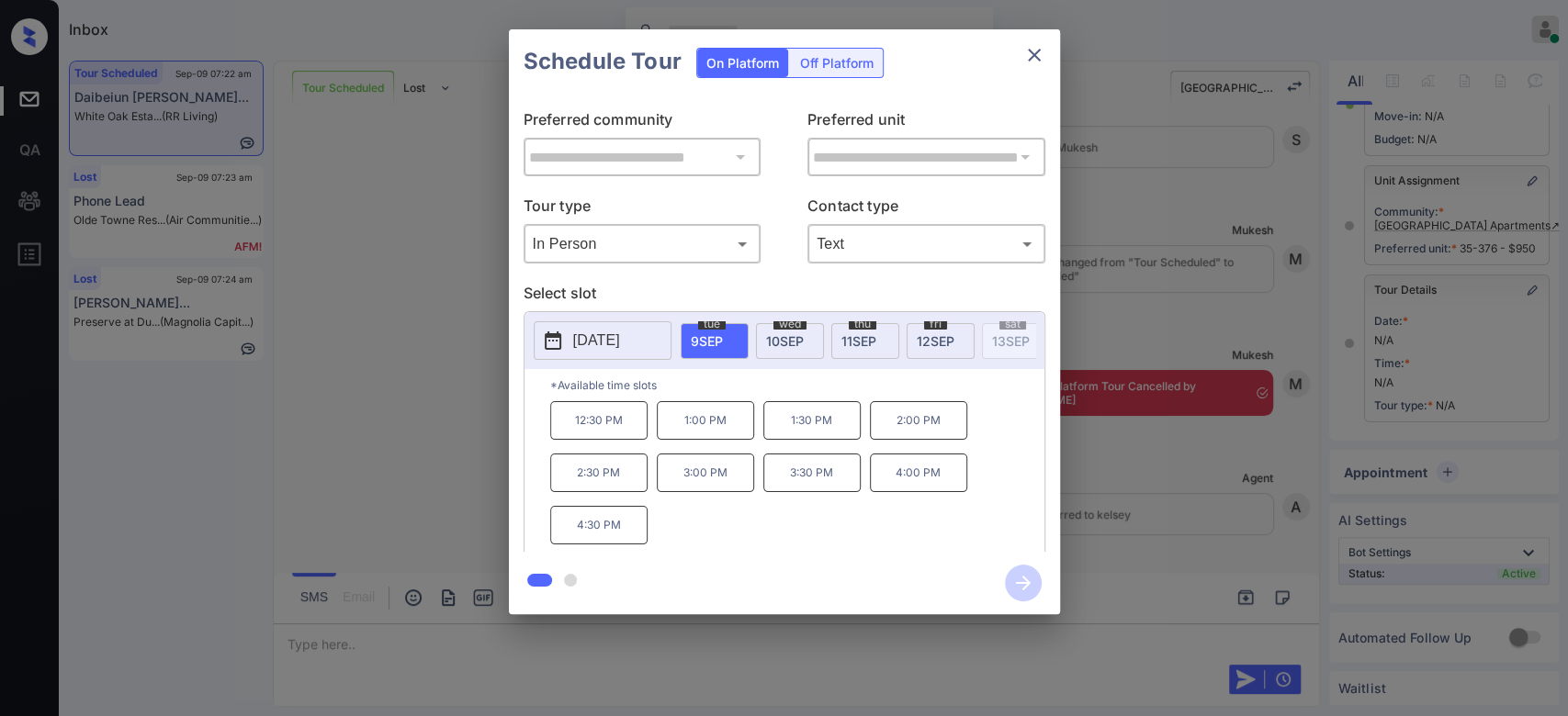
click at [876, 329] on div "thu 11 SEP" at bounding box center [866, 341] width 68 height 36
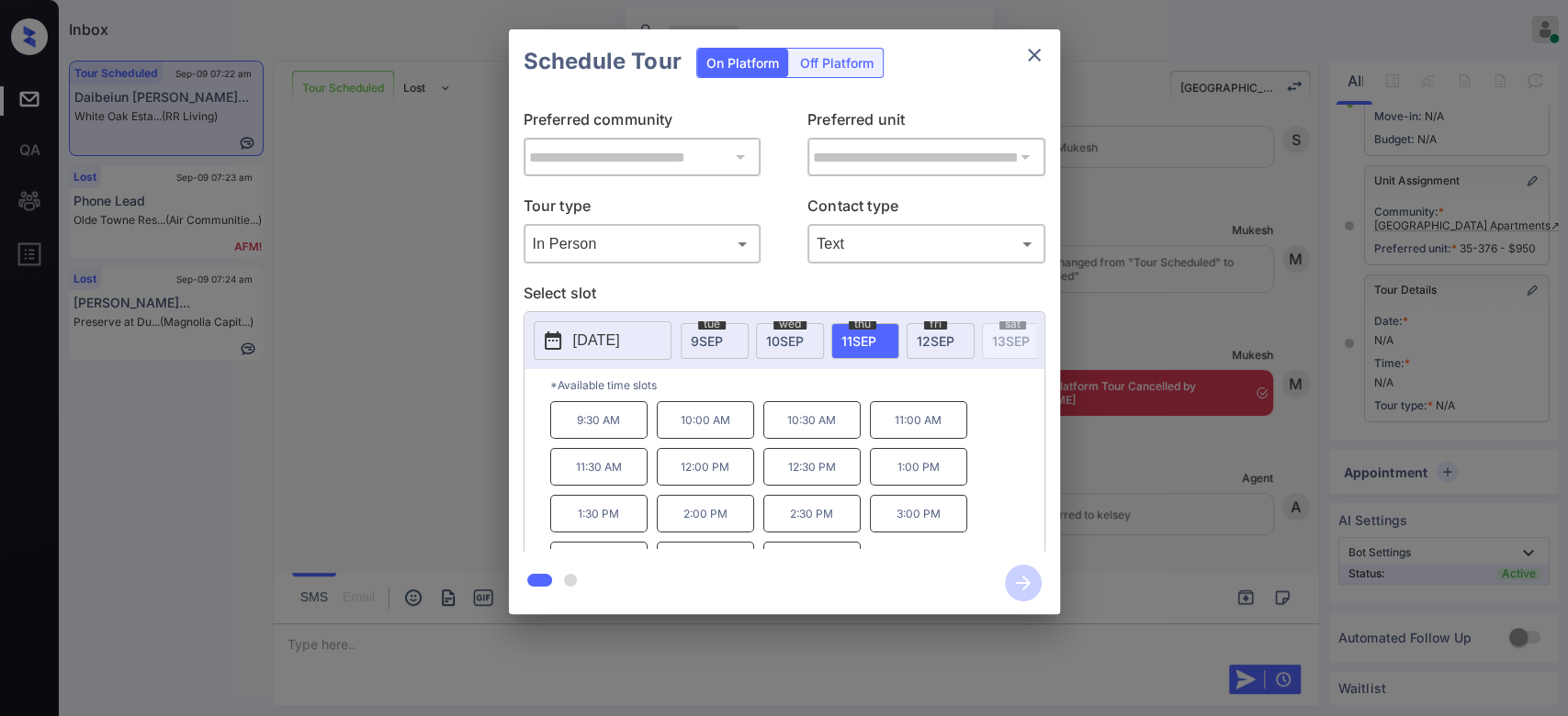
scroll to position [30, 0]
click at [1032, 58] on icon "close" at bounding box center [1035, 55] width 22 height 22
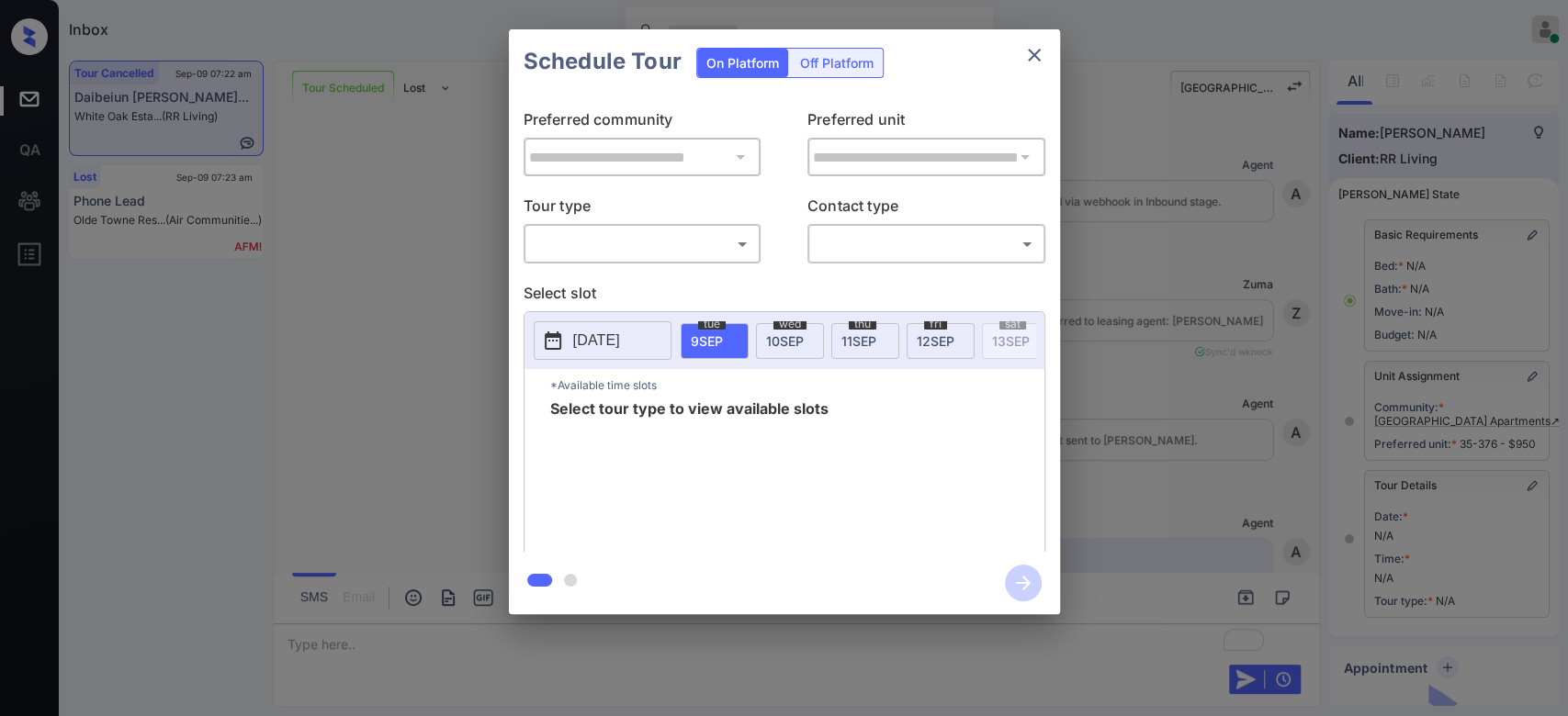
scroll to position [305, 0]
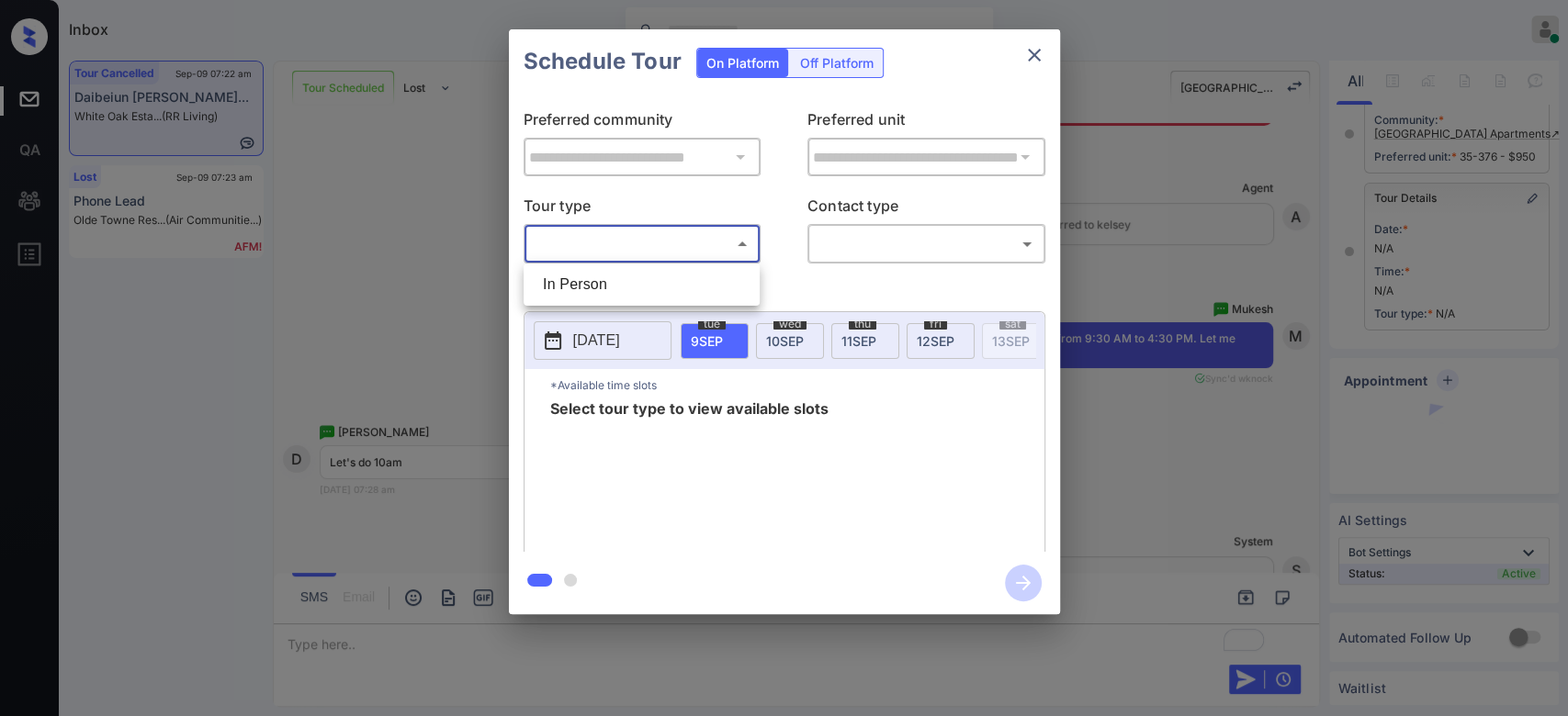
click at [690, 246] on body "Inbox Mukesh Online Set yourself offline Set yourself on break Profile Switch t…" at bounding box center [784, 358] width 1568 height 716
click at [636, 273] on li "In Person" at bounding box center [642, 284] width 227 height 33
type input "********"
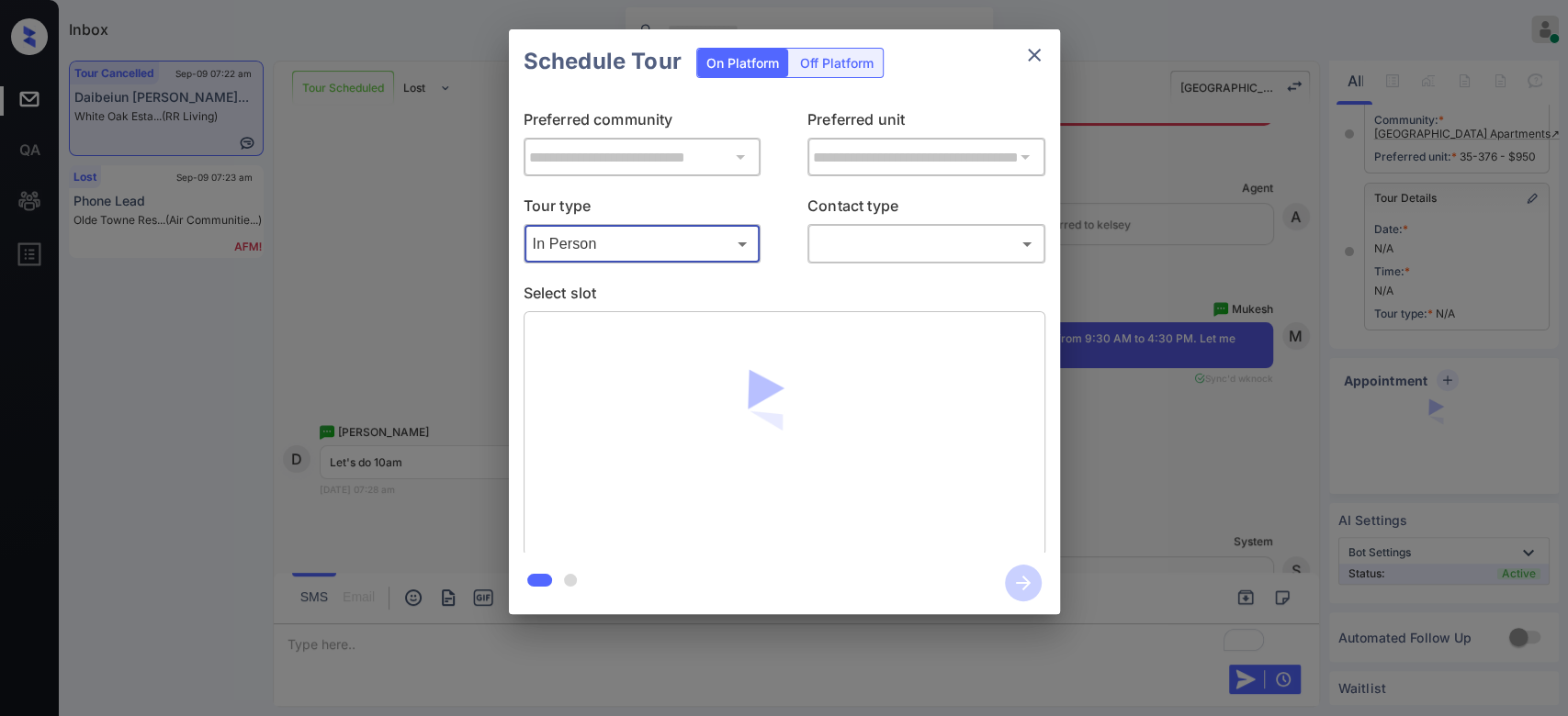
scroll to position [213, 0]
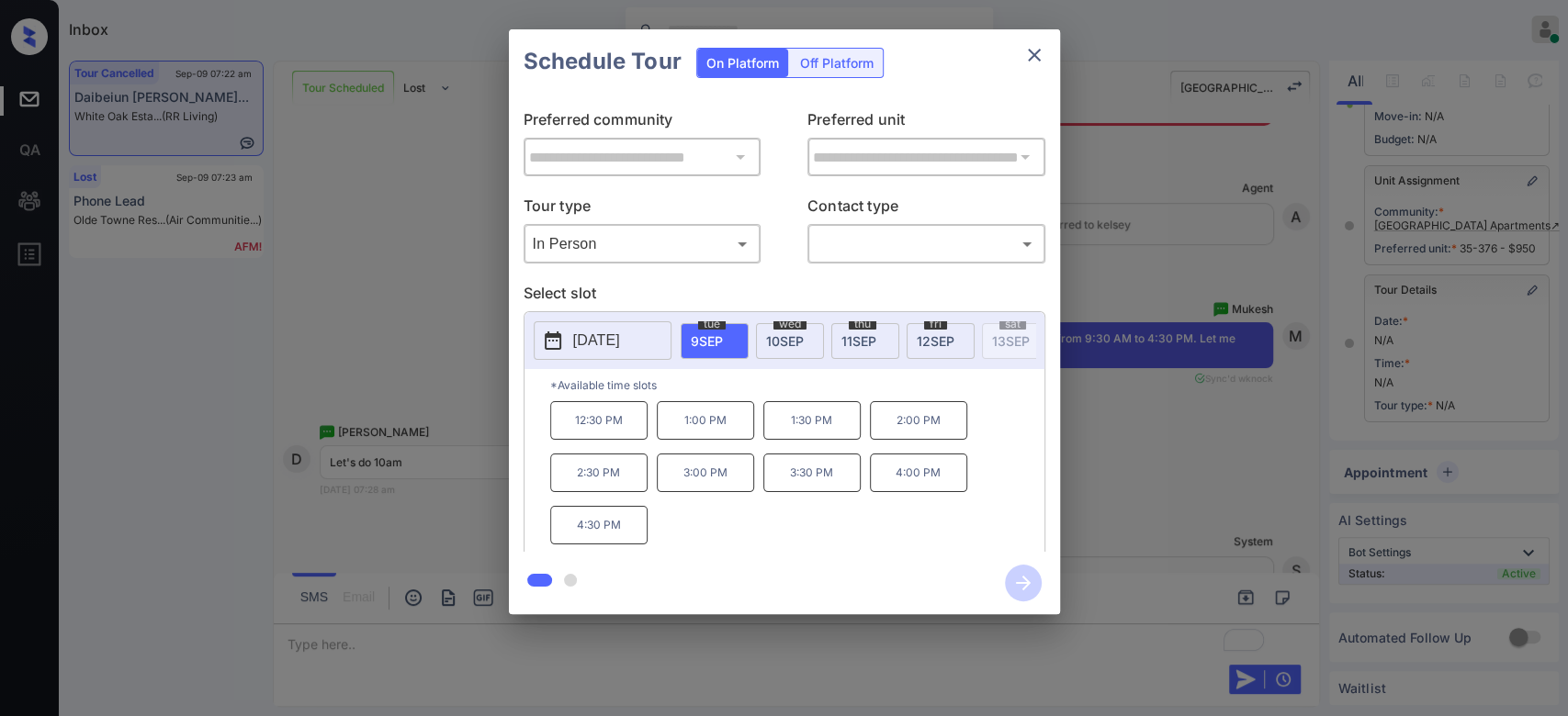
click at [866, 344] on span "11 SEP" at bounding box center [859, 341] width 35 height 16
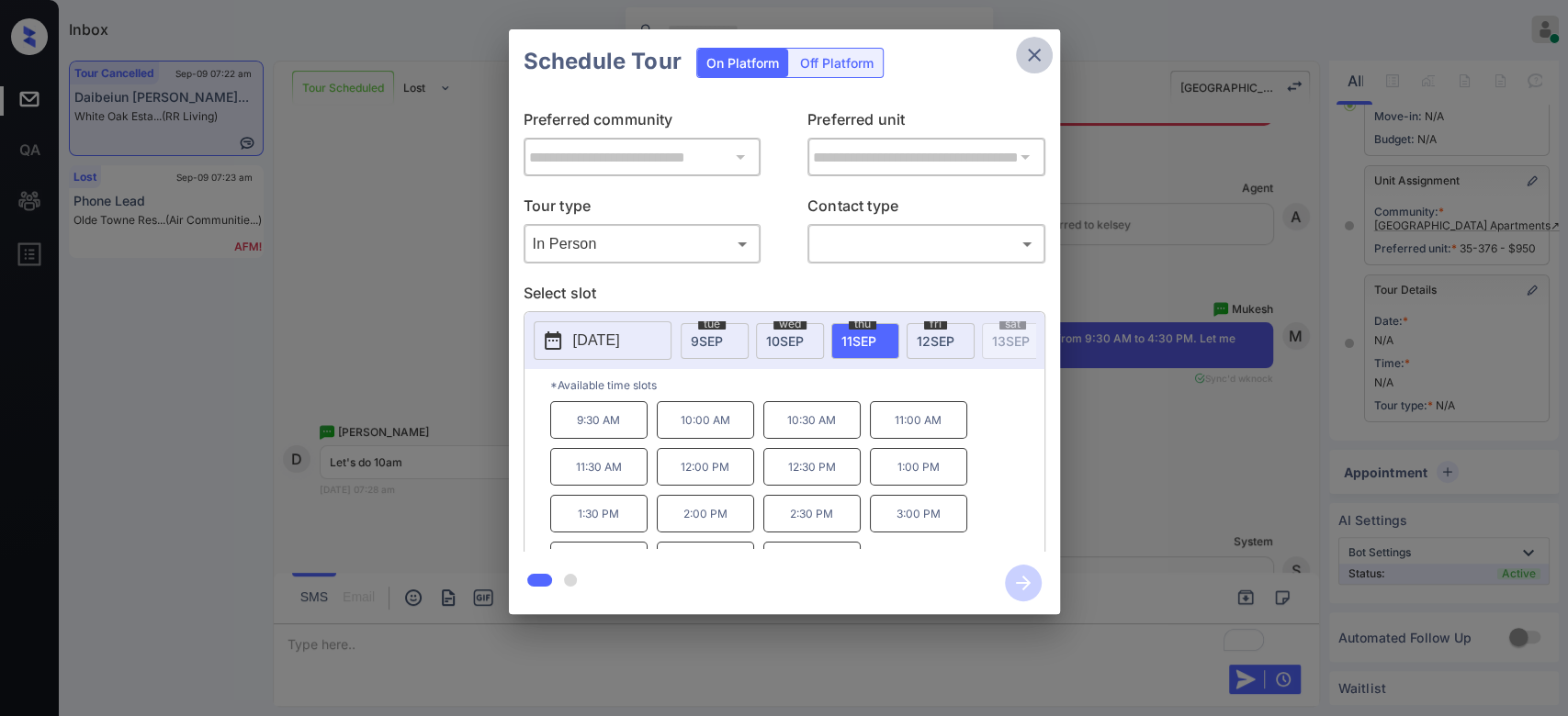
click at [1032, 48] on icon "close" at bounding box center [1035, 55] width 22 height 22
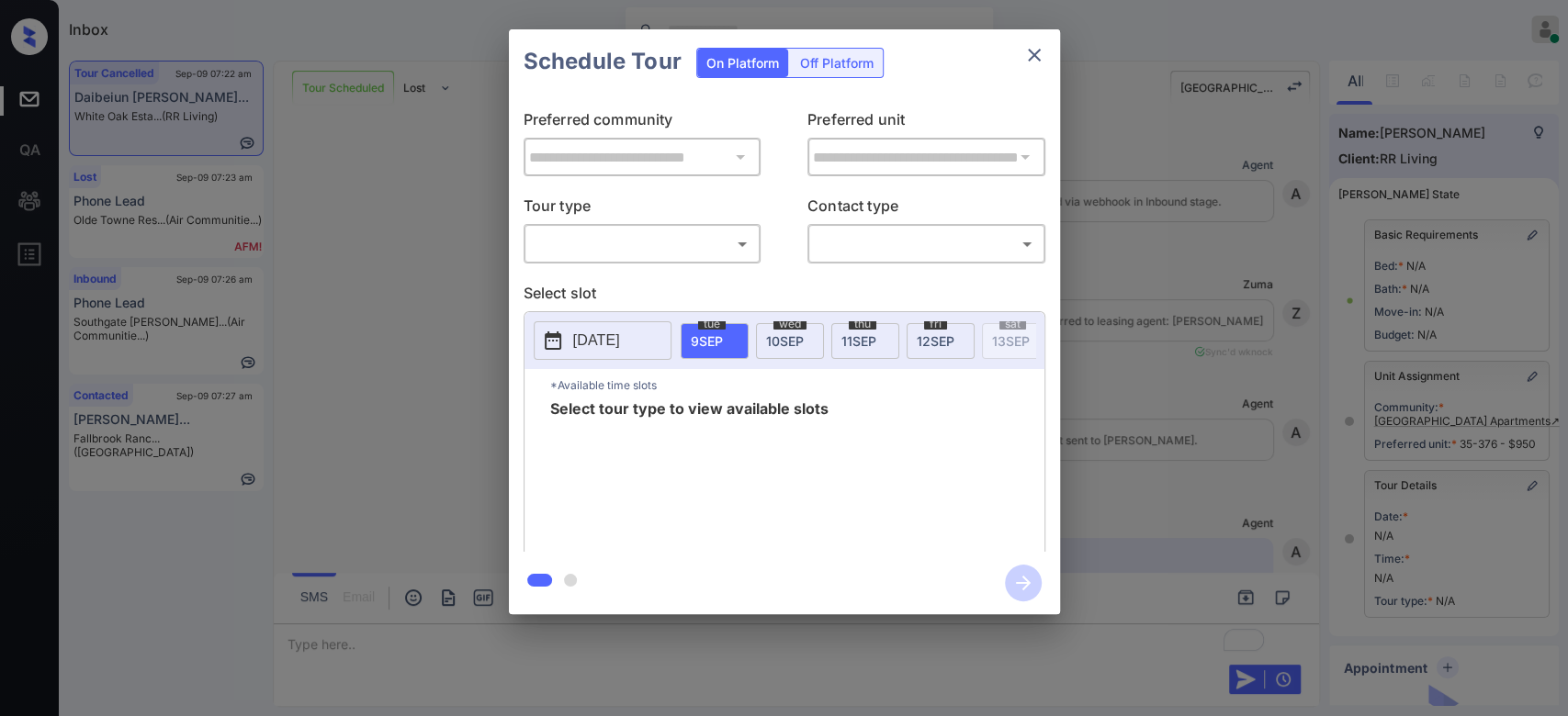
scroll to position [10186, 0]
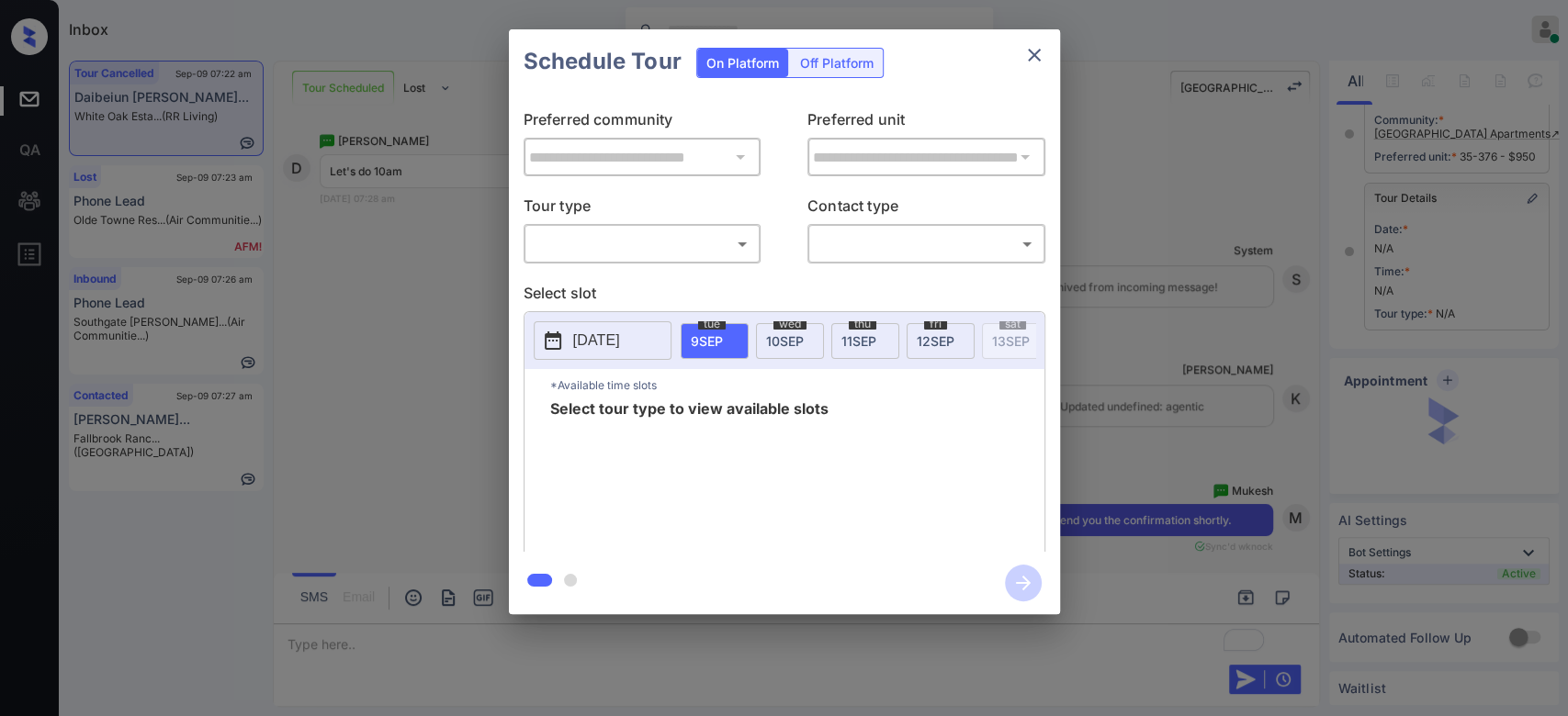
click at [693, 241] on body "Inbox Mukesh Online Set yourself offline Set yourself on break Profile Switch t…" at bounding box center [784, 358] width 1568 height 716
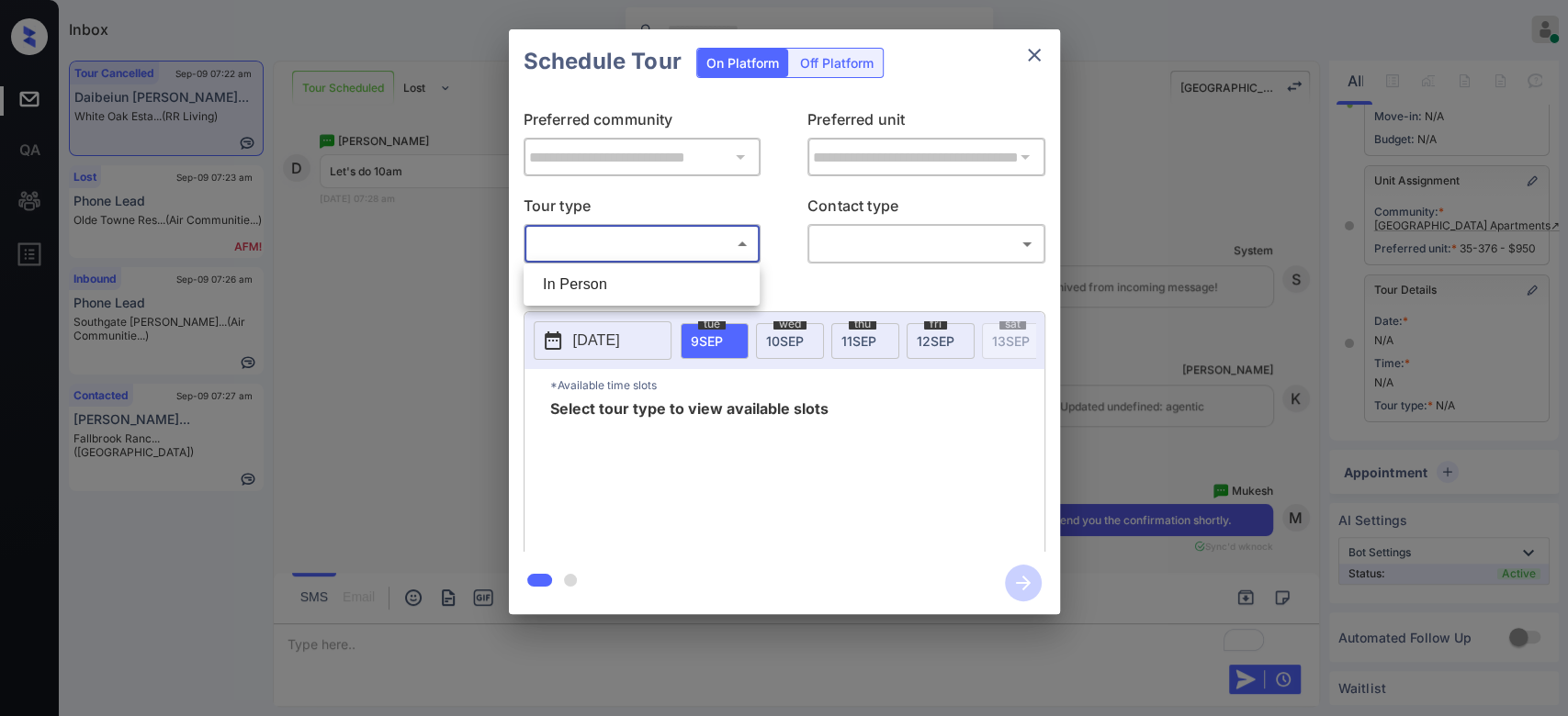
scroll to position [213, 0]
click at [641, 270] on li "In Person" at bounding box center [642, 284] width 227 height 33
type input "********"
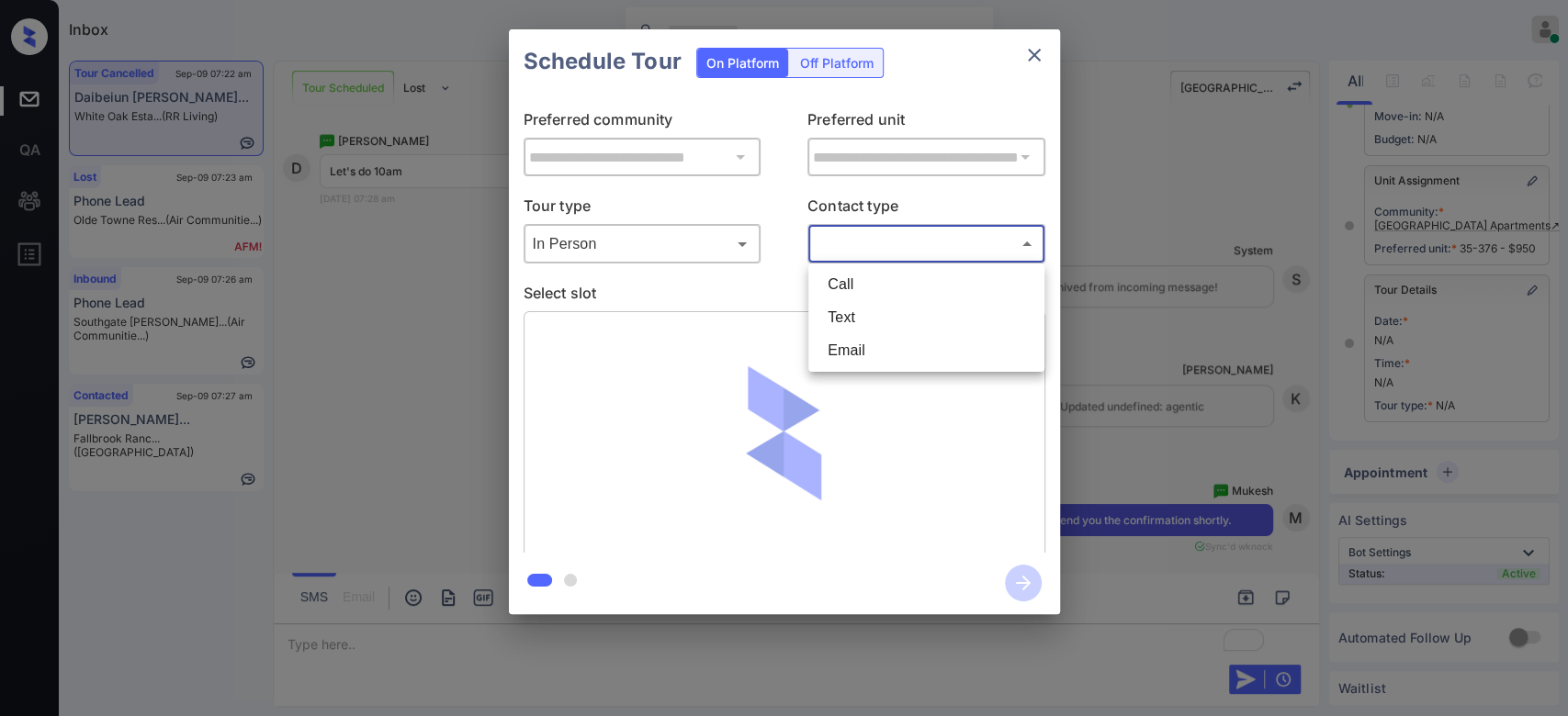
click at [858, 235] on body "Inbox Mukesh Online Set yourself offline Set yourself on break Profile Switch t…" at bounding box center [784, 358] width 1568 height 716
click at [853, 312] on li "Text" at bounding box center [926, 317] width 227 height 33
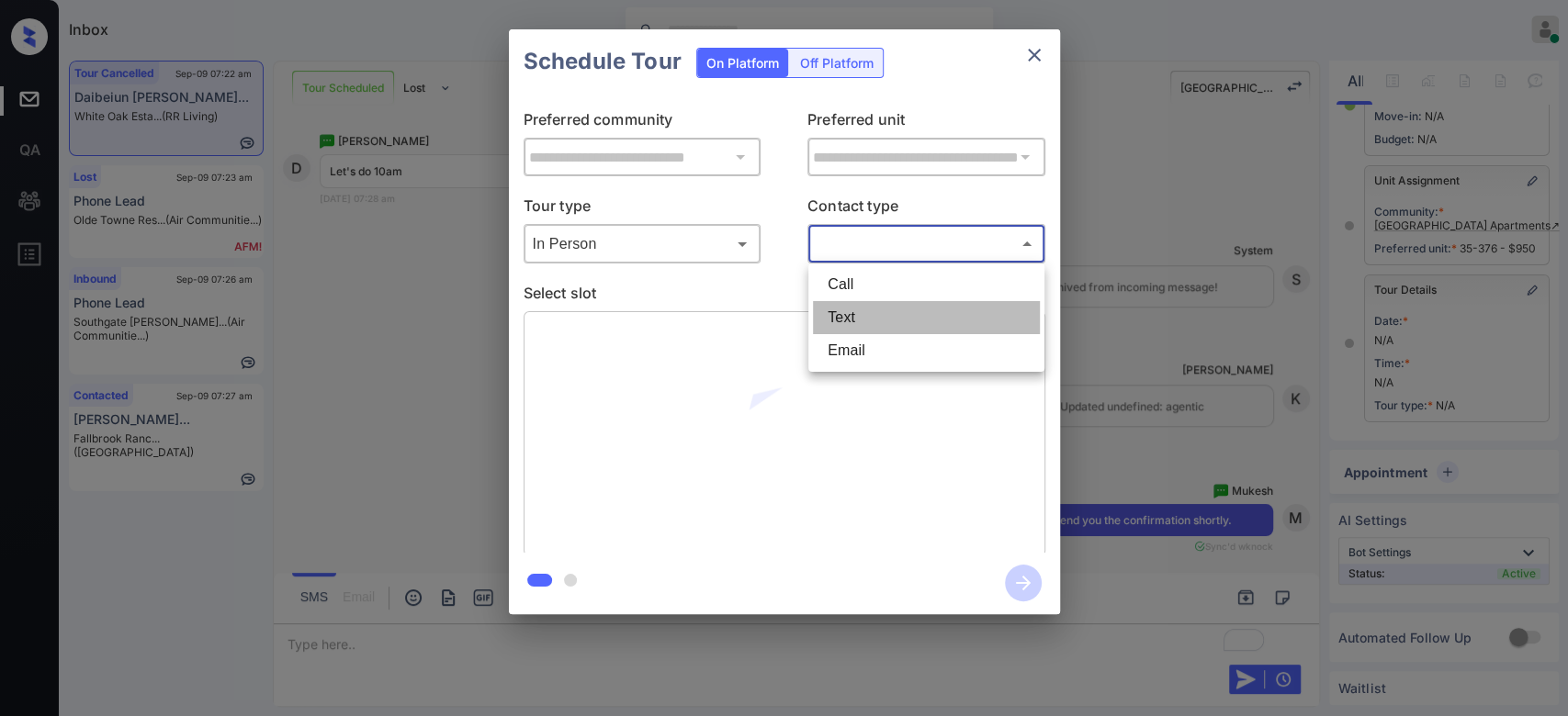
type input "****"
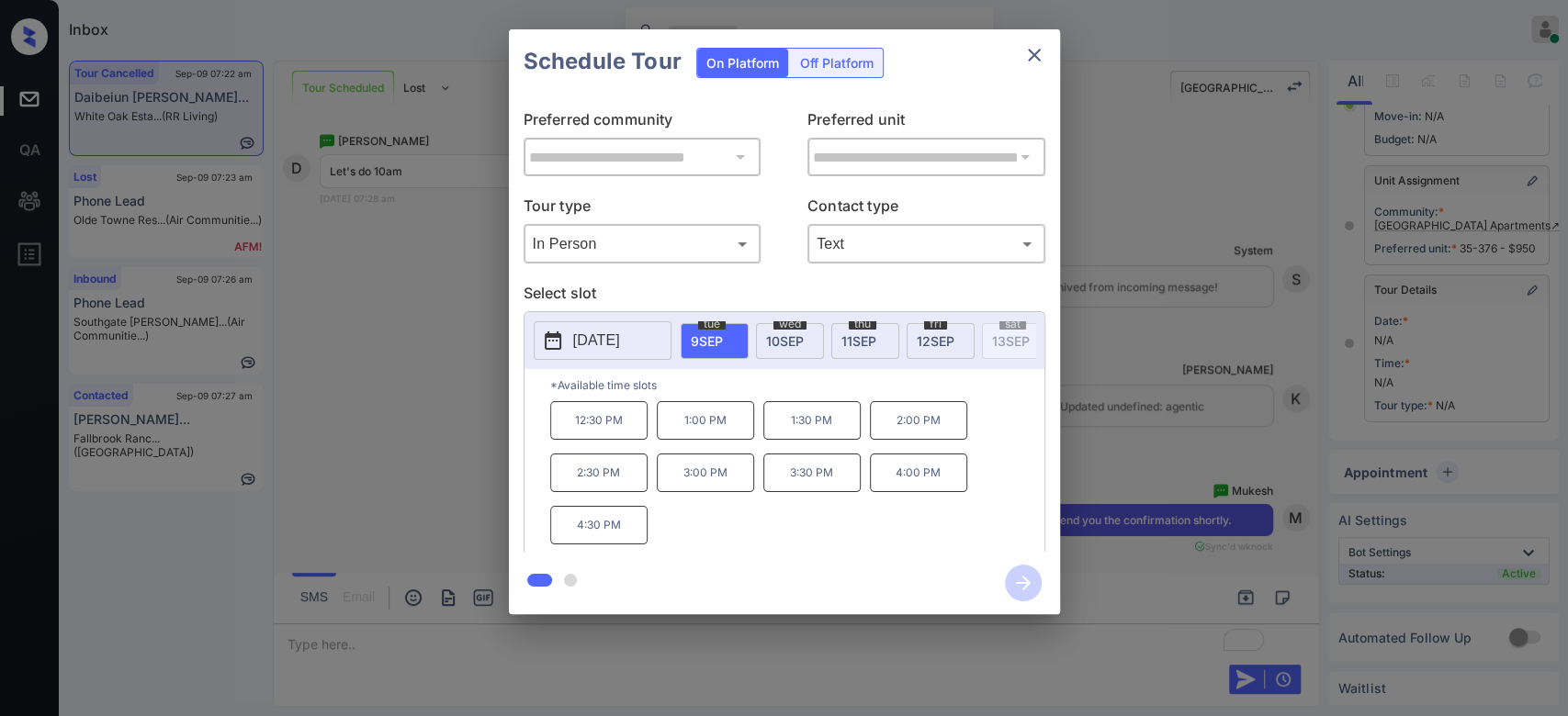
click at [850, 339] on span "[DATE]" at bounding box center [859, 341] width 35 height 16
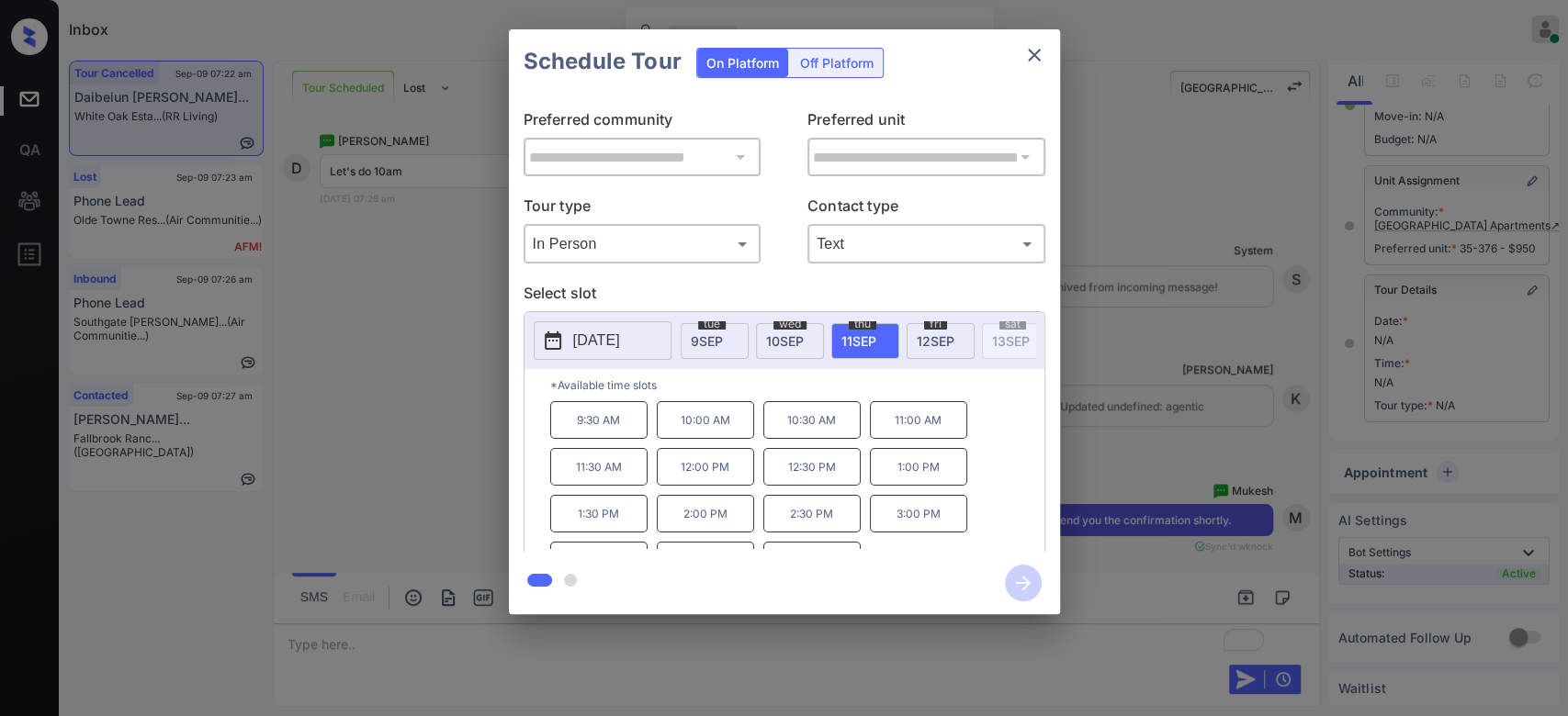
click at [716, 431] on p "10:00 AM" at bounding box center [705, 421] width 98 height 38
click at [1029, 579] on icon "button" at bounding box center [1023, 583] width 37 height 37
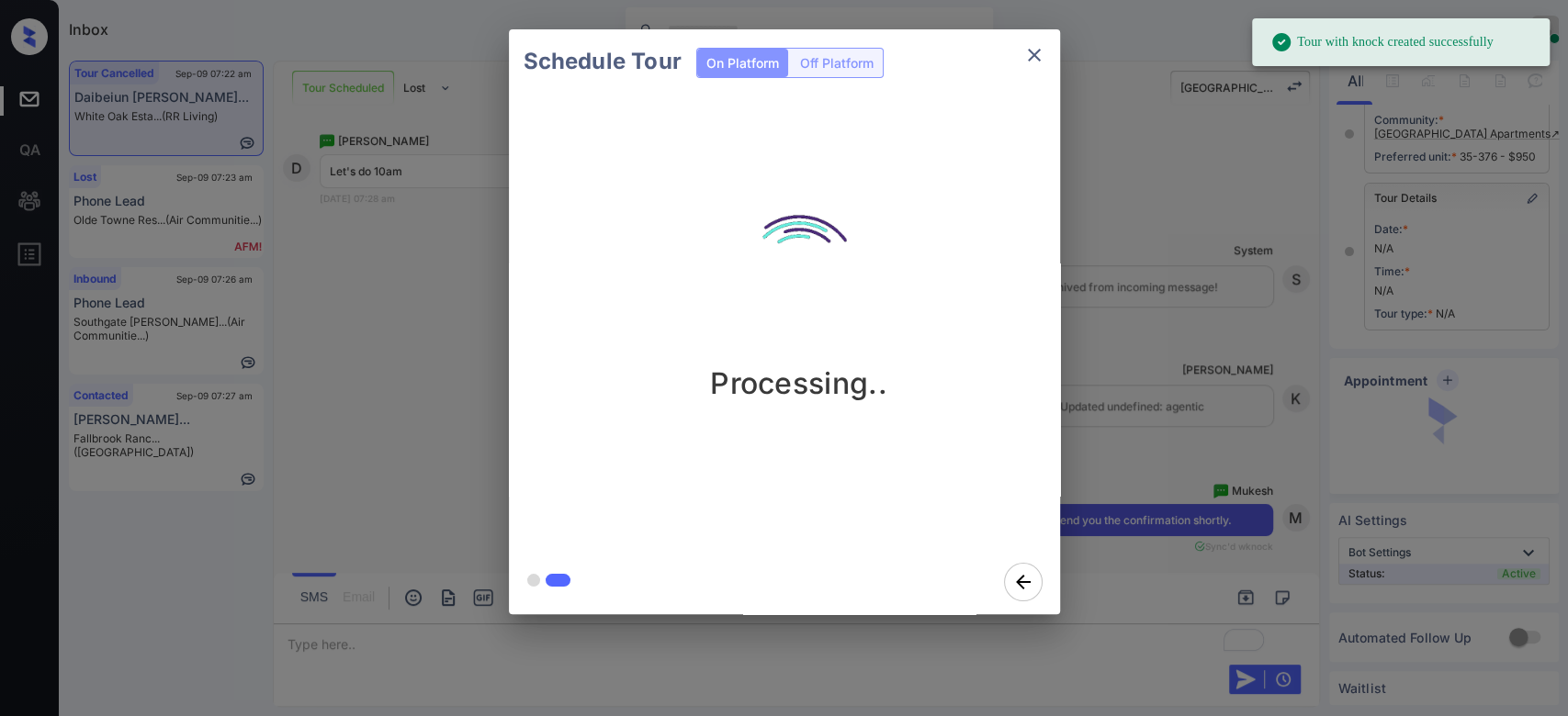
scroll to position [455, 0]
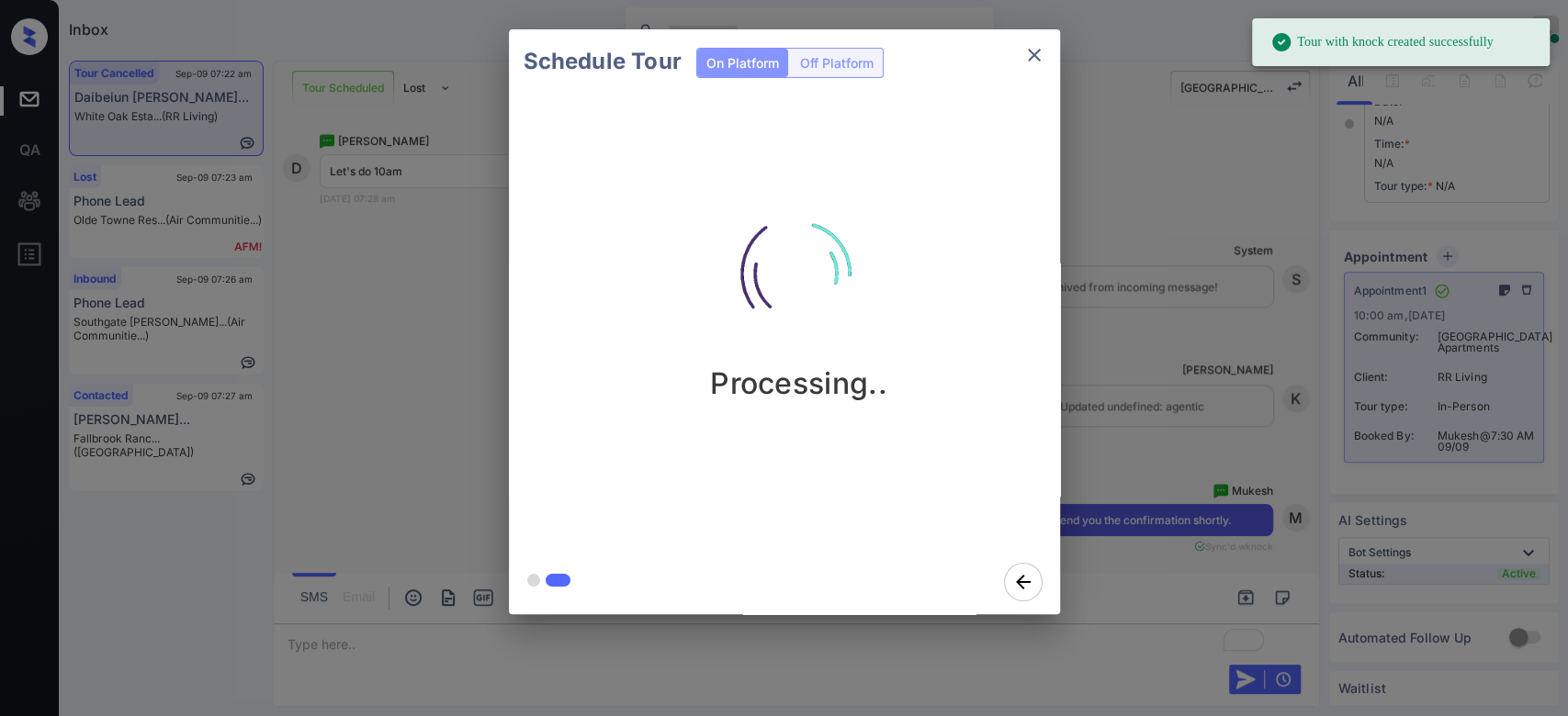
click at [1125, 202] on div "Schedule Tour On Platform Off Platform Processing.." at bounding box center [784, 321] width 1568 height 643
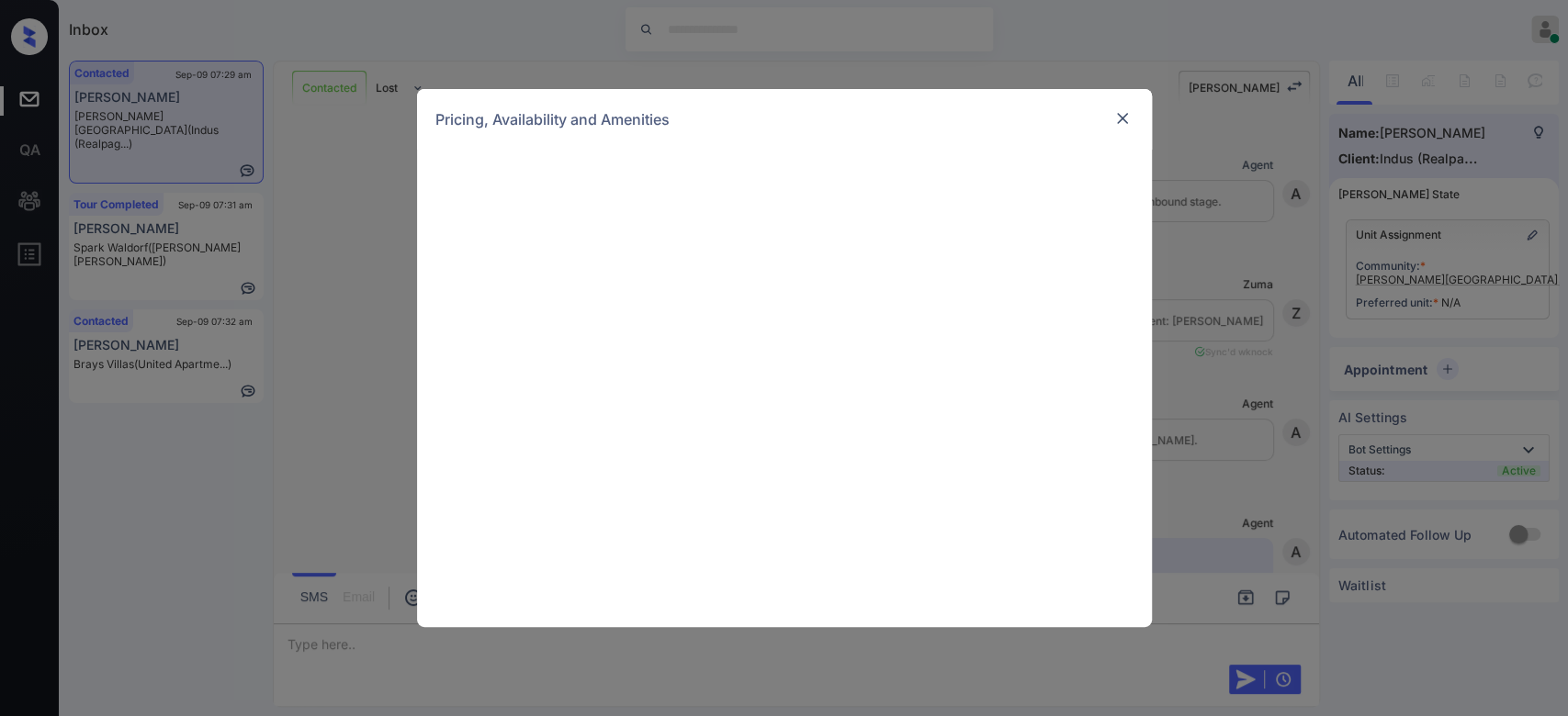
scroll to position [994, 0]
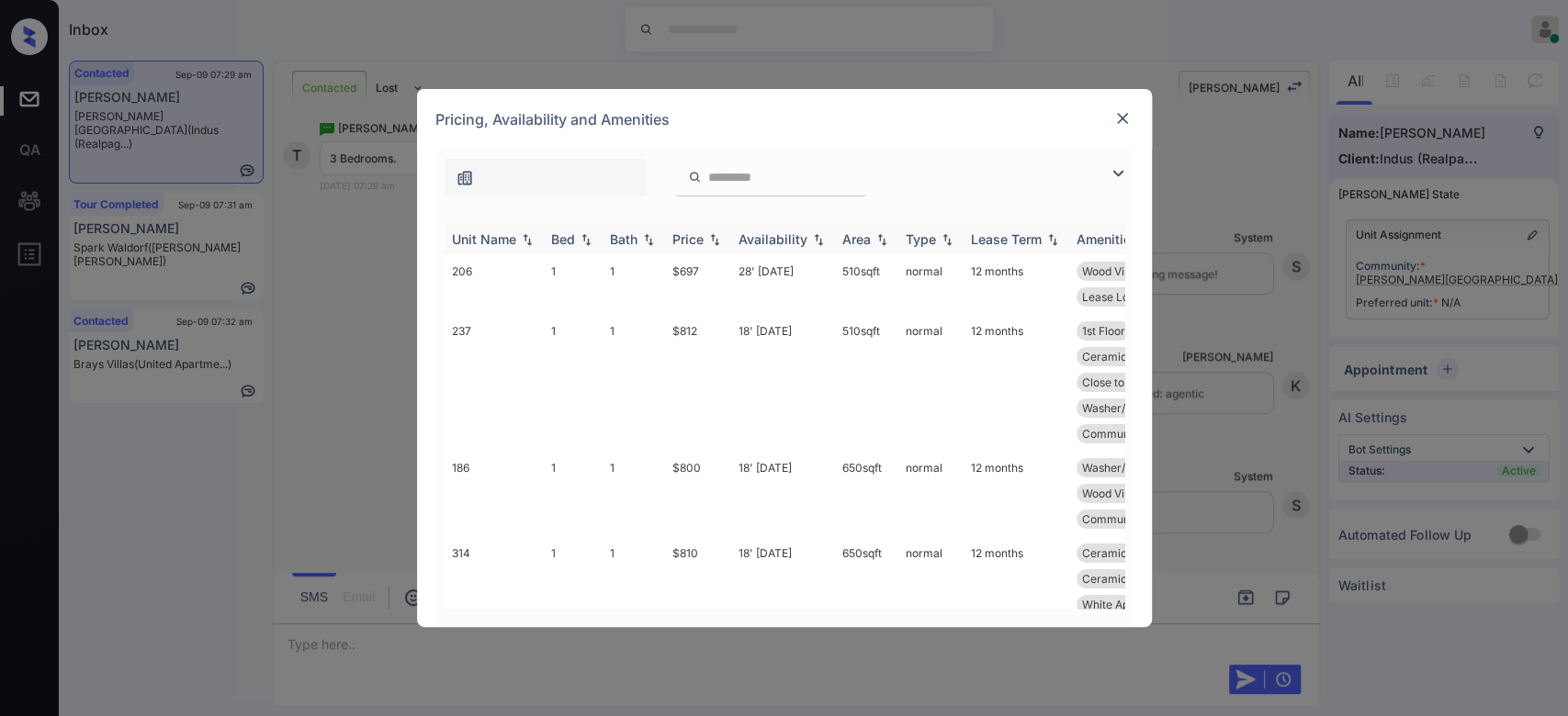
click at [690, 239] on div "Price" at bounding box center [687, 240] width 31 height 16
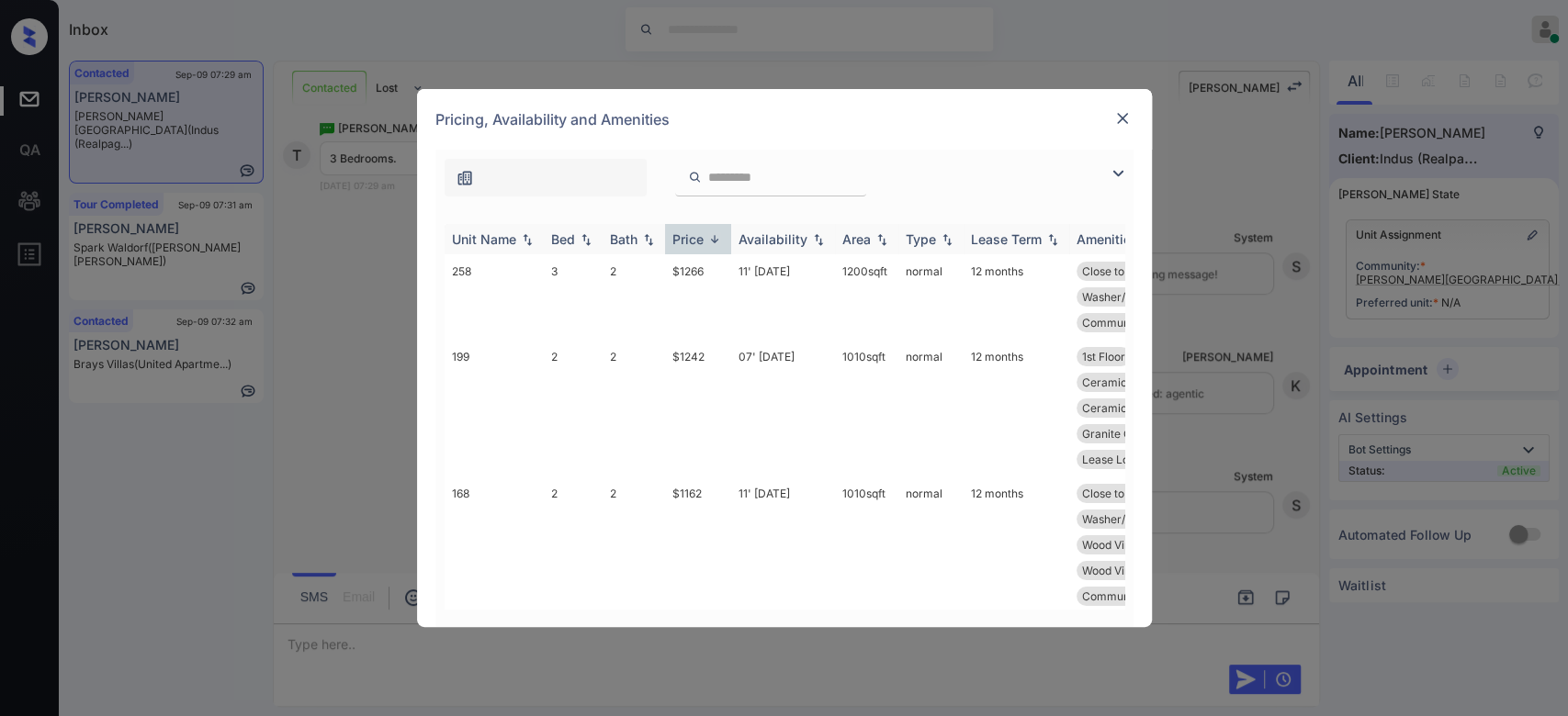
click at [690, 239] on div "Price" at bounding box center [687, 240] width 31 height 16
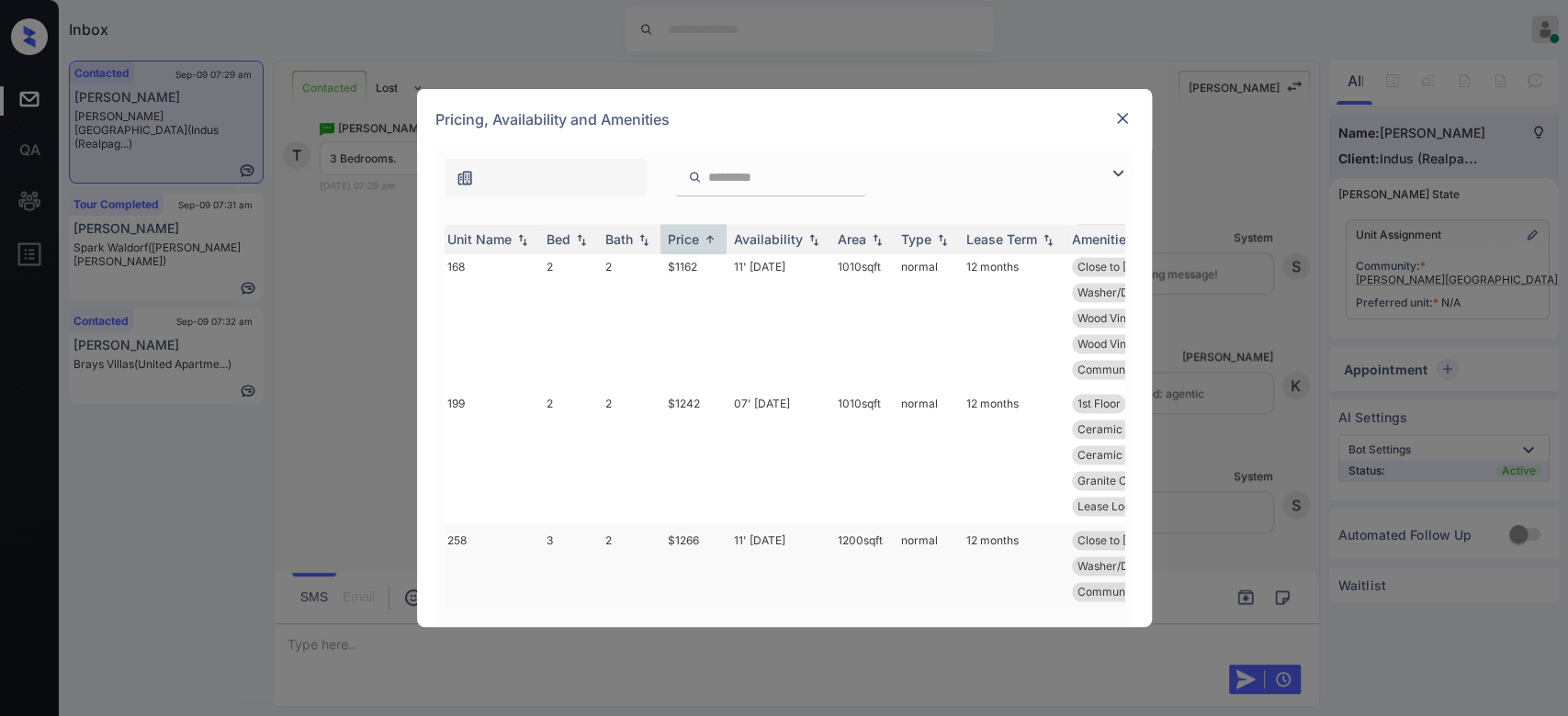
click at [681, 524] on td "$1266" at bounding box center [693, 566] width 66 height 86
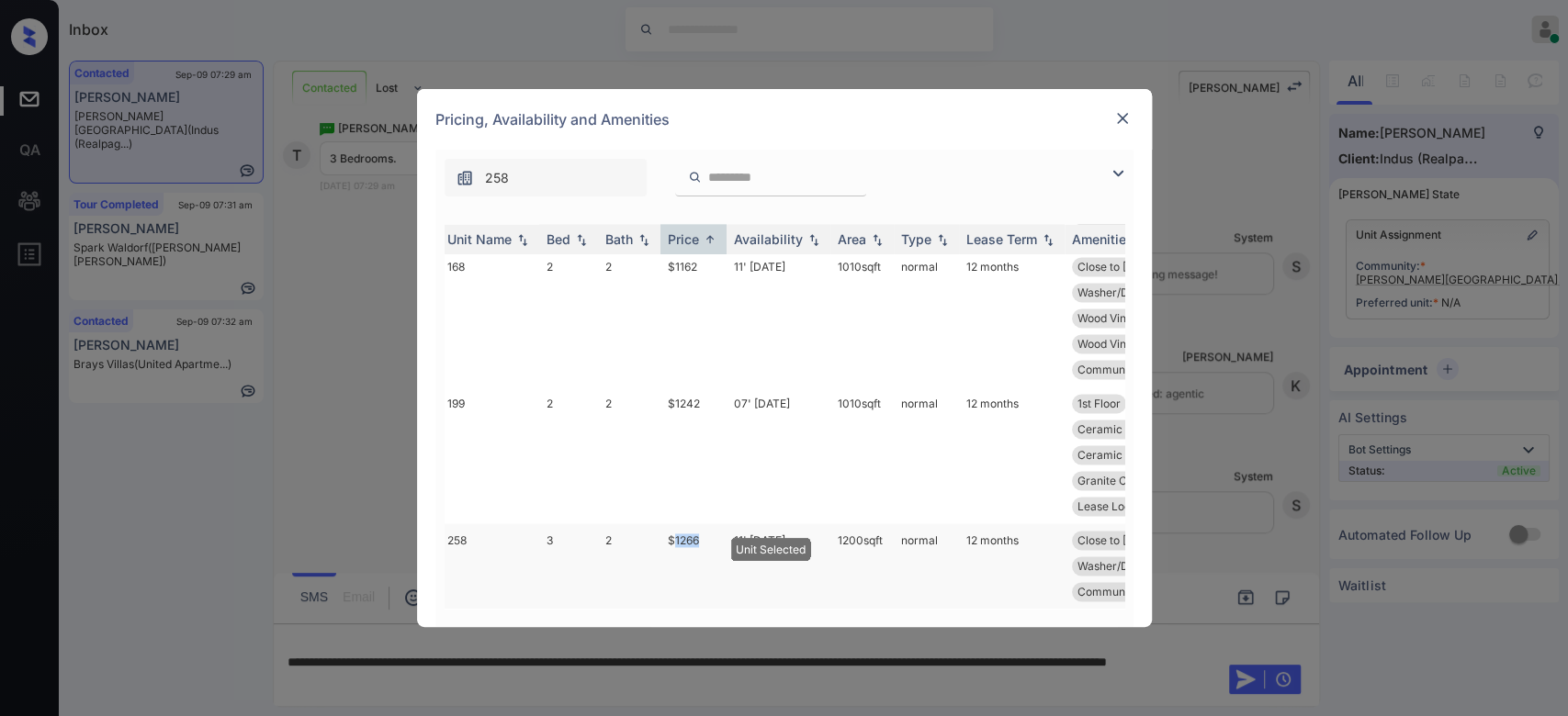
click at [681, 524] on td "$1266" at bounding box center [693, 566] width 66 height 86
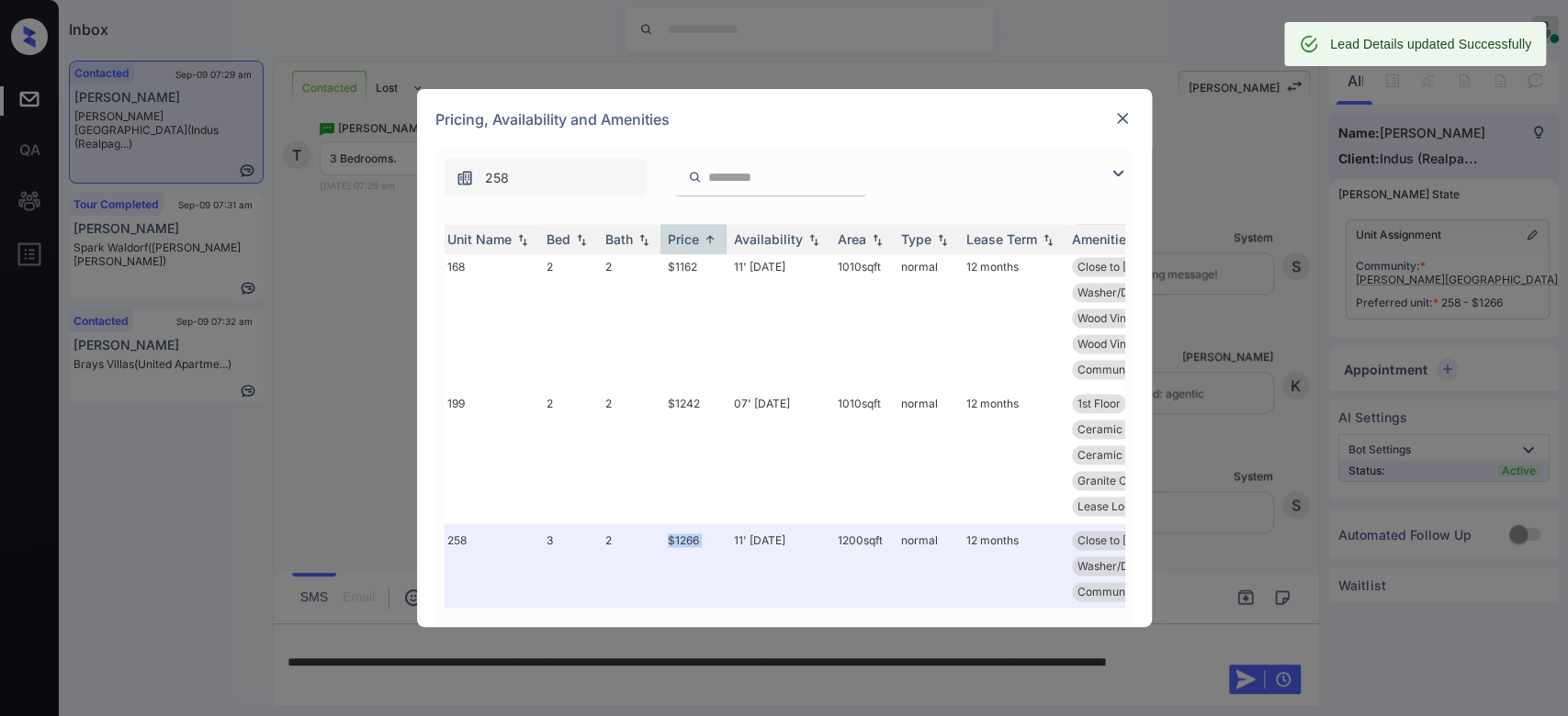
click at [1120, 112] on img at bounding box center [1122, 118] width 18 height 18
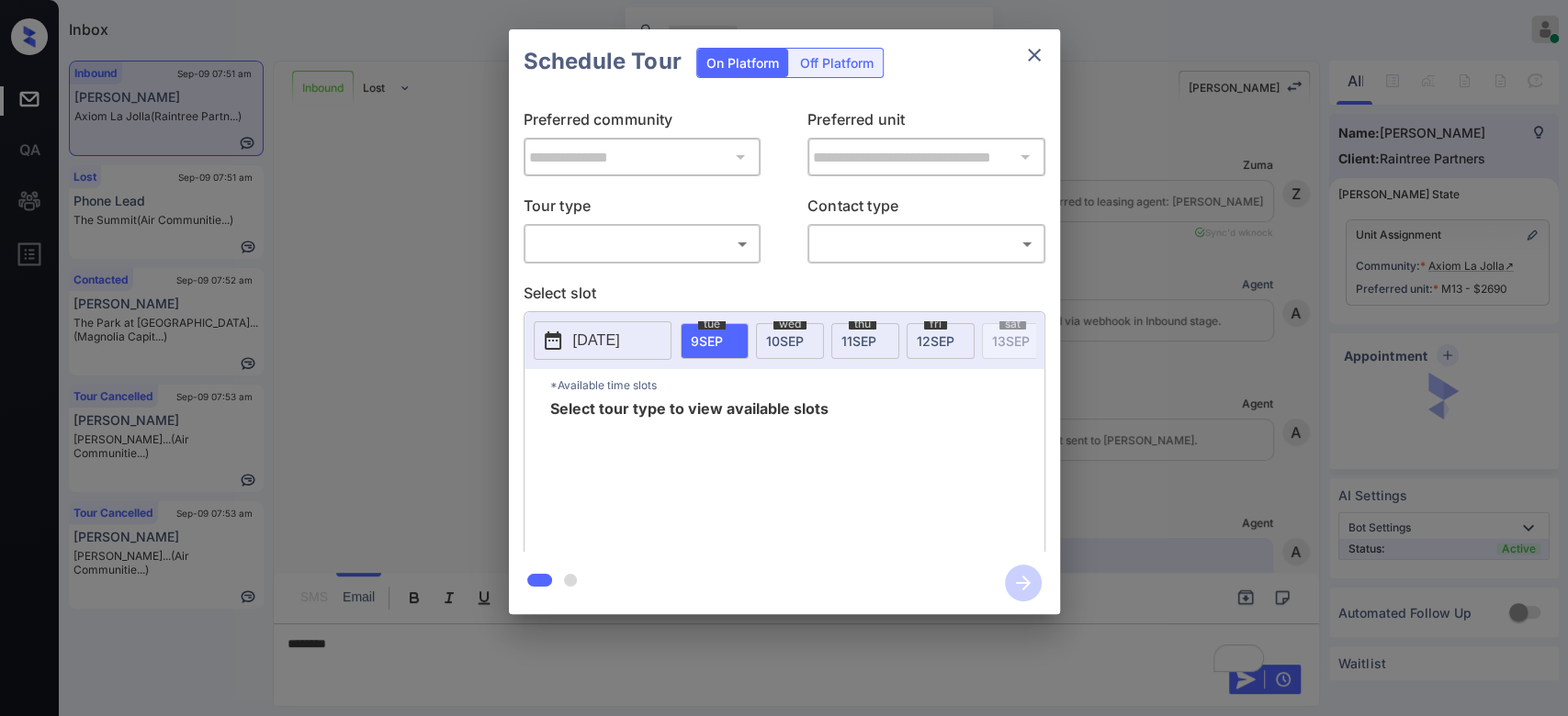
scroll to position [988, 0]
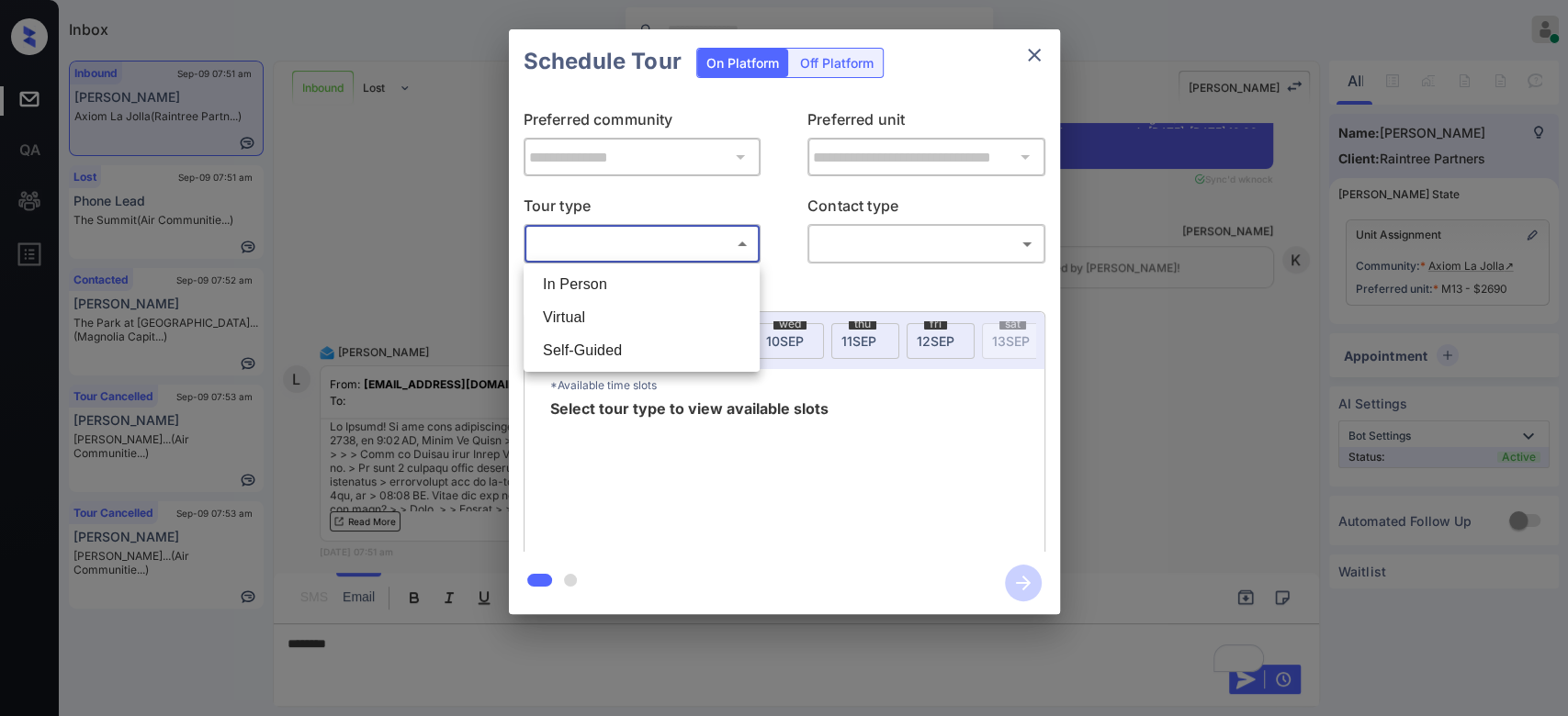
click at [677, 246] on body "Inbox Mukesh Online Set yourself offline Set yourself on break Profile Switch t…" at bounding box center [784, 358] width 1568 height 716
click at [666, 284] on li "In Person" at bounding box center [642, 284] width 227 height 33
type input "********"
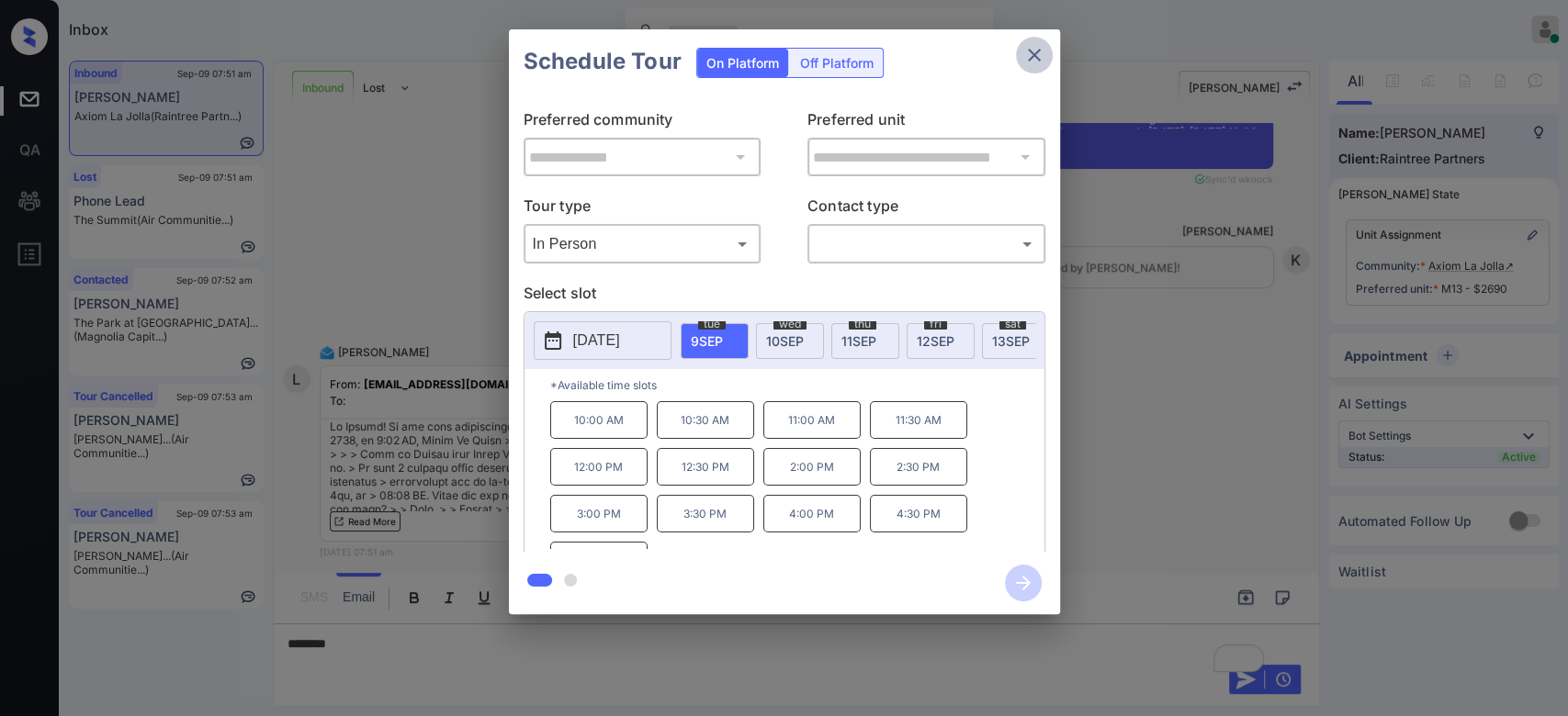
click at [1024, 64] on icon "close" at bounding box center [1035, 55] width 22 height 22
